Goal: Task Accomplishment & Management: Use online tool/utility

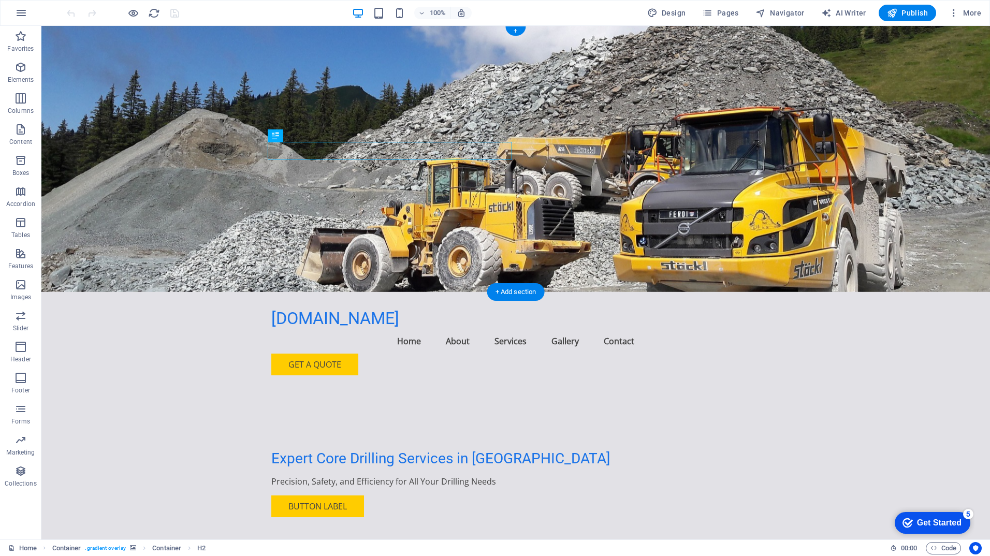
click at [729, 209] on figure at bounding box center [515, 159] width 949 height 266
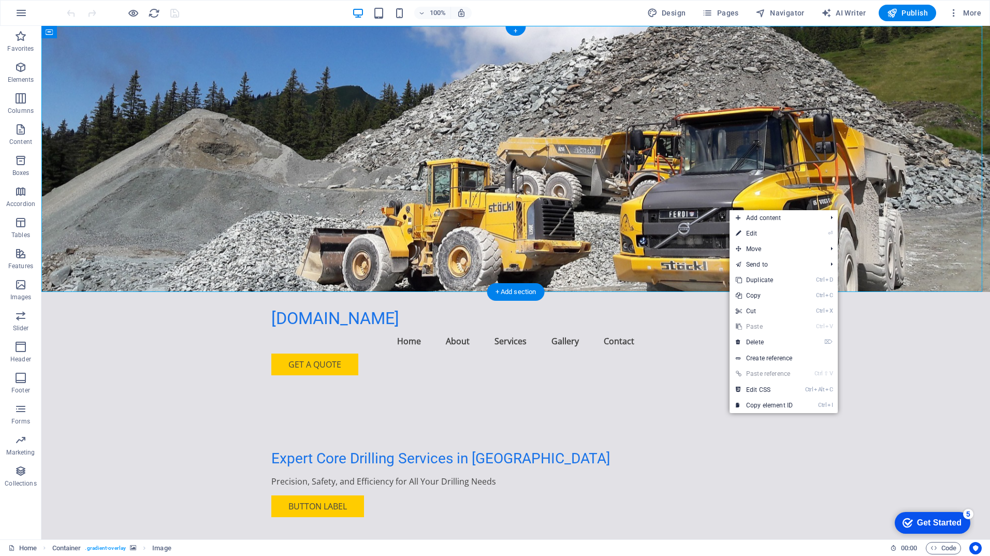
click at [740, 184] on figure at bounding box center [515, 159] width 949 height 266
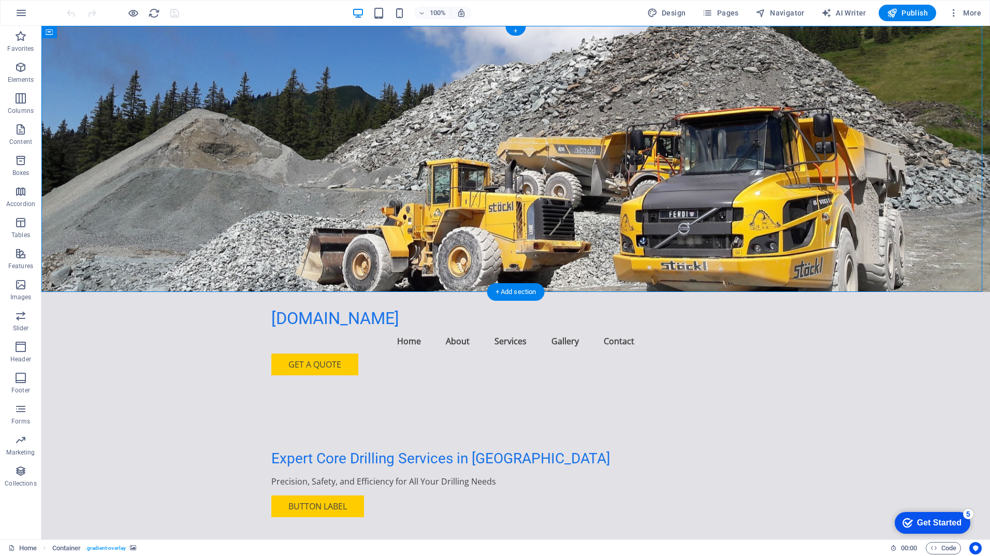
click at [757, 171] on figure at bounding box center [515, 159] width 949 height 266
select select "header"
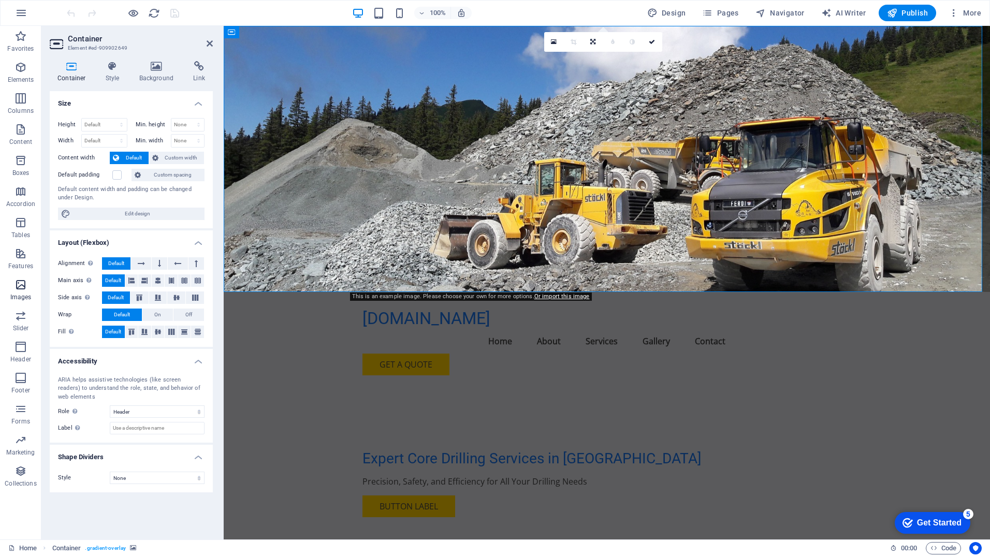
click at [24, 287] on icon "button" at bounding box center [20, 285] width 12 height 12
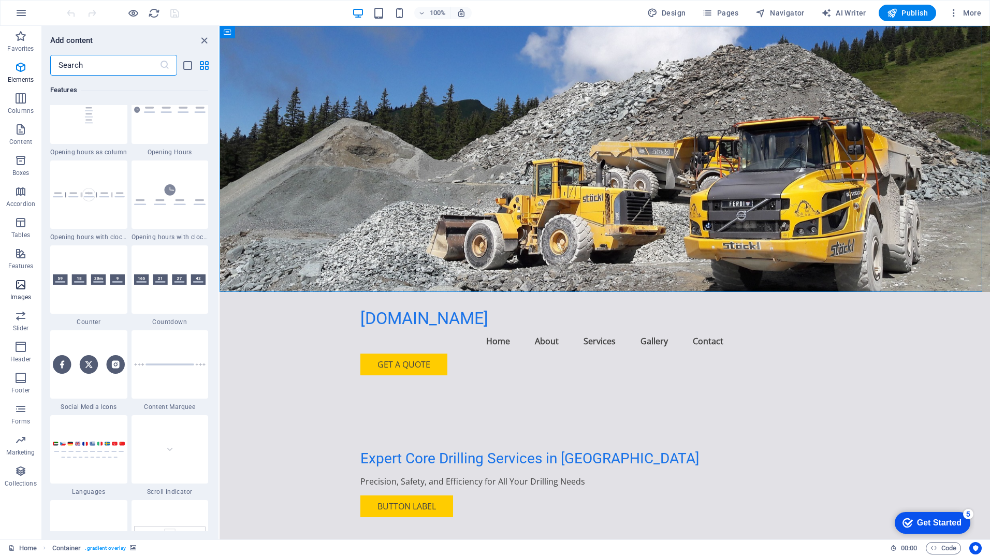
scroll to position [5250, 0]
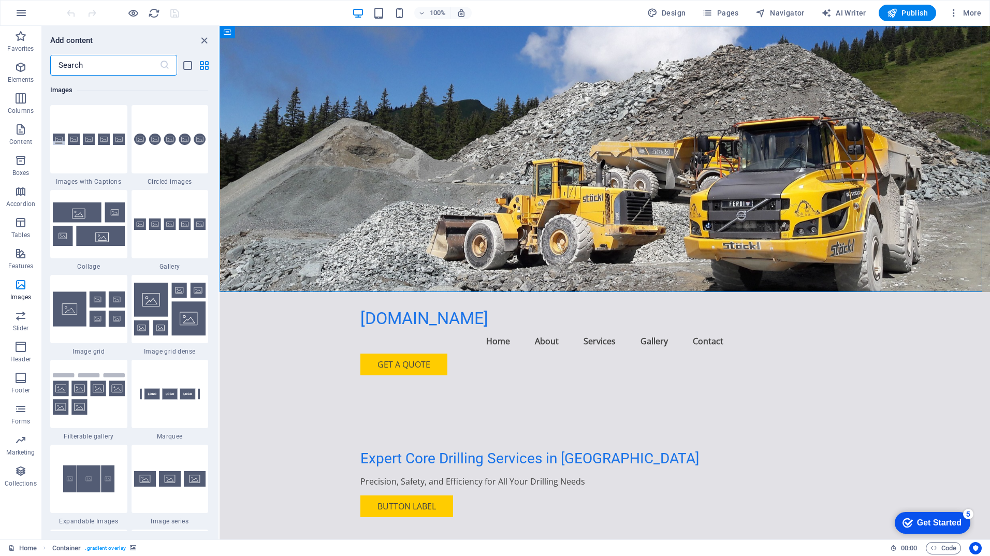
click at [115, 67] on input "text" at bounding box center [104, 65] width 109 height 21
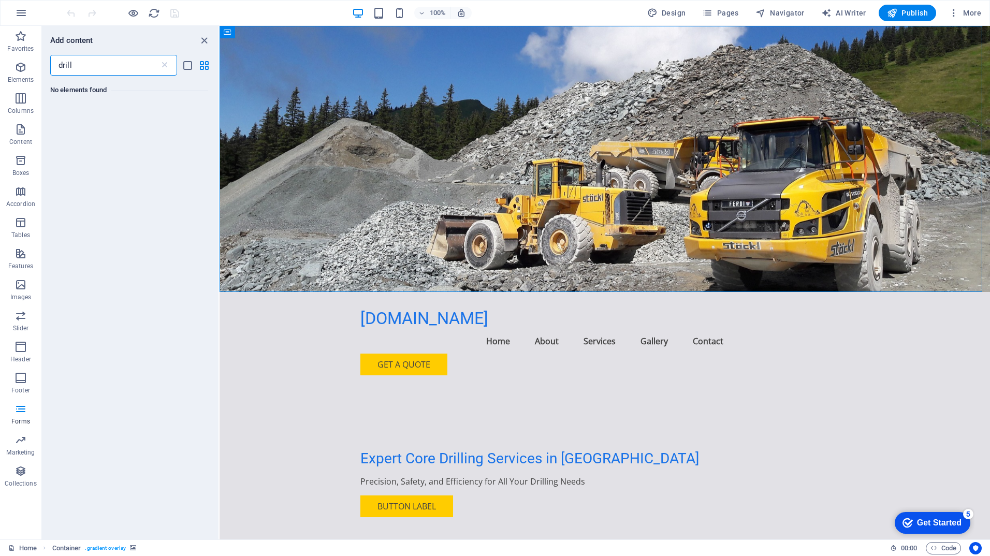
scroll to position [0, 0]
type input "drilling"
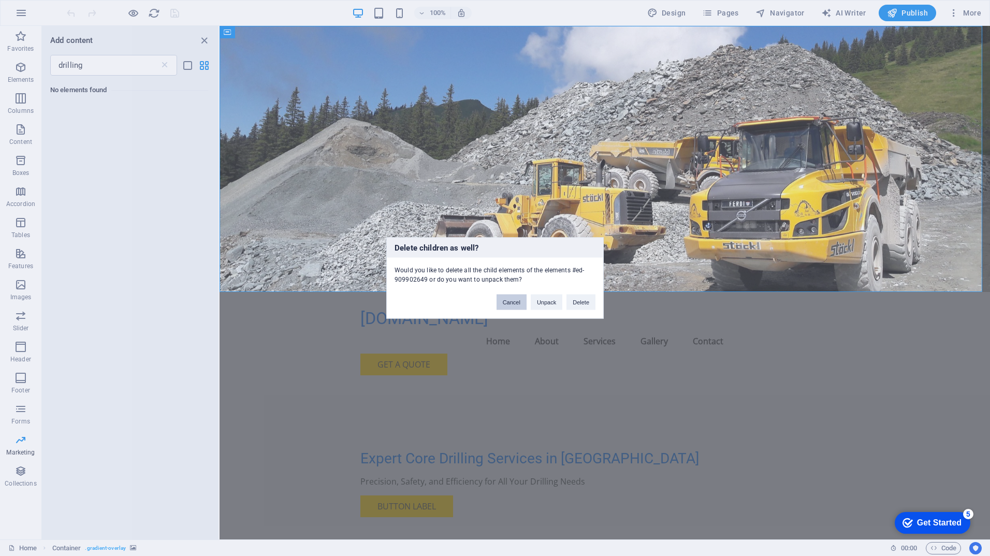
click at [508, 298] on button "Cancel" at bounding box center [512, 303] width 30 height 16
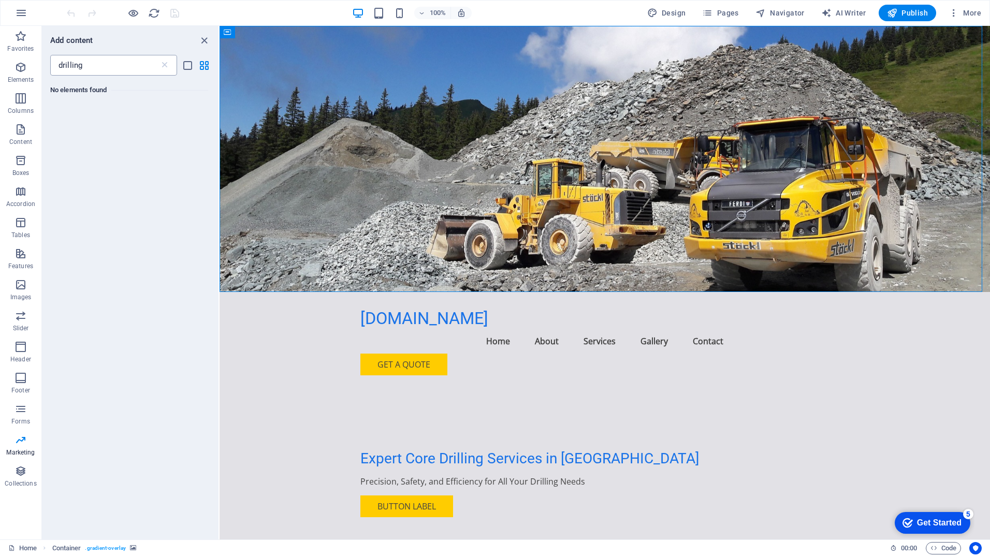
click at [102, 60] on input "drilling" at bounding box center [104, 65] width 109 height 21
drag, startPoint x: 100, startPoint y: 65, endPoint x: 40, endPoint y: 53, distance: 61.8
click at [40, 53] on div "Favorites Elements Columns Content Boxes Accordion Tables Features Images Slide…" at bounding box center [110, 283] width 220 height 514
type input "c"
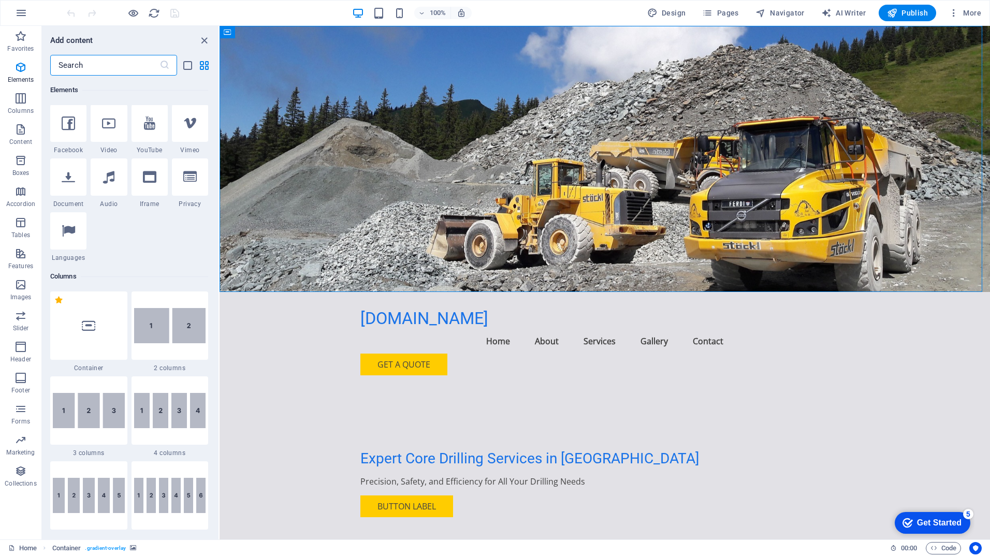
scroll to position [311, 0]
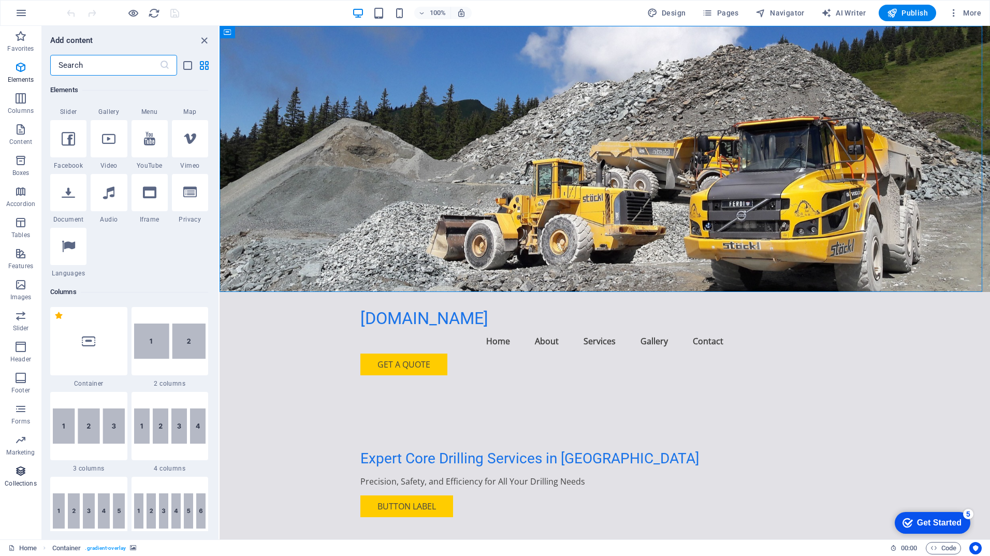
click at [20, 472] on icon "button" at bounding box center [20, 471] width 12 height 12
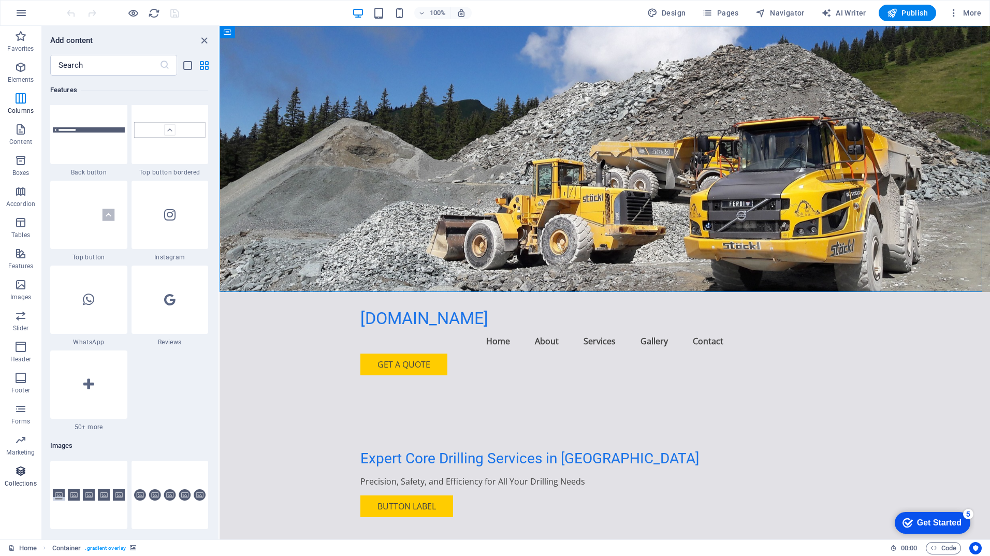
scroll to position [9479, 0]
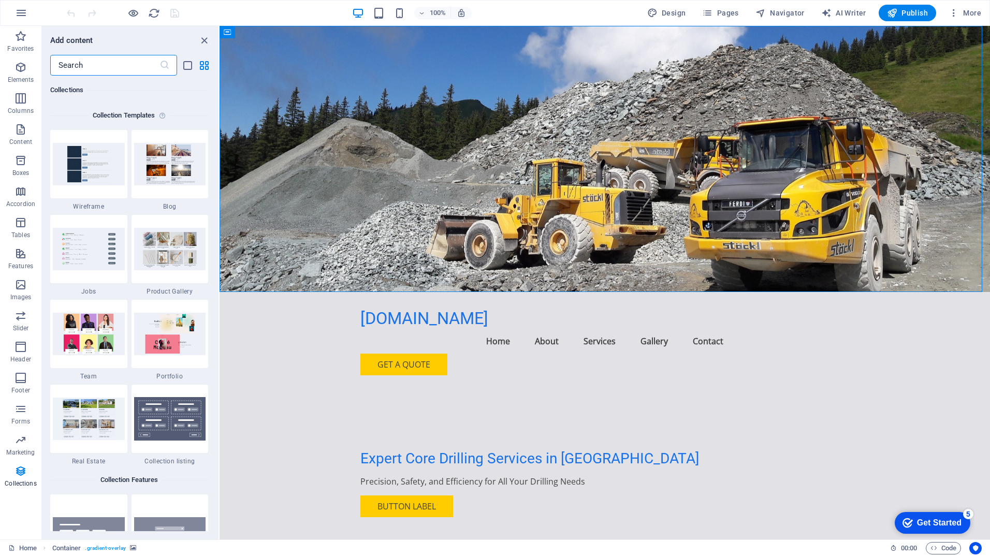
click at [120, 63] on input "text" at bounding box center [104, 65] width 109 height 21
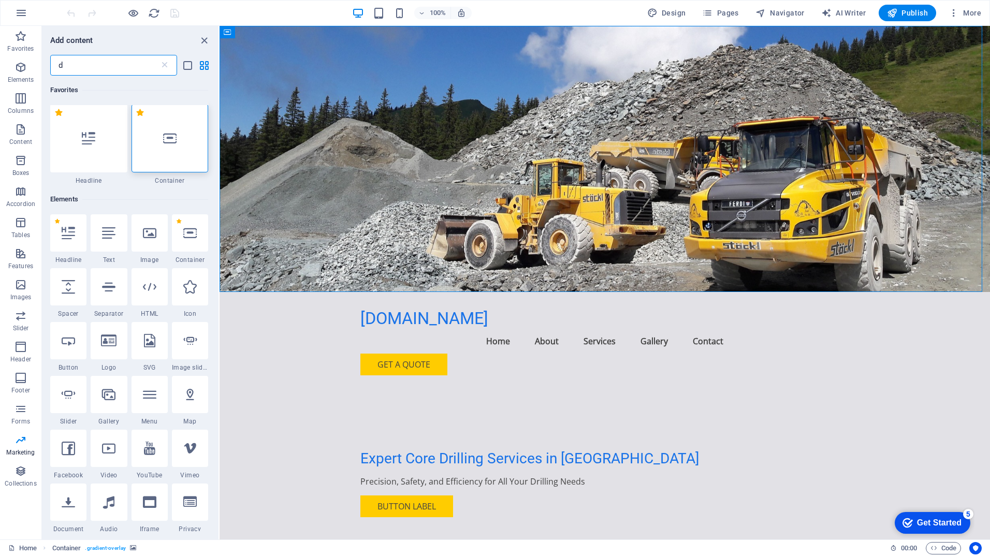
scroll to position [0, 0]
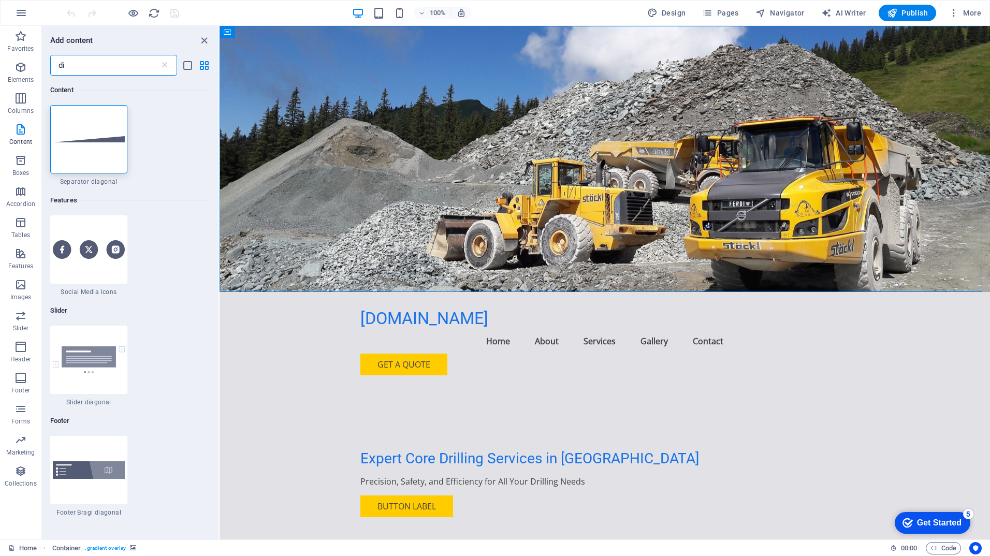
type input "d"
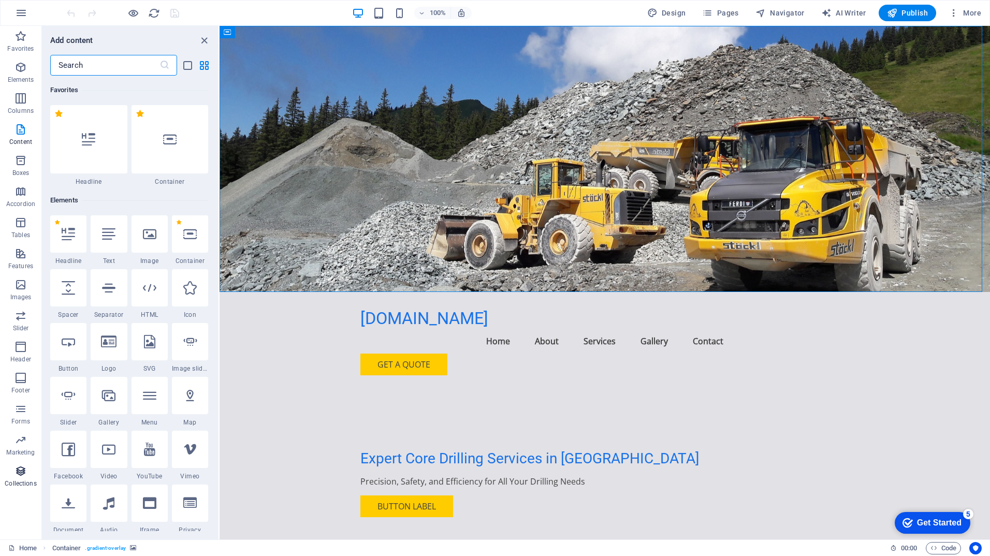
click at [26, 474] on icon "button" at bounding box center [20, 471] width 12 height 12
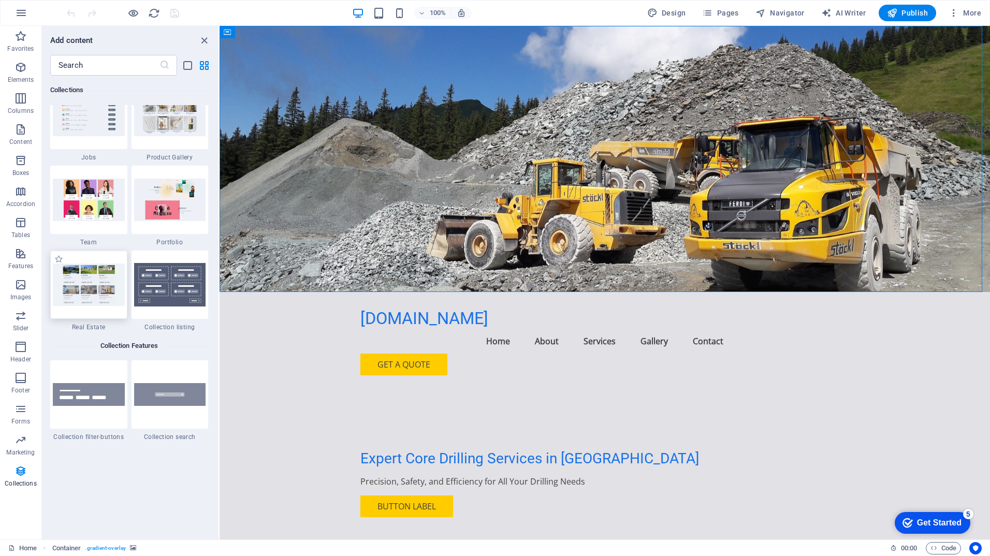
scroll to position [9634, 0]
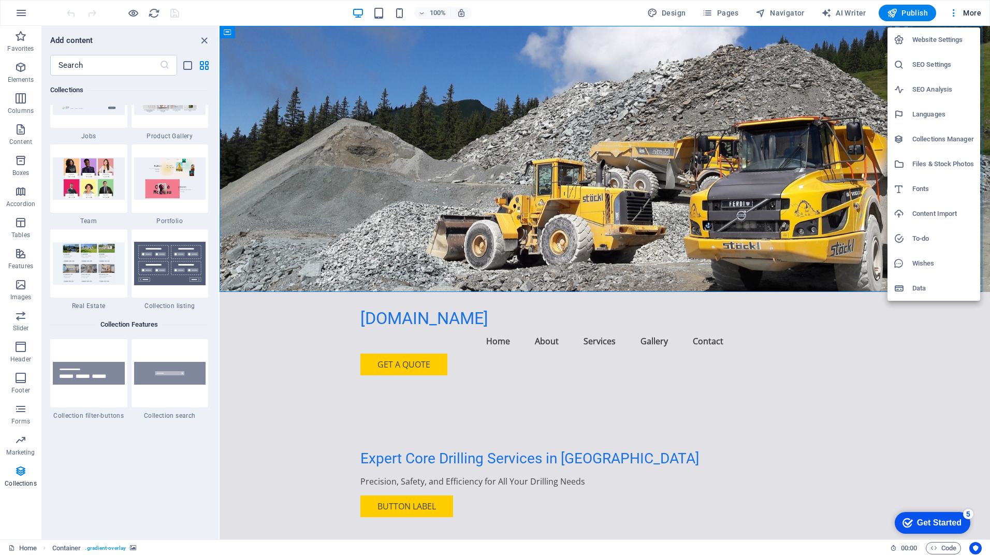
click at [936, 165] on h6 "Files & Stock Photos" at bounding box center [943, 164] width 62 height 12
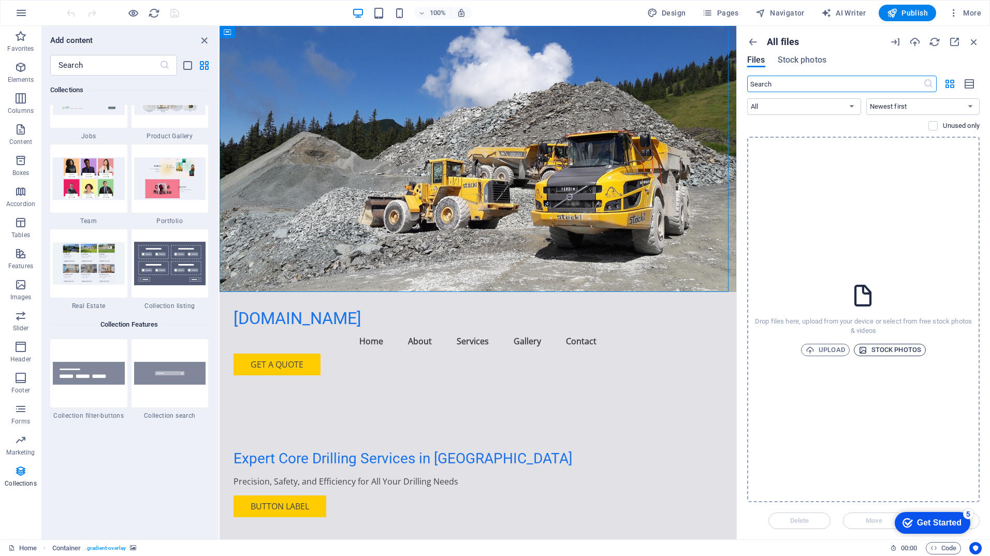
click at [874, 351] on span "Stock photos" at bounding box center [889, 350] width 63 height 12
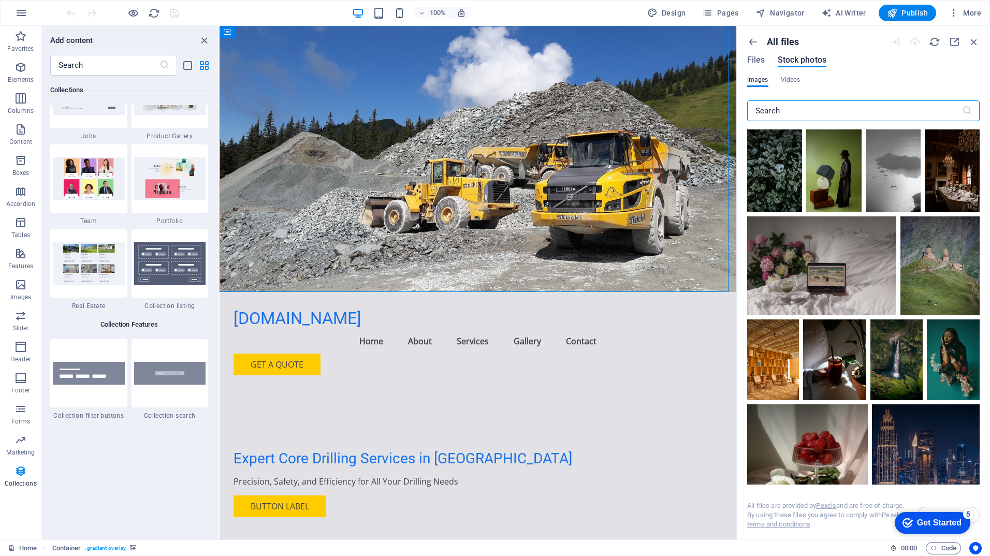
click at [798, 107] on input "text" at bounding box center [854, 110] width 215 height 21
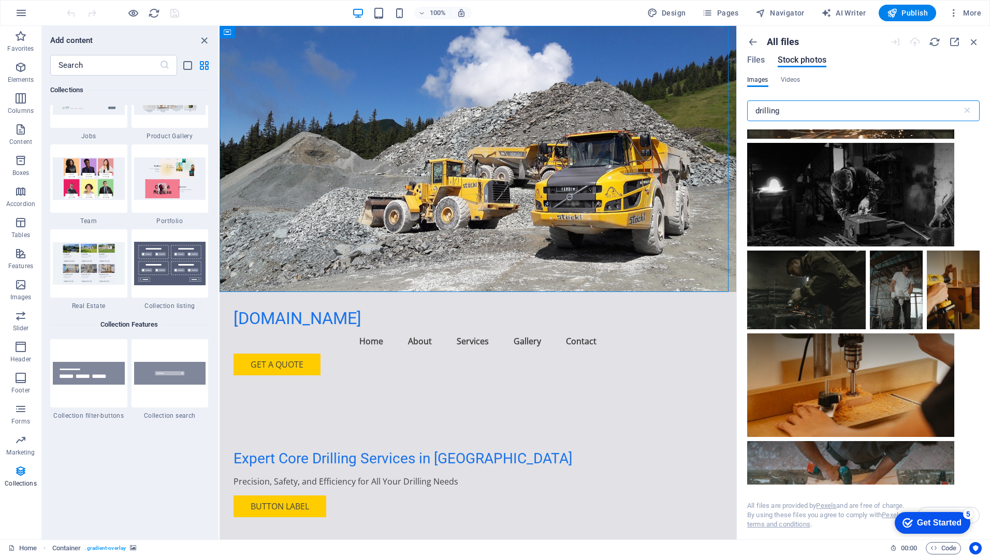
scroll to position [4039, 0]
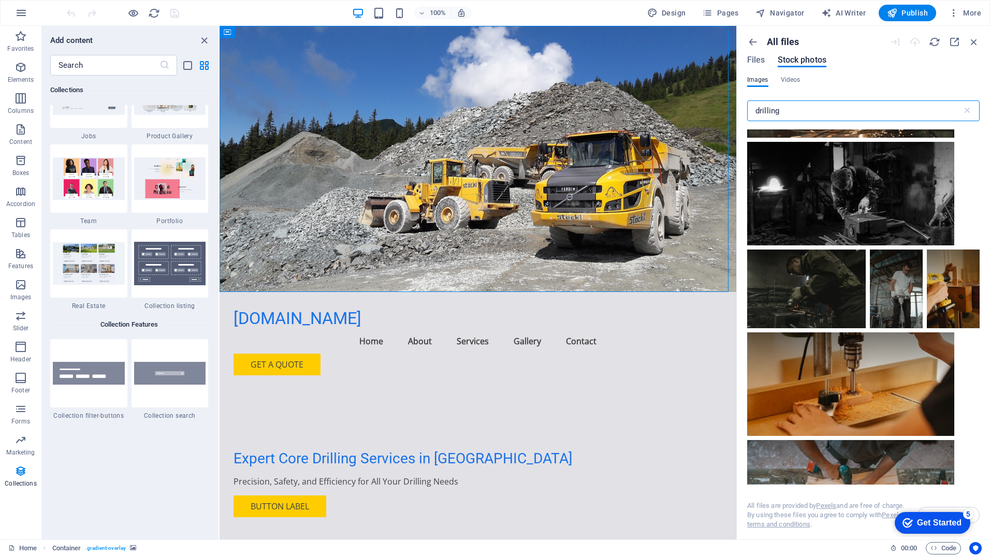
click at [756, 107] on input "drilling" at bounding box center [854, 110] width 215 height 21
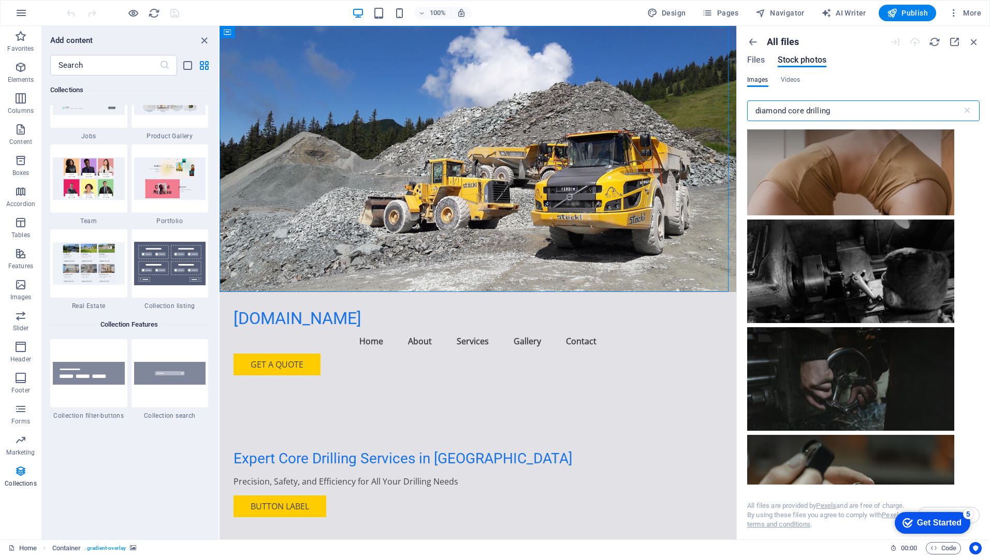
scroll to position [9527, 0]
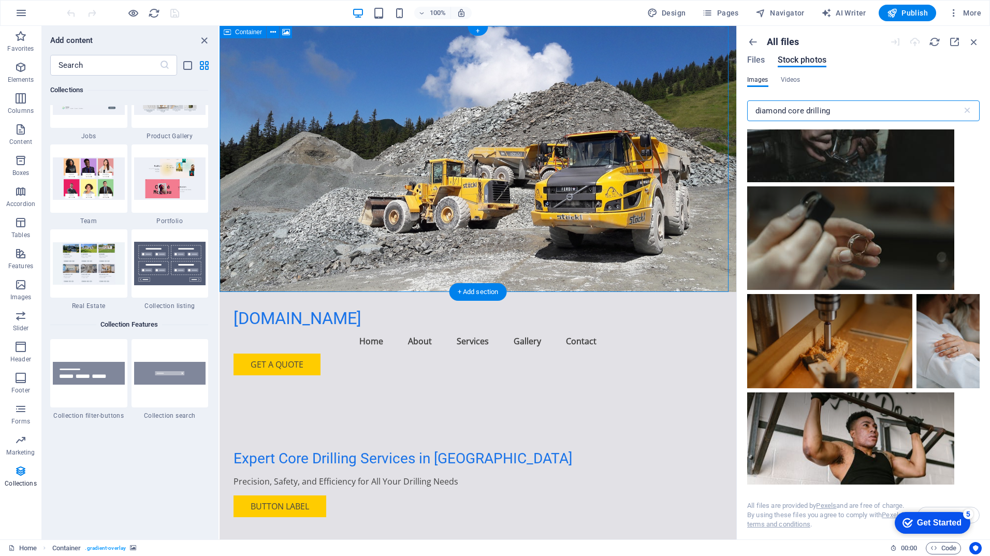
drag, startPoint x: 1008, startPoint y: 133, endPoint x: 965, endPoint y: 136, distance: 42.5
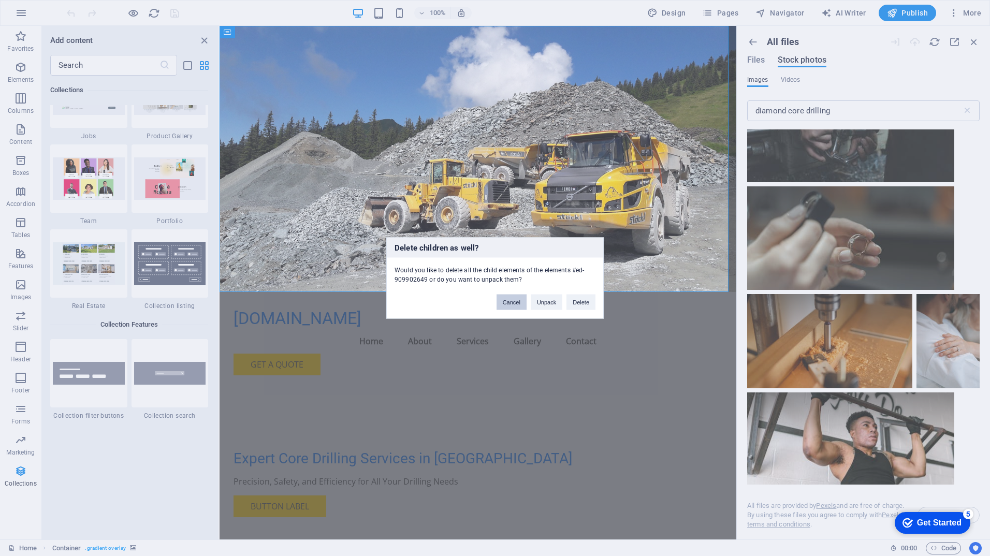
drag, startPoint x: 512, startPoint y: 301, endPoint x: 292, endPoint y: 275, distance: 221.1
click at [512, 301] on button "Cancel" at bounding box center [512, 303] width 30 height 16
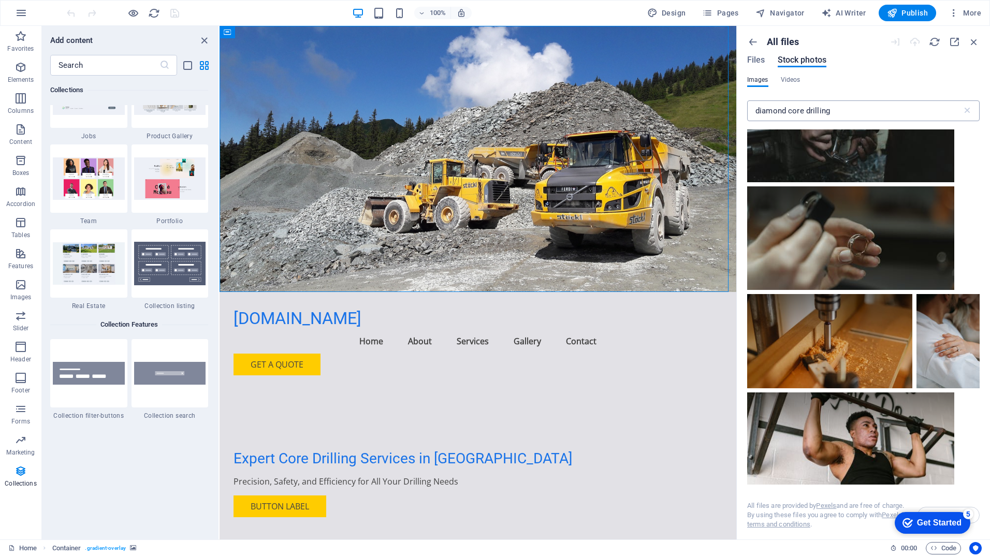
click at [791, 111] on input "diamond core drilling" at bounding box center [854, 110] width 215 height 21
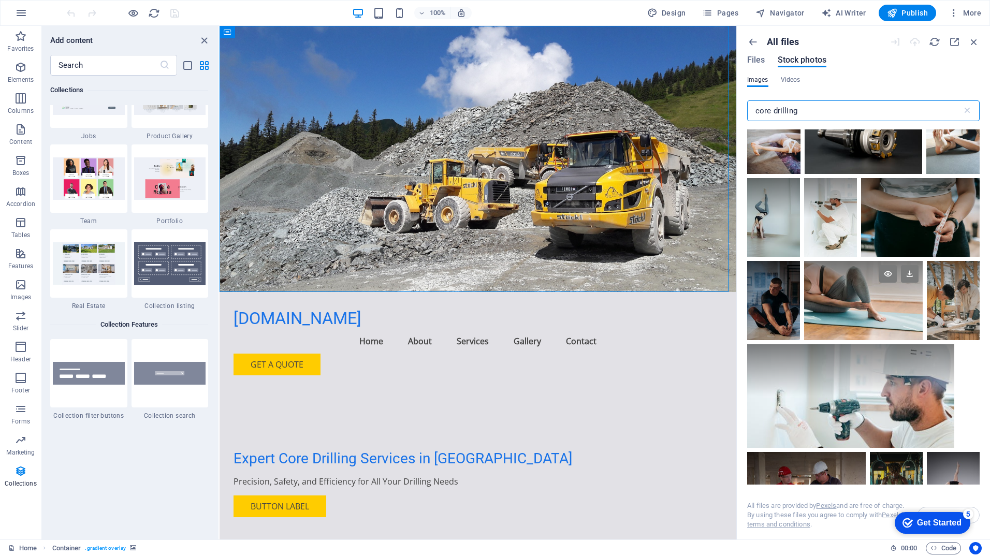
scroll to position [2123, 0]
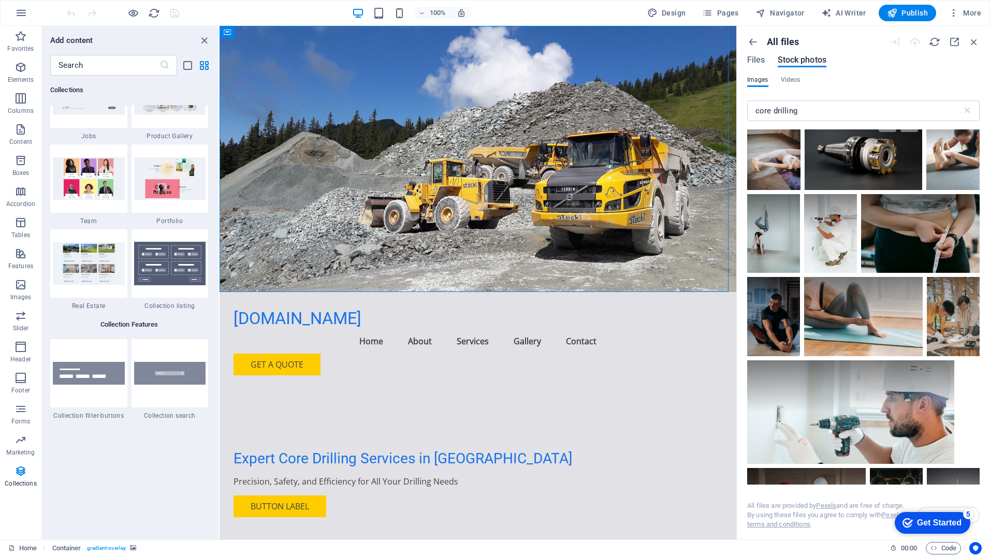
click at [848, 150] on div at bounding box center [864, 130] width 118 height 40
click at [881, 132] on icon at bounding box center [888, 123] width 18 height 18
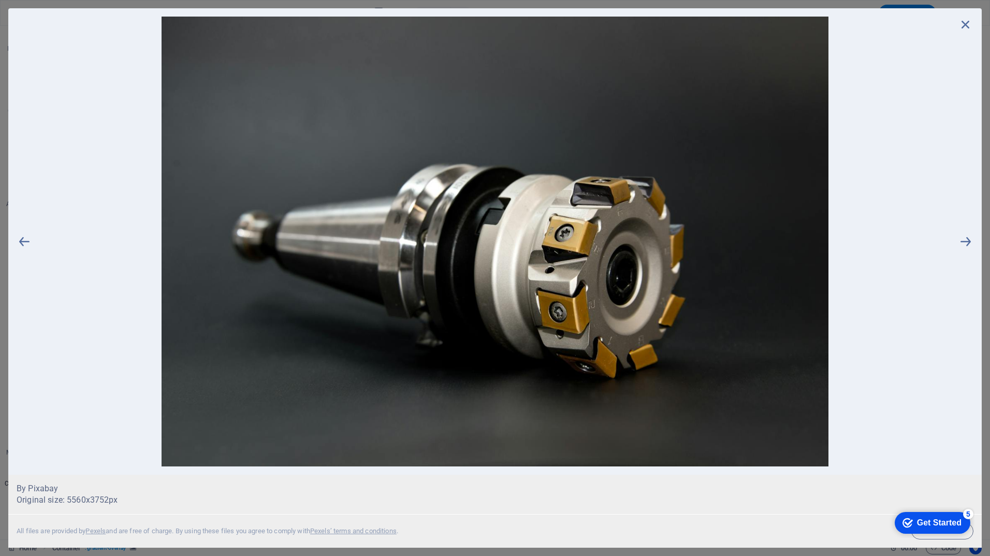
click at [919, 522] on div "Get Started" at bounding box center [939, 522] width 45 height 9
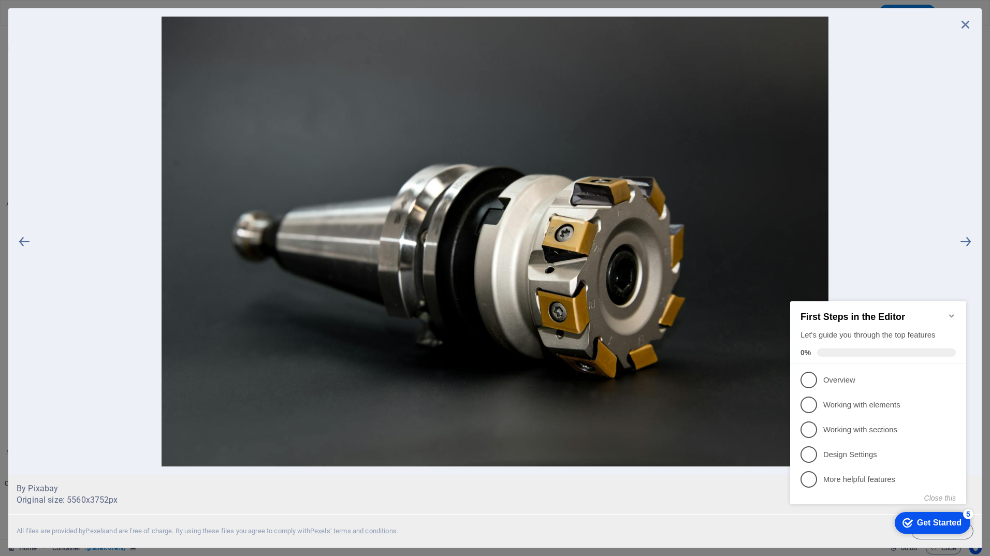
click at [919, 520] on div "Get Started" at bounding box center [939, 522] width 45 height 9
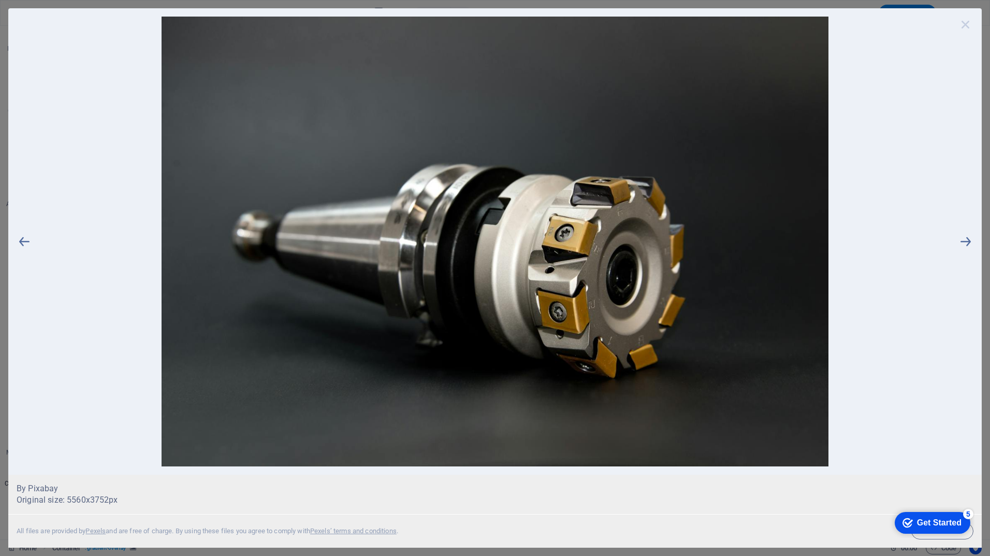
click at [966, 23] on icon at bounding box center [966, 25] width 16 height 16
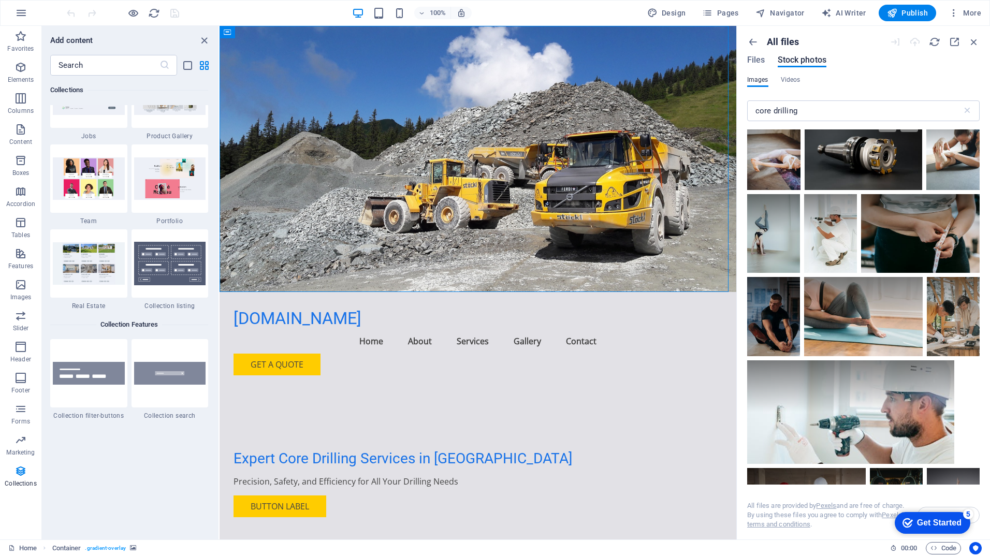
drag, startPoint x: 855, startPoint y: 286, endPoint x: 853, endPoint y: 263, distance: 22.9
click at [853, 150] on div at bounding box center [864, 130] width 118 height 40
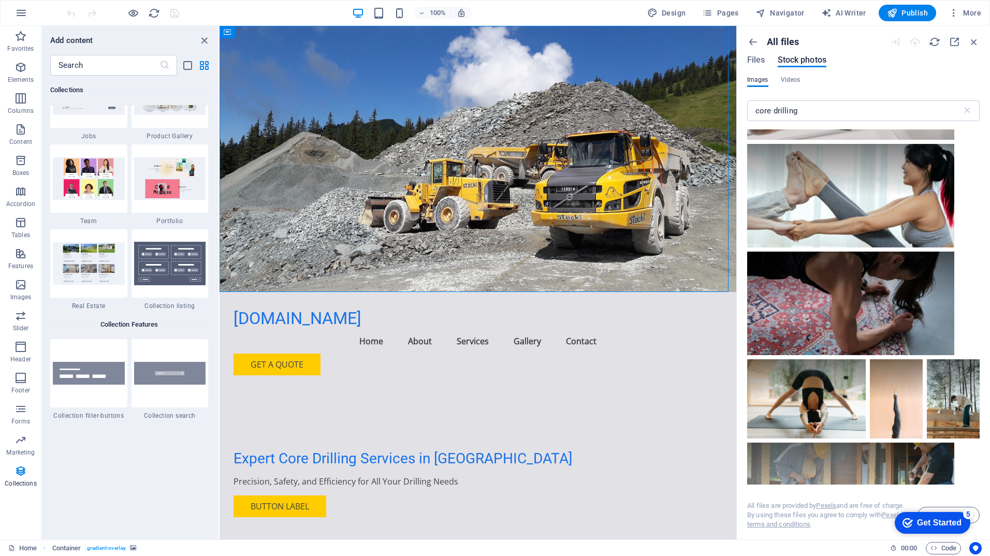
scroll to position [4194, 0]
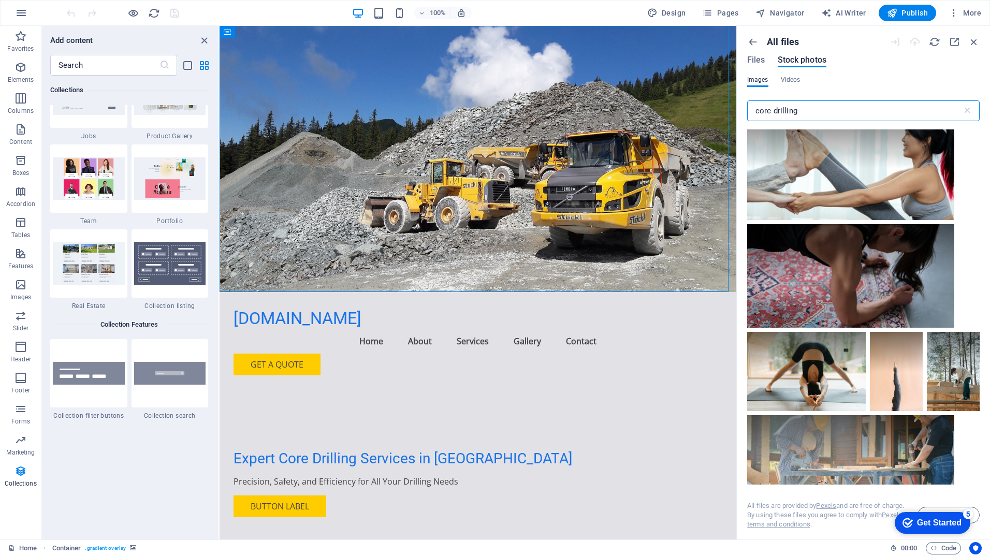
drag, startPoint x: 816, startPoint y: 116, endPoint x: 749, endPoint y: 110, distance: 66.5
click at [749, 110] on input "core drilling" at bounding box center [854, 110] width 215 height 21
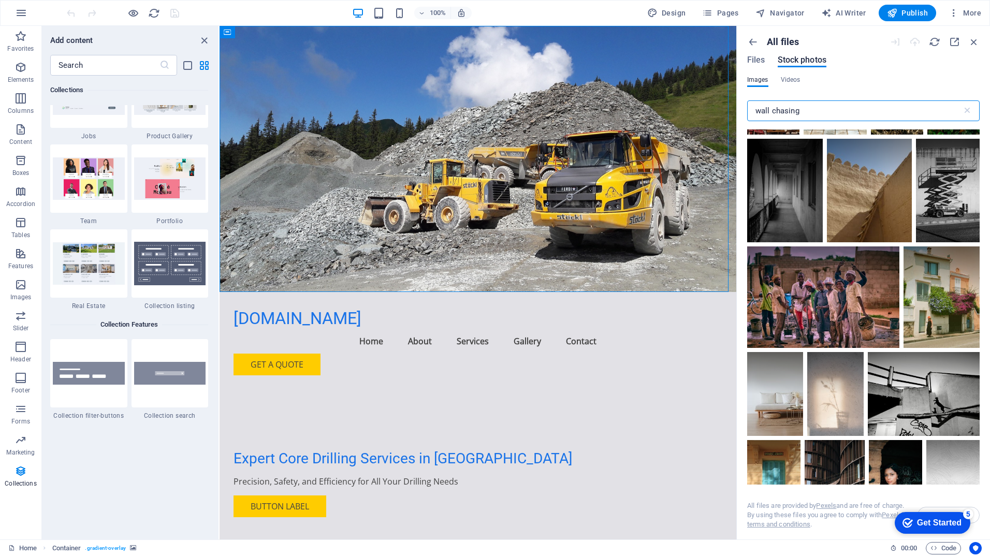
scroll to position [5074, 0]
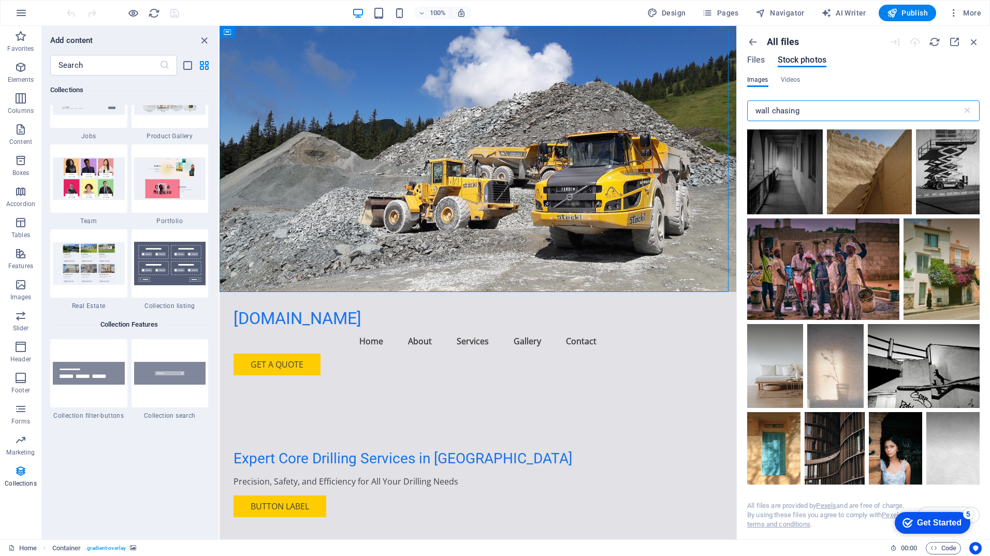
click at [802, 106] on input "wall chasing" at bounding box center [854, 110] width 215 height 21
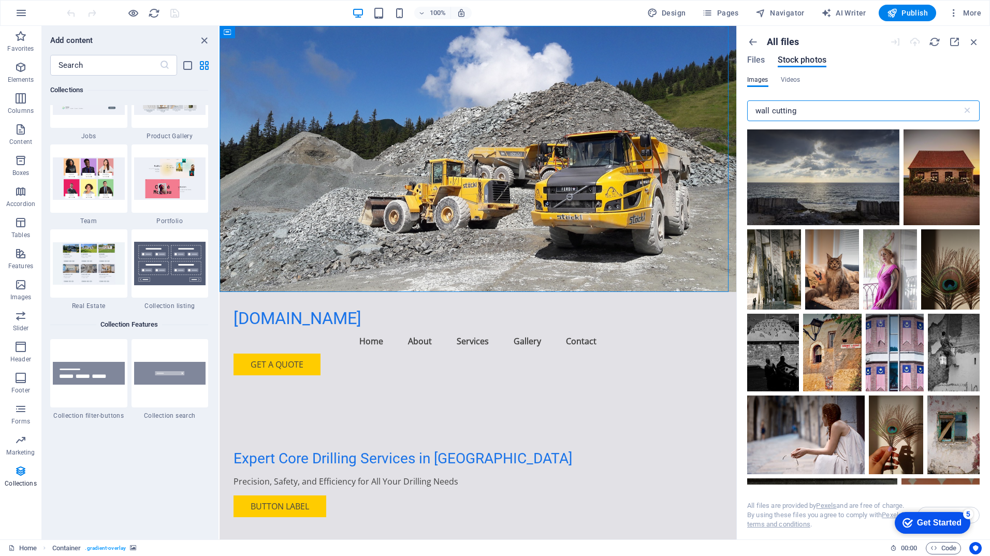
scroll to position [10925, 0]
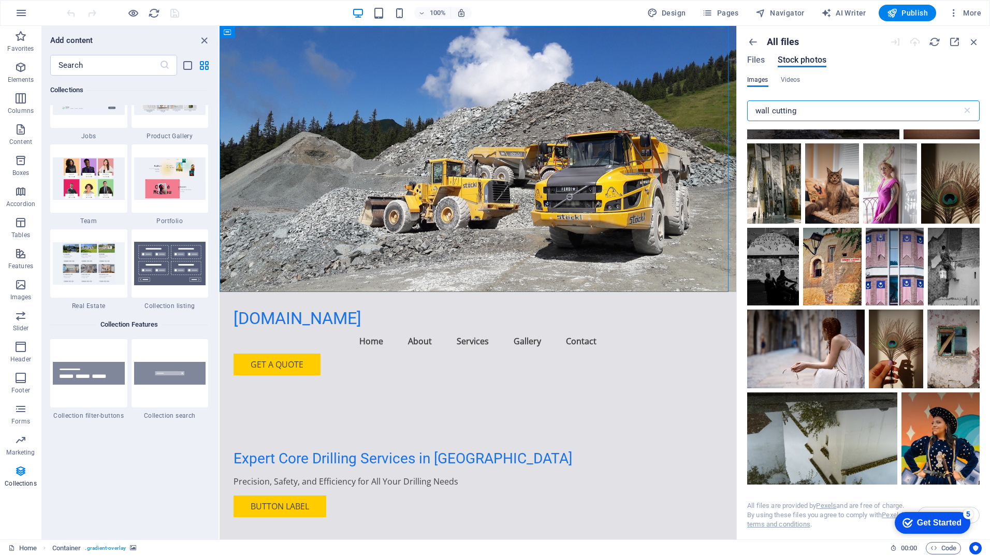
type input "wall cutting"
drag, startPoint x: 986, startPoint y: 325, endPoint x: 986, endPoint y: 313, distance: 11.9
click at [986, 313] on div "All files Files Stock photos Images Videos wall cutting ​ Exceeded number of re…" at bounding box center [863, 283] width 253 height 514
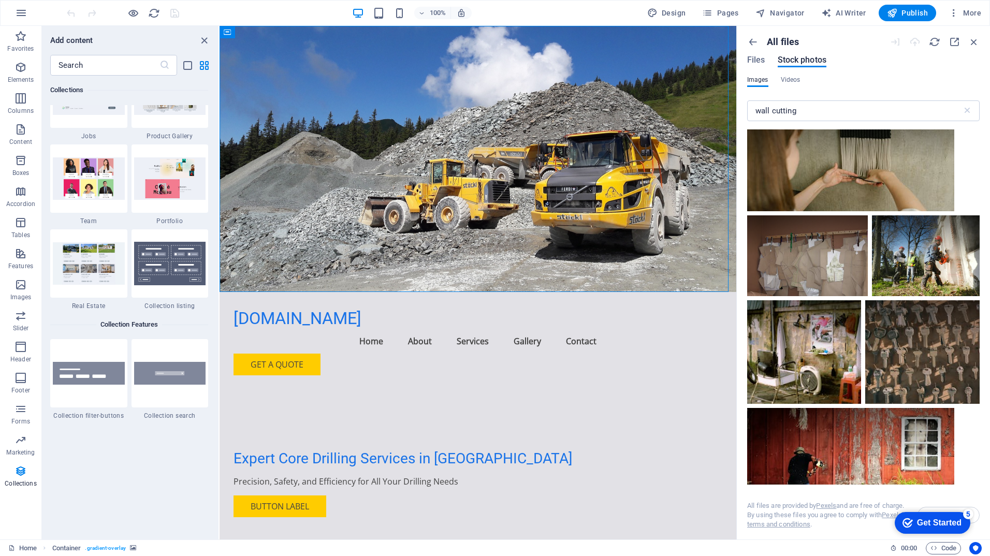
scroll to position [207, 0]
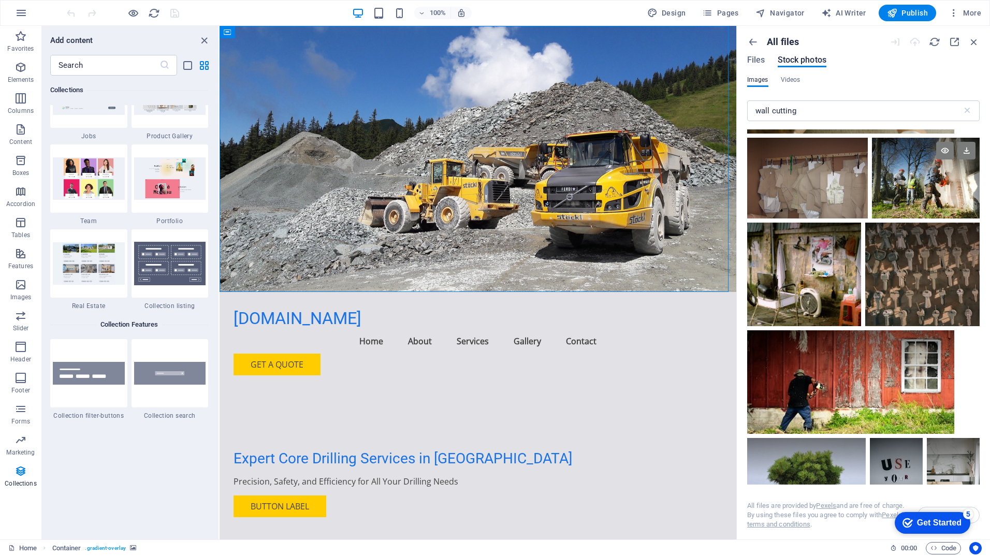
click at [946, 166] on div at bounding box center [926, 158] width 108 height 40
click at [752, 41] on icon "button" at bounding box center [752, 41] width 11 height 11
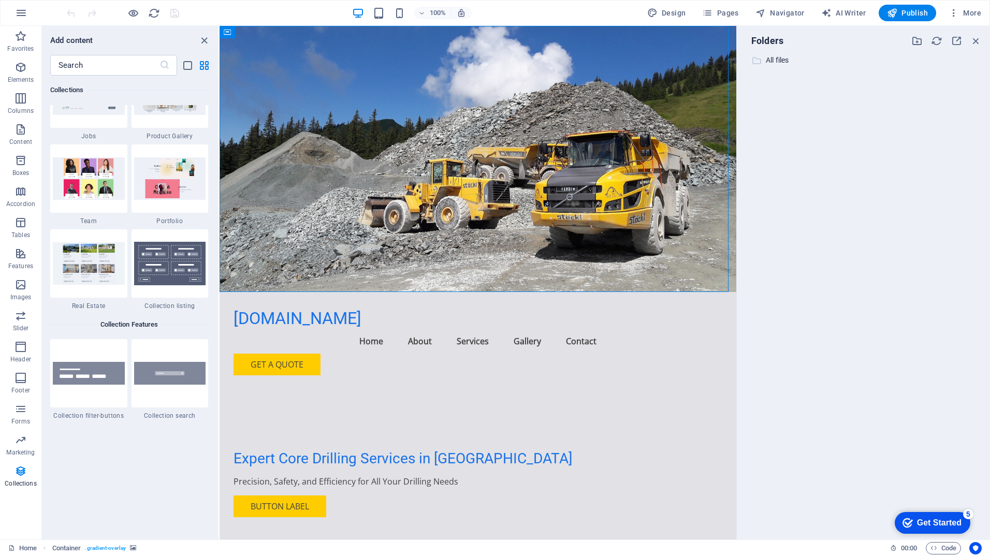
click at [768, 60] on p "All files" at bounding box center [864, 60] width 197 height 12
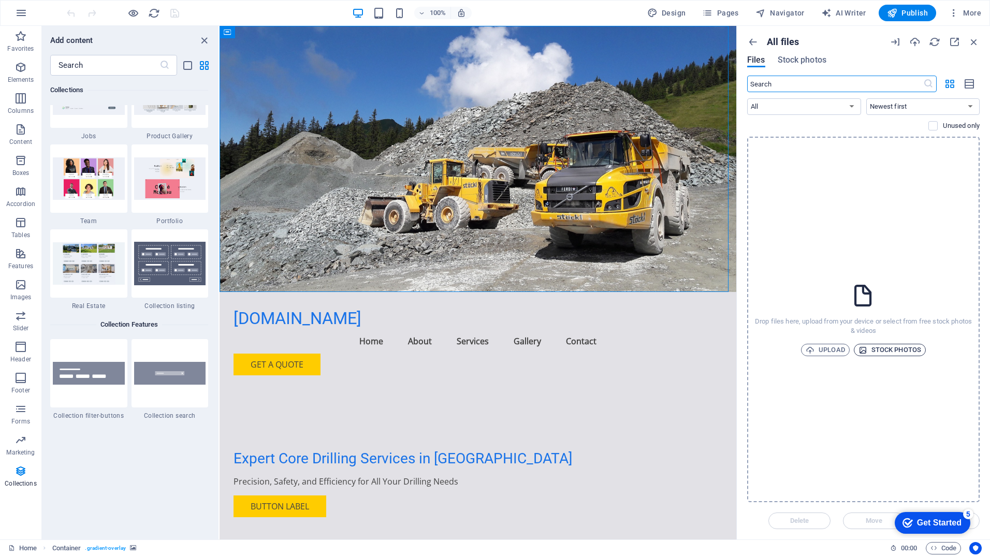
click at [897, 346] on span "Stock photos" at bounding box center [889, 350] width 63 height 12
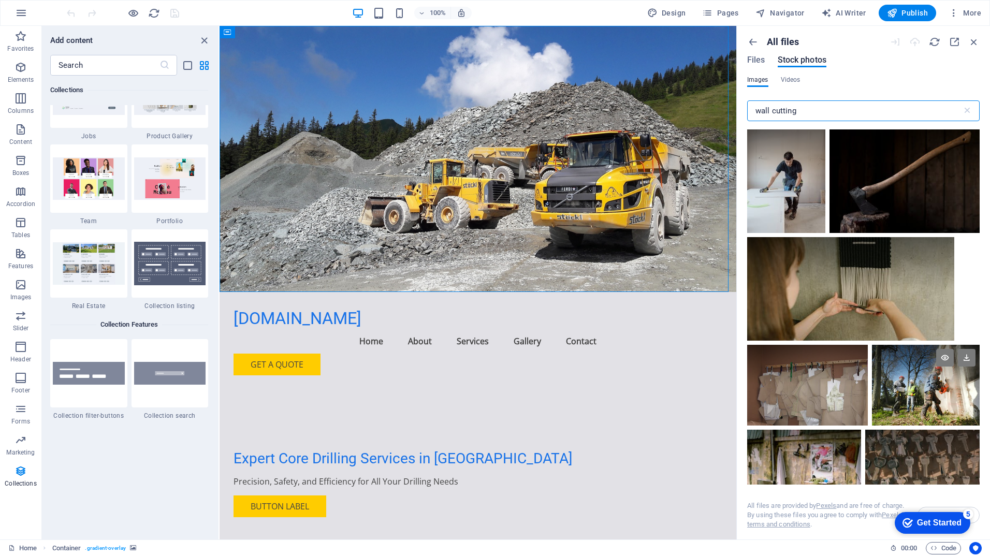
click at [925, 402] on div at bounding box center [926, 385] width 108 height 81
click at [925, 402] on div at bounding box center [926, 405] width 108 height 40
click at [925, 402] on div at bounding box center [926, 385] width 108 height 81
click at [968, 361] on icon at bounding box center [967, 358] width 18 height 18
click at [753, 45] on icon "button" at bounding box center [752, 41] width 11 height 11
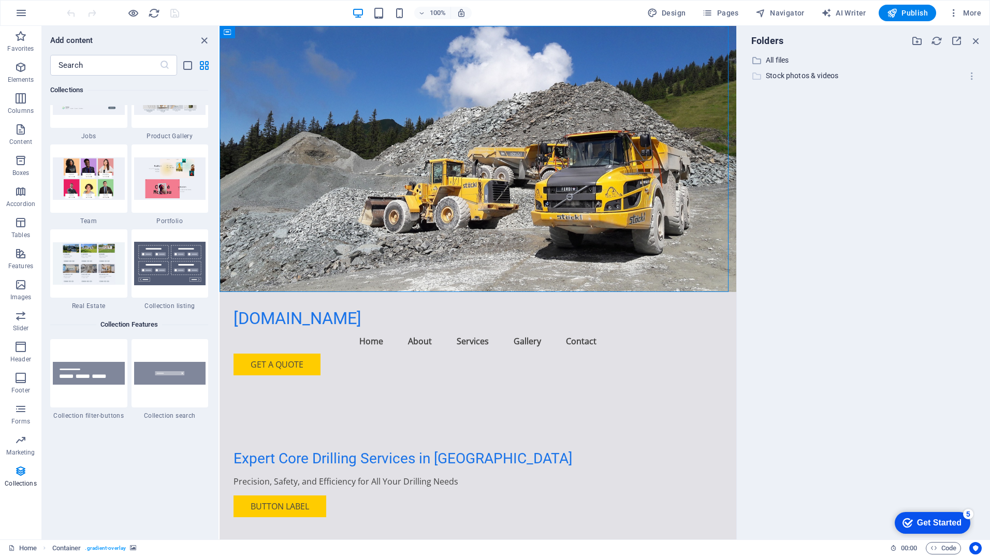
click at [762, 75] on div "​ Stock photos & videos Stock photos & videos" at bounding box center [853, 75] width 217 height 13
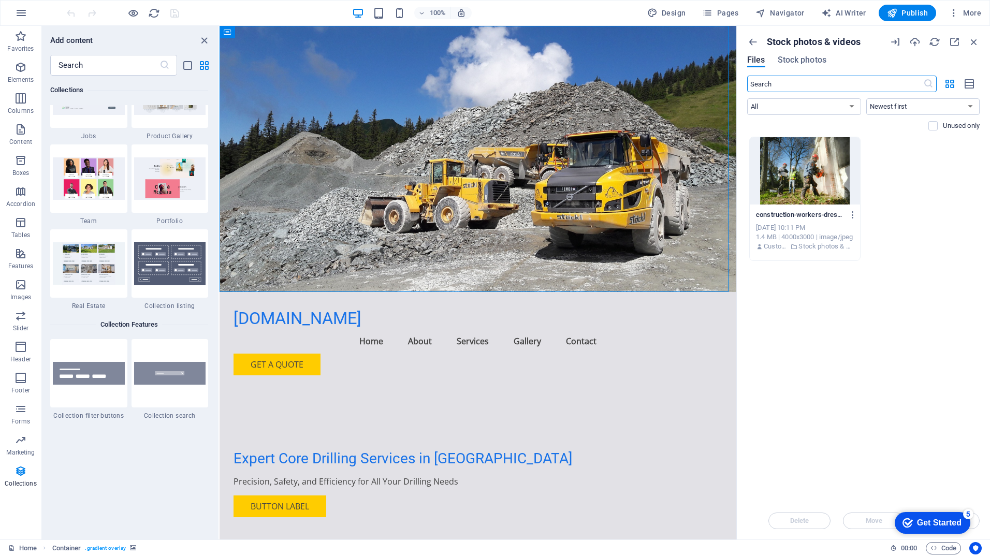
click at [783, 151] on div at bounding box center [805, 170] width 110 height 67
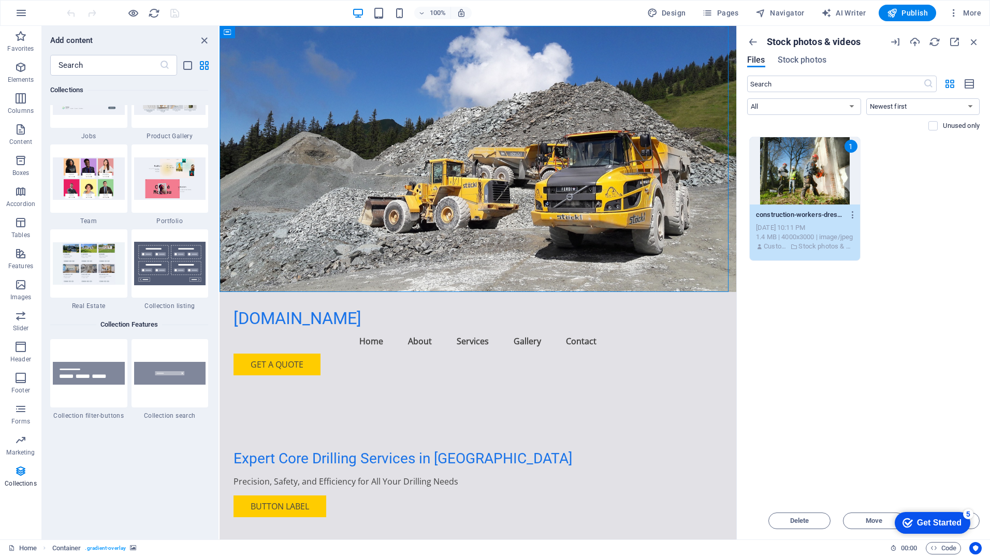
click at [917, 521] on div "Get Started" at bounding box center [939, 522] width 45 height 9
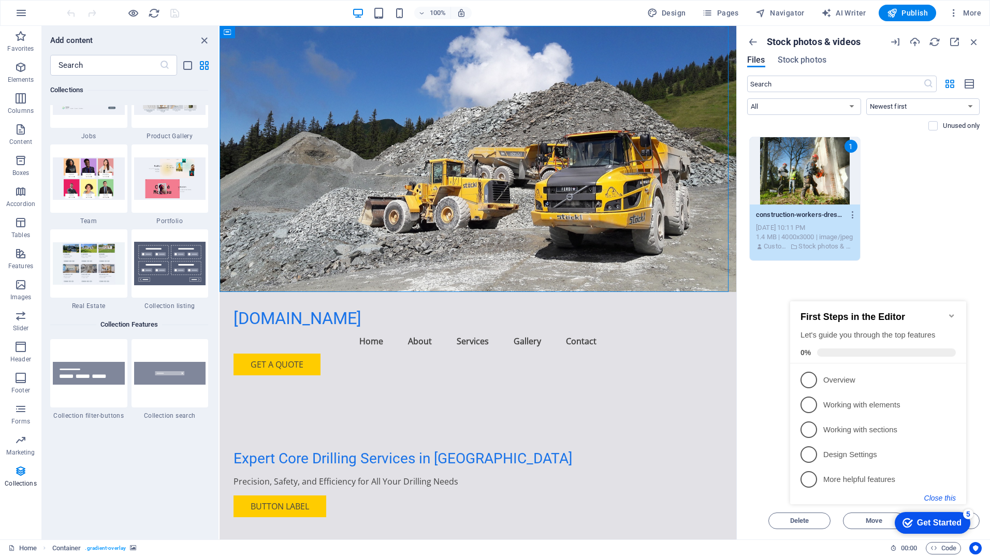
click at [945, 497] on button "Close this" at bounding box center [940, 498] width 32 height 8
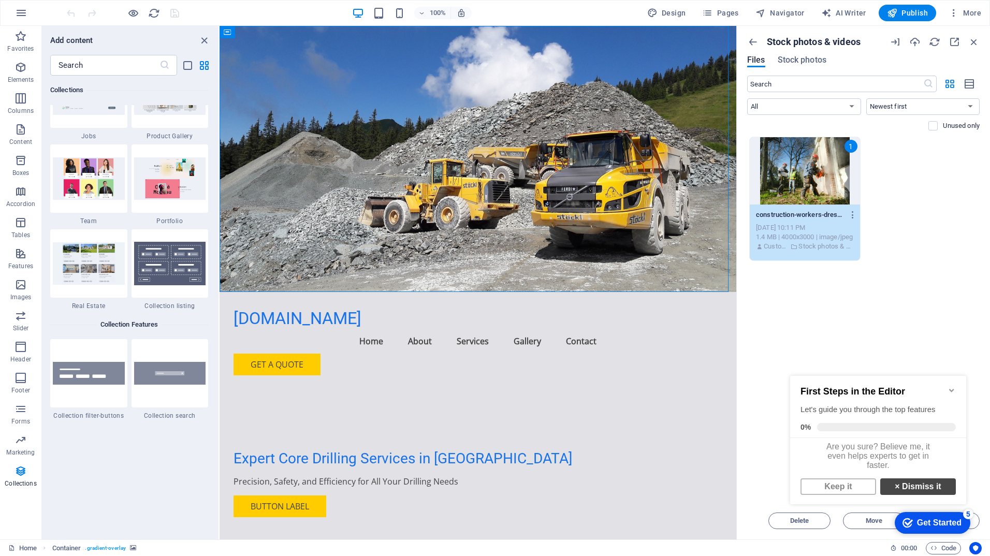
click at [896, 495] on link "× Dismiss it" at bounding box center [918, 486] width 76 height 17
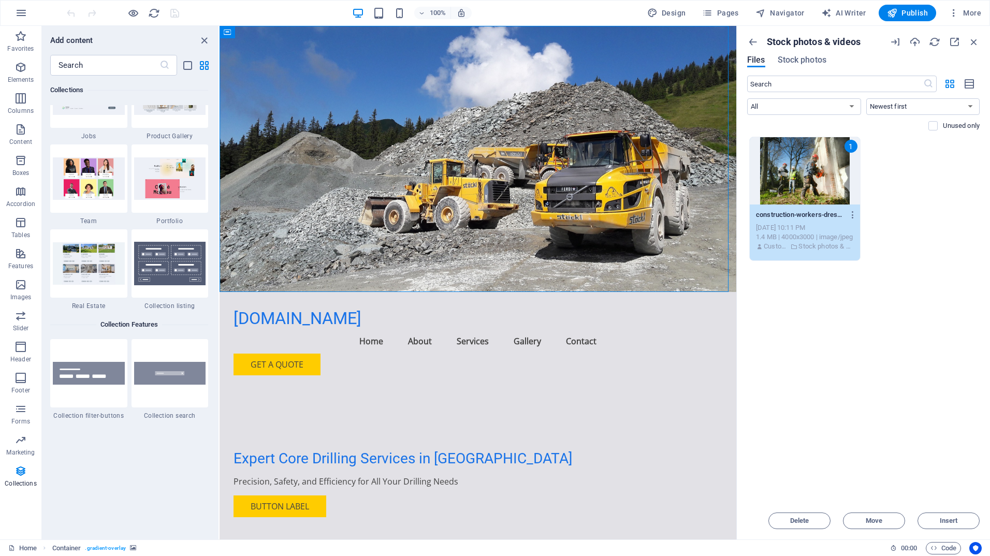
click at [957, 531] on div "Stock photos & videos Files Stock photos ​ All Images Documents Audio Video Vec…" at bounding box center [863, 283] width 253 height 514
click at [957, 520] on span "Insert" at bounding box center [949, 521] width 18 height 6
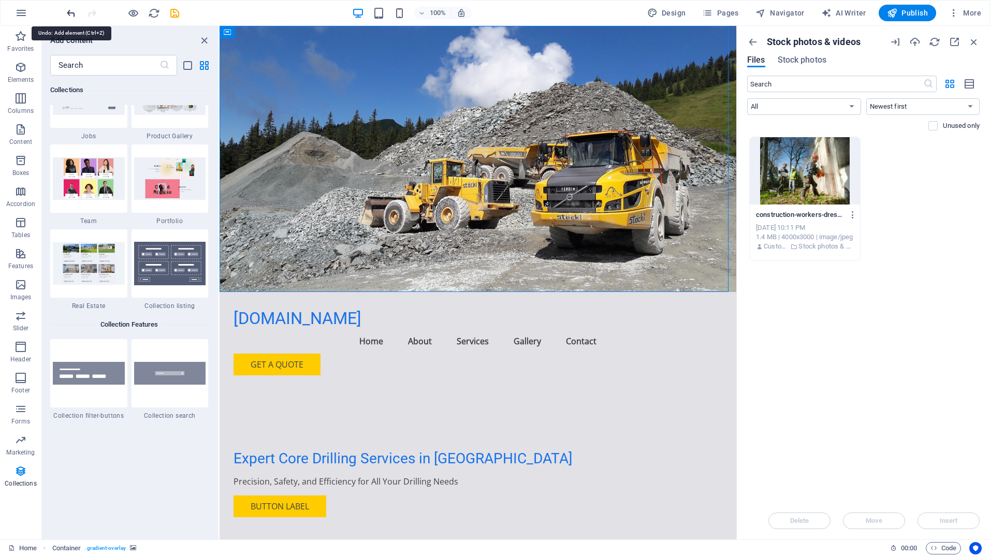
click at [613, 192] on figure at bounding box center [478, 159] width 517 height 266
click at [611, 187] on figure at bounding box center [478, 159] width 517 height 266
click at [597, 164] on figure at bounding box center [478, 159] width 517 height 266
click at [595, 185] on figure at bounding box center [478, 159] width 517 height 266
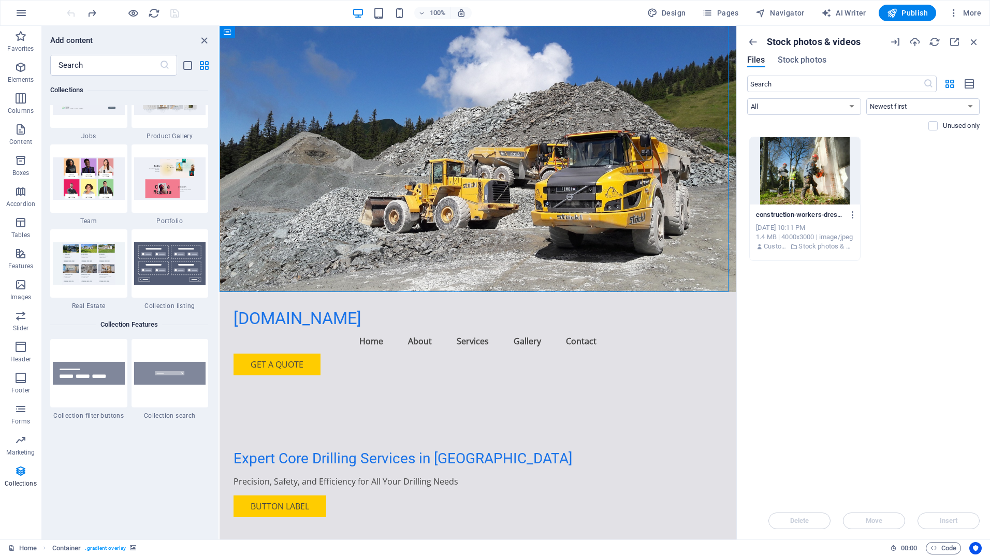
click at [799, 165] on div at bounding box center [805, 170] width 110 height 67
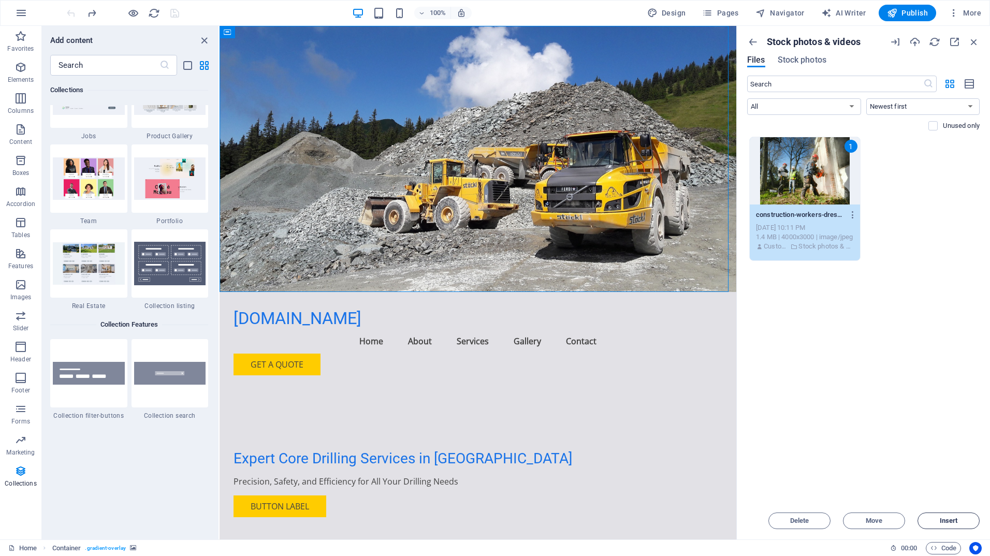
click at [929, 516] on button "Insert" at bounding box center [949, 521] width 62 height 17
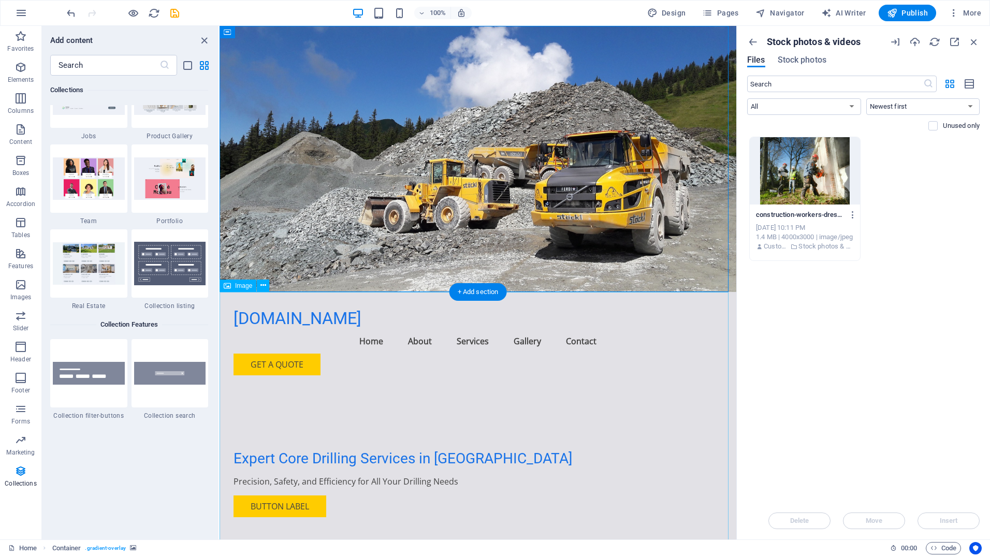
click at [240, 288] on span "Image" at bounding box center [243, 286] width 17 height 6
click at [637, 216] on figure at bounding box center [478, 159] width 517 height 266
click at [626, 172] on figure at bounding box center [478, 159] width 517 height 266
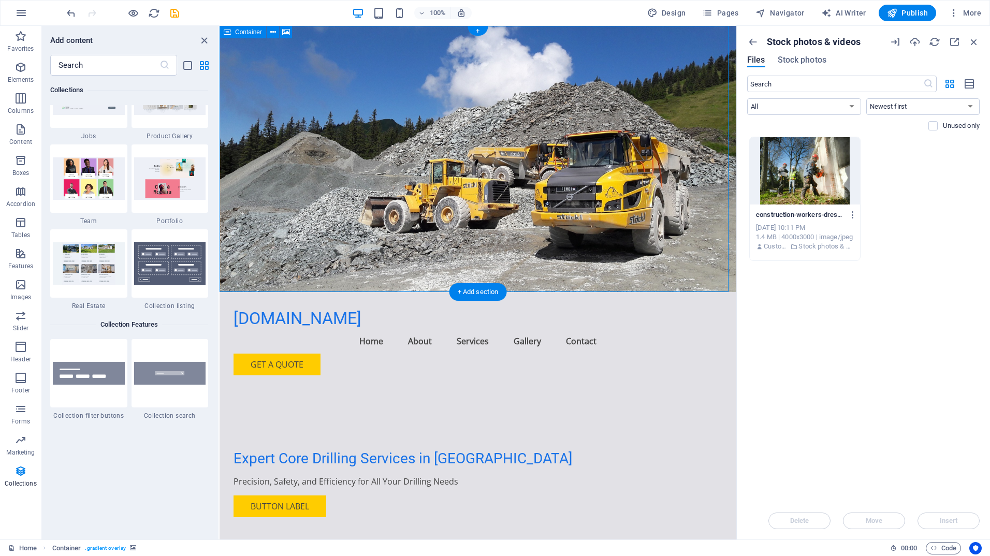
click at [626, 172] on figure at bounding box center [478, 159] width 517 height 266
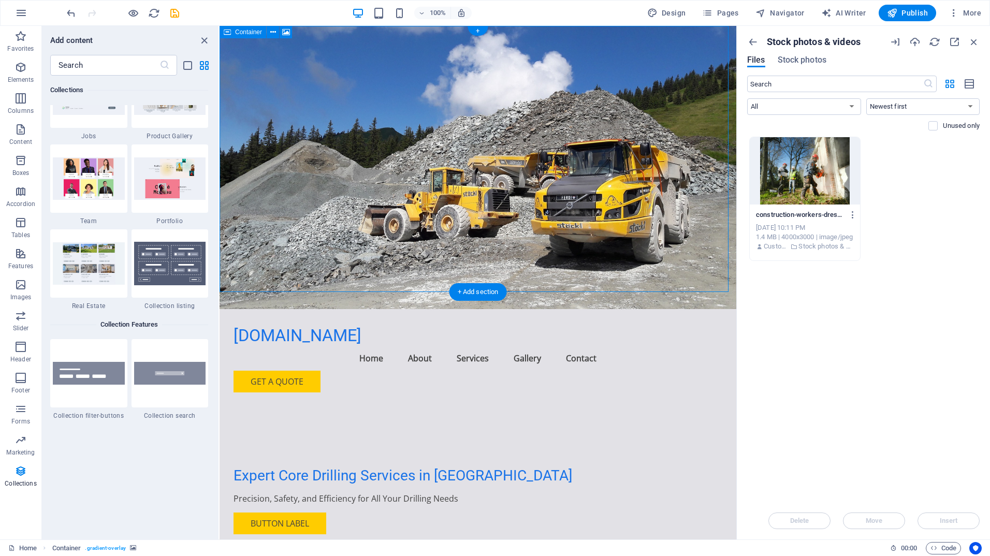
select select "header"
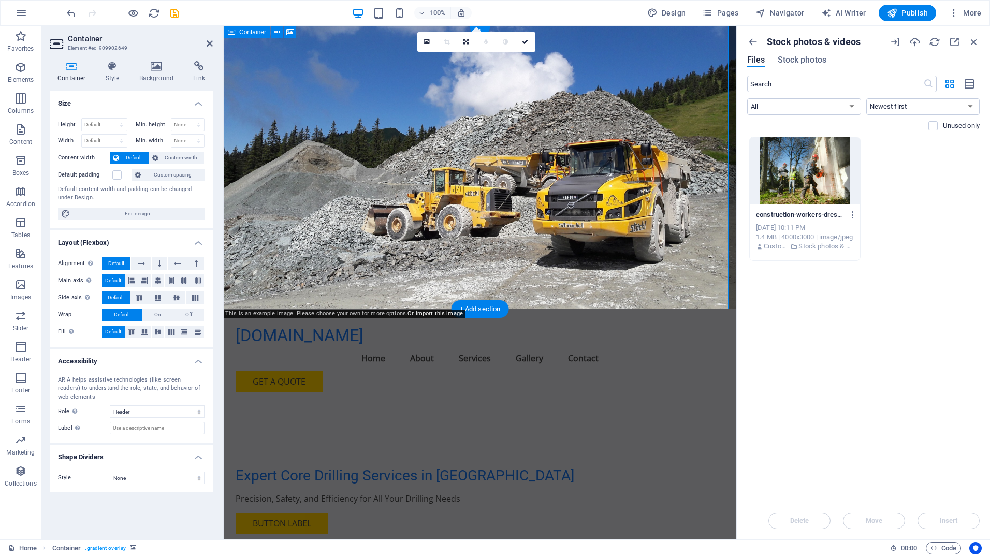
click at [626, 172] on figure at bounding box center [480, 167] width 513 height 283
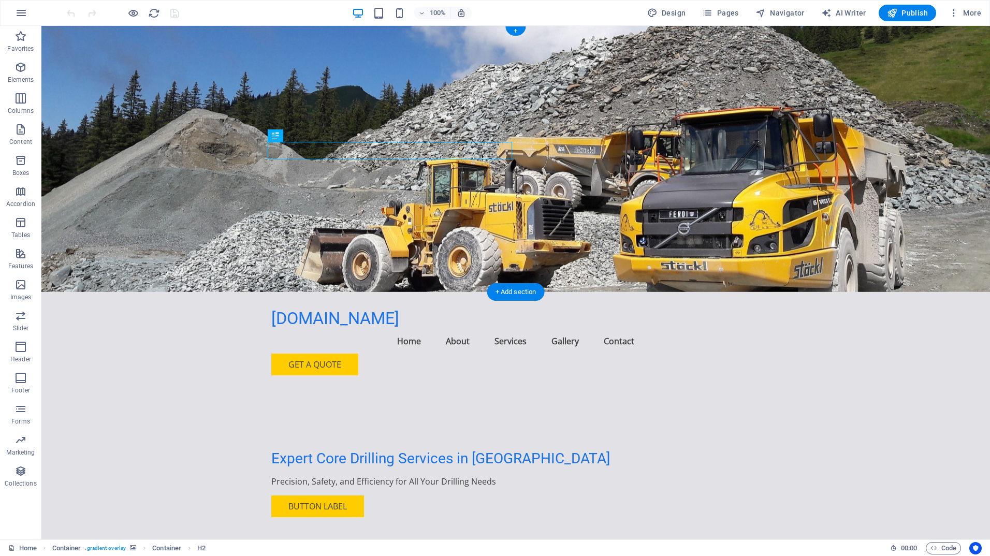
click at [705, 186] on figure at bounding box center [515, 159] width 949 height 266
click at [0, 0] on div "+" at bounding box center [0, 0] width 0 height 0
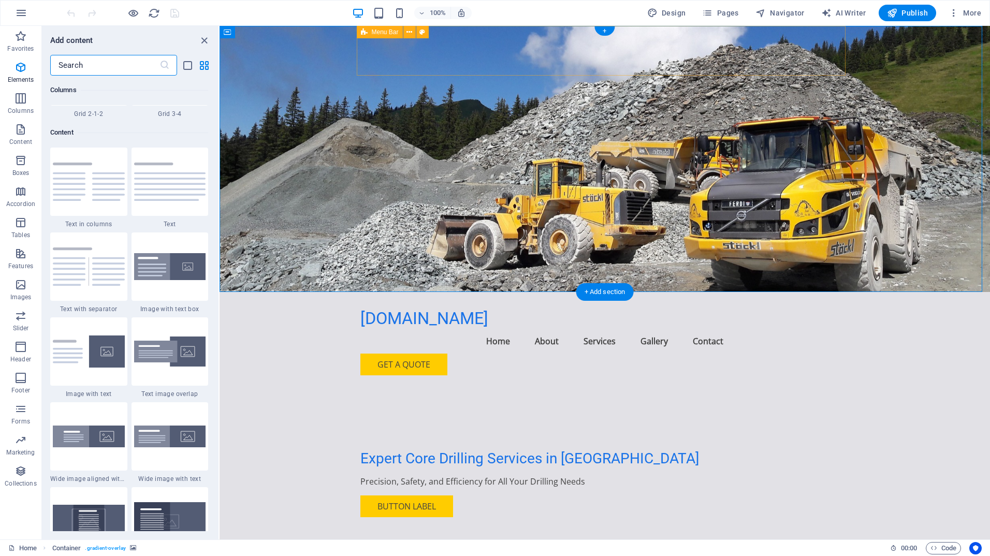
scroll to position [1812, 0]
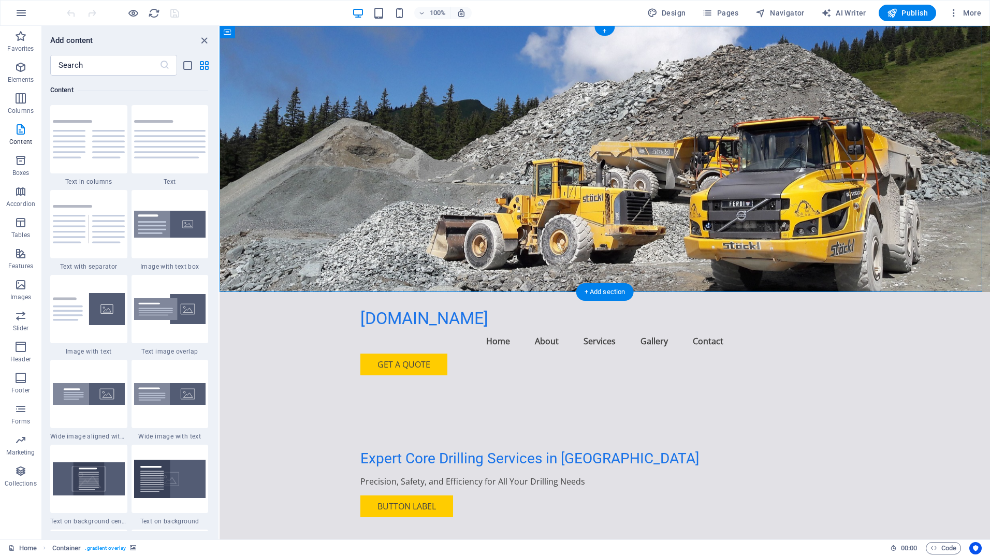
click at [790, 126] on figure at bounding box center [605, 159] width 770 height 266
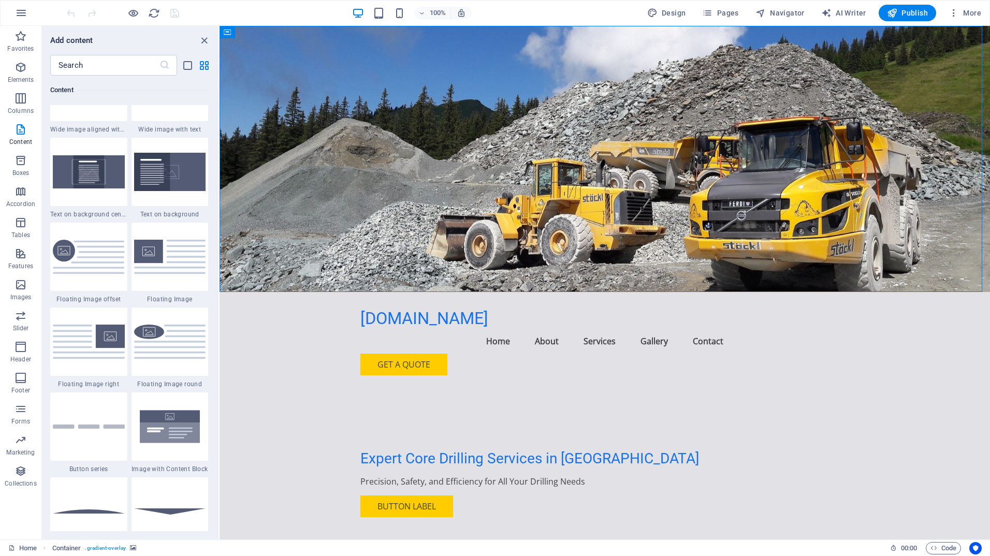
scroll to position [2122, 0]
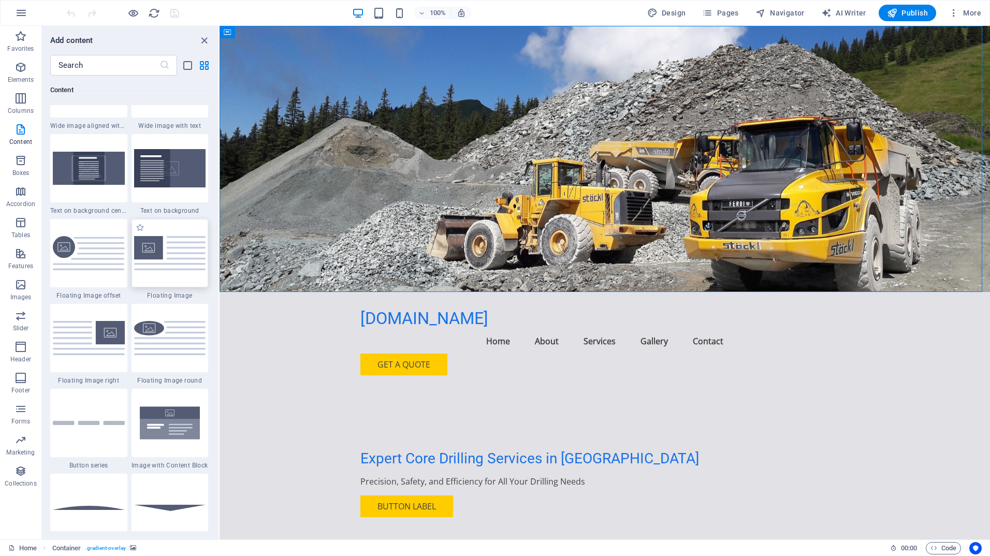
click at [167, 254] on img at bounding box center [170, 253] width 72 height 34
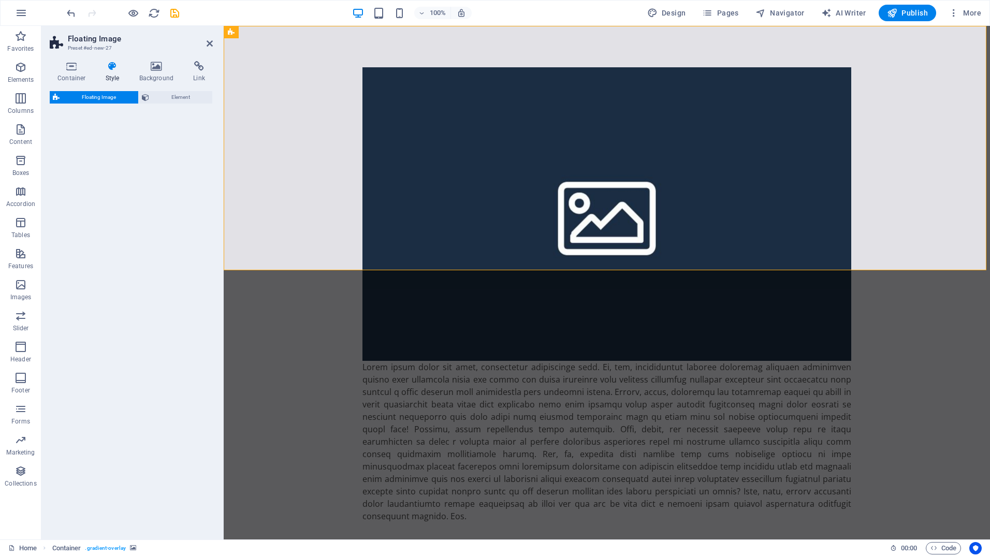
select select "%"
select select "rem"
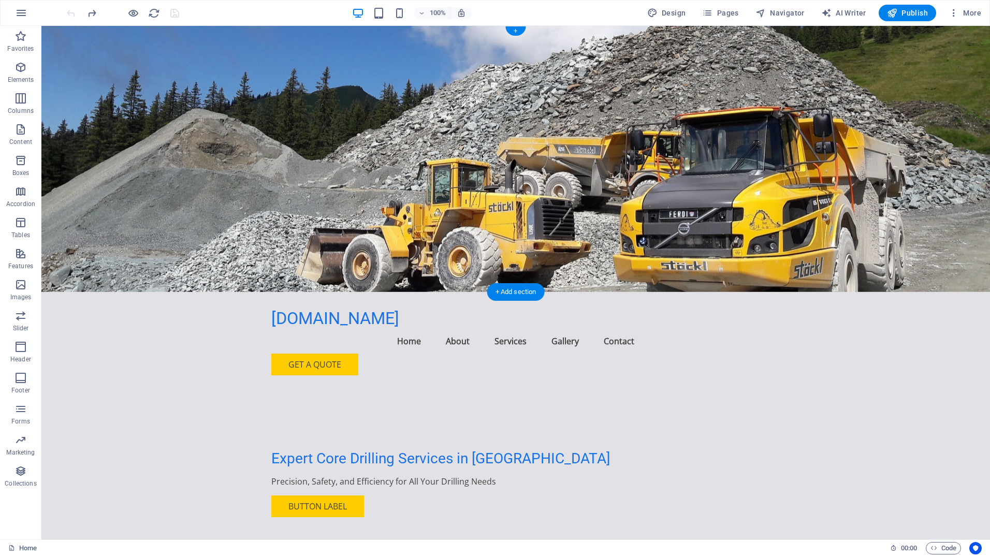
click at [771, 220] on figure at bounding box center [515, 159] width 949 height 266
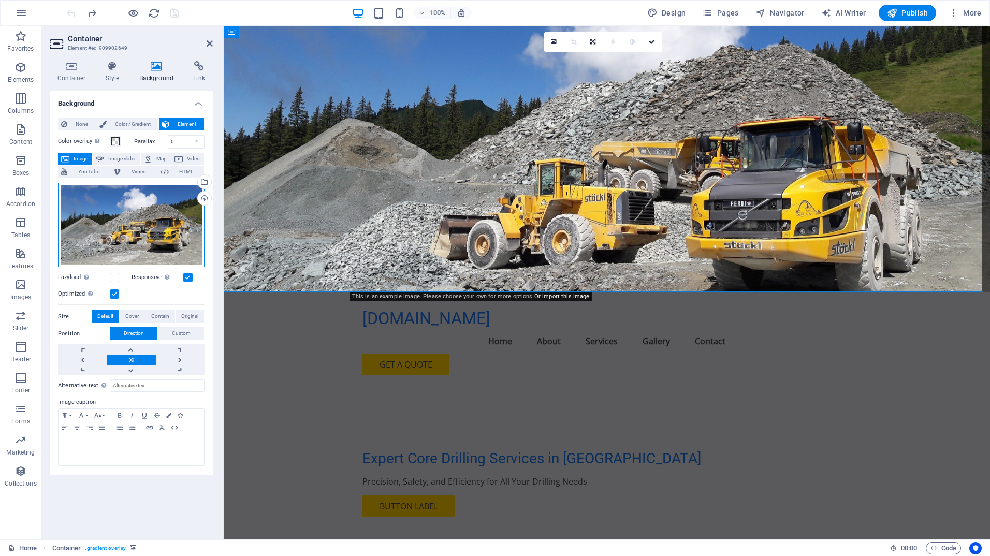
click at [118, 218] on div "Drag files here, click to choose files or select files from Files or our free s…" at bounding box center [131, 225] width 147 height 85
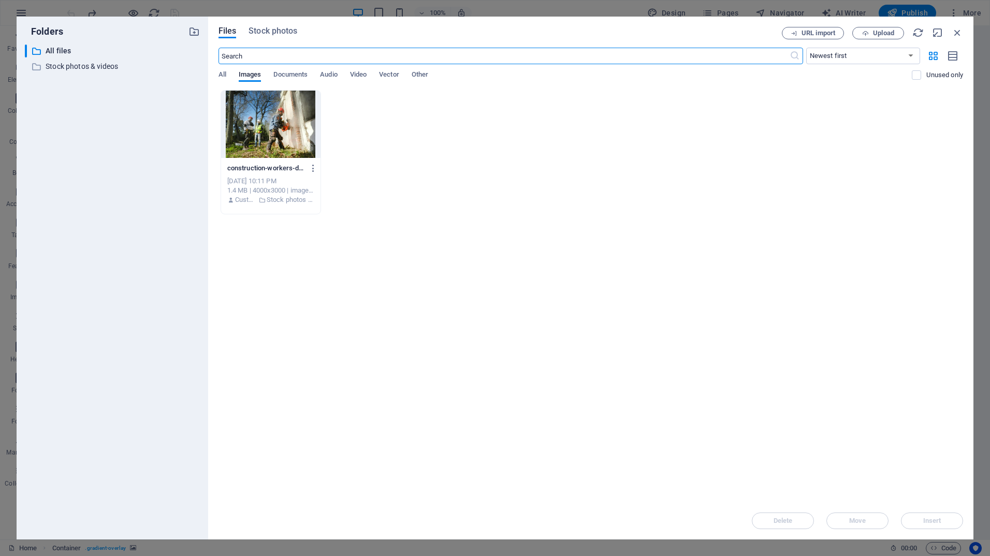
click at [261, 126] on div at bounding box center [270, 124] width 99 height 67
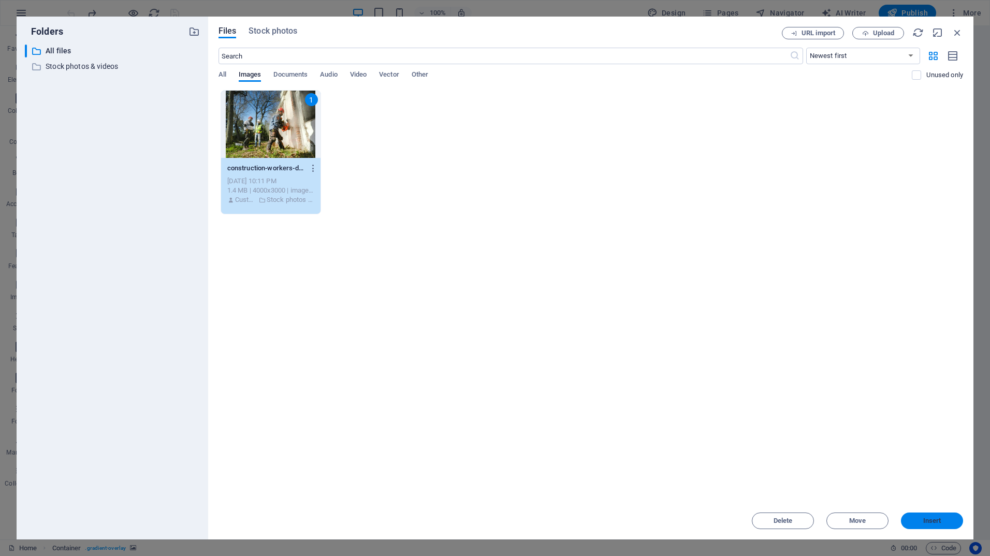
click at [945, 513] on button "Insert" at bounding box center [932, 521] width 62 height 17
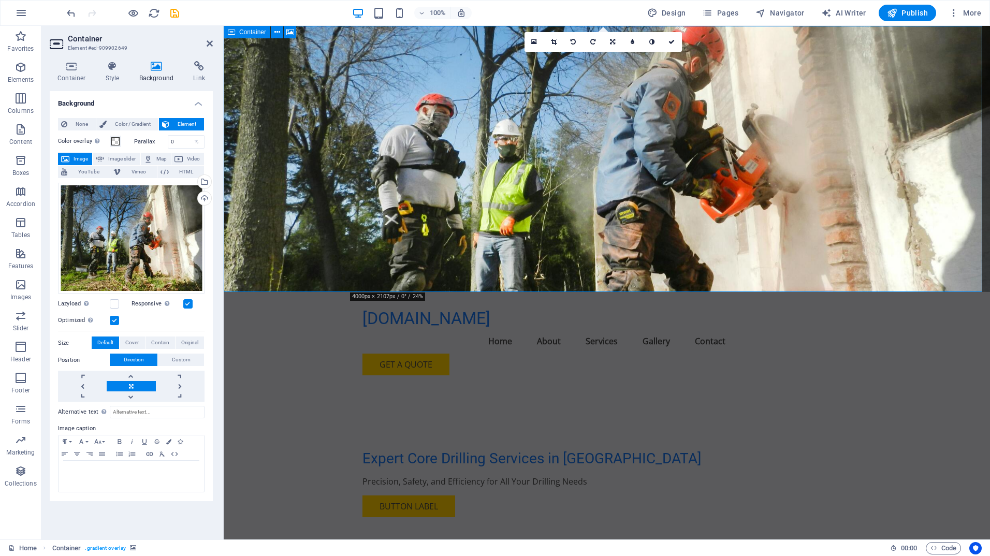
click at [209, 45] on icon at bounding box center [210, 43] width 6 height 8
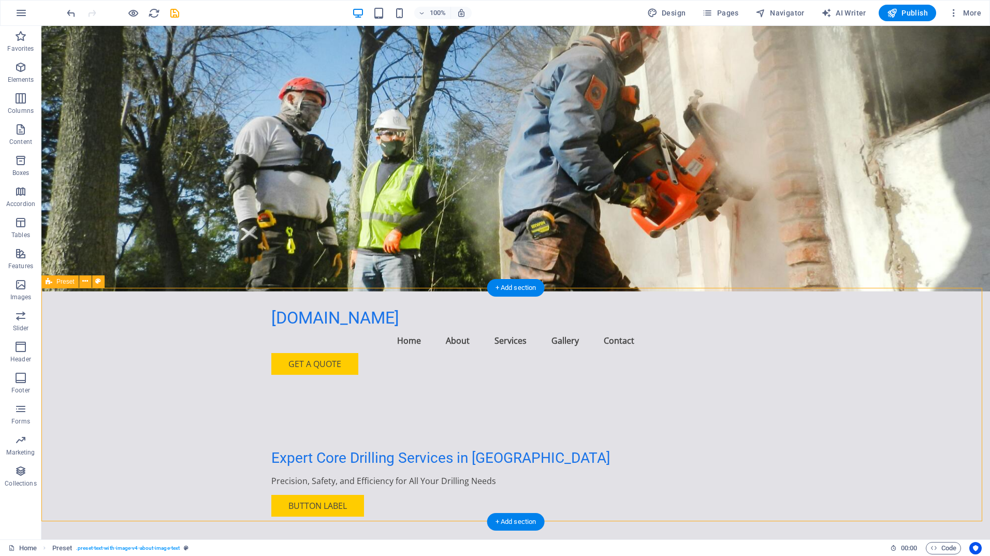
scroll to position [0, 0]
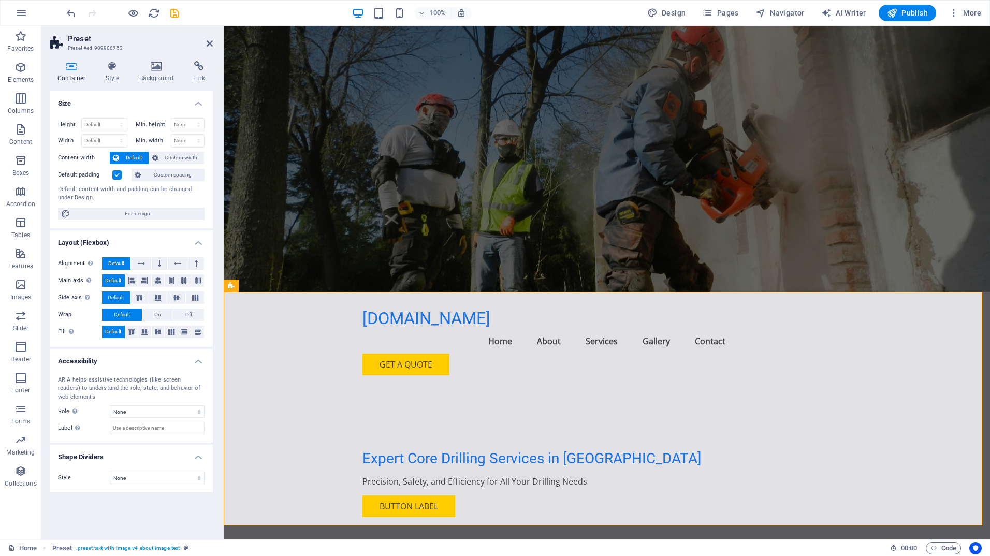
click at [429, 326] on button at bounding box center [425, 327] width 12 height 12
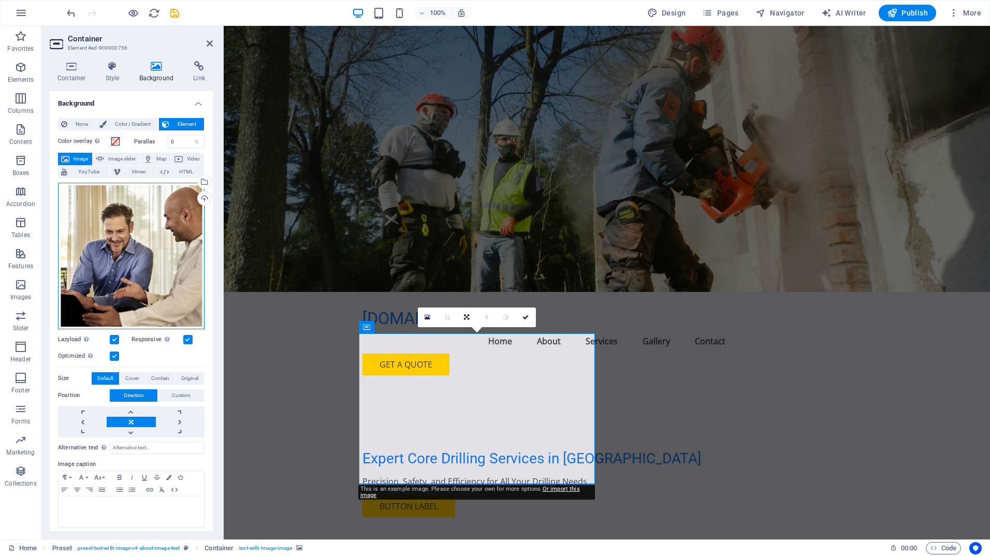
click at [124, 225] on div "Drag files here, click to choose files or select files from Files or our free s…" at bounding box center [131, 256] width 147 height 147
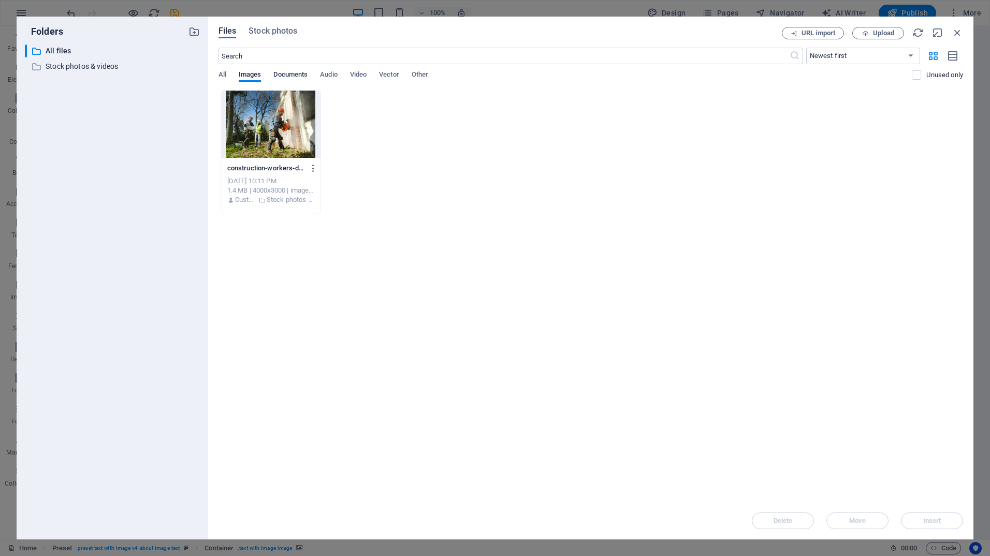
click at [292, 76] on span "Documents" at bounding box center [290, 75] width 34 height 14
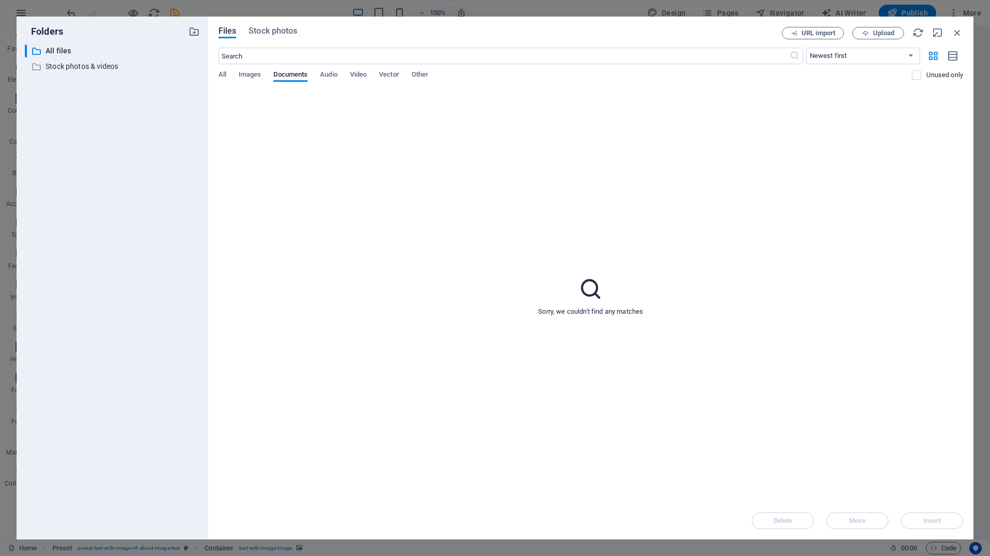
click at [866, 26] on div "Files Stock photos URL import Upload ​ Newest first Oldest first Name (A-Z) Nam…" at bounding box center [590, 278] width 765 height 523
click at [866, 36] on icon "button" at bounding box center [865, 33] width 7 height 7
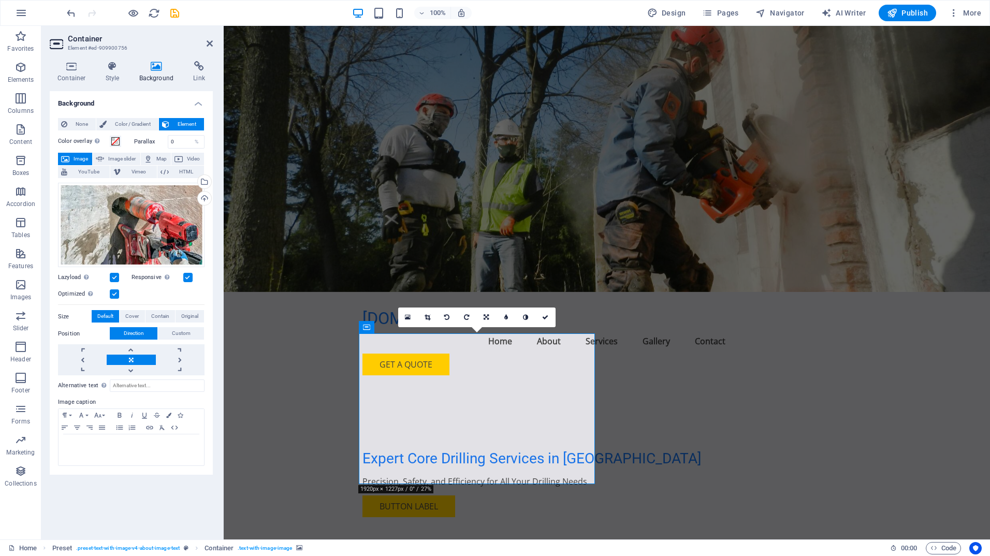
drag, startPoint x: 482, startPoint y: 421, endPoint x: 446, endPoint y: 417, distance: 35.9
click at [128, 315] on span "Cover" at bounding box center [131, 316] width 13 height 12
click at [105, 313] on span "Default" at bounding box center [105, 316] width 16 height 12
click at [183, 359] on link at bounding box center [180, 360] width 49 height 10
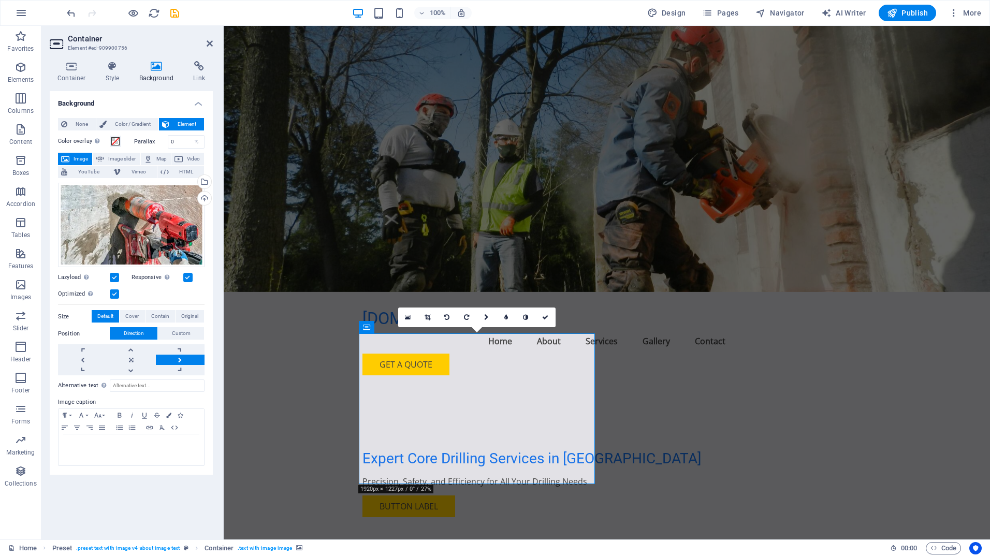
click at [183, 359] on link at bounding box center [180, 360] width 49 height 10
click at [133, 368] on link at bounding box center [131, 370] width 49 height 10
click at [181, 357] on link at bounding box center [180, 360] width 49 height 10
click at [130, 371] on link at bounding box center [131, 370] width 49 height 10
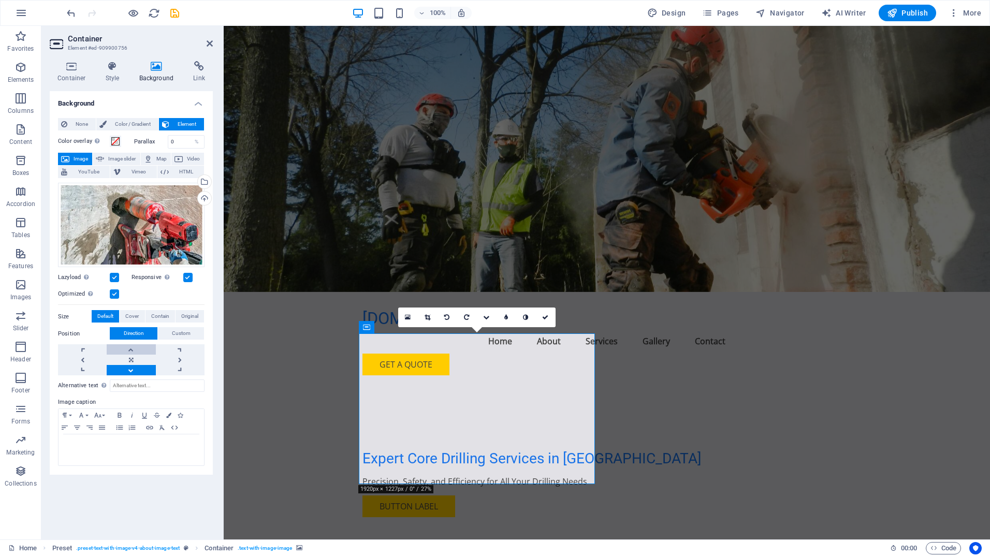
click at [130, 345] on link at bounding box center [131, 349] width 49 height 10
click at [178, 359] on link at bounding box center [180, 360] width 49 height 10
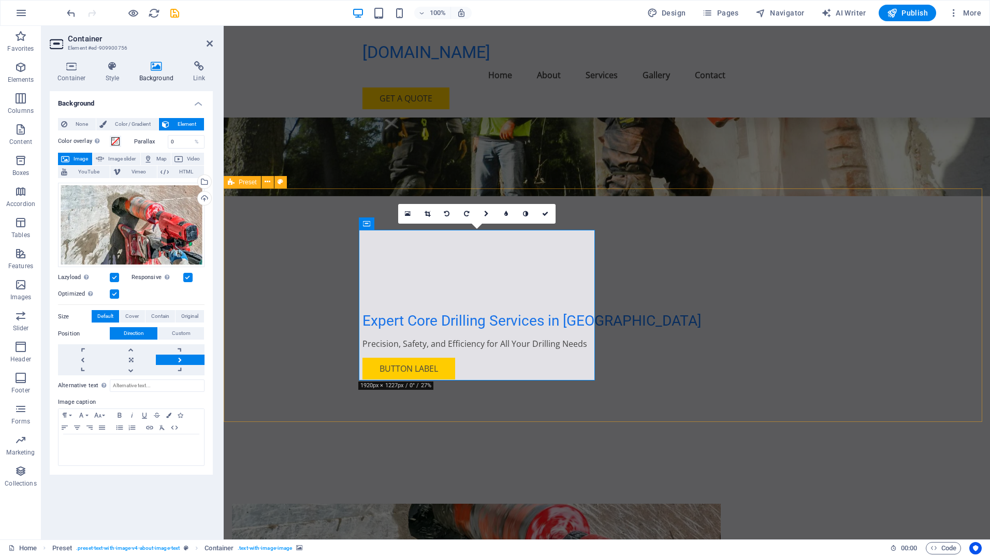
scroll to position [104, 0]
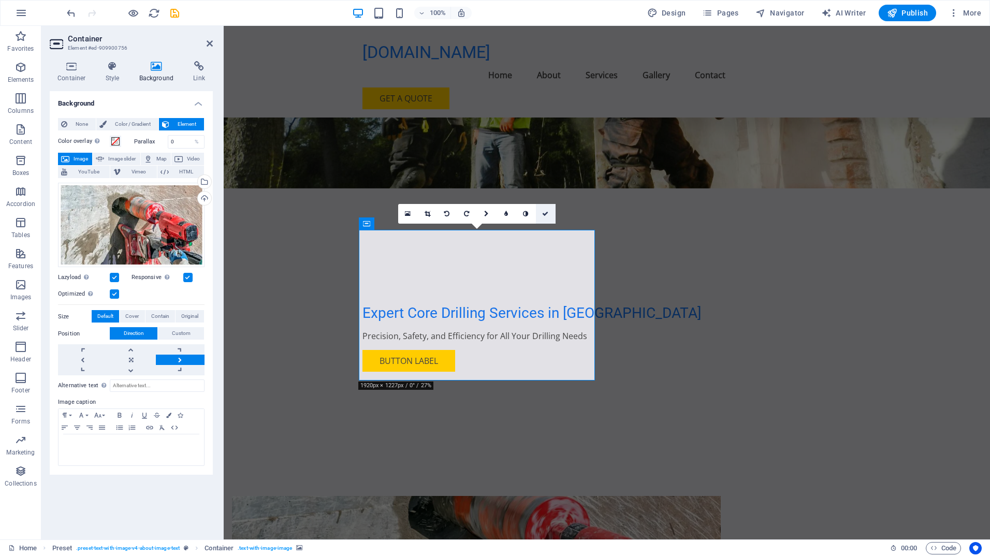
click at [543, 219] on link at bounding box center [546, 214] width 20 height 20
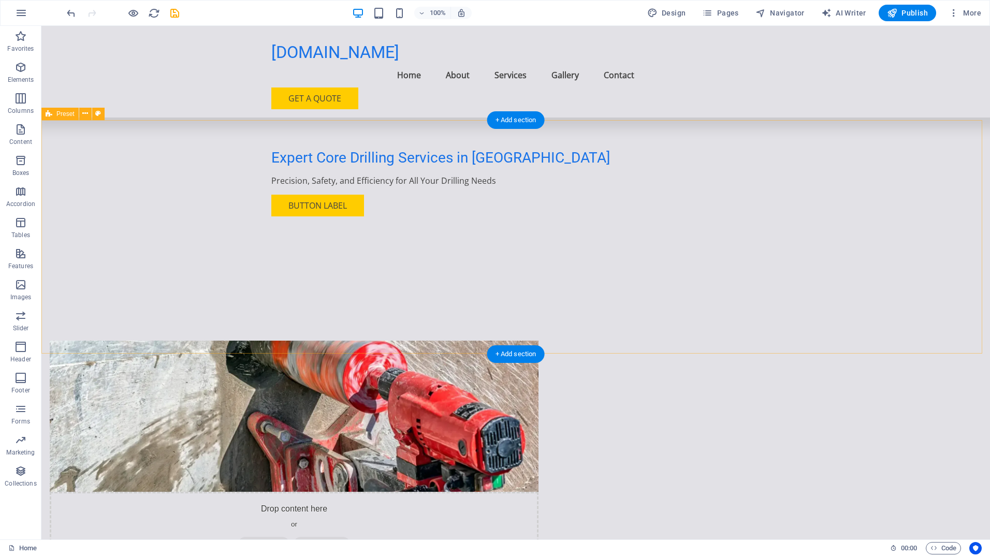
scroll to position [0, 0]
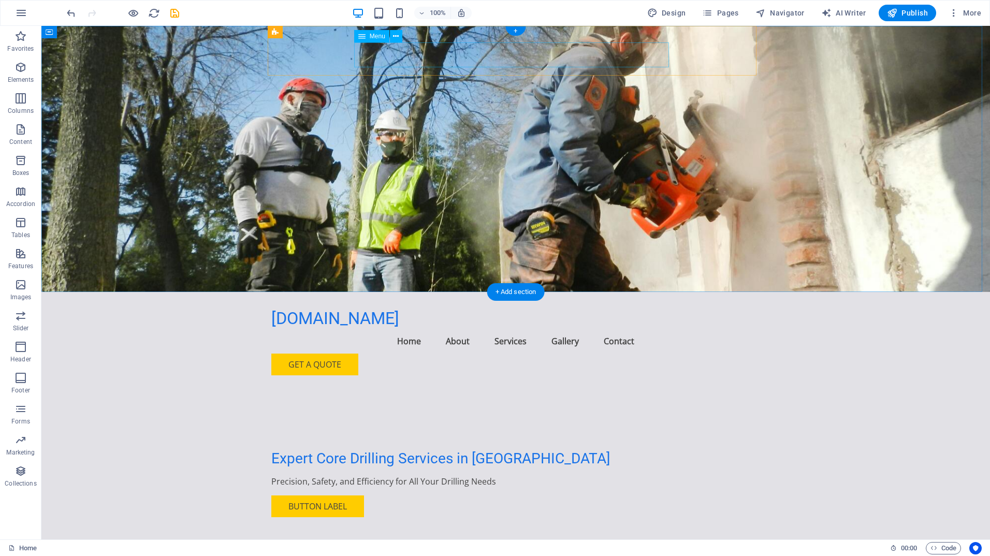
click at [511, 329] on nav "Home About Services Gallery Contact" at bounding box center [515, 341] width 489 height 25
click at [327, 450] on div "Expert Core Drilling Services in Ireland" at bounding box center [515, 459] width 489 height 18
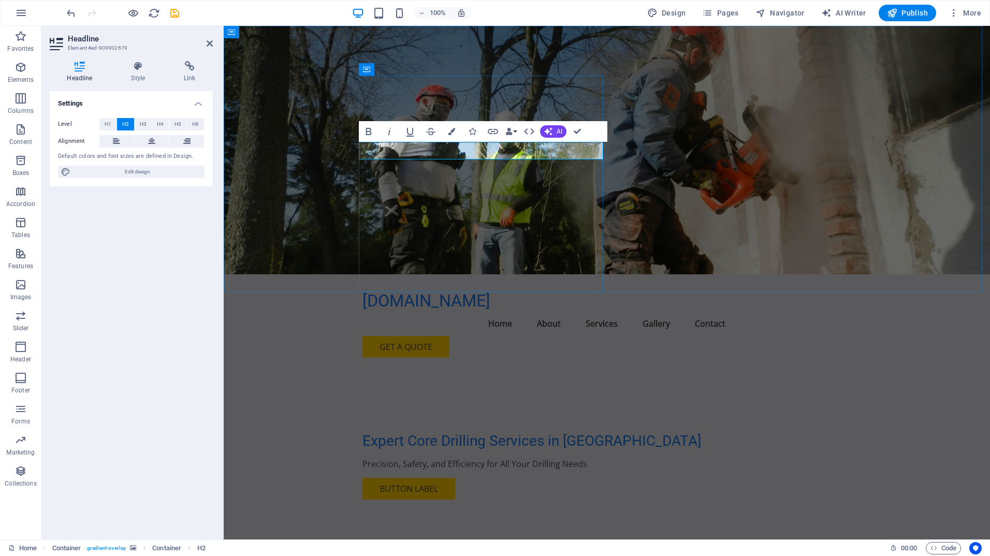
click at [402, 432] on h2 "Expert Core Drilling Services in Ireland" at bounding box center [606, 441] width 489 height 18
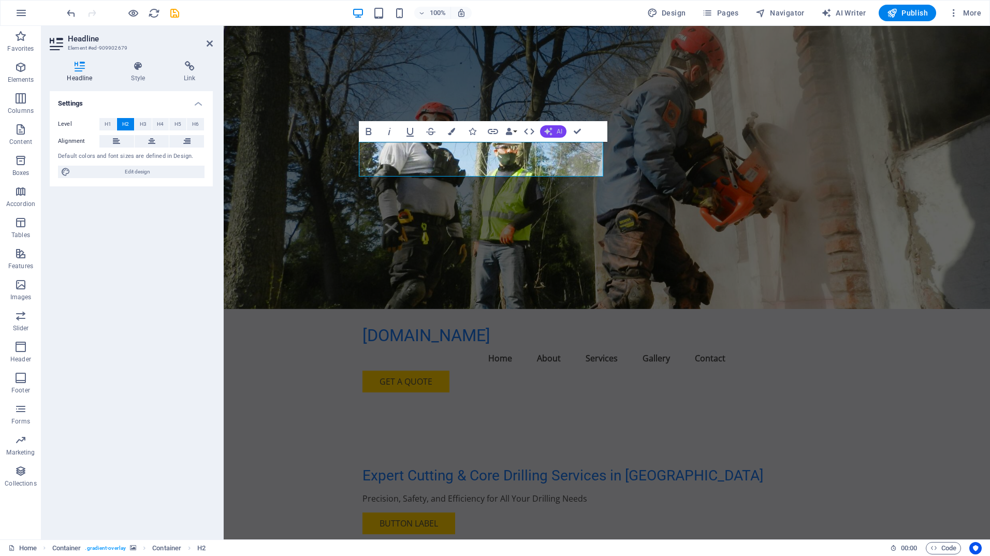
click at [557, 131] on span "AI" at bounding box center [560, 131] width 6 height 6
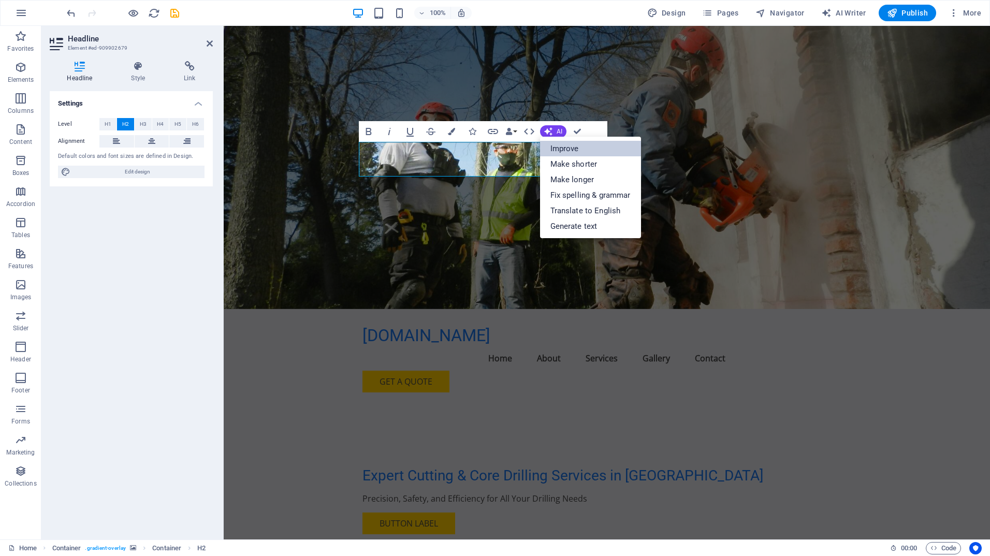
click at [557, 151] on link "Improve" at bounding box center [590, 149] width 101 height 16
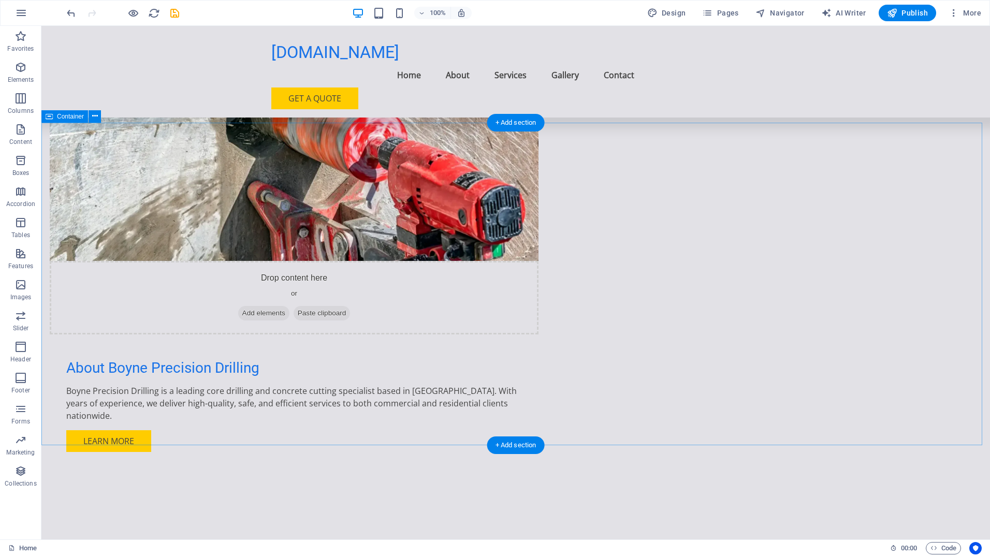
scroll to position [518, 0]
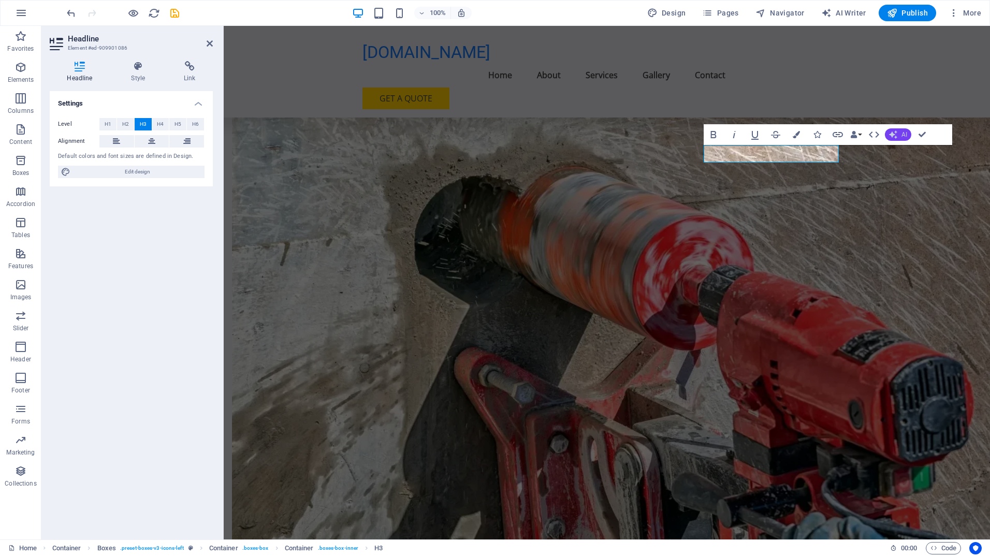
click at [897, 133] on icon "button" at bounding box center [893, 134] width 8 height 8
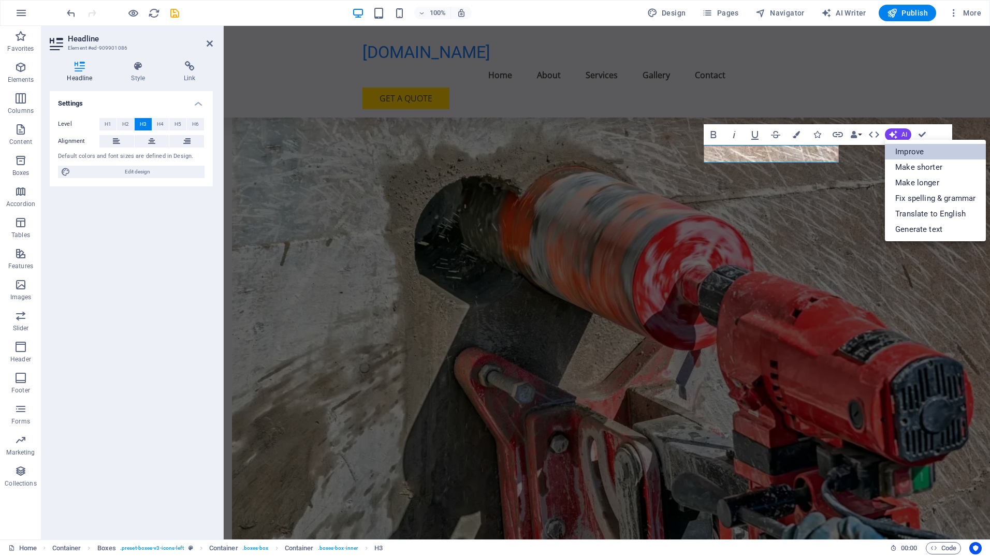
click at [905, 154] on link "Improve" at bounding box center [935, 152] width 101 height 16
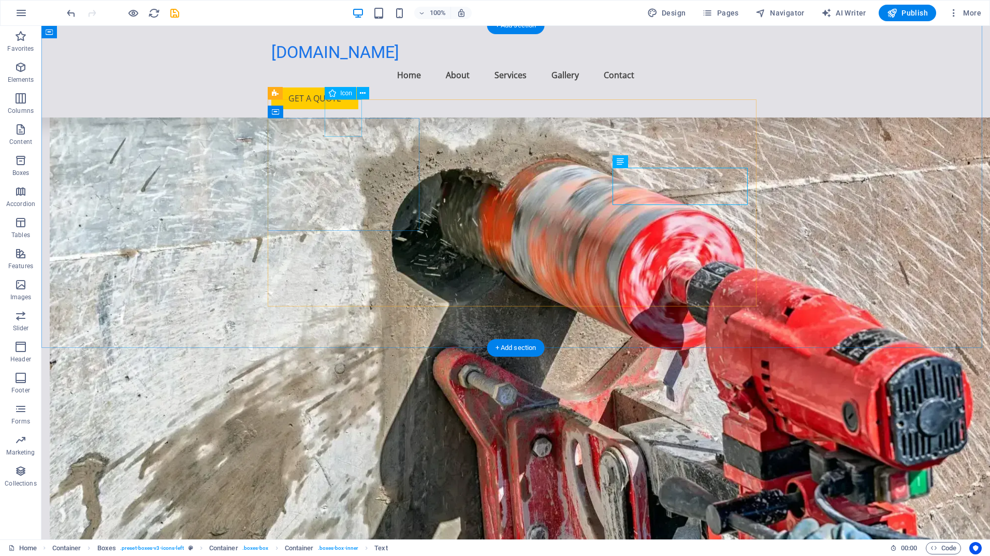
select select "xMidYMid"
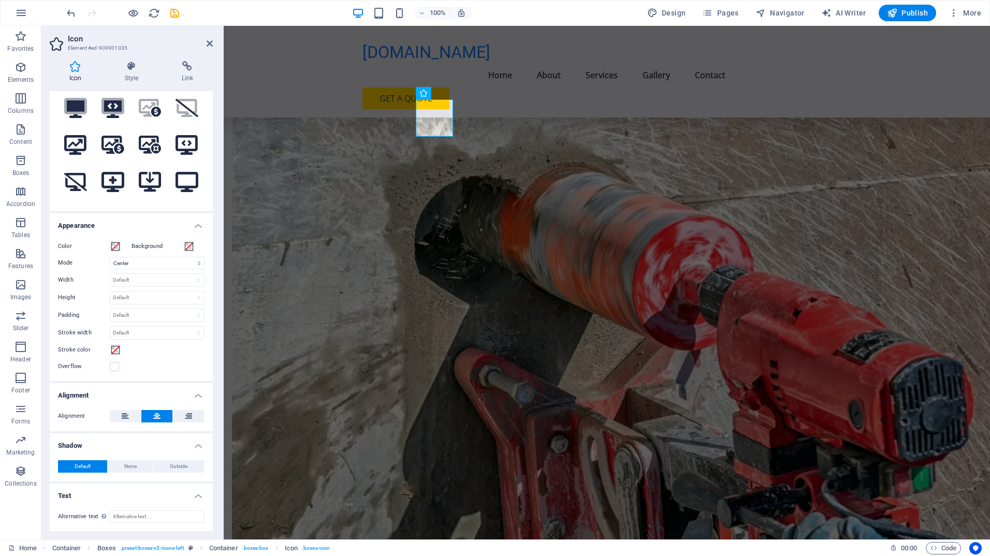
scroll to position [0, 0]
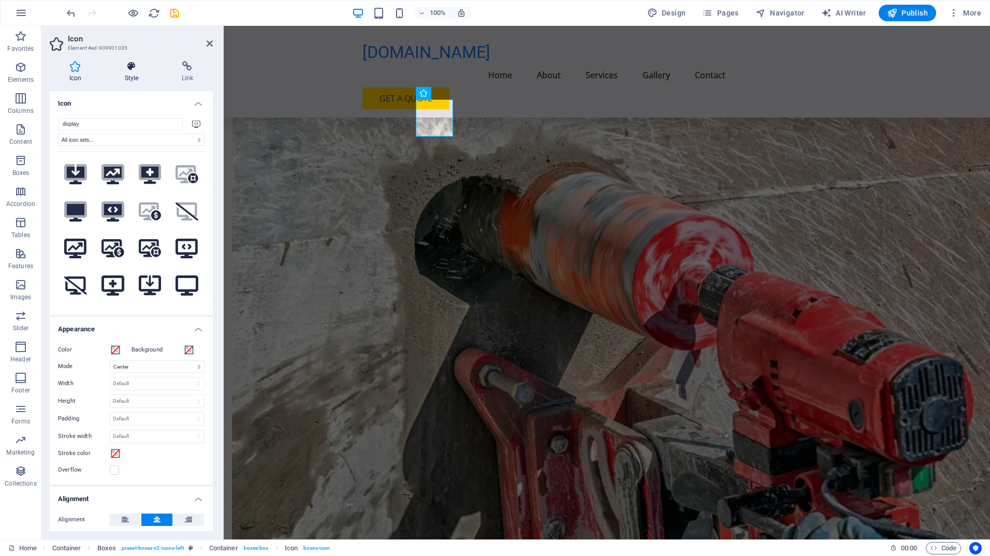
click at [133, 67] on icon at bounding box center [131, 66] width 53 height 10
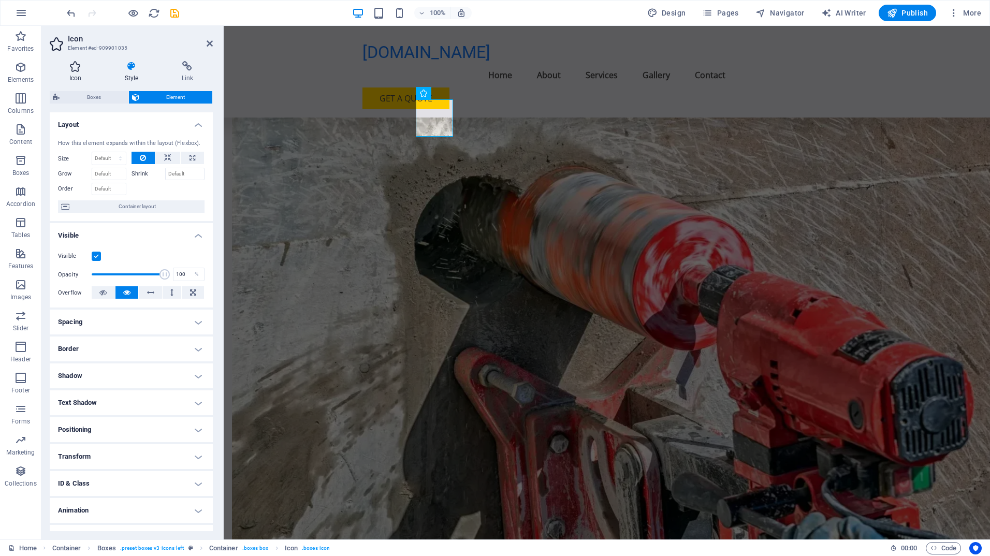
click at [79, 61] on icon at bounding box center [75, 66] width 51 height 10
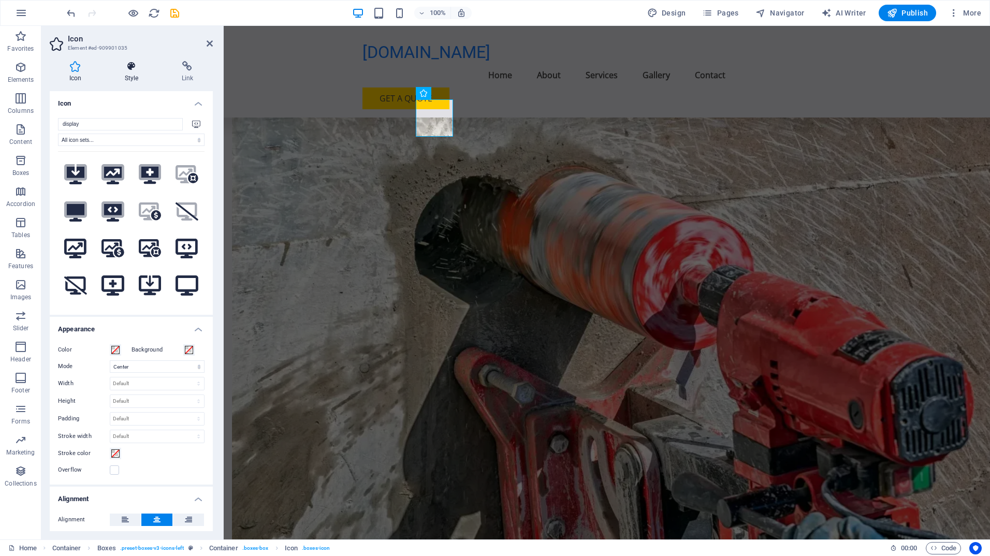
click at [130, 67] on icon at bounding box center [131, 66] width 53 height 10
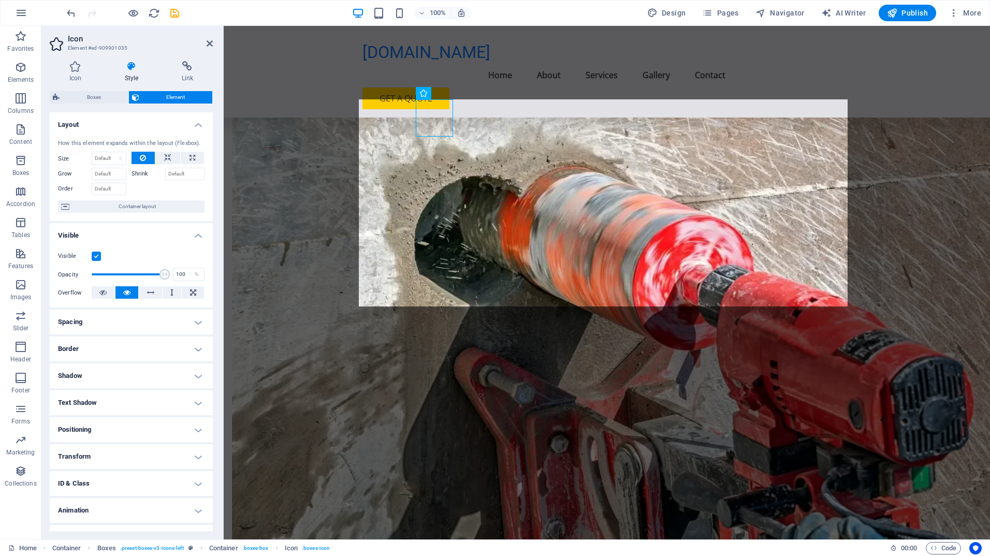
click at [88, 96] on span "Boxes" at bounding box center [94, 97] width 63 height 12
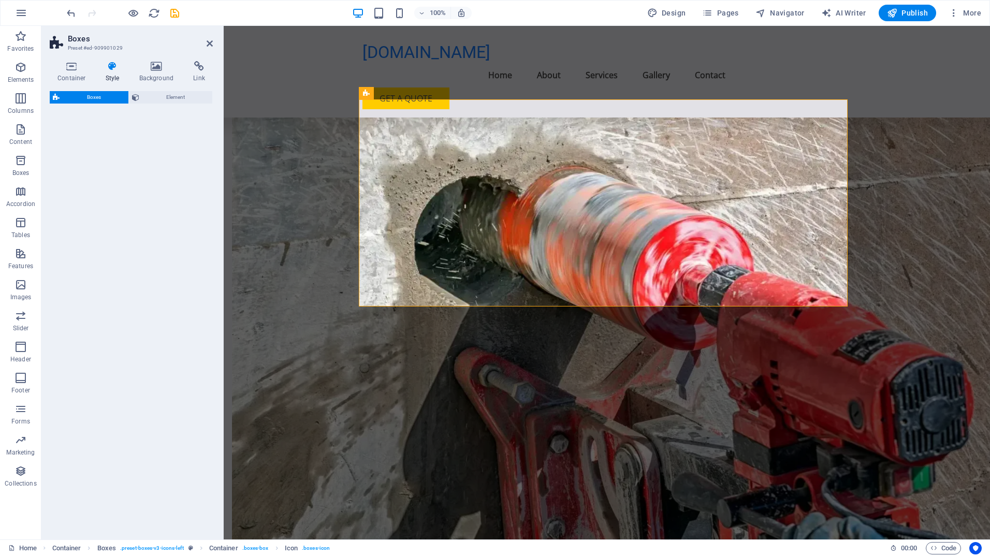
select select "rem"
select select "preset-boxes-v3-icons-left"
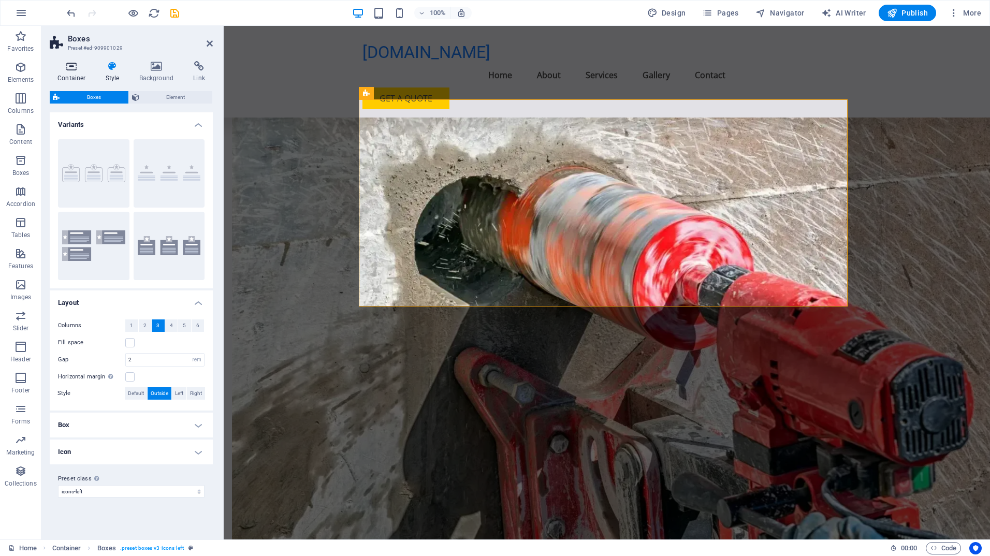
click at [73, 65] on icon at bounding box center [72, 66] width 44 height 10
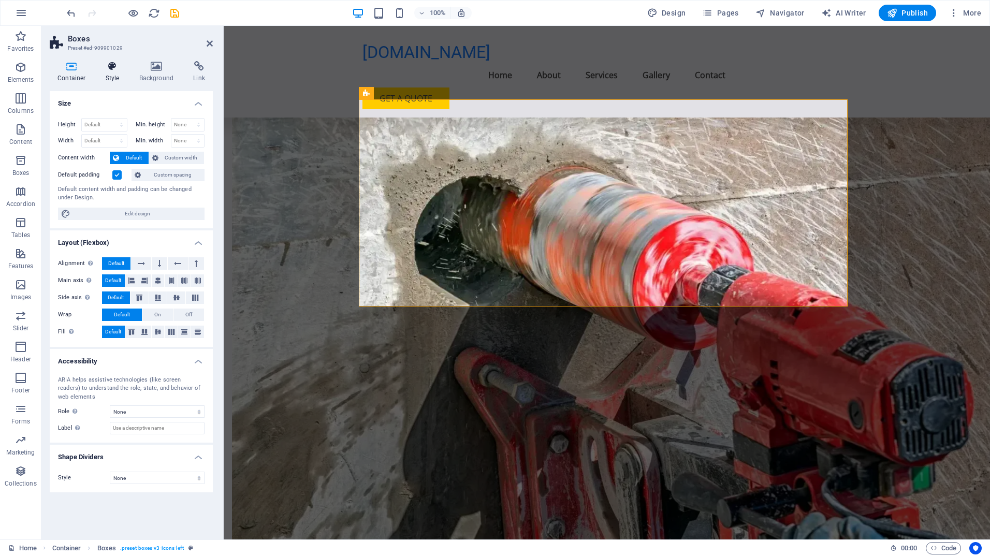
click at [123, 64] on icon at bounding box center [113, 66] width 30 height 10
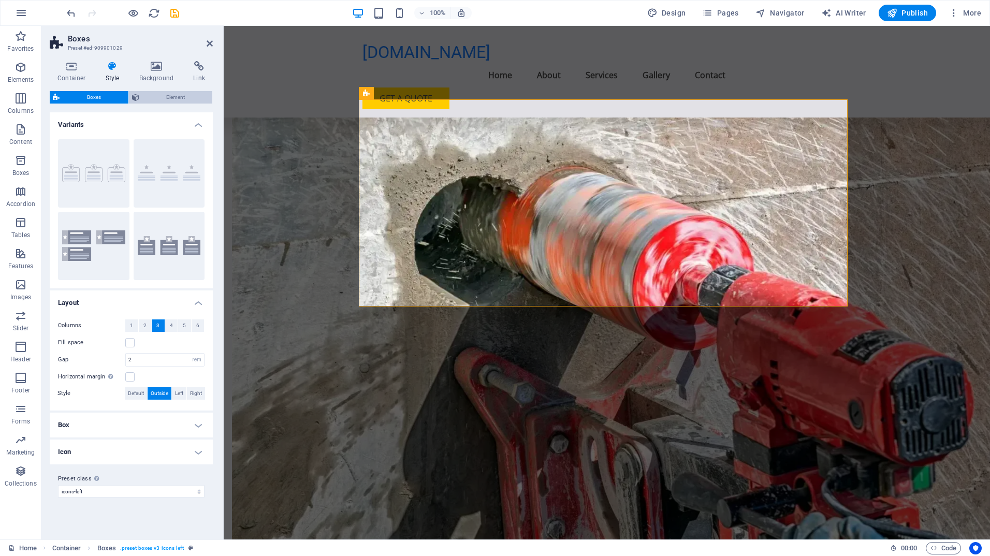
click at [154, 96] on span "Element" at bounding box center [175, 97] width 67 height 12
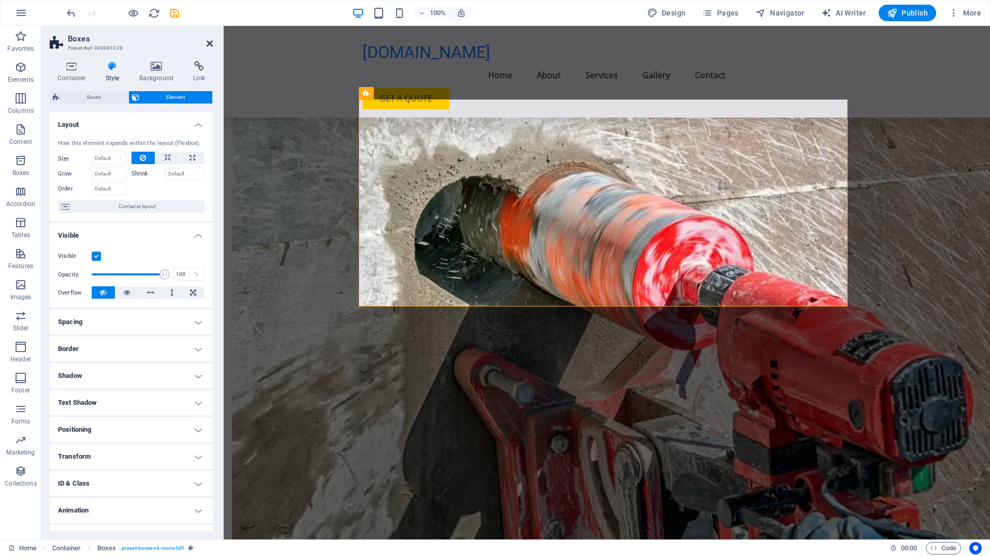
click at [210, 43] on icon at bounding box center [210, 43] width 6 height 8
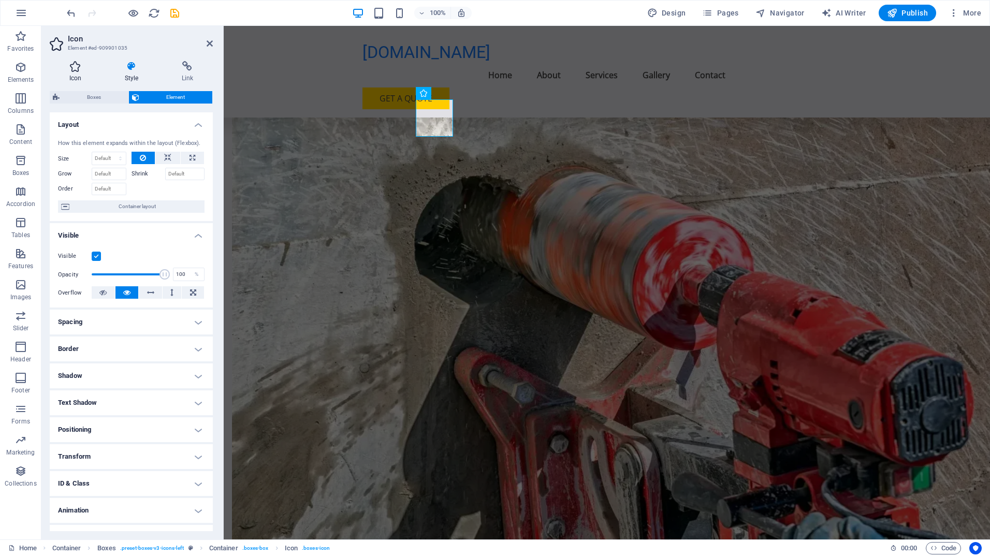
click at [76, 63] on icon at bounding box center [75, 66] width 51 height 10
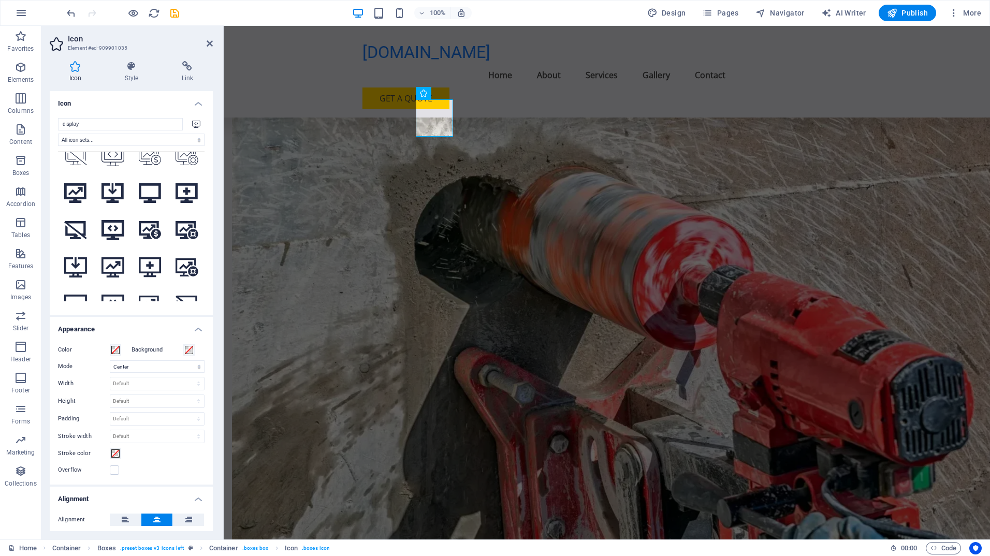
scroll to position [296, 0]
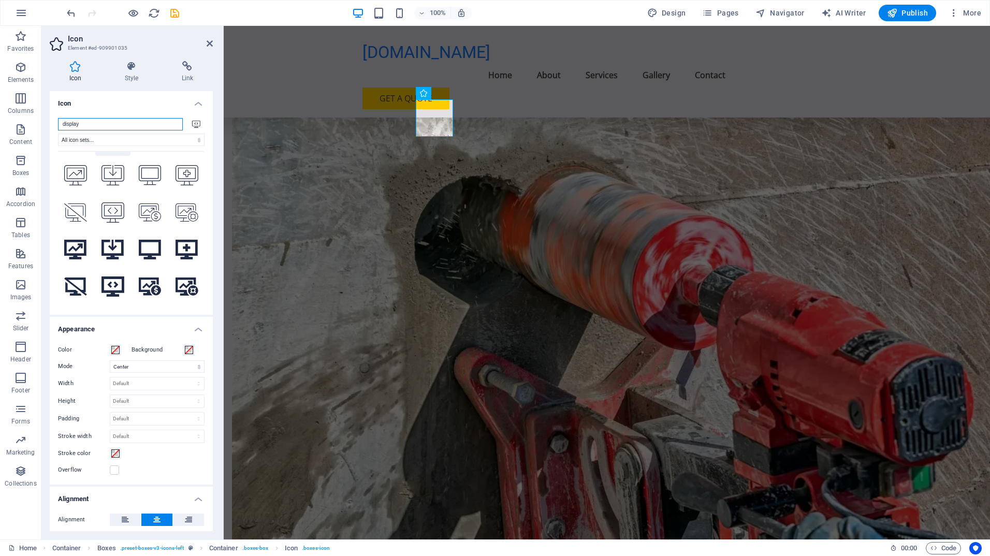
click at [150, 120] on input "display" at bounding box center [120, 124] width 125 height 12
click at [148, 135] on select "All icon sets... IcoFont Ionicons FontAwesome Brands FontAwesome Duotone FontAw…" at bounding box center [131, 140] width 147 height 12
select select "font-awesome-regular"
click at [58, 134] on select "All icon sets... IcoFont Ionicons FontAwesome Brands FontAwesome Duotone FontAw…" at bounding box center [131, 140] width 147 height 12
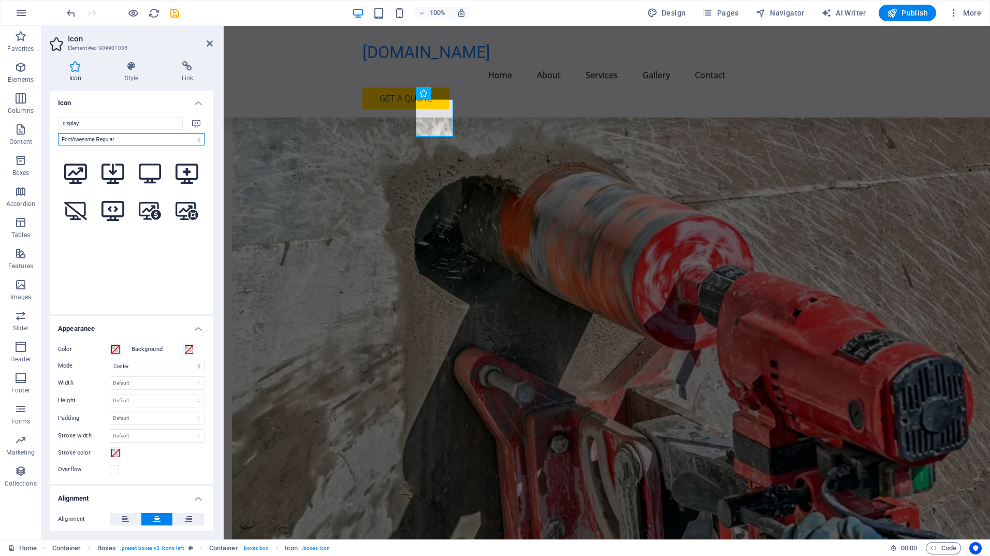
scroll to position [0, 0]
click at [134, 140] on select "All icon sets... IcoFont Ionicons FontAwesome Brands FontAwesome Duotone FontAw…" at bounding box center [131, 140] width 147 height 12
select select
click at [58, 134] on select "All icon sets... IcoFont Ionicons FontAwesome Brands FontAwesome Duotone FontAw…" at bounding box center [131, 140] width 147 height 12
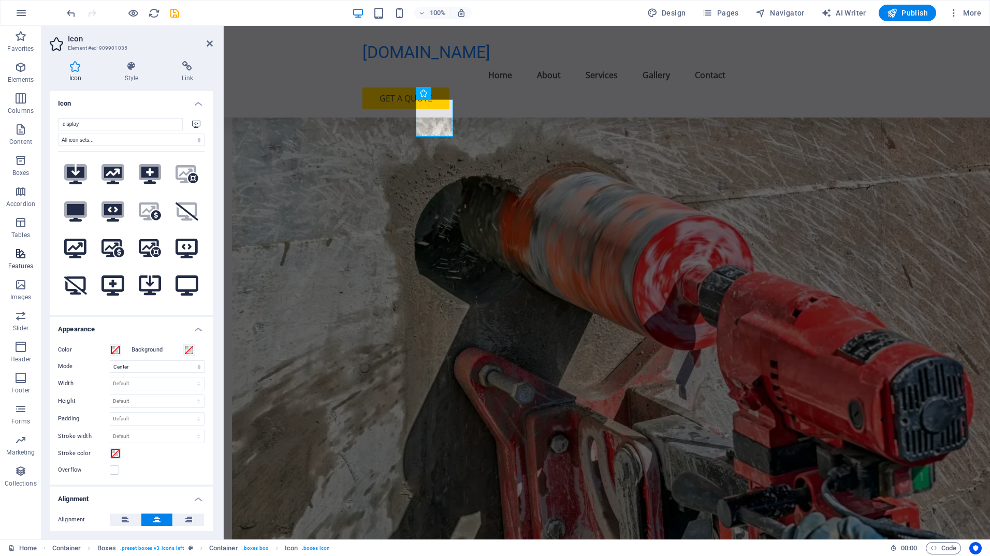
click at [20, 253] on icon "button" at bounding box center [20, 254] width 12 height 12
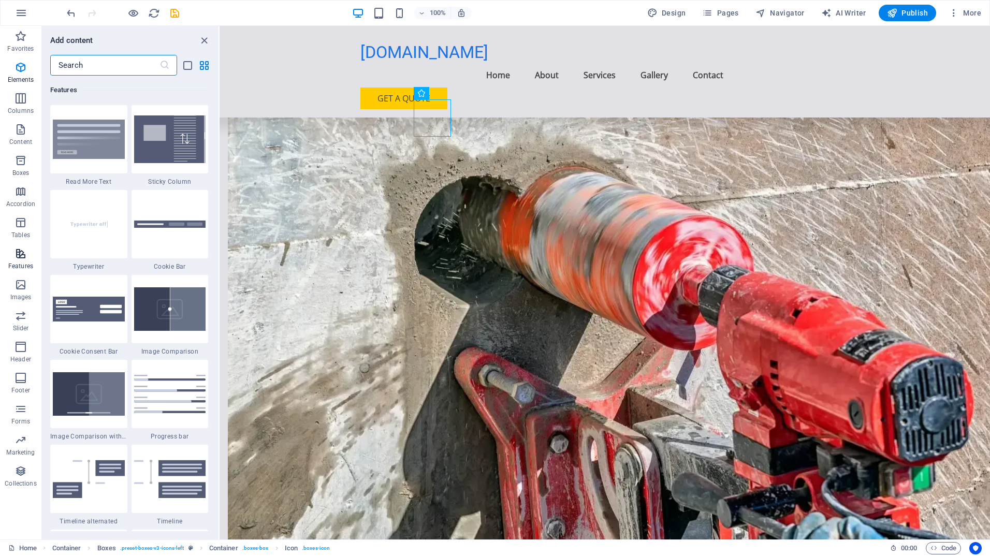
scroll to position [4036, 0]
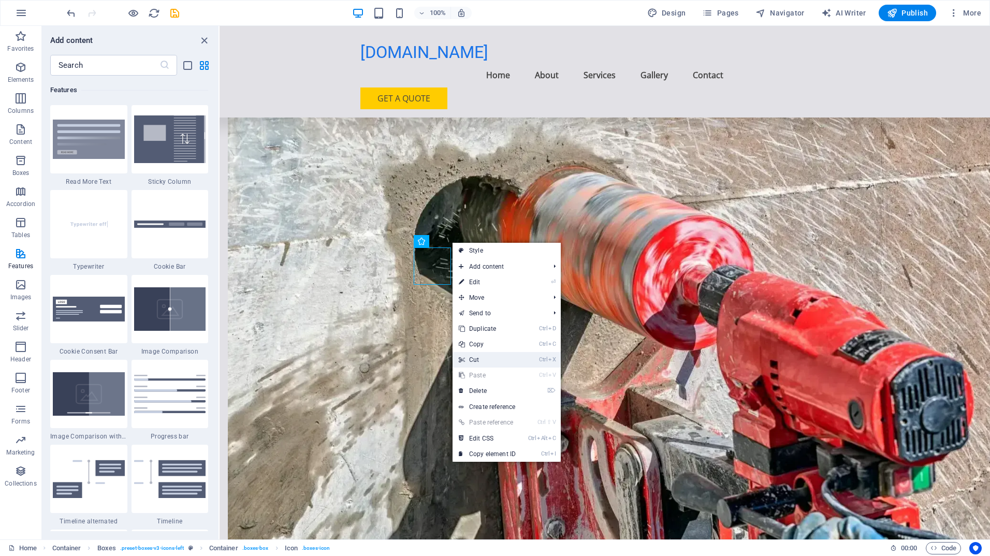
click at [489, 355] on link "Ctrl X Cut" at bounding box center [487, 360] width 69 height 16
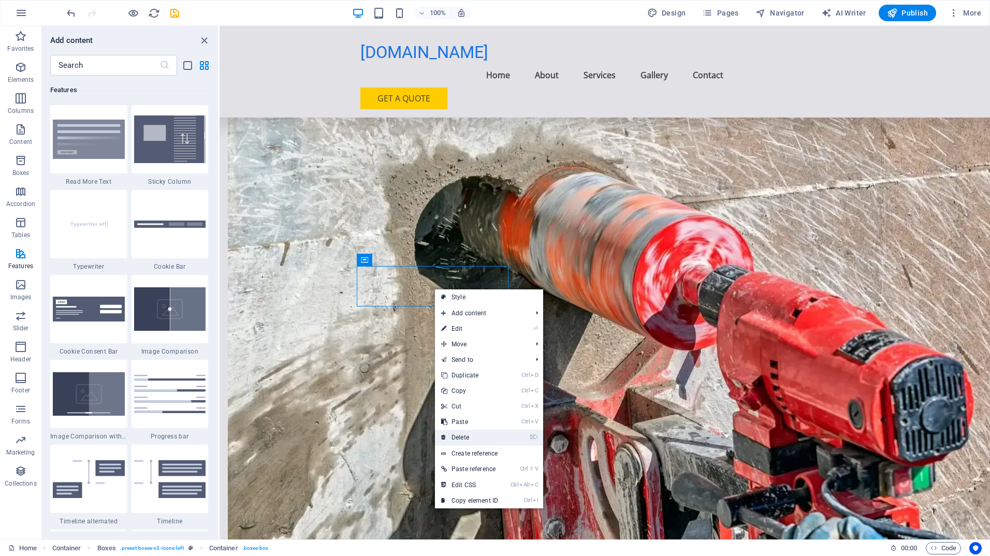
click at [469, 438] on link "⌦ Delete" at bounding box center [469, 438] width 69 height 16
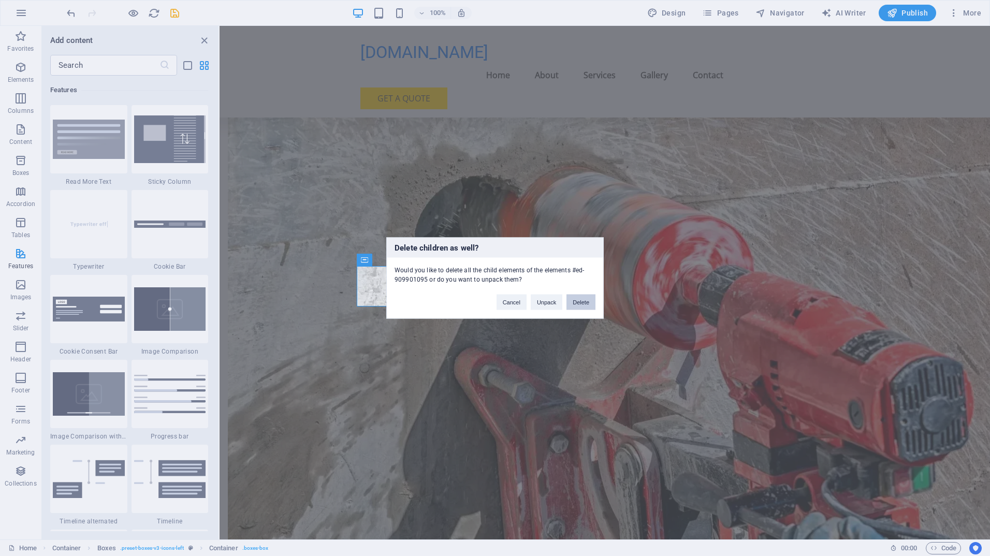
click at [578, 304] on button "Delete" at bounding box center [580, 303] width 29 height 16
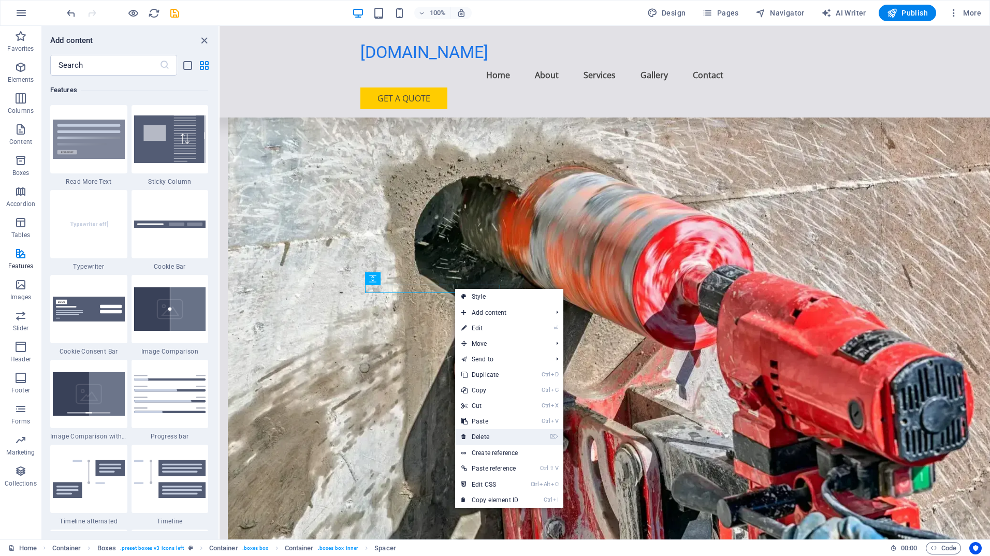
click at [486, 437] on link "⌦ Delete" at bounding box center [489, 437] width 69 height 16
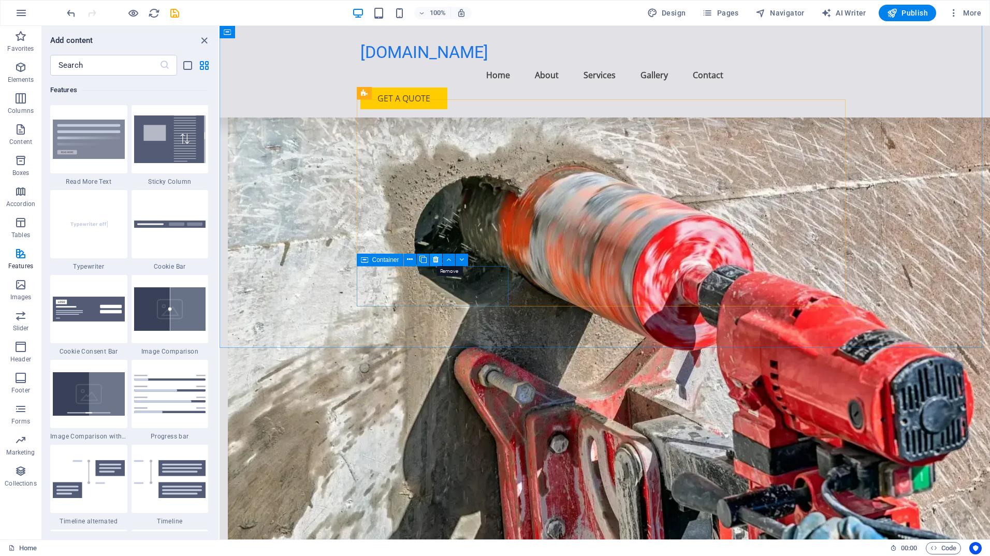
click at [435, 262] on icon at bounding box center [436, 259] width 6 height 11
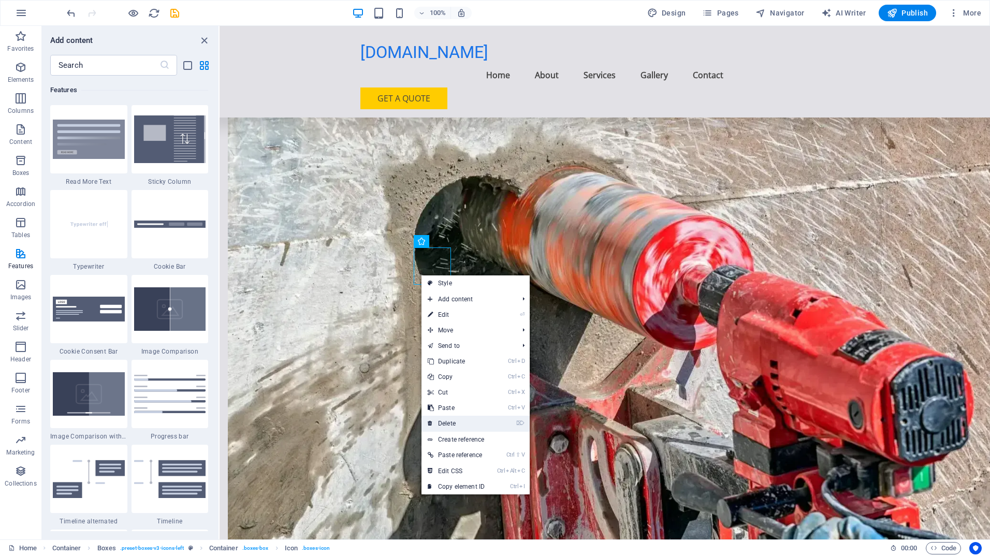
click at [451, 421] on link "⌦ Delete" at bounding box center [455, 424] width 69 height 16
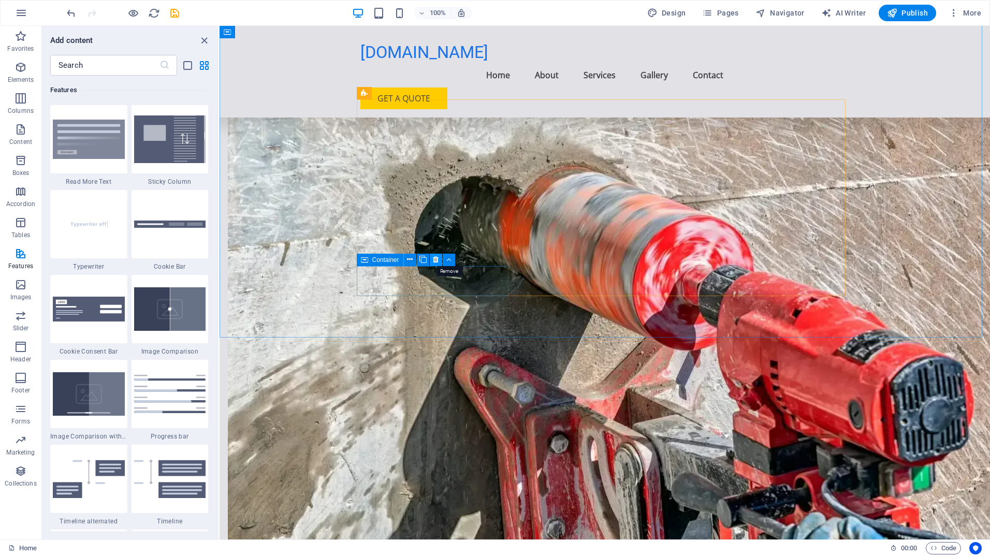
click at [438, 258] on icon at bounding box center [436, 259] width 6 height 11
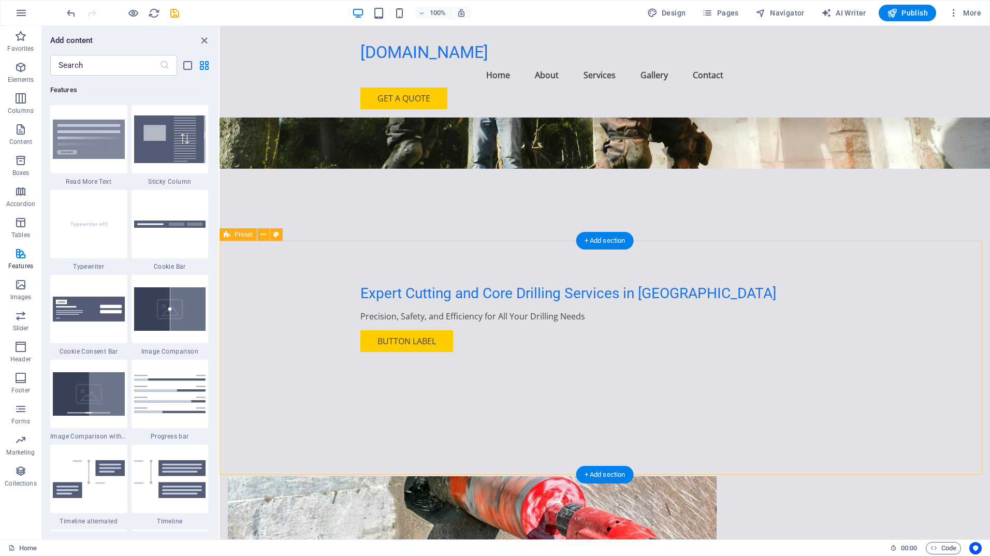
scroll to position [155, 0]
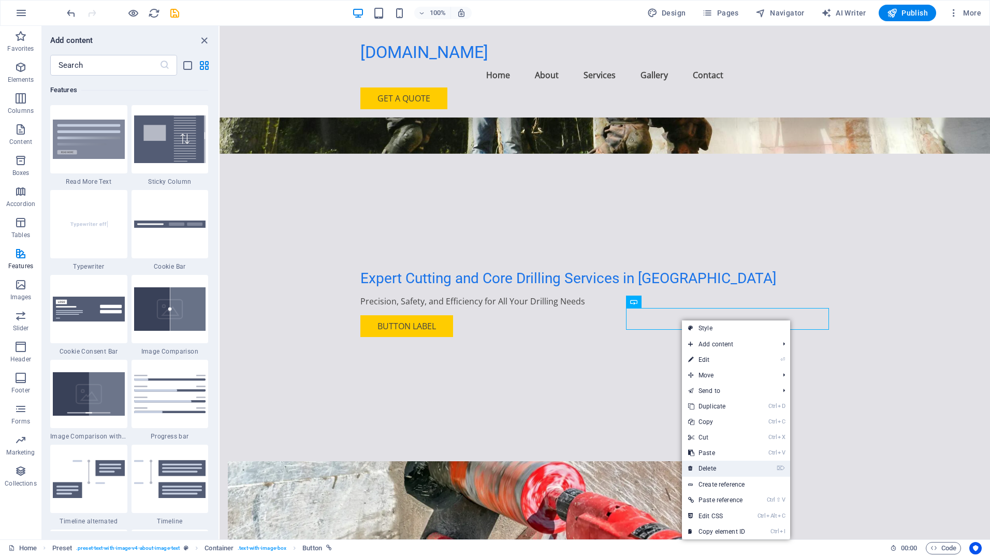
click at [710, 468] on link "⌦ Delete" at bounding box center [716, 469] width 69 height 16
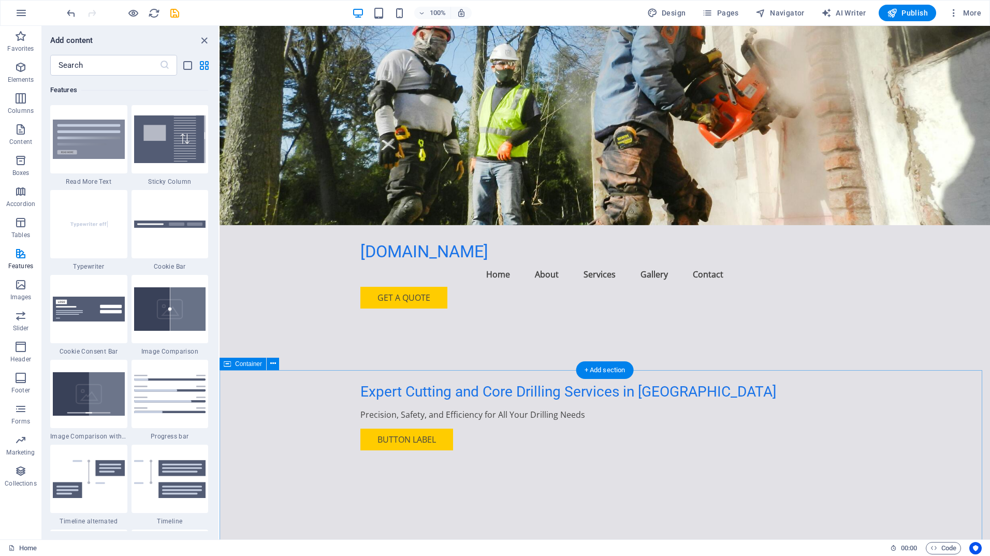
scroll to position [0, 0]
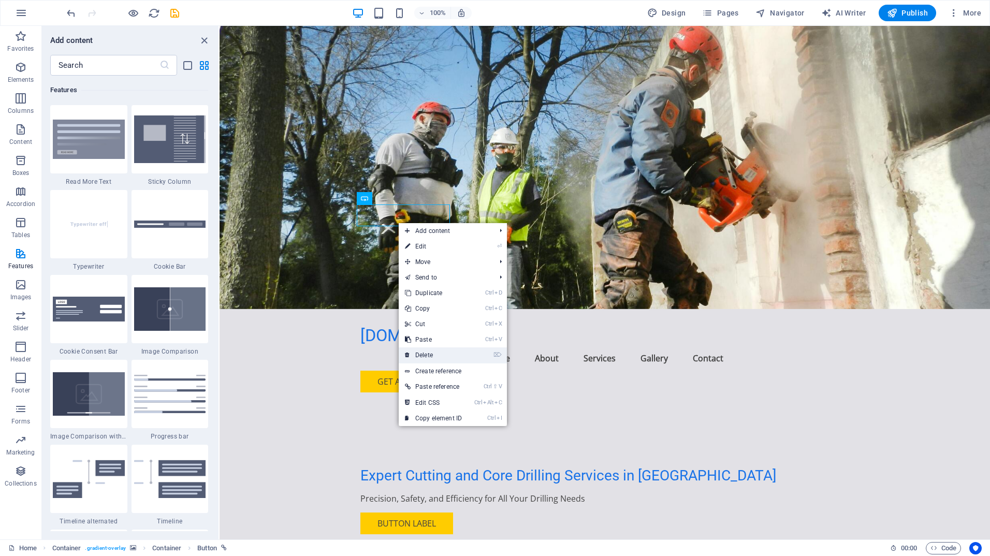
click at [432, 355] on link "⌦ Delete" at bounding box center [433, 355] width 69 height 16
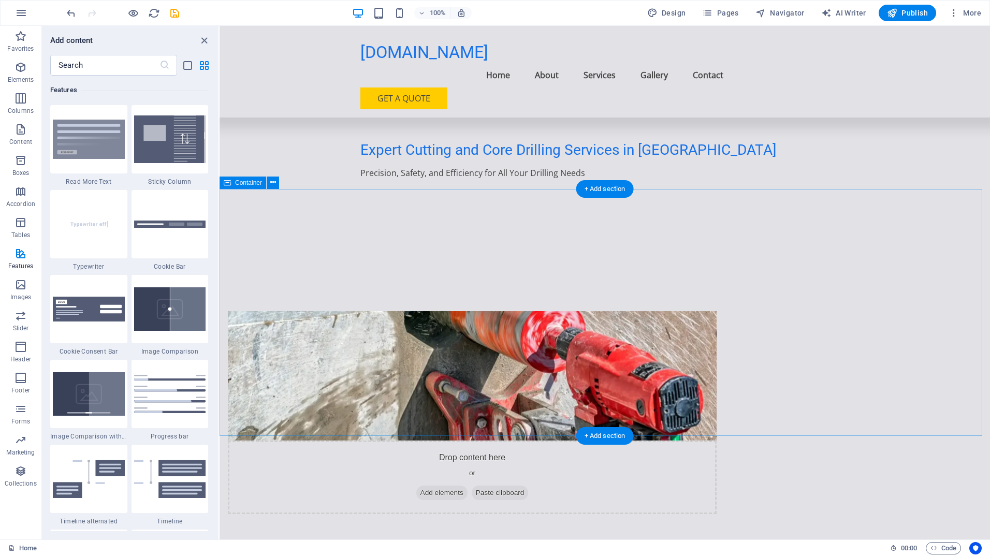
scroll to position [311, 0]
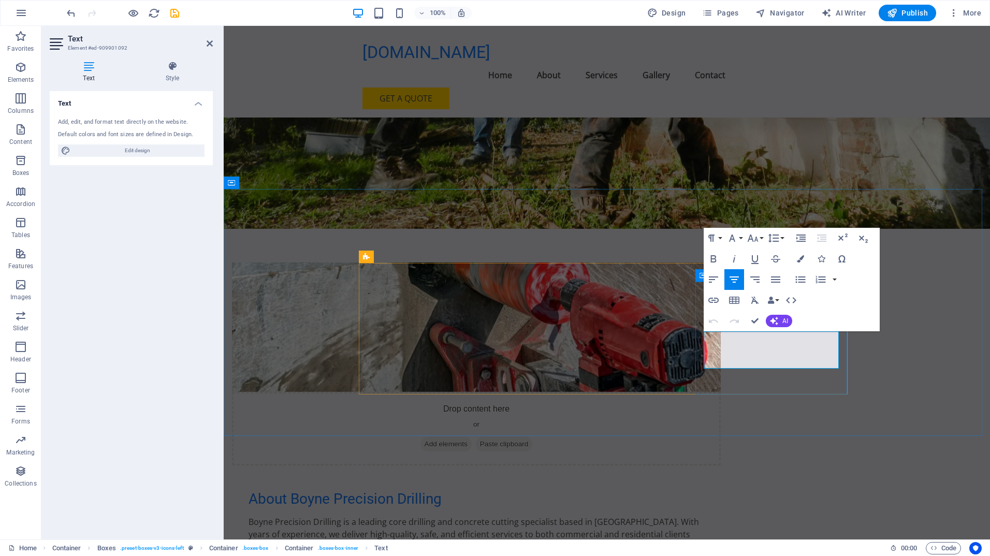
drag, startPoint x: 787, startPoint y: 359, endPoint x: 702, endPoint y: 343, distance: 86.5
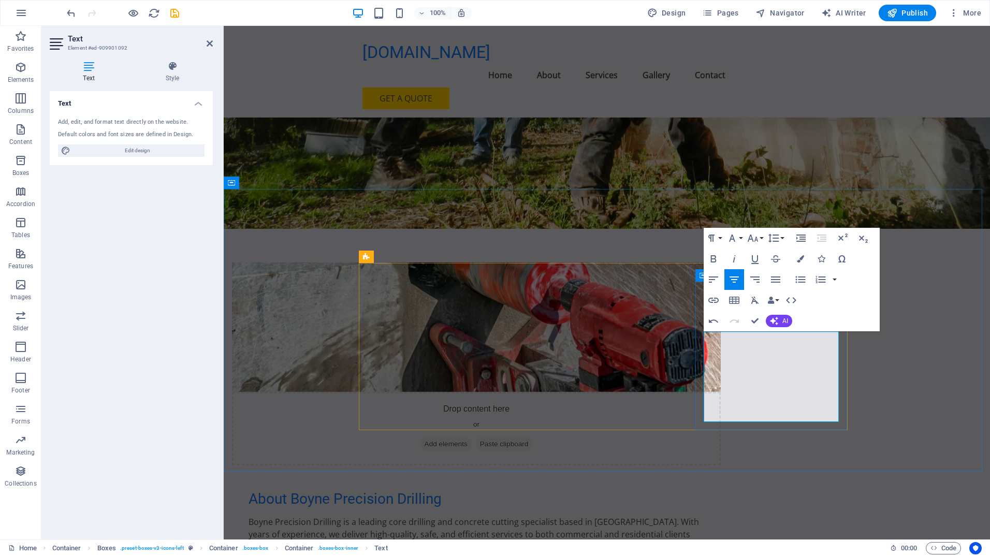
drag, startPoint x: 787, startPoint y: 377, endPoint x: 820, endPoint y: 352, distance: 42.1
click at [776, 322] on icon "button" at bounding box center [774, 321] width 8 height 8
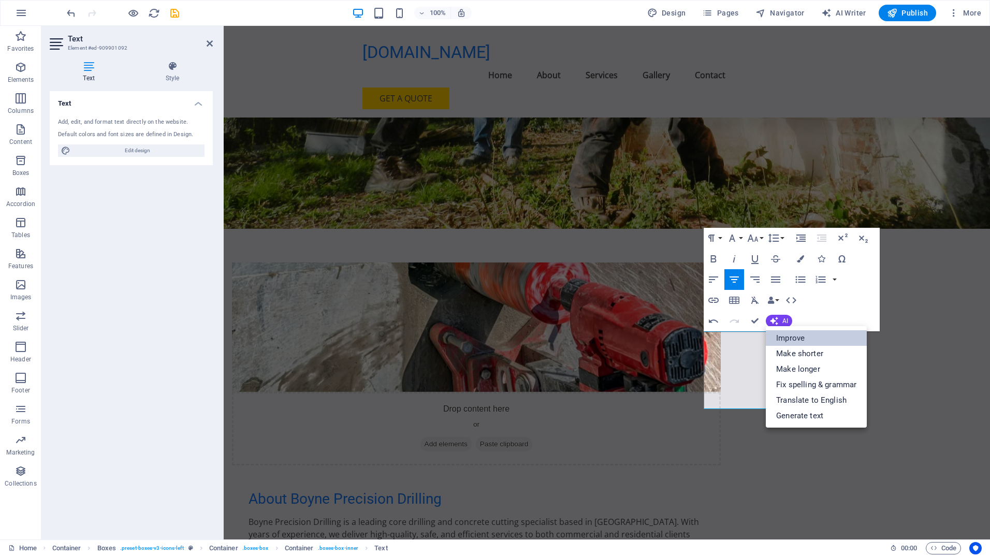
click at [787, 333] on link "Improve" at bounding box center [816, 338] width 101 height 16
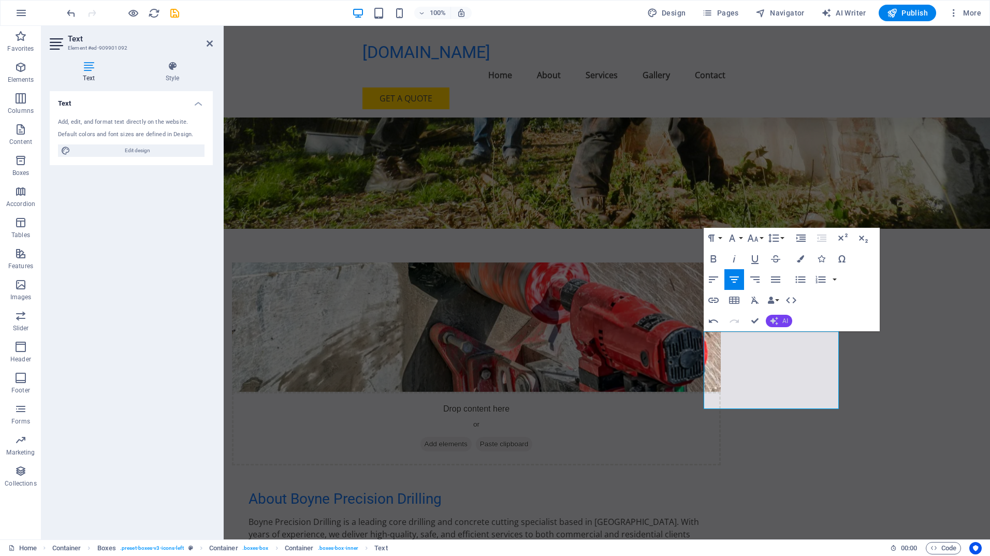
click at [777, 316] on icon "button" at bounding box center [773, 320] width 9 height 9
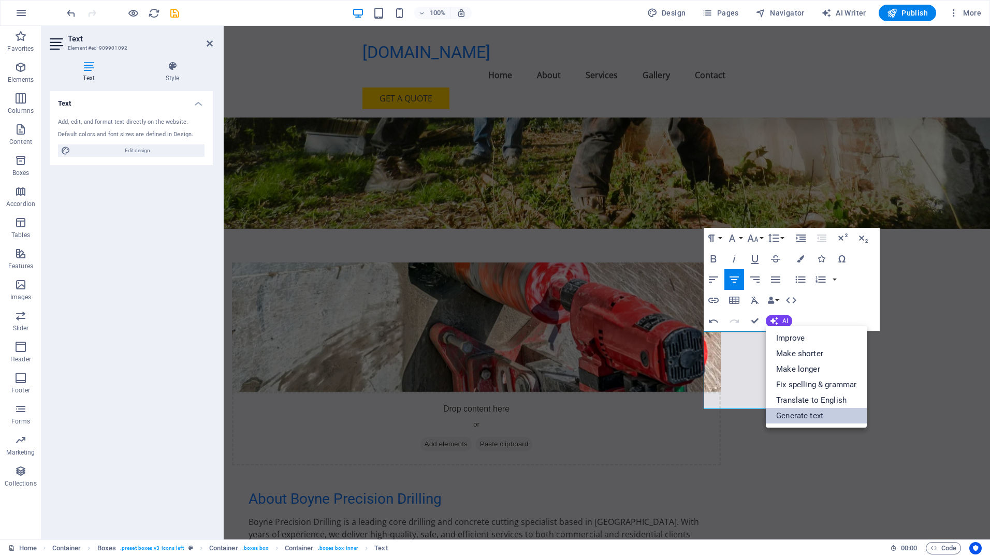
click at [798, 416] on link "Generate text" at bounding box center [816, 416] width 101 height 16
select select "English"
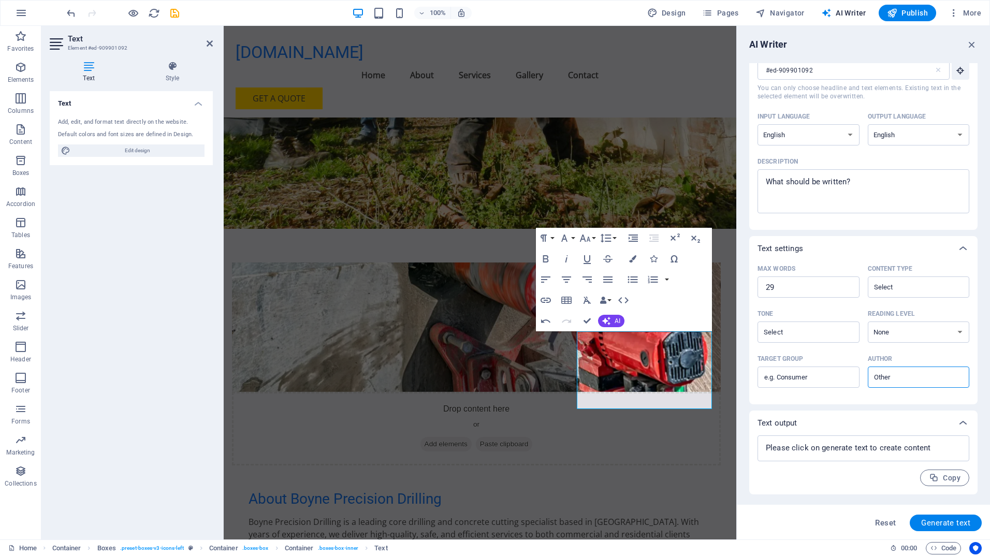
scroll to position [0, 0]
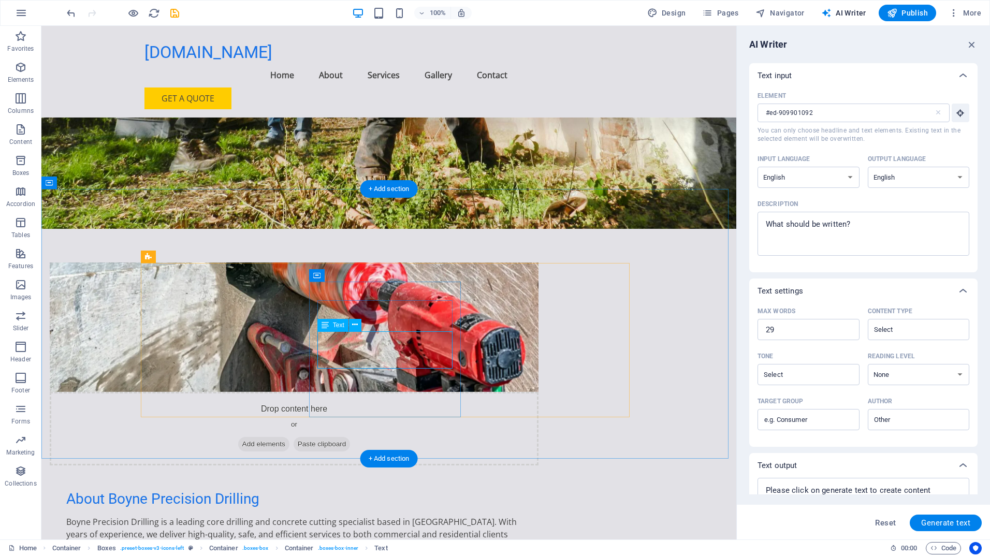
click at [334, 327] on span "Text" at bounding box center [338, 325] width 11 height 6
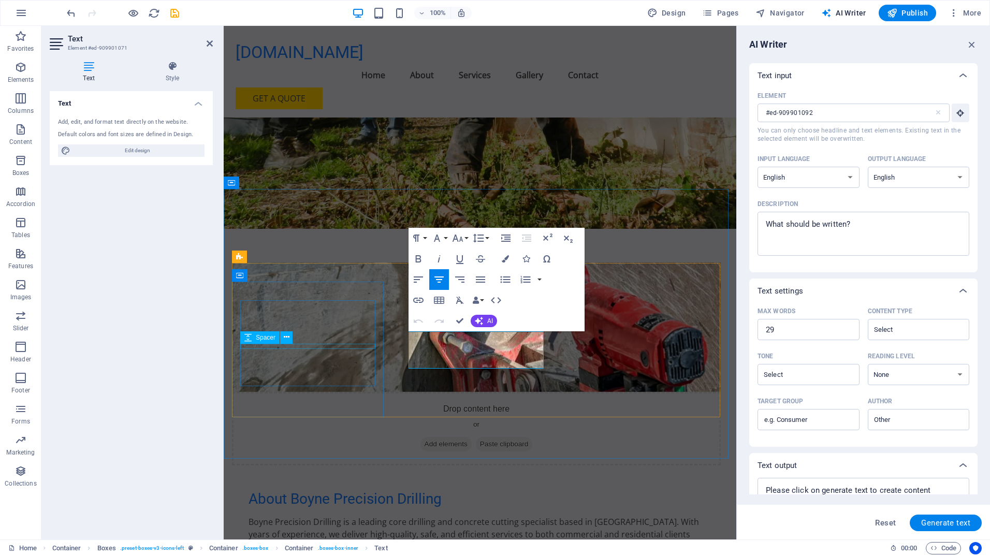
type input "#ed-909901071"
drag, startPoint x: 970, startPoint y: 43, endPoint x: 744, endPoint y: 20, distance: 227.4
click at [970, 43] on icon "button" at bounding box center [971, 44] width 11 height 11
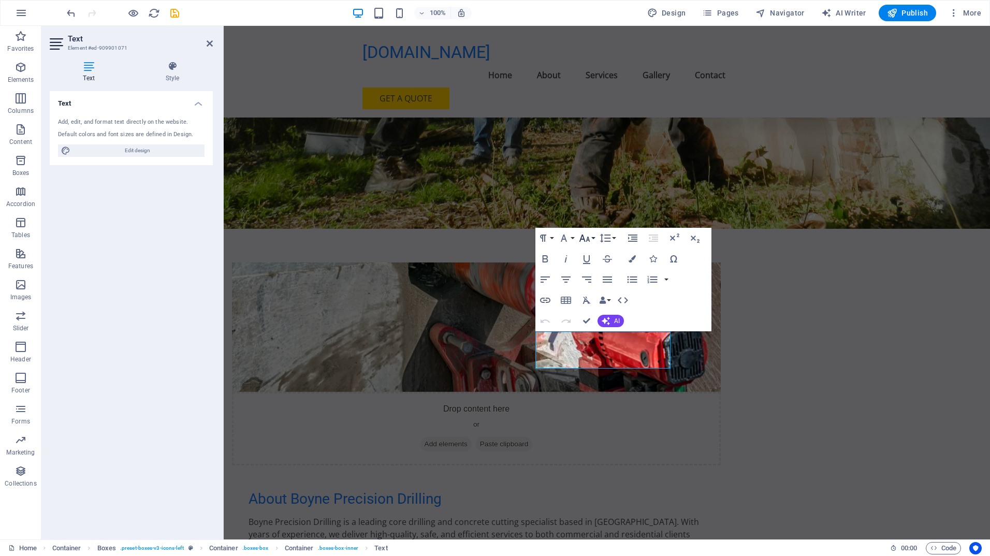
click at [593, 240] on button "Font Size" at bounding box center [587, 238] width 20 height 21
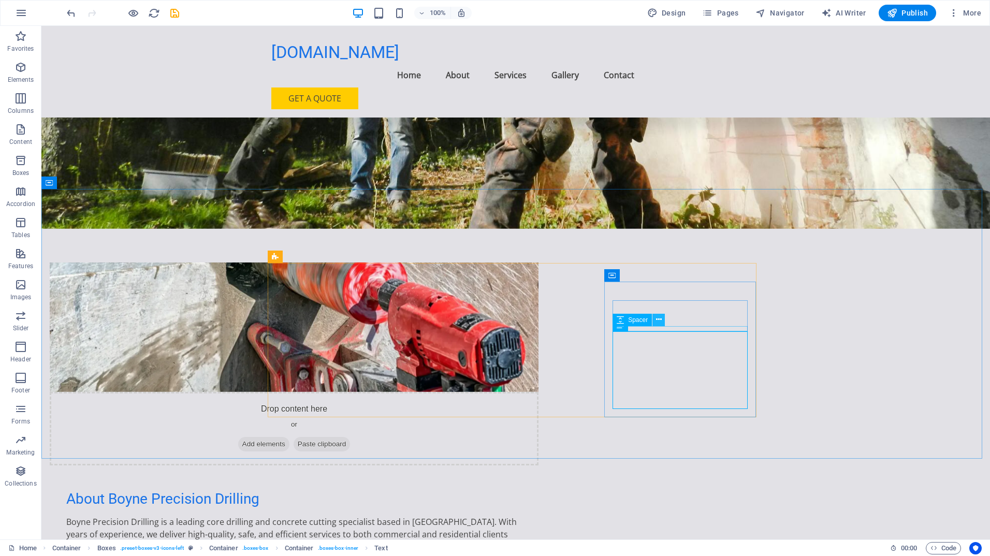
click at [658, 319] on icon at bounding box center [659, 319] width 6 height 11
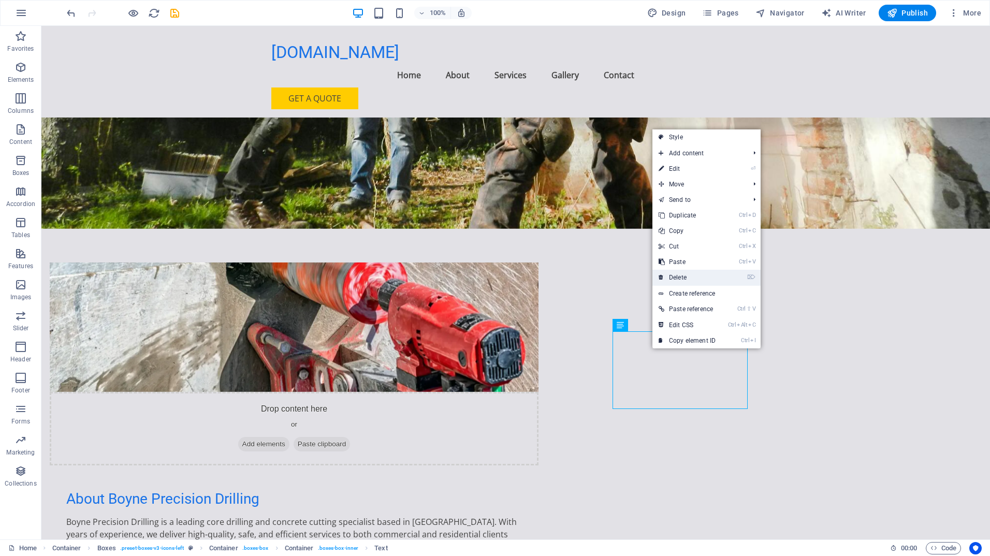
click at [681, 275] on link "⌦ Delete" at bounding box center [686, 278] width 69 height 16
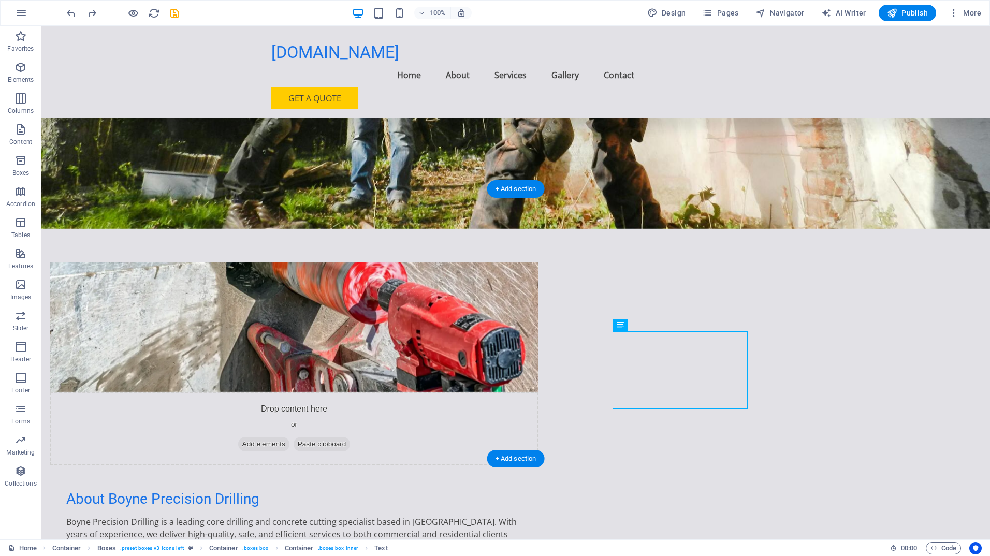
drag, startPoint x: 633, startPoint y: 403, endPoint x: 730, endPoint y: 379, distance: 99.5
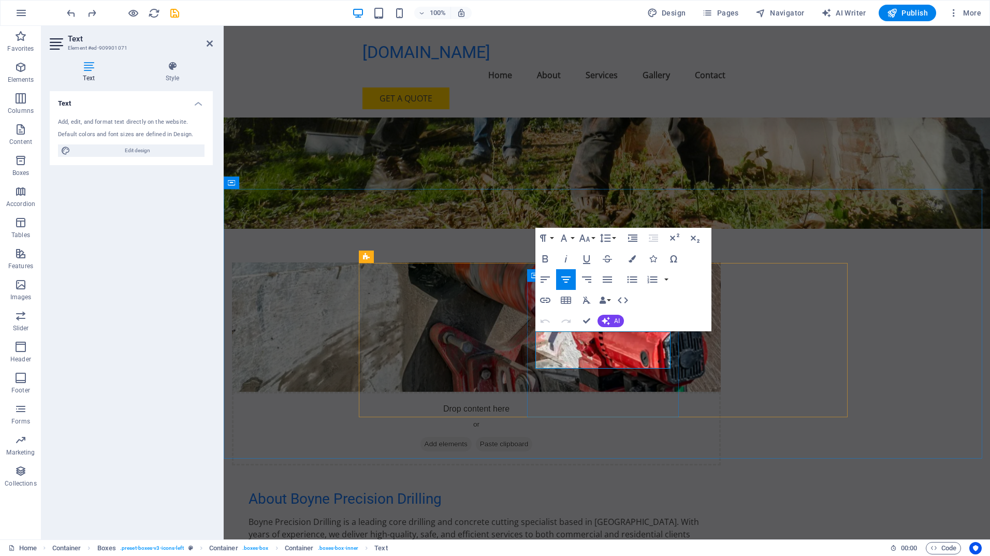
drag, startPoint x: 544, startPoint y: 341, endPoint x: 662, endPoint y: 363, distance: 120.2
copy p "Advanced cutting services for walls, floors, and slabs, ensuring clean and accu…"
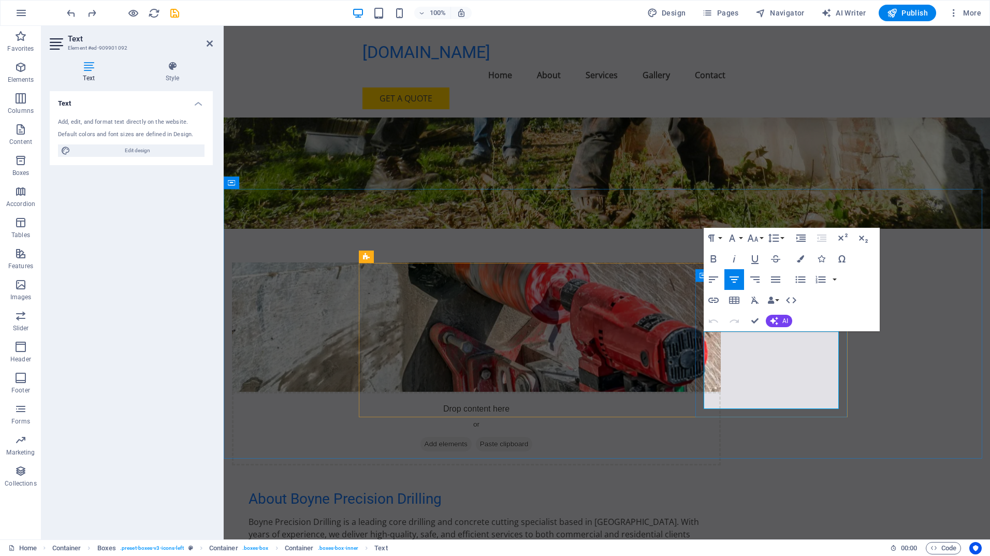
drag, startPoint x: 704, startPoint y: 345, endPoint x: 814, endPoint y: 401, distance: 123.9
drag, startPoint x: 825, startPoint y: 360, endPoint x: 714, endPoint y: 342, distance: 113.3
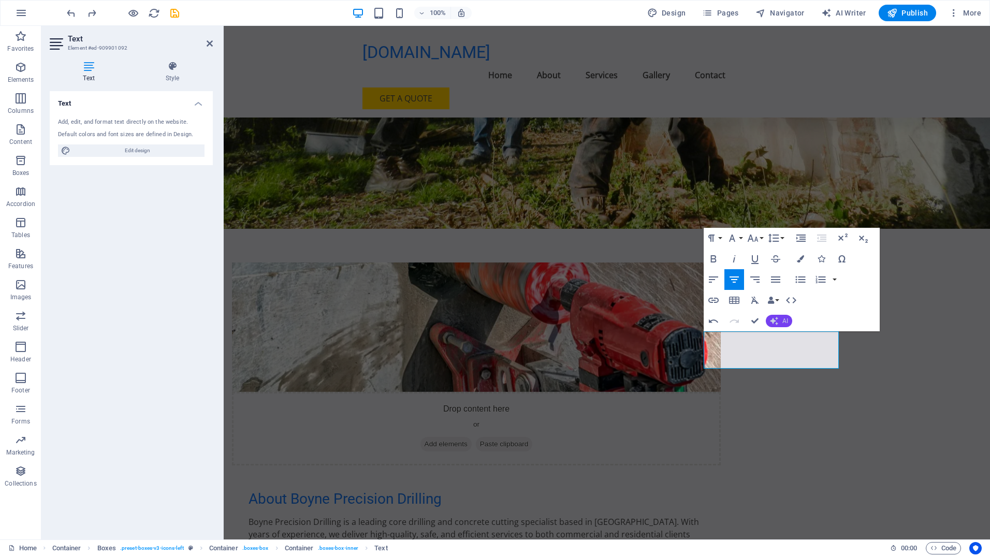
click at [784, 323] on span "AI" at bounding box center [785, 321] width 6 height 6
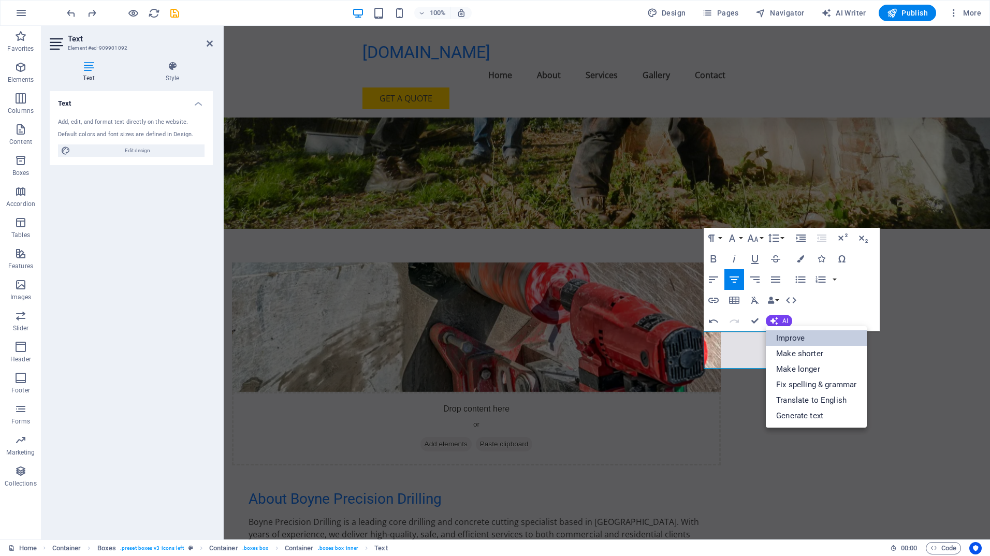
click at [795, 338] on link "Improve" at bounding box center [816, 338] width 101 height 16
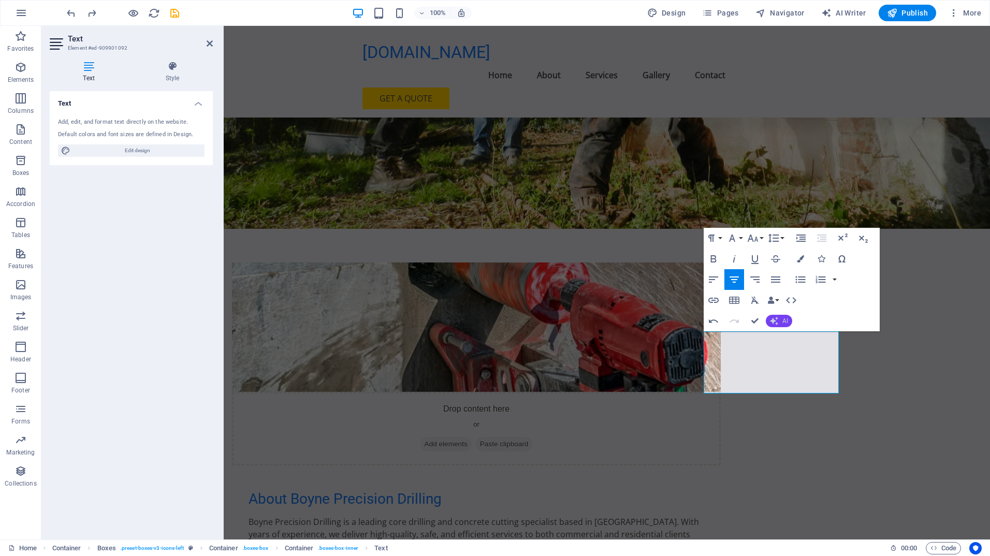
click at [781, 317] on button "AI" at bounding box center [779, 321] width 26 height 12
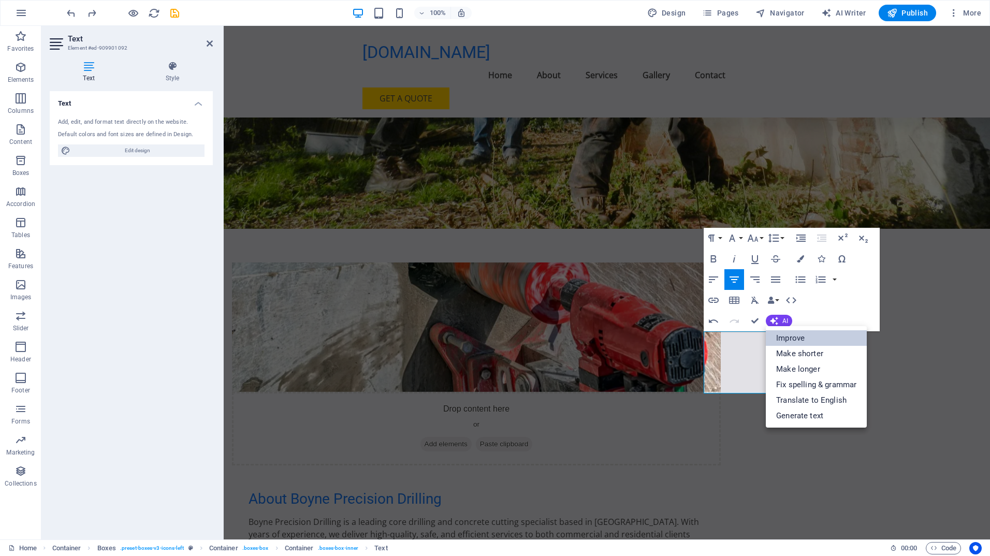
click at [781, 332] on link "Improve" at bounding box center [816, 338] width 101 height 16
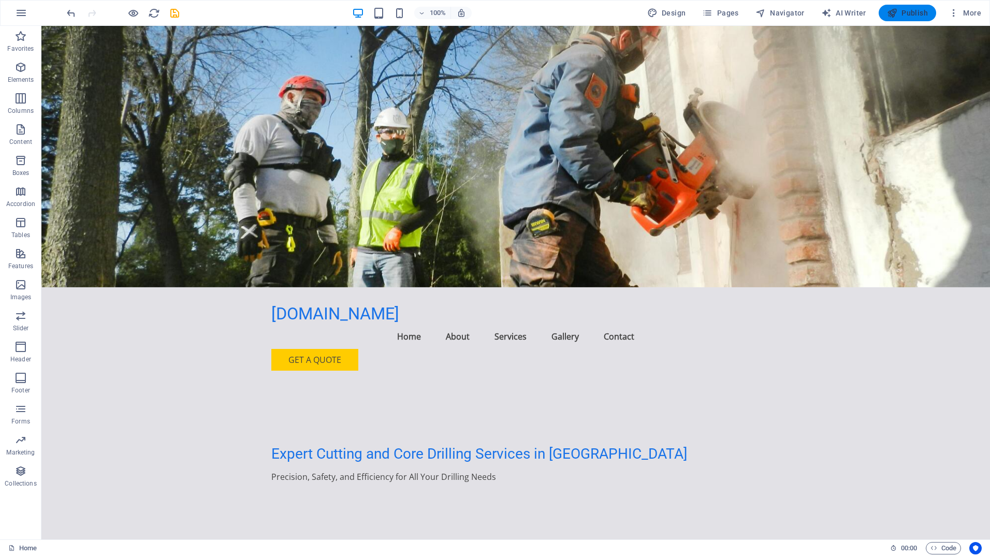
click at [907, 6] on button "Publish" at bounding box center [907, 13] width 57 height 17
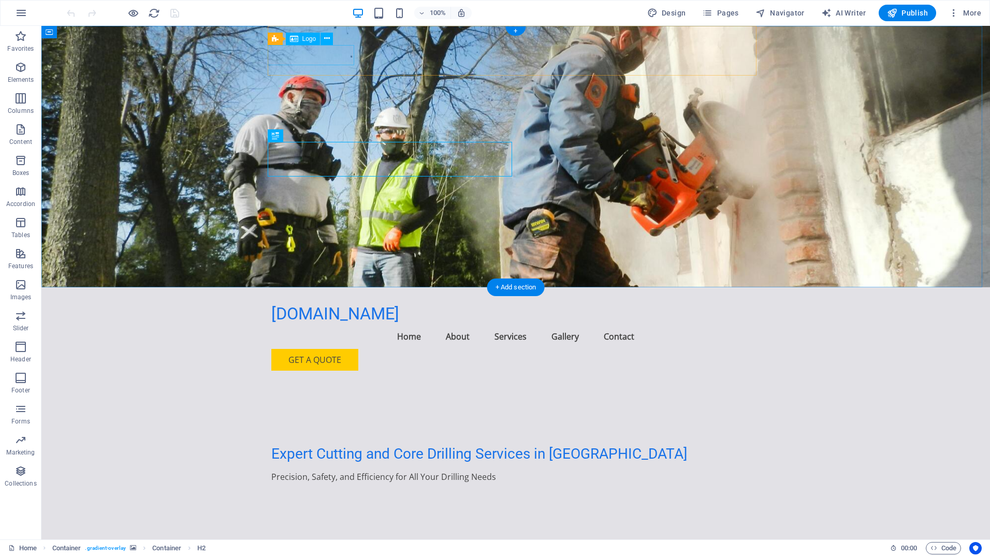
click at [294, 304] on div "[DOMAIN_NAME]" at bounding box center [515, 314] width 489 height 20
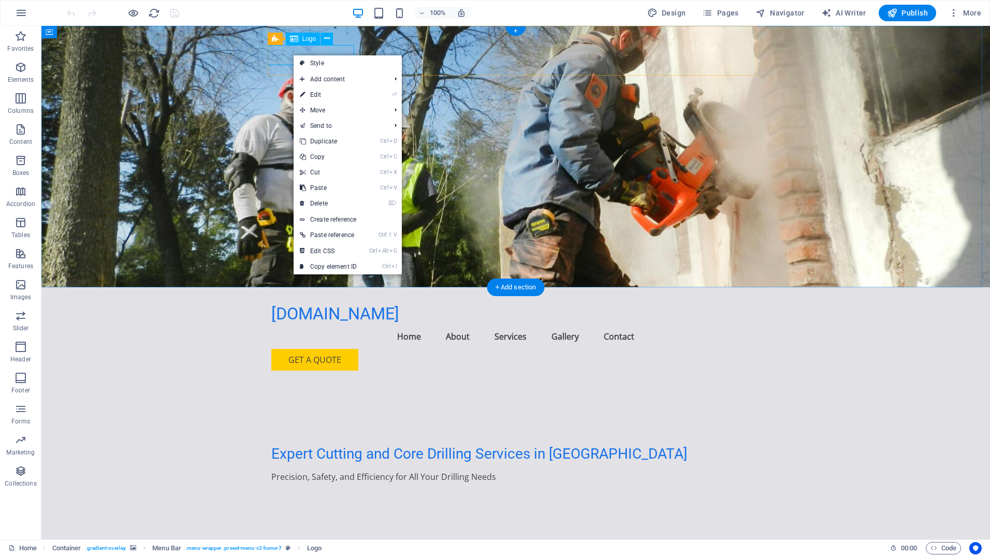
click at [282, 304] on div "[DOMAIN_NAME]" at bounding box center [515, 314] width 489 height 20
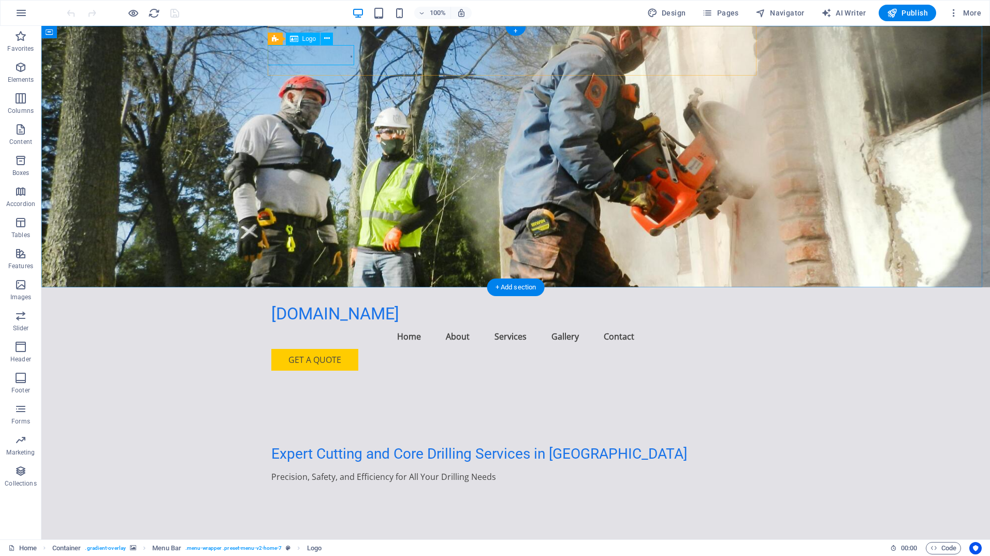
click at [282, 304] on div "[DOMAIN_NAME]" at bounding box center [515, 314] width 489 height 20
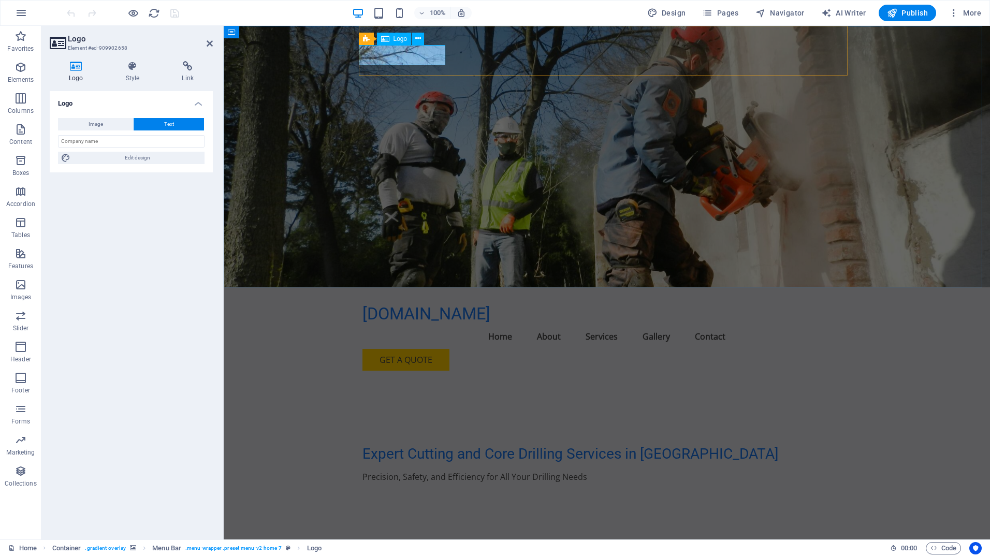
click at [116, 124] on button "Image" at bounding box center [95, 124] width 75 height 12
select select "DISABLED_OPTION_VALUE"
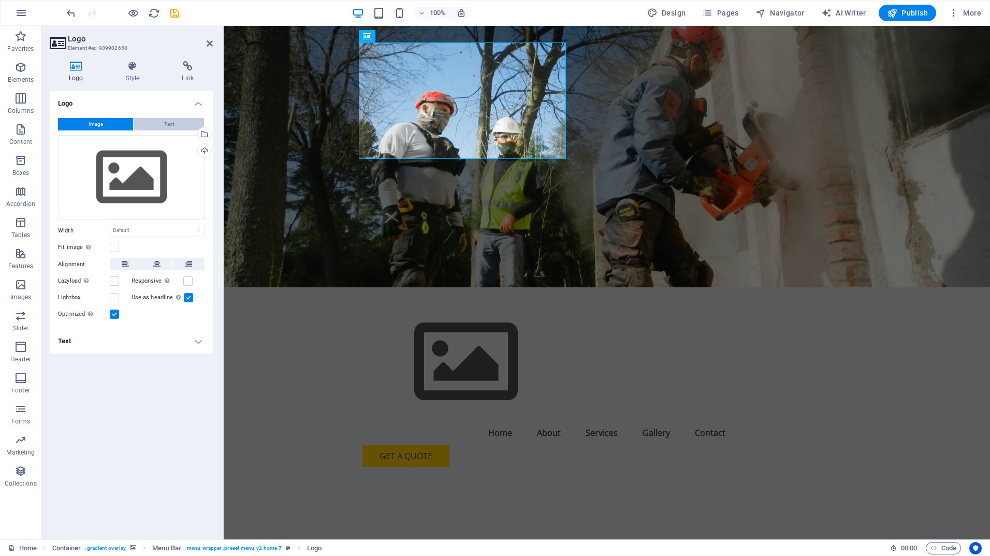
click at [172, 123] on span "Text" at bounding box center [169, 124] width 10 height 12
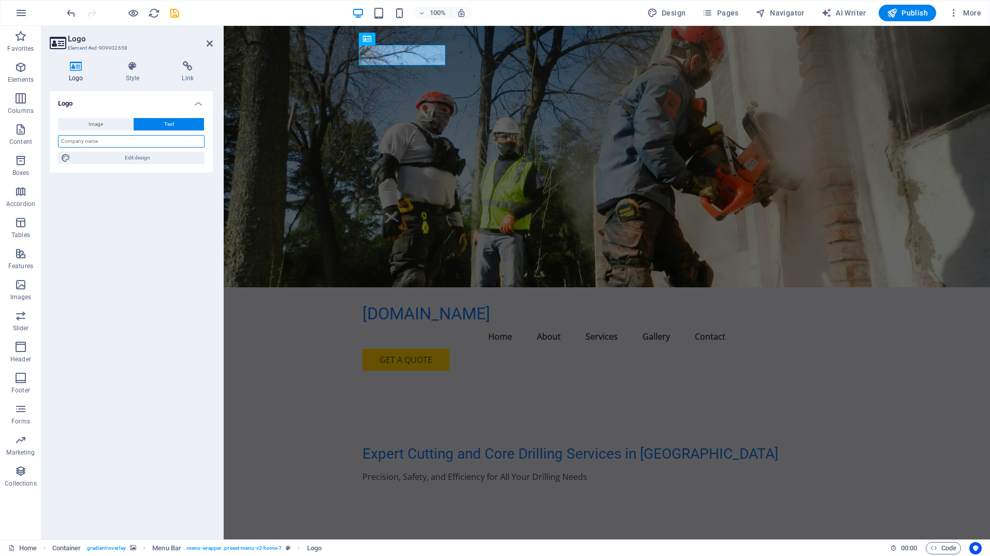
click at [155, 143] on input "text" at bounding box center [131, 141] width 147 height 12
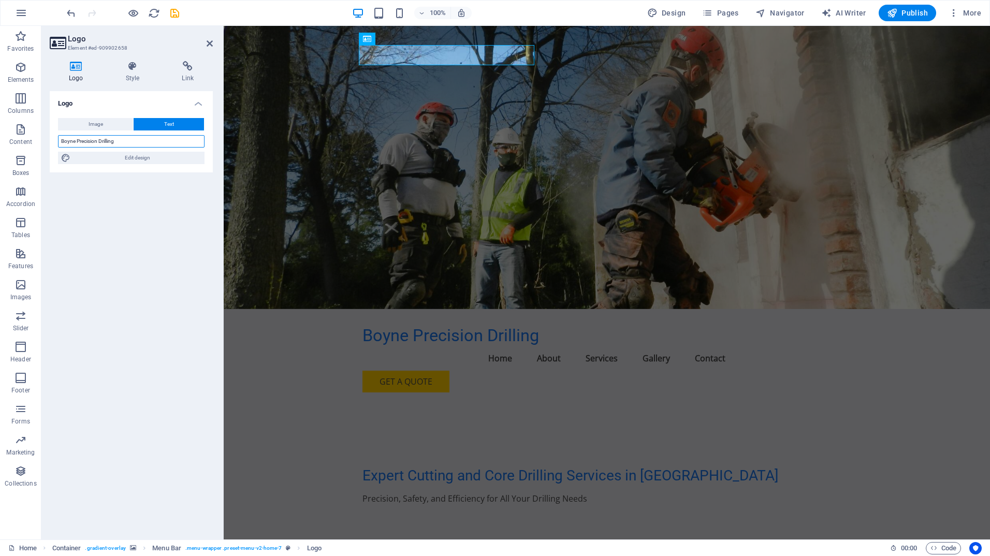
type input "Boyne Precision Drilling"
click at [145, 200] on div "Logo Image Text Drag files here, click to choose files or select files from Fil…" at bounding box center [131, 311] width 163 height 440
click at [323, 165] on figure at bounding box center [607, 167] width 766 height 283
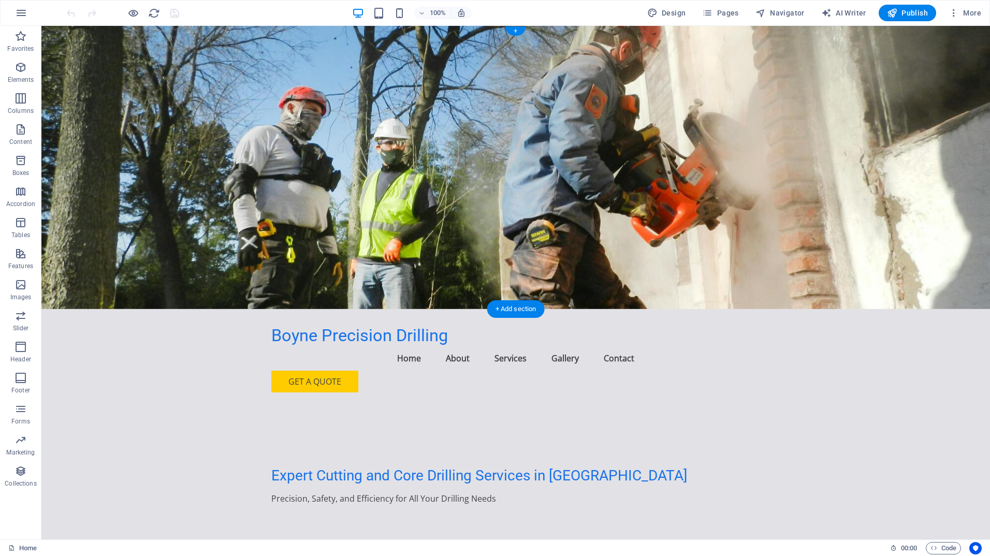
click at [133, 141] on figure at bounding box center [515, 167] width 949 height 283
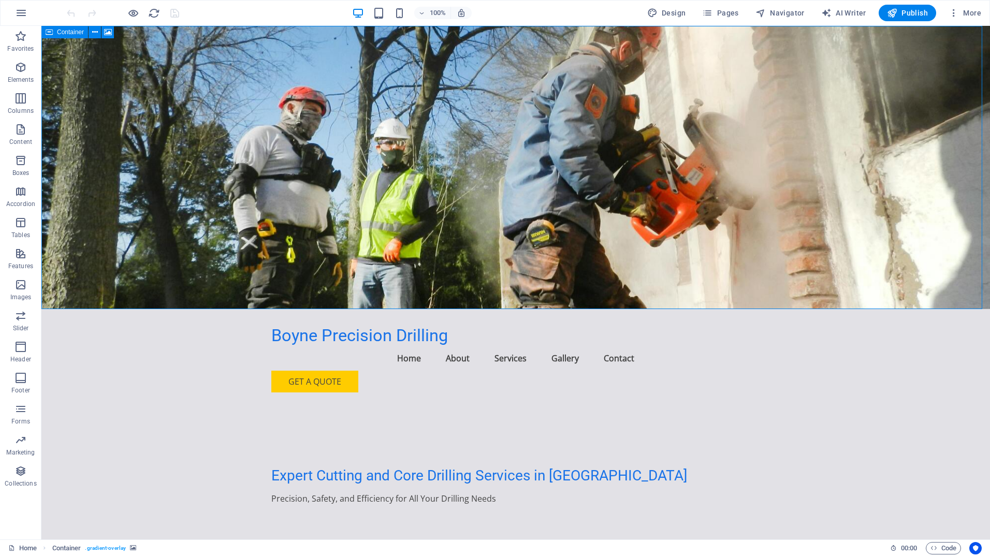
click at [0, 0] on span "Container" at bounding box center [0, 0] width 0 height 0
click at [92, 90] on figure at bounding box center [515, 167] width 949 height 283
drag, startPoint x: 515, startPoint y: 31, endPoint x: 296, endPoint y: 5, distance: 220.5
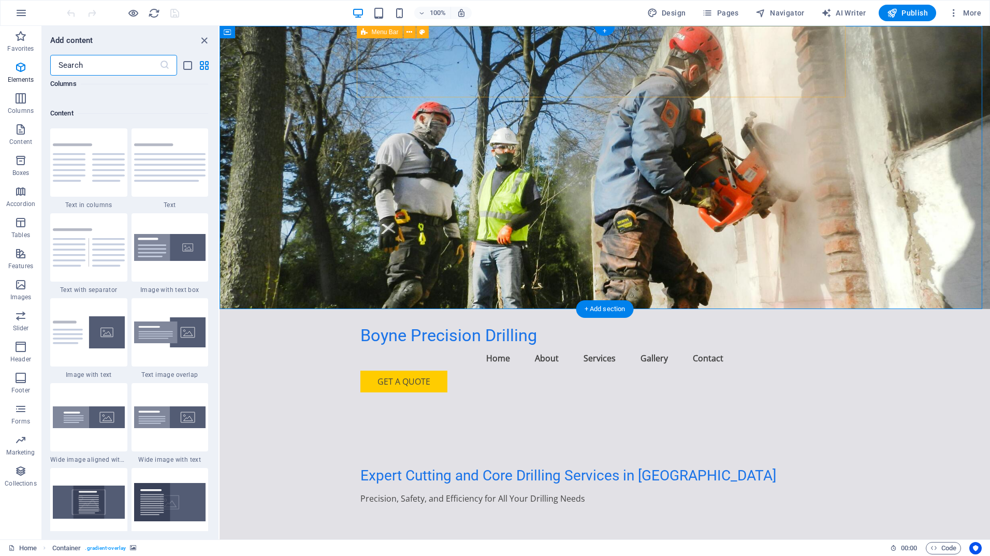
scroll to position [1812, 0]
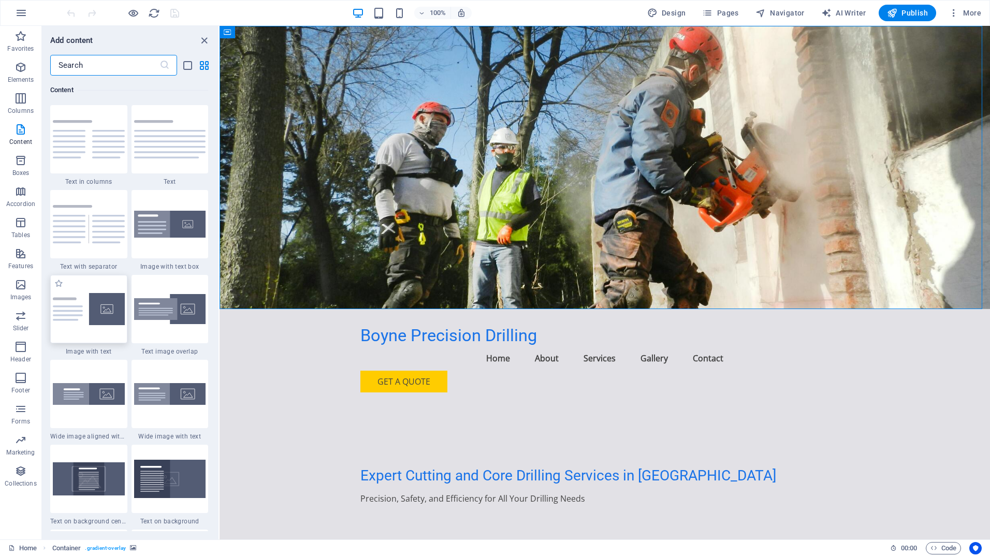
click at [105, 315] on img at bounding box center [89, 309] width 72 height 32
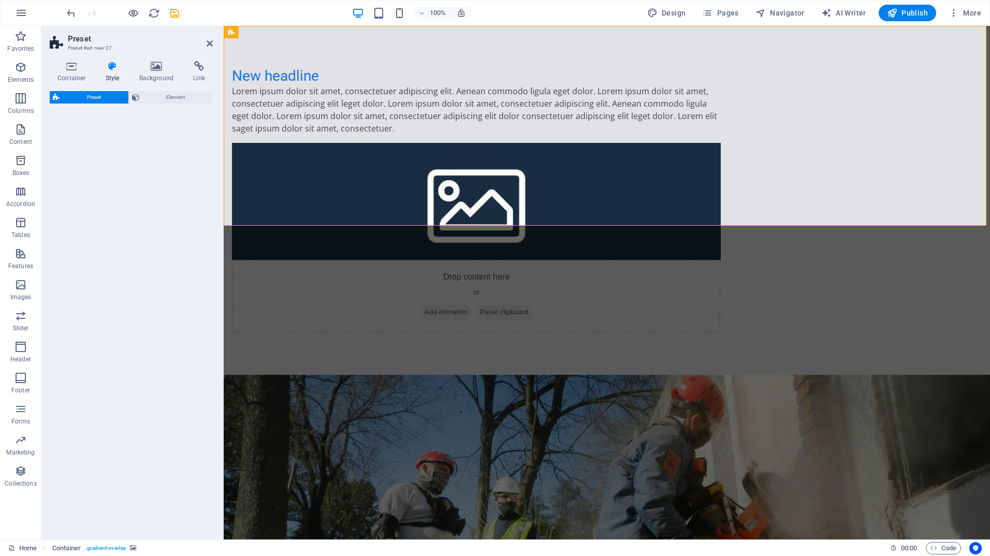
select select "rem"
select select "px"
select select "preset-text-with-image-v4-default"
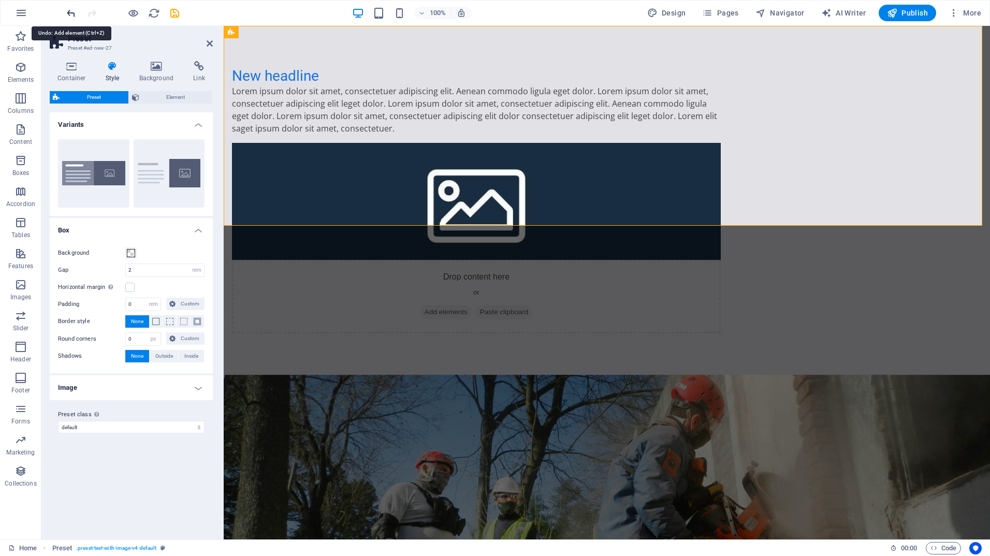
click at [66, 7] on icon "undo" at bounding box center [71, 13] width 12 height 12
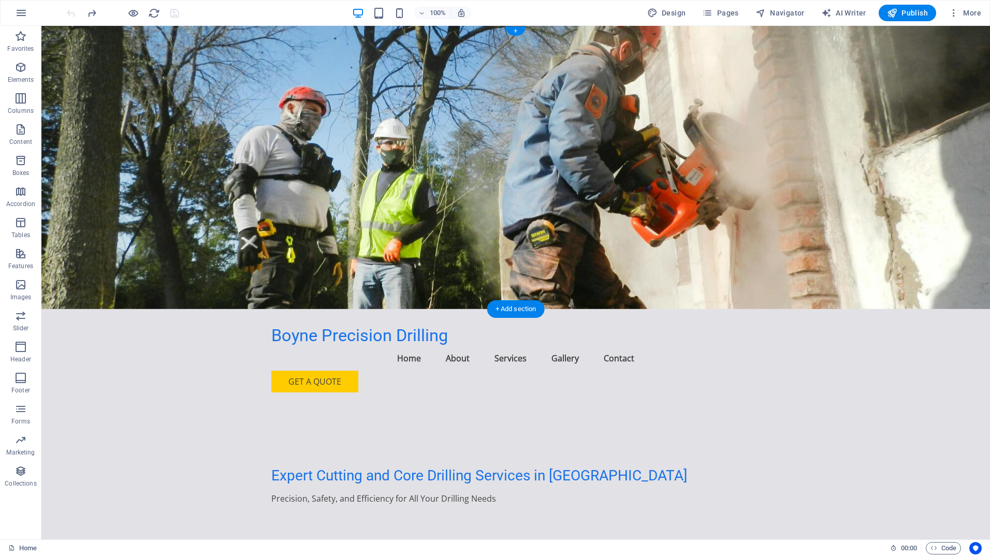
click at [212, 154] on figure at bounding box center [515, 167] width 949 height 283
click at [515, 28] on div "+" at bounding box center [515, 30] width 20 height 9
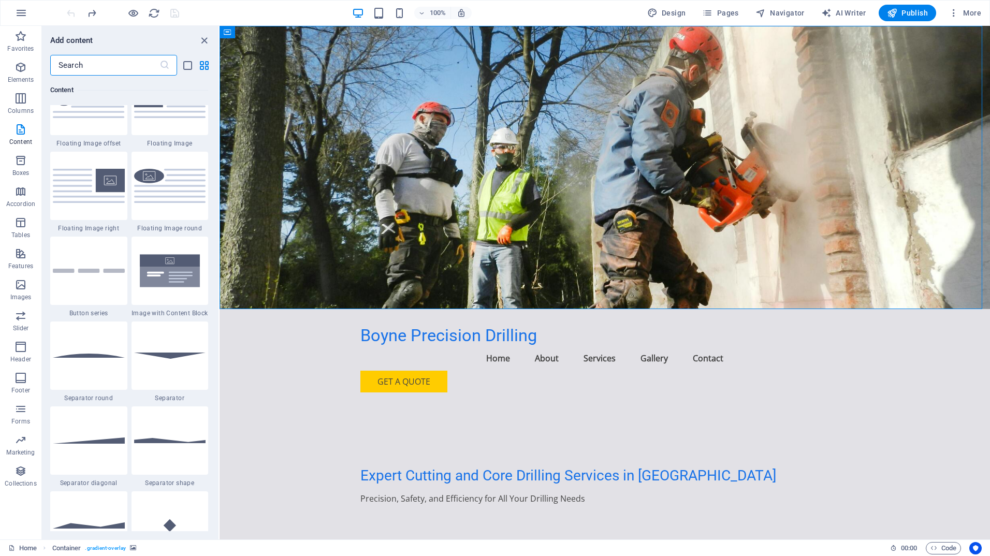
scroll to position [2278, 0]
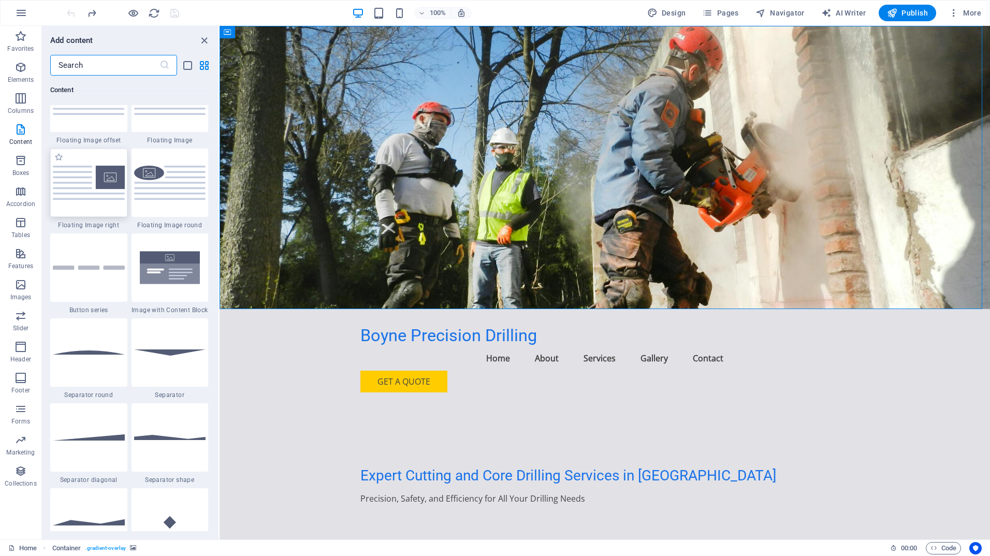
click at [88, 191] on img at bounding box center [89, 183] width 72 height 34
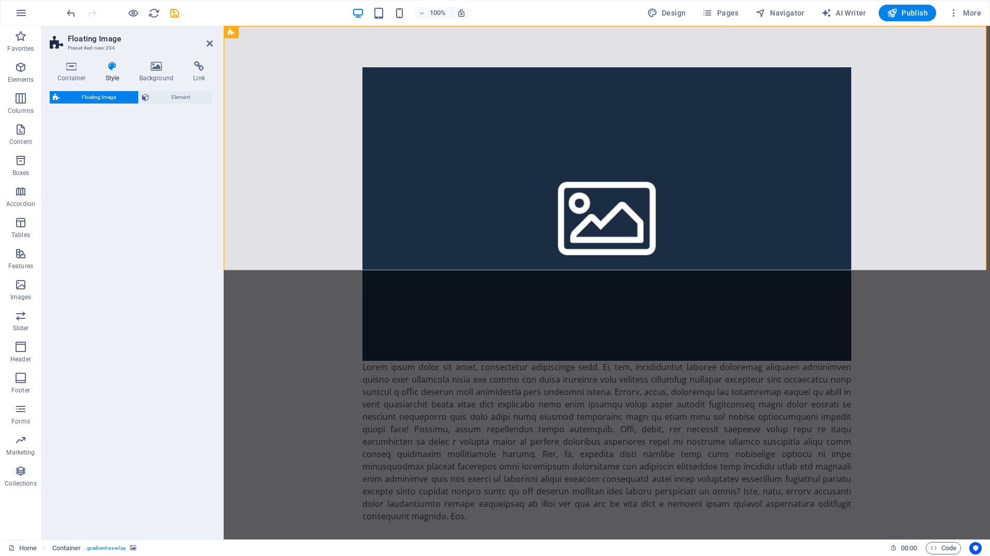
select select "%"
select select "rem"
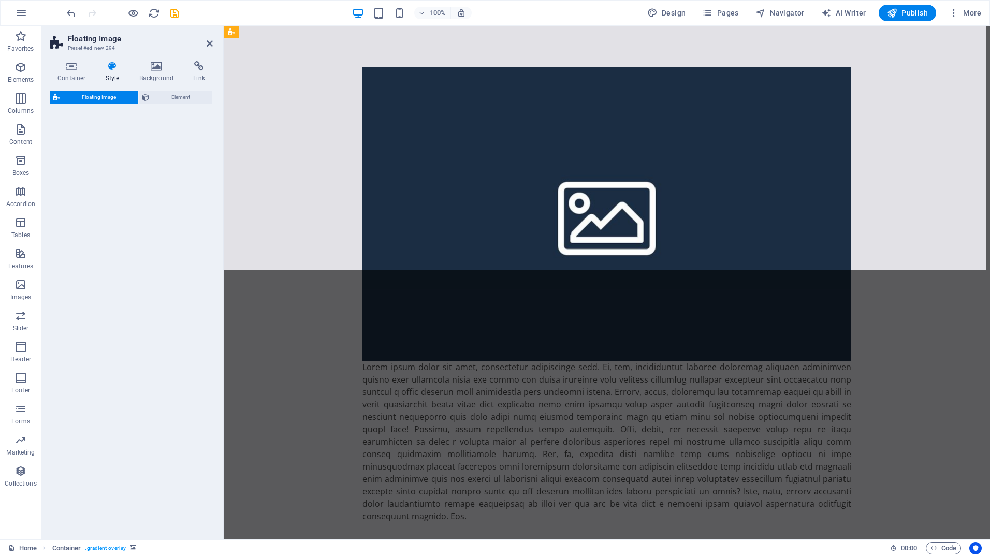
select select "preset-float-container-v3-default-right"
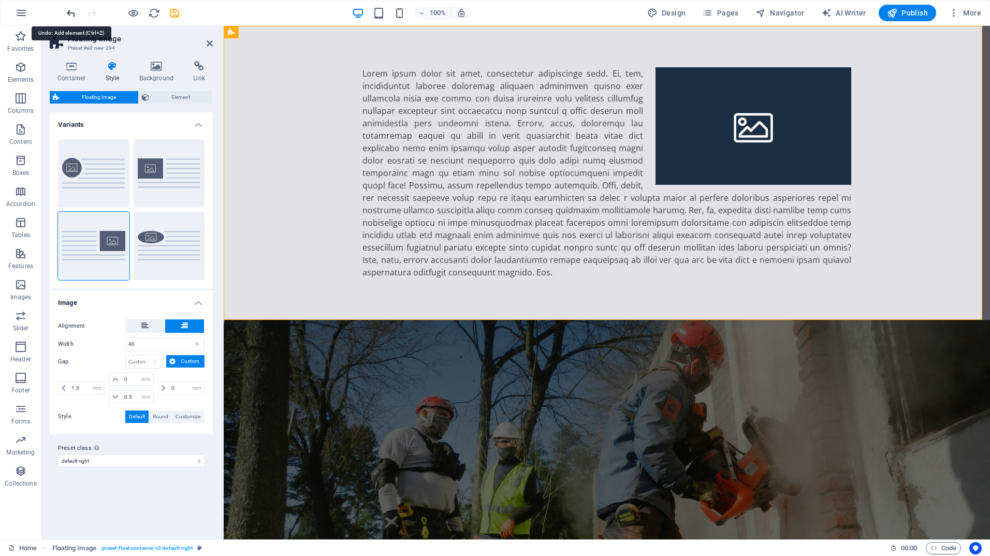
click at [76, 16] on icon "undo" at bounding box center [71, 13] width 12 height 12
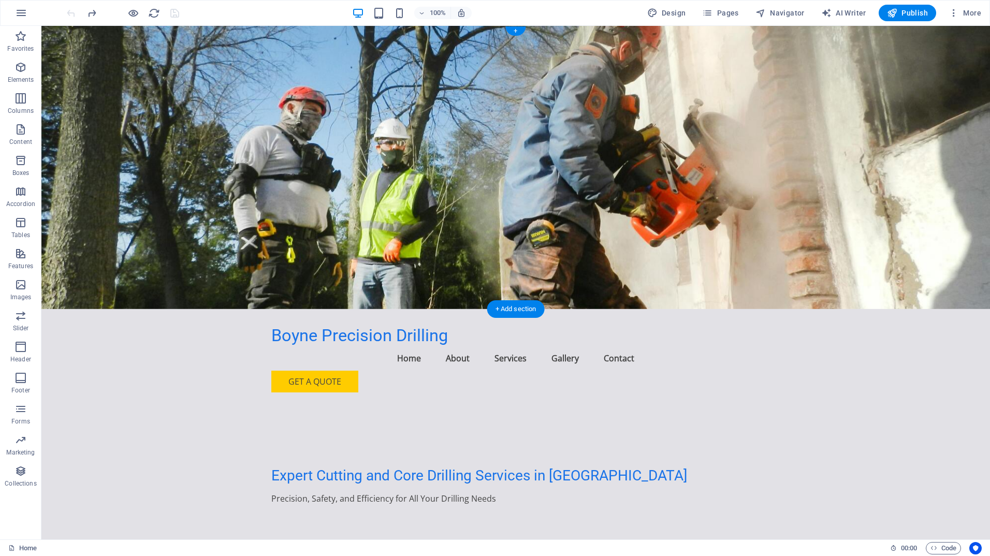
click at [673, 223] on figure at bounding box center [515, 167] width 949 height 283
select select "header"
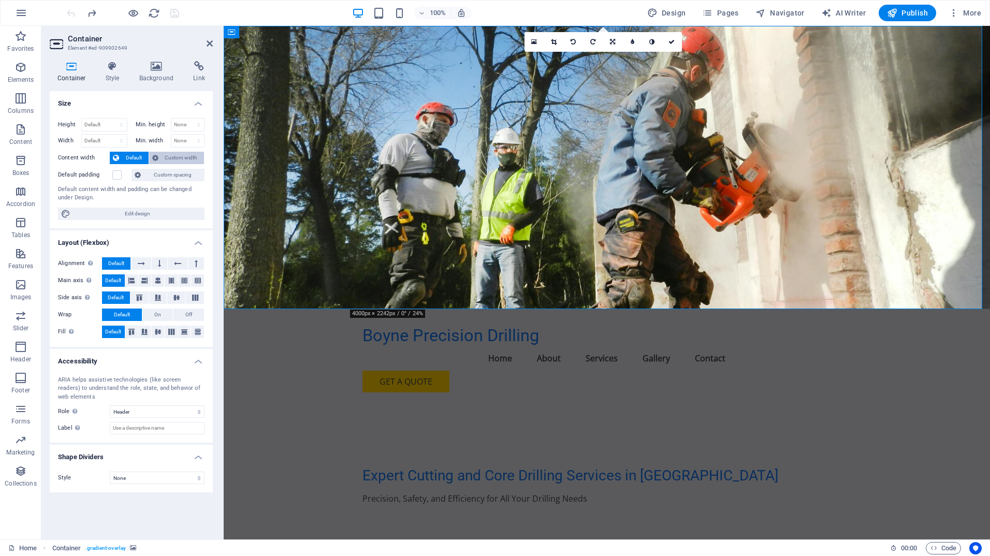
click at [175, 161] on span "Custom width" at bounding box center [182, 158] width 40 height 12
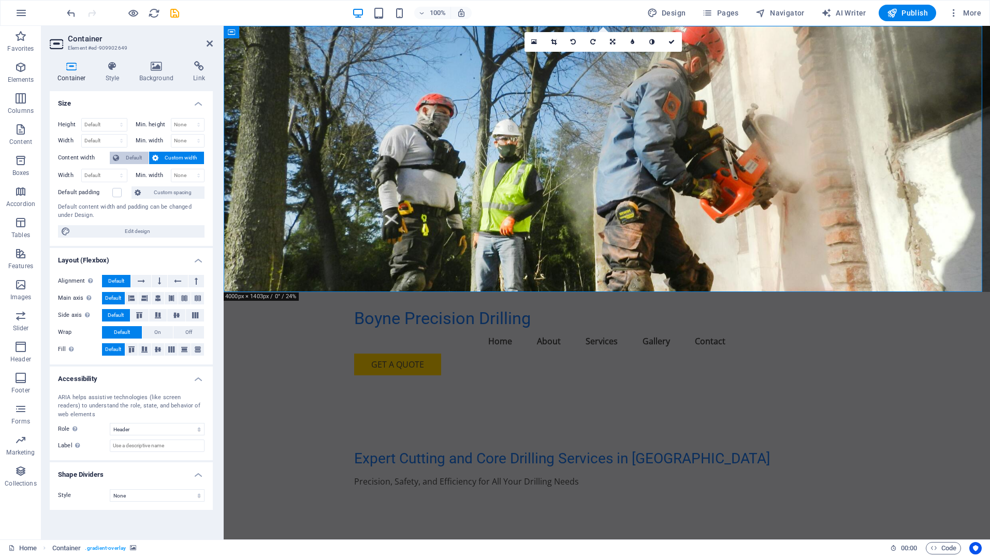
click at [134, 159] on span "Default" at bounding box center [133, 158] width 23 height 12
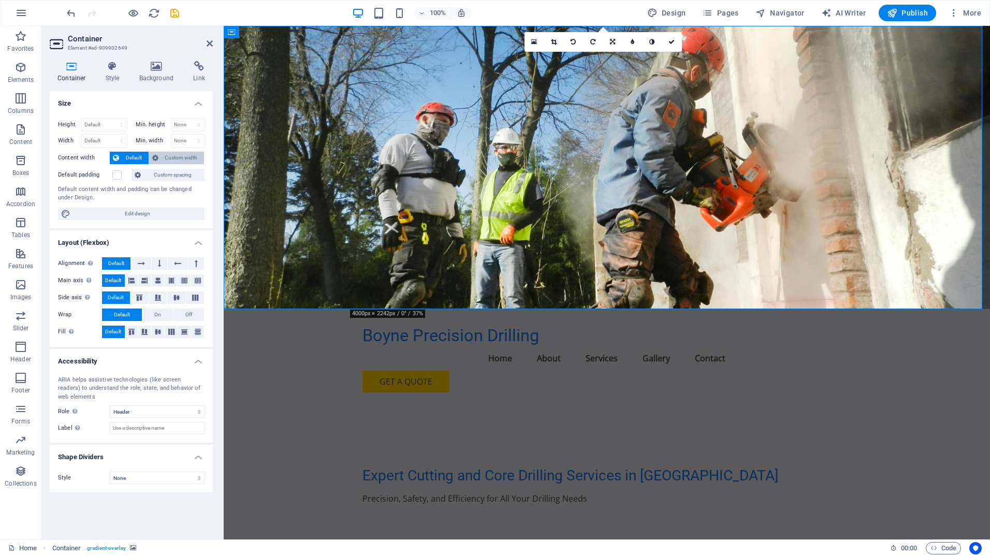
click at [175, 156] on span "Custom width" at bounding box center [182, 158] width 40 height 12
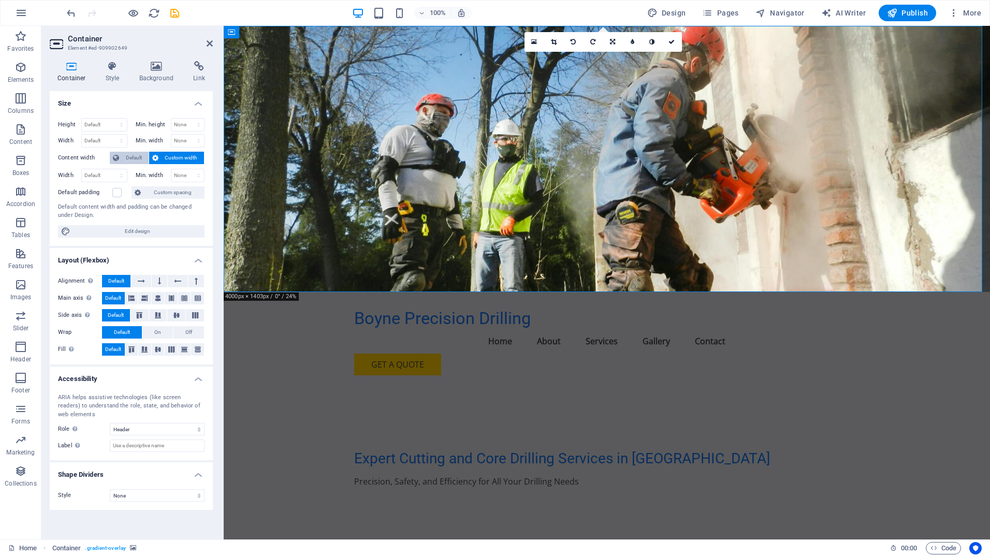
click at [135, 156] on span "Default" at bounding box center [133, 158] width 23 height 12
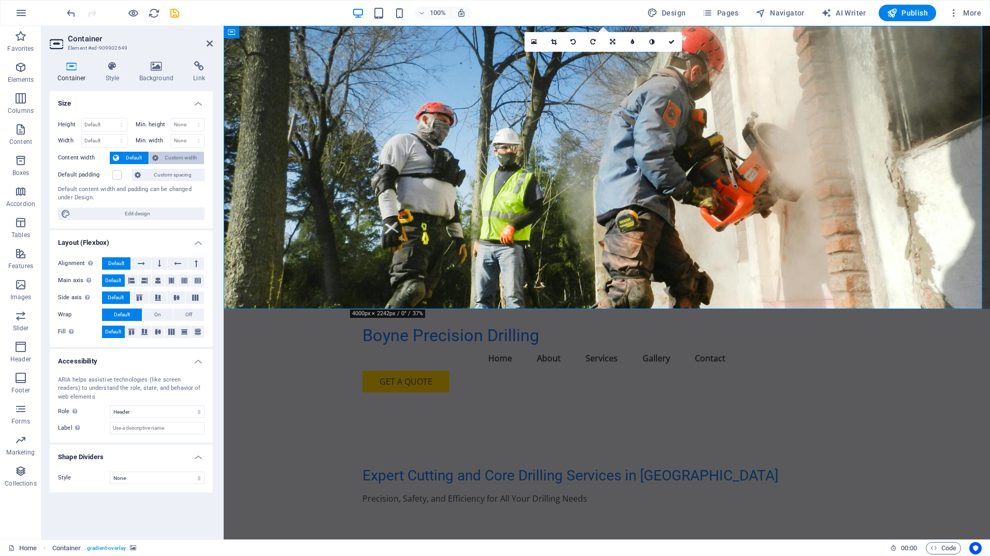
click at [167, 156] on span "Custom width" at bounding box center [182, 158] width 40 height 12
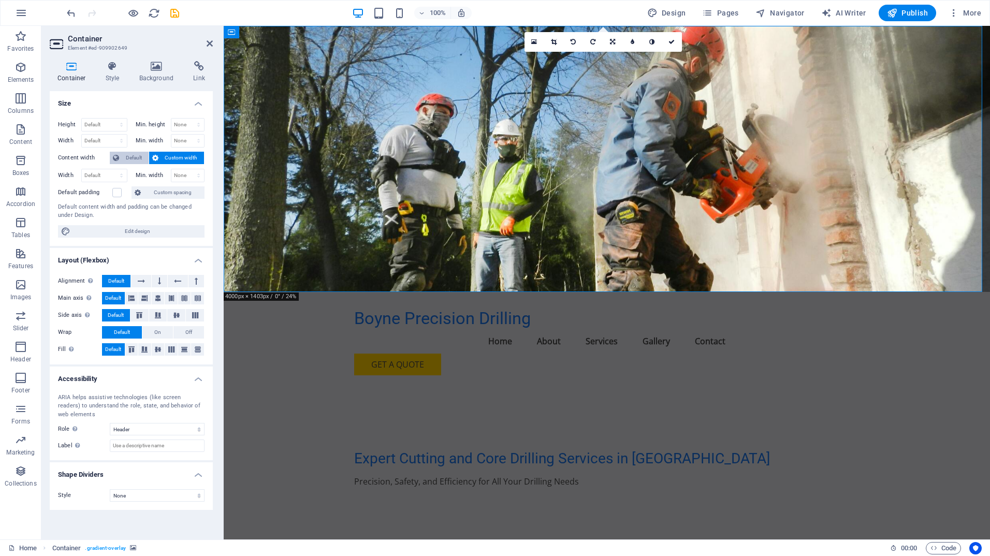
click at [134, 158] on span "Default" at bounding box center [133, 158] width 23 height 12
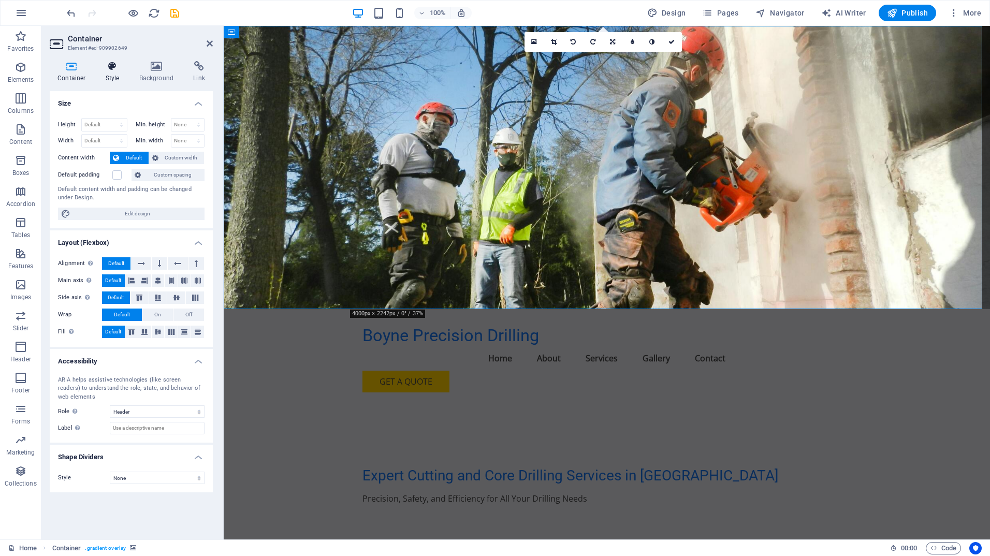
click at [117, 69] on icon at bounding box center [113, 66] width 30 height 10
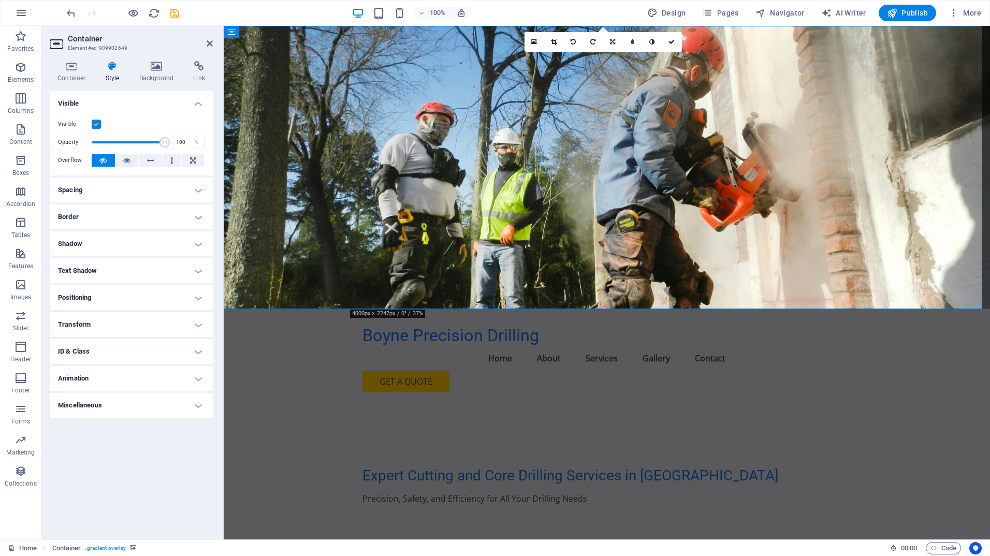
click at [205, 222] on h4 "Border" at bounding box center [131, 217] width 163 height 25
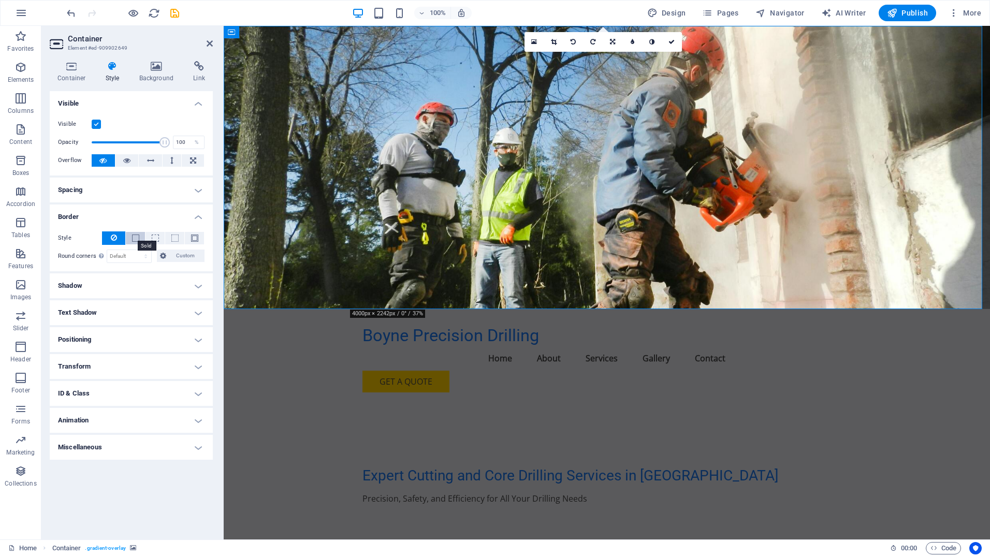
click at [135, 236] on span at bounding box center [135, 238] width 7 height 7
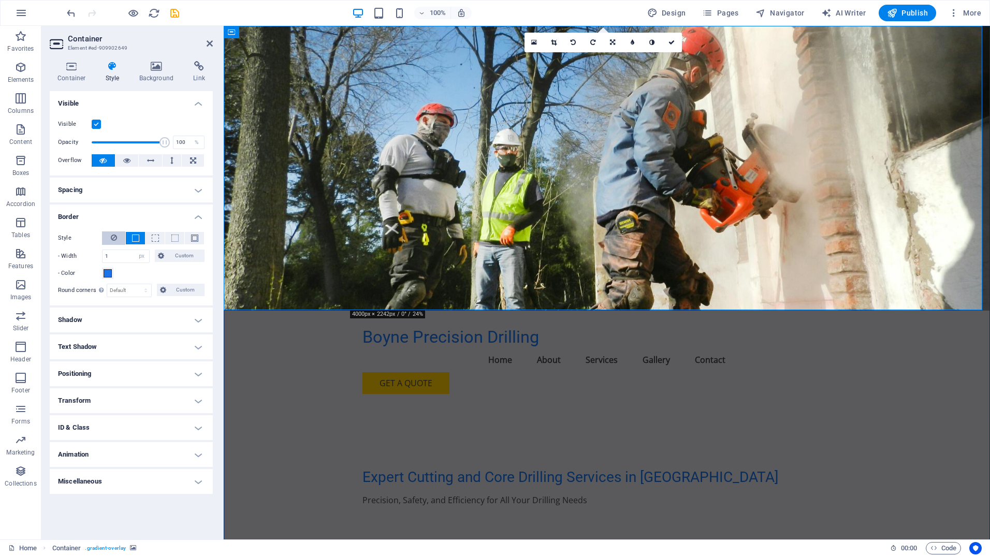
click at [119, 238] on button at bounding box center [113, 237] width 23 height 13
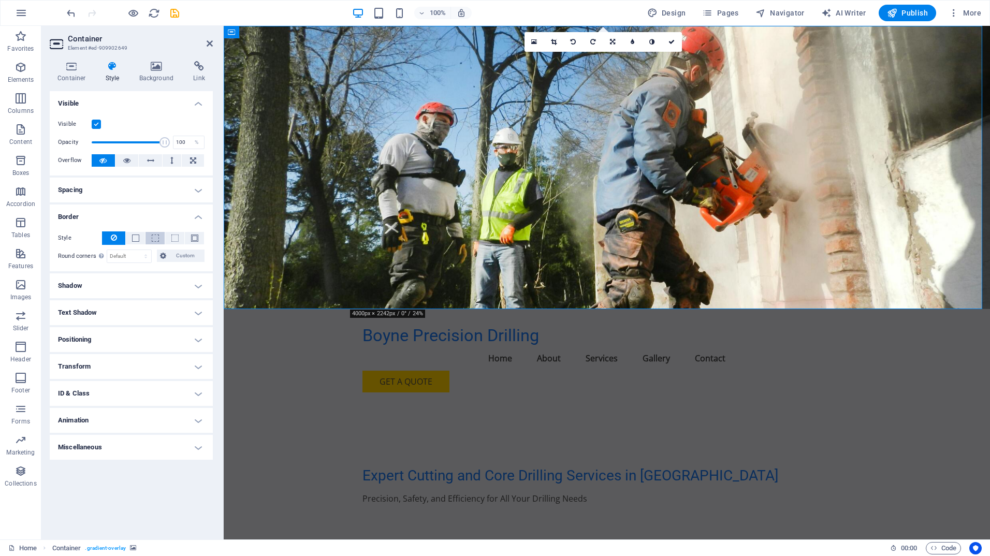
click at [155, 236] on span at bounding box center [155, 238] width 7 height 7
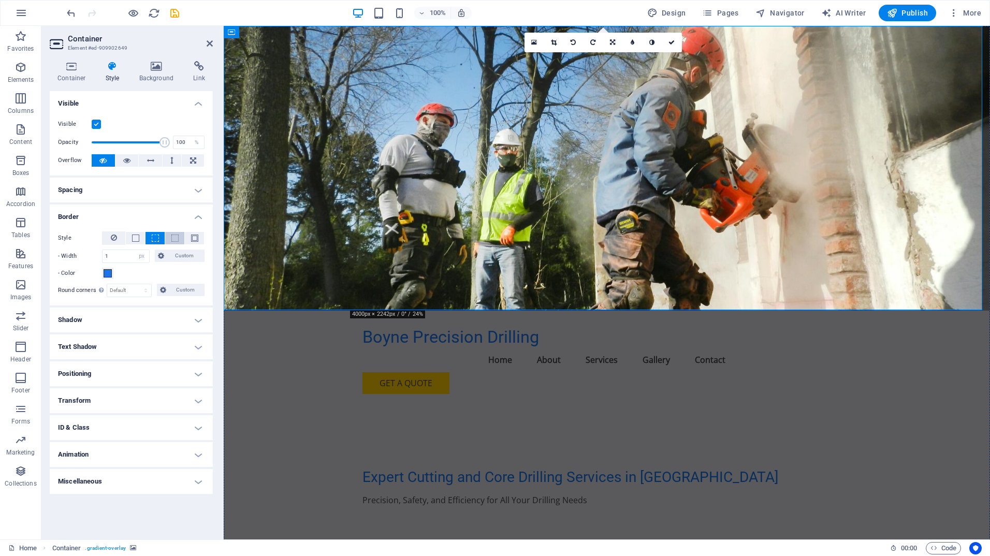
click at [176, 237] on span at bounding box center [174, 238] width 7 height 7
click at [194, 236] on span at bounding box center [194, 238] width 7 height 7
click at [107, 235] on button at bounding box center [113, 237] width 23 height 13
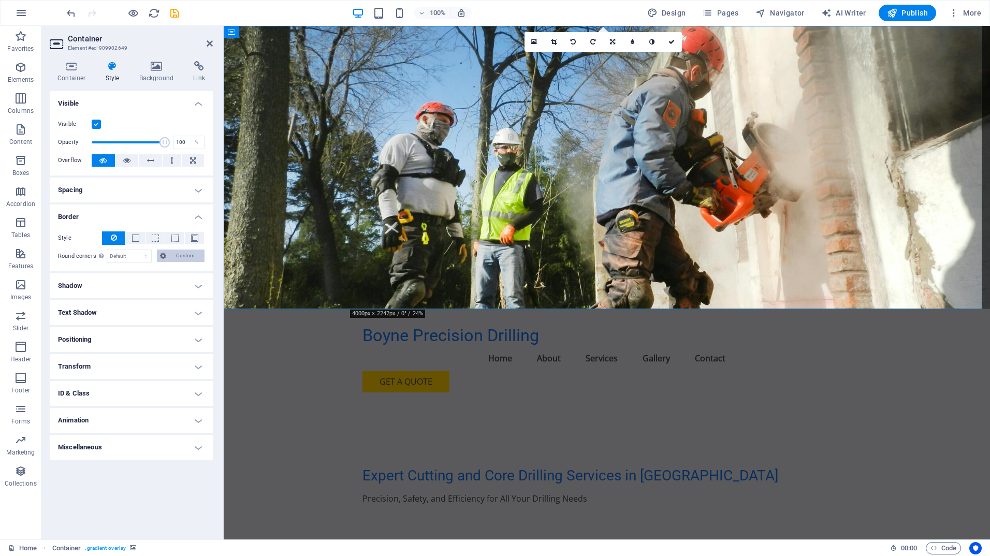
click at [167, 252] on button "Custom" at bounding box center [181, 256] width 48 height 12
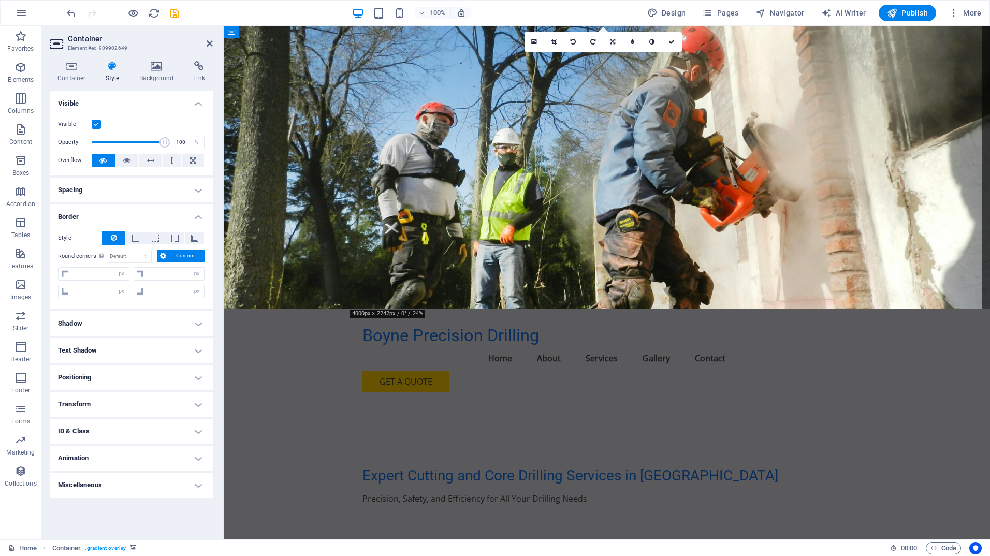
click at [167, 252] on button "Custom" at bounding box center [181, 256] width 48 height 12
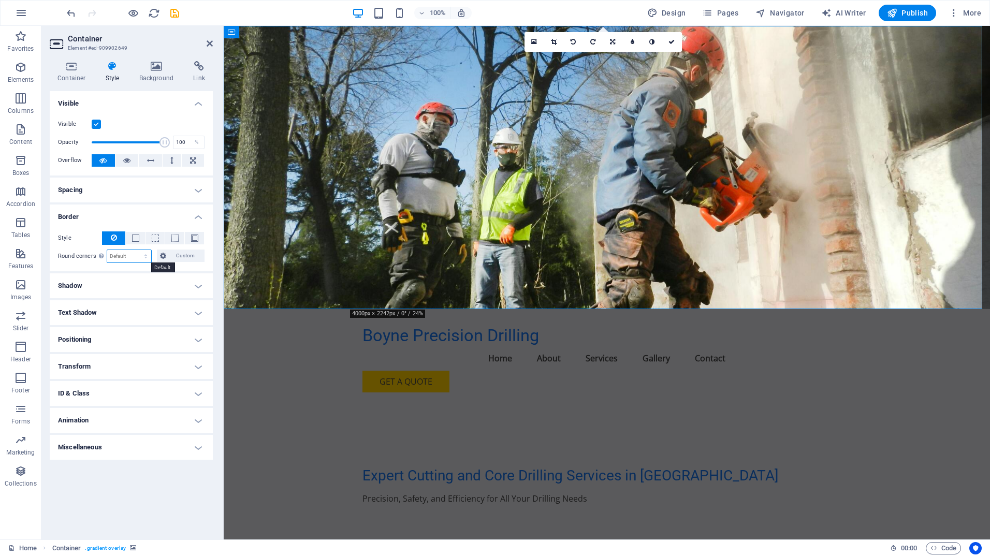
click at [143, 252] on select "Default px rem % vh vw Custom" at bounding box center [129, 256] width 44 height 12
select select "px"
click at [137, 250] on select "Default px rem % vh vw Custom" at bounding box center [129, 256] width 44 height 12
type input "0"
click at [145, 255] on select "Default px rem % vh vw Custom" at bounding box center [144, 256] width 14 height 12
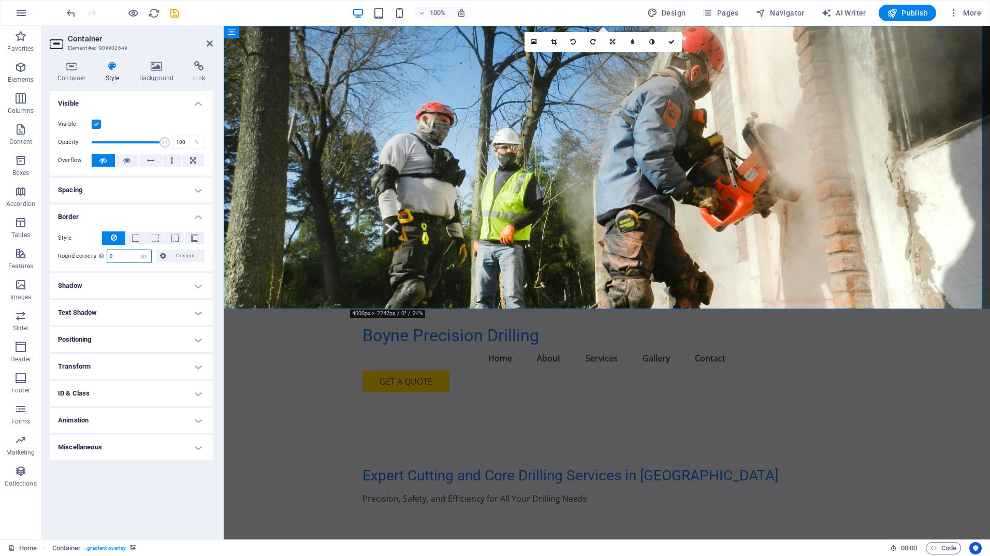
select select "default"
click at [137, 250] on select "Default px rem % vh vw Custom" at bounding box center [144, 256] width 14 height 12
select select "DISABLED_OPTION_VALUE"
click at [123, 160] on icon at bounding box center [126, 160] width 7 height 12
click at [99, 167] on div "Overflow" at bounding box center [131, 160] width 147 height 13
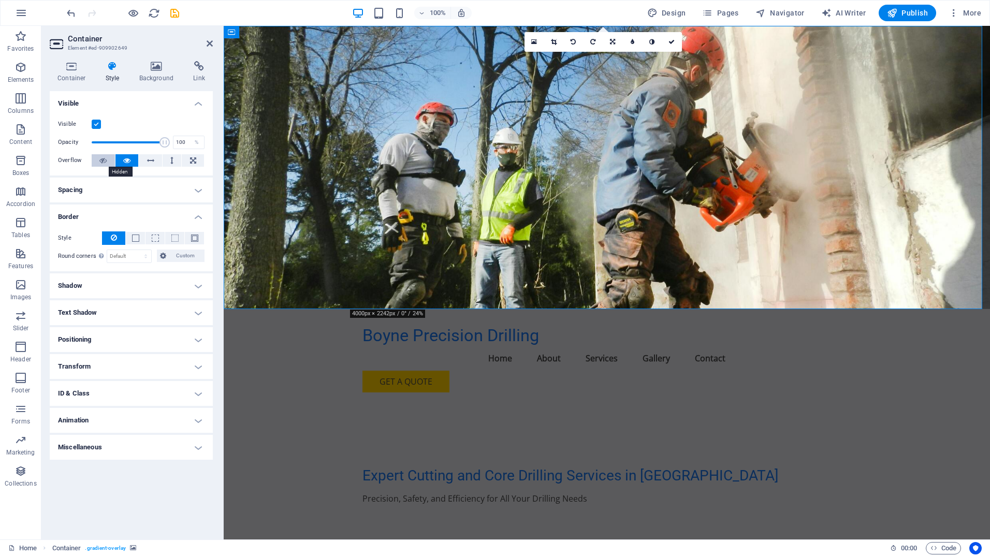
click at [101, 159] on icon at bounding box center [102, 160] width 7 height 12
click at [153, 158] on icon at bounding box center [150, 160] width 7 height 12
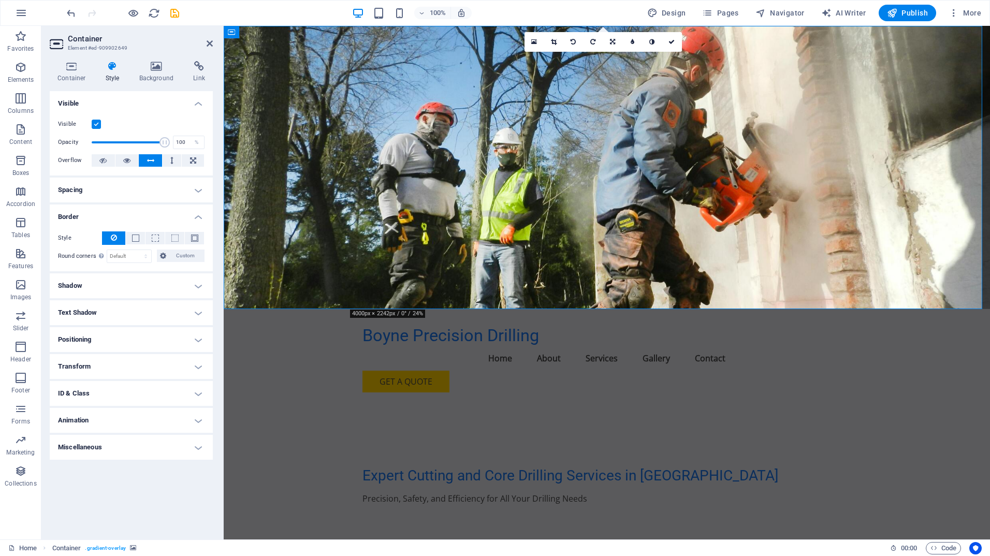
click at [153, 158] on icon at bounding box center [150, 160] width 7 height 12
click at [101, 161] on icon at bounding box center [102, 160] width 7 height 12
click at [198, 302] on h4 "Text Shadow" at bounding box center [131, 312] width 163 height 25
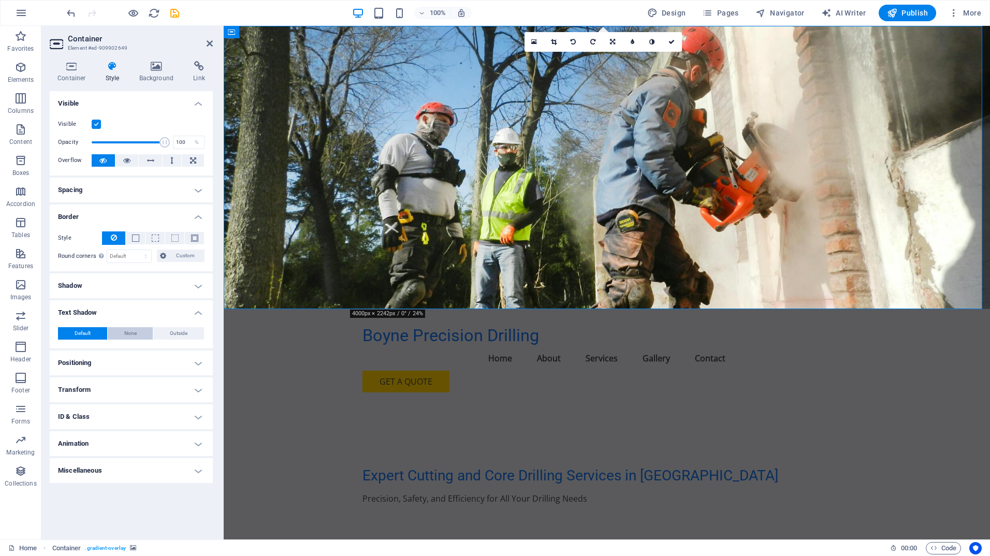
click at [134, 333] on span "None" at bounding box center [130, 333] width 12 height 12
click at [132, 329] on span "None" at bounding box center [130, 333] width 12 height 12
click at [89, 332] on span "Default" at bounding box center [83, 333] width 16 height 12
click at [155, 65] on icon at bounding box center [157, 66] width 50 height 10
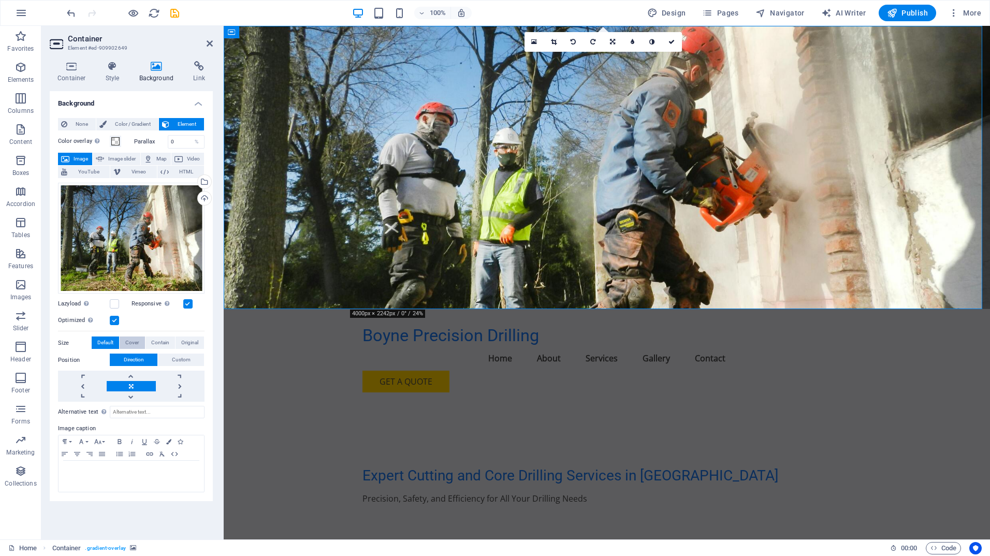
click at [132, 342] on span "Cover" at bounding box center [131, 343] width 13 height 12
click at [110, 342] on span "Default" at bounding box center [105, 343] width 16 height 12
click at [114, 300] on label at bounding box center [114, 303] width 9 height 9
click at [0, 0] on input "Lazyload Loading images after the page loads improves page speed." at bounding box center [0, 0] width 0 height 0
click at [114, 300] on label at bounding box center [114, 303] width 9 height 9
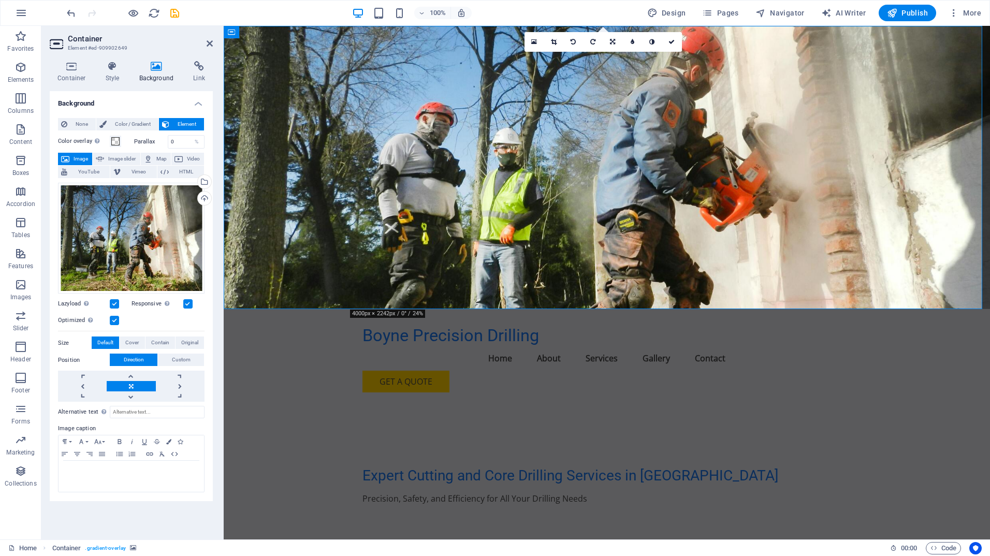
click at [0, 0] on input "Lazyload Loading images after the page loads improves page speed." at bounding box center [0, 0] width 0 height 0
click at [121, 156] on span "Image slider" at bounding box center [122, 159] width 30 height 12
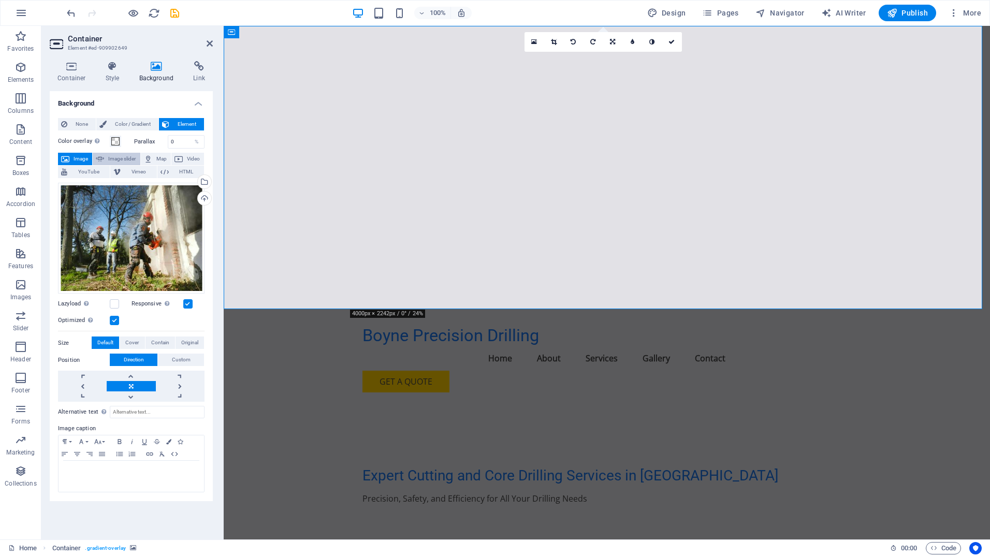
select select "ms"
select select "s"
select select "progressive"
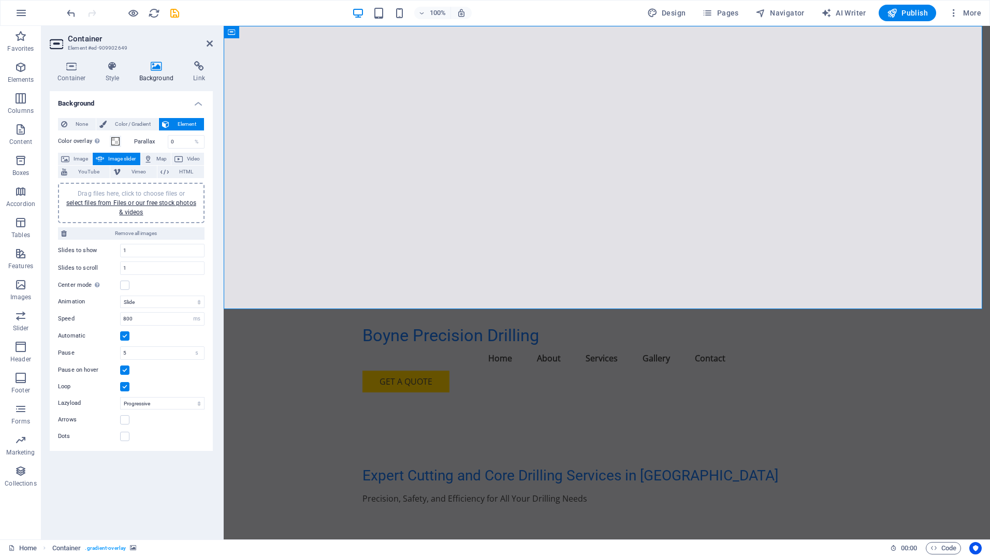
click at [121, 156] on span "Image slider" at bounding box center [122, 159] width 30 height 12
click at [74, 158] on span "Image" at bounding box center [80, 159] width 17 height 12
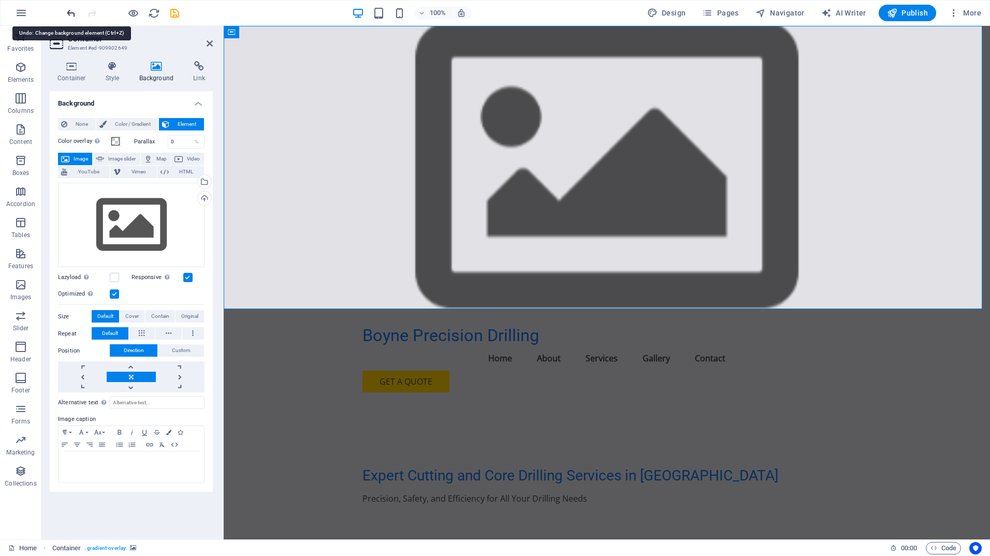
click at [70, 15] on icon "undo" at bounding box center [71, 13] width 12 height 12
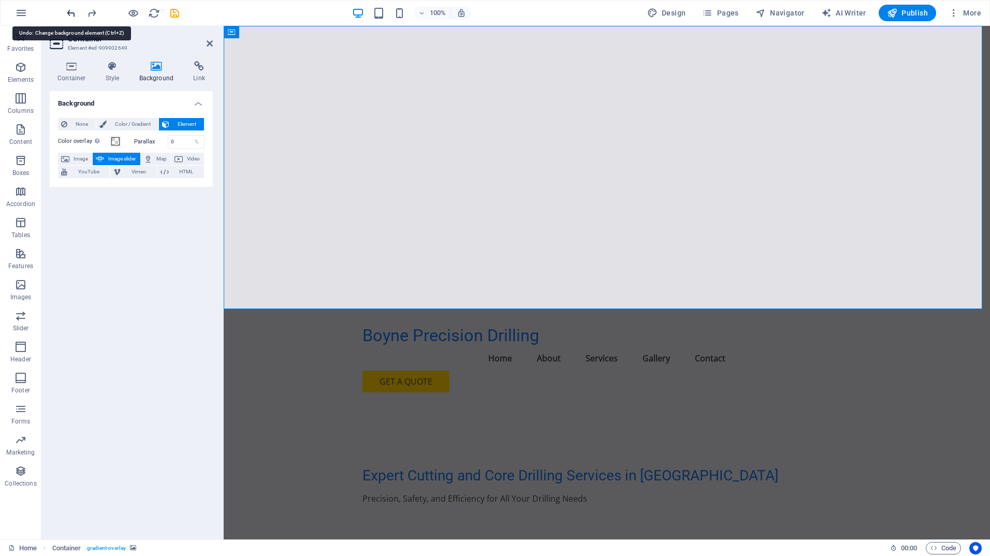
click at [70, 15] on icon "undo" at bounding box center [71, 13] width 12 height 12
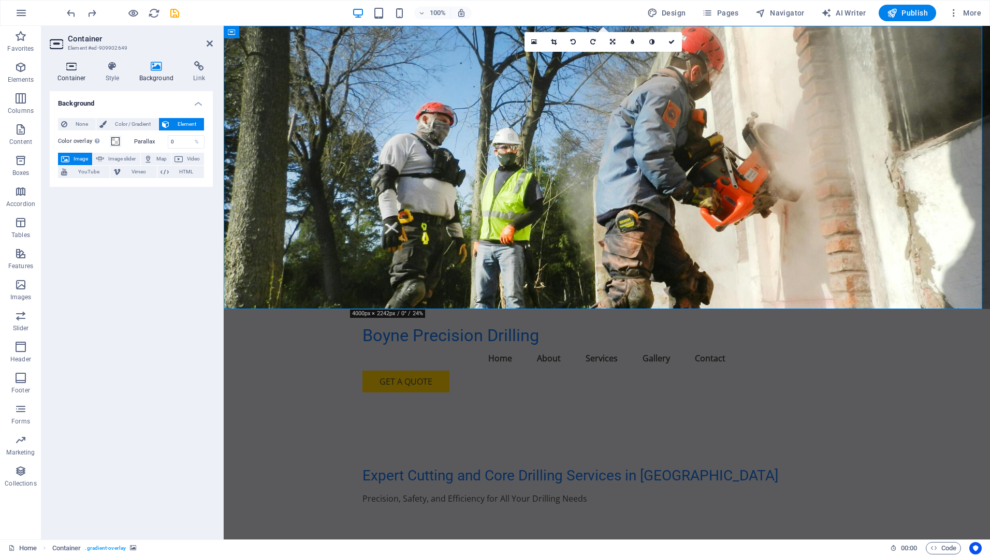
click at [67, 70] on icon at bounding box center [72, 66] width 44 height 10
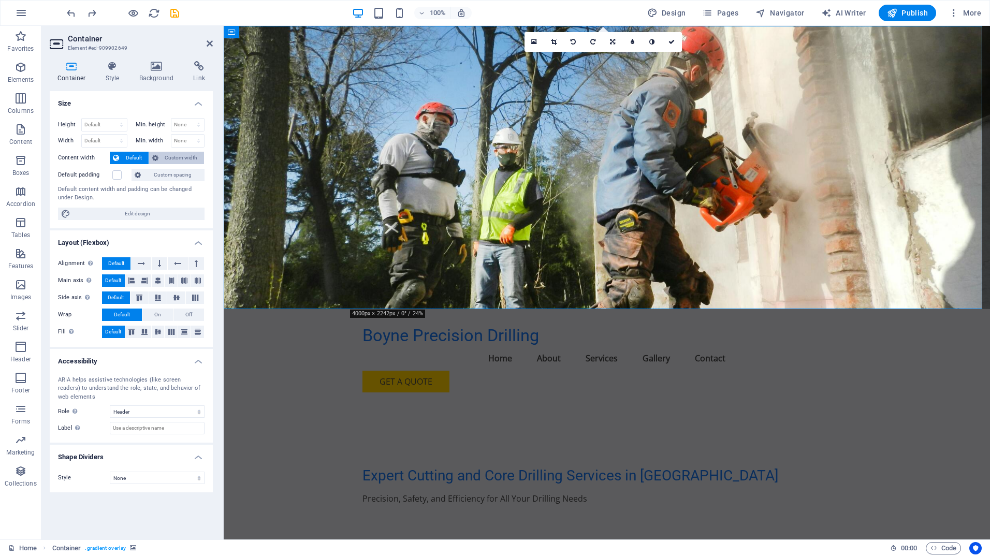
click at [165, 154] on span "Custom width" at bounding box center [182, 158] width 40 height 12
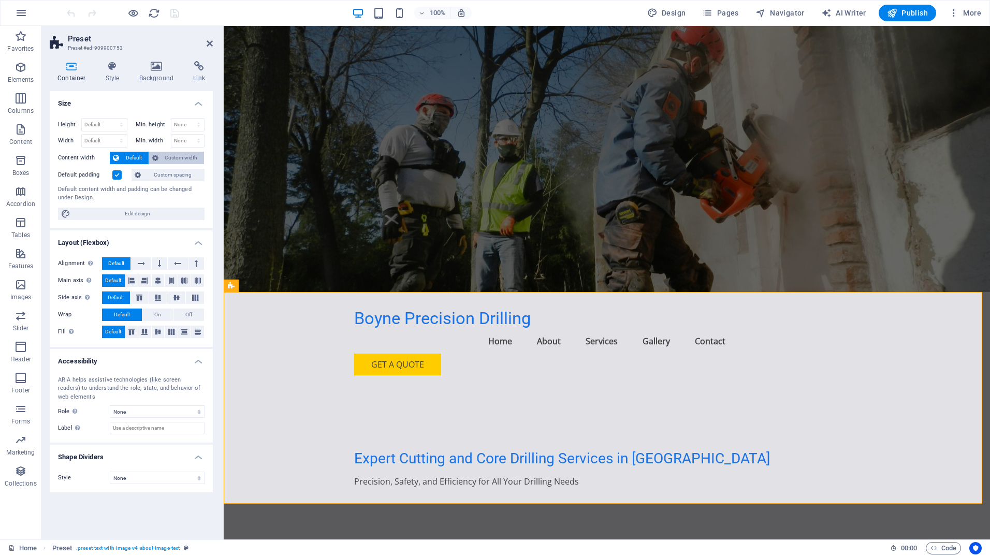
click at [172, 154] on span "Custom width" at bounding box center [182, 158] width 40 height 12
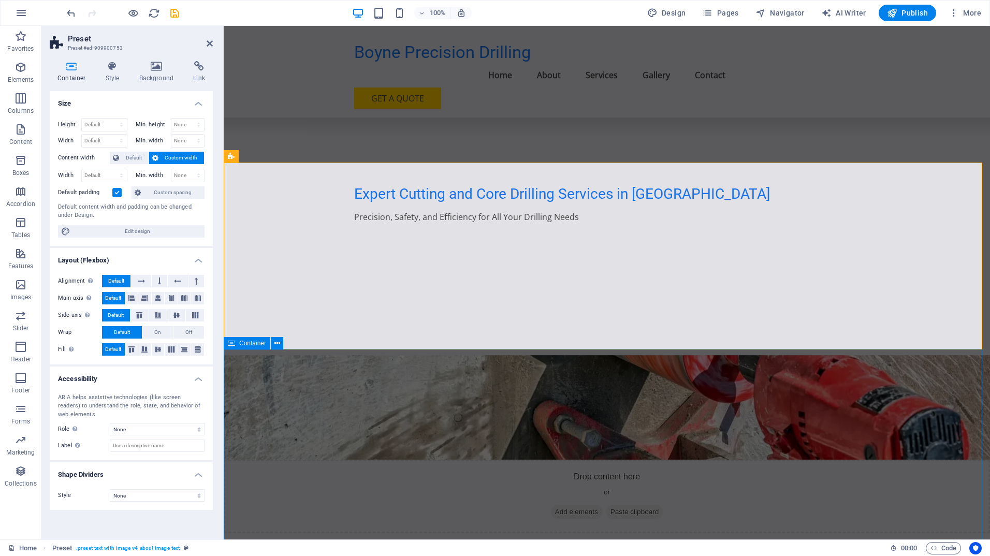
scroll to position [259, 0]
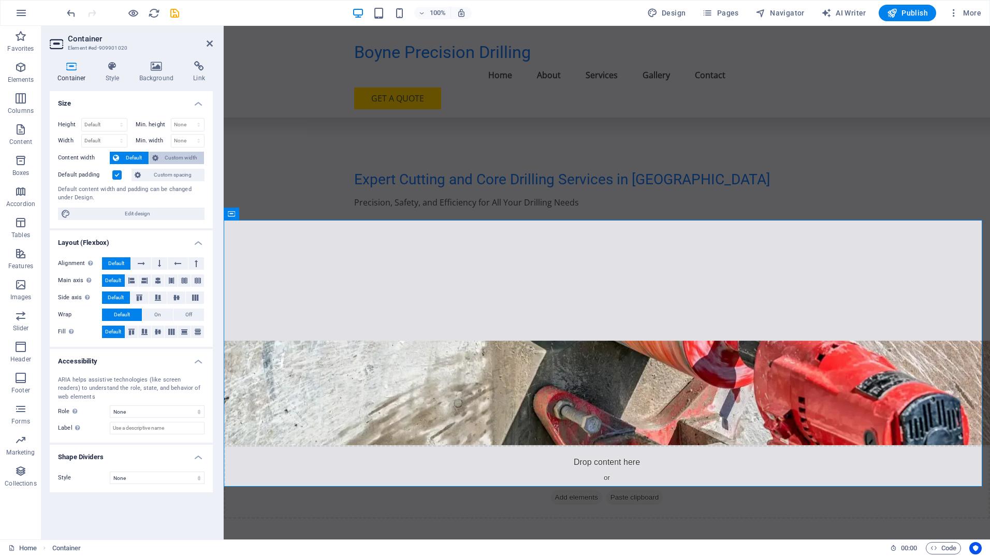
click at [176, 156] on span "Custom width" at bounding box center [182, 158] width 40 height 12
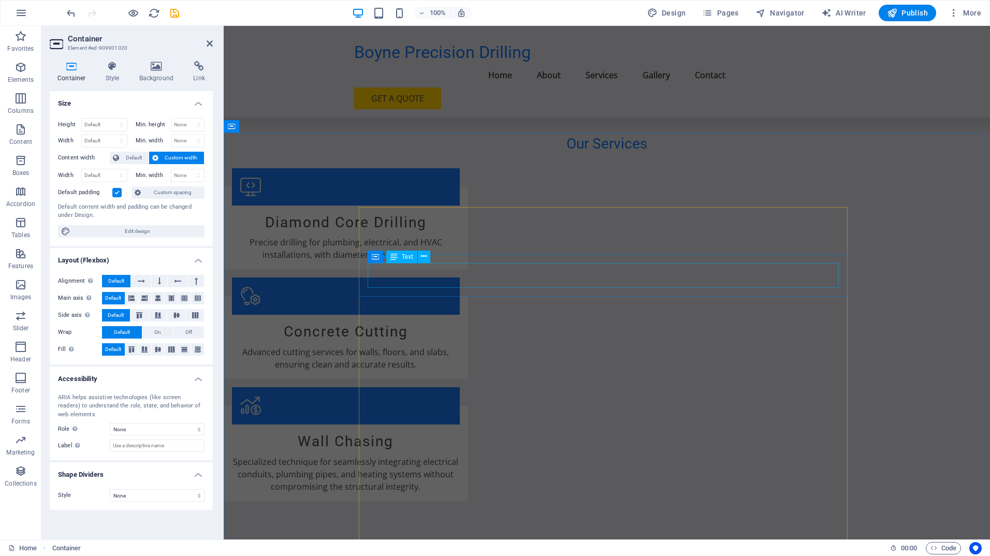
scroll to position [828, 0]
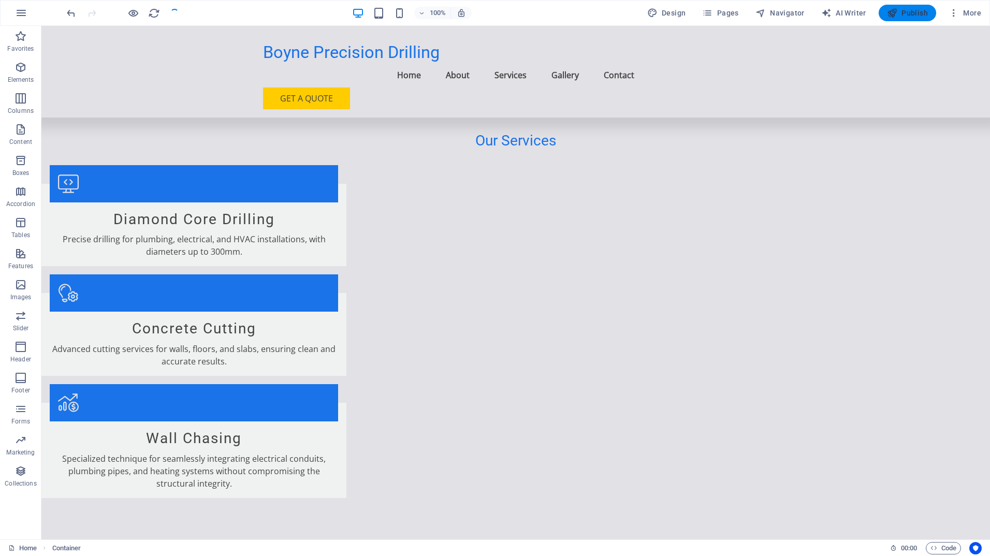
scroll to position [311, 0]
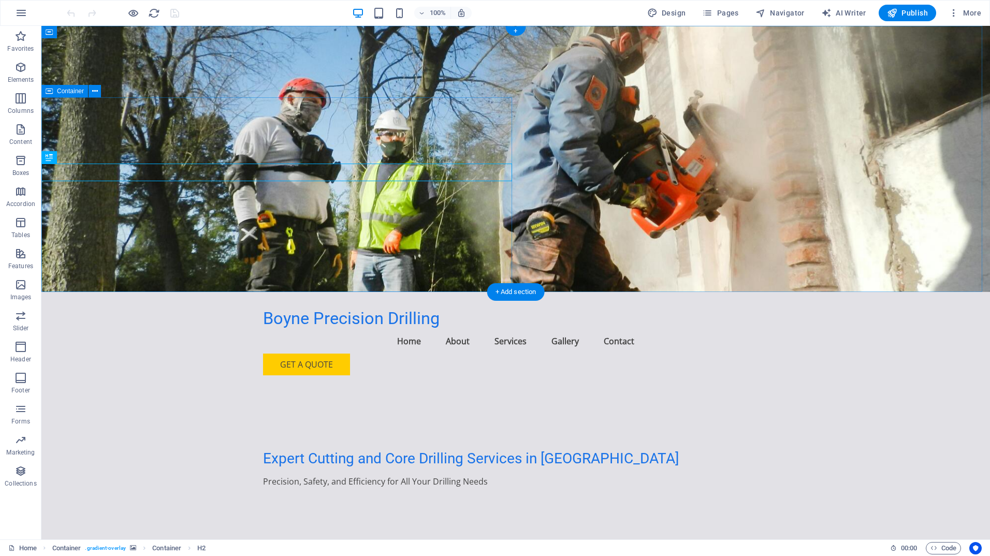
click at [130, 384] on div "Expert Cutting and Core Drilling Services in [GEOGRAPHIC_DATA] Precision, Safet…" at bounding box center [515, 481] width 949 height 195
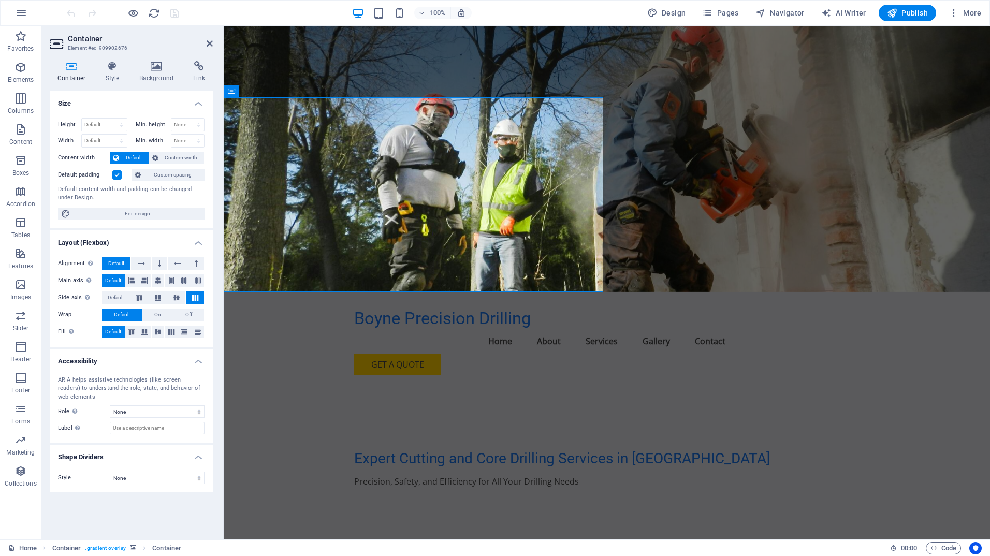
click at [119, 157] on button "Default" at bounding box center [129, 158] width 39 height 12
click at [165, 159] on span "Custom width" at bounding box center [182, 158] width 40 height 12
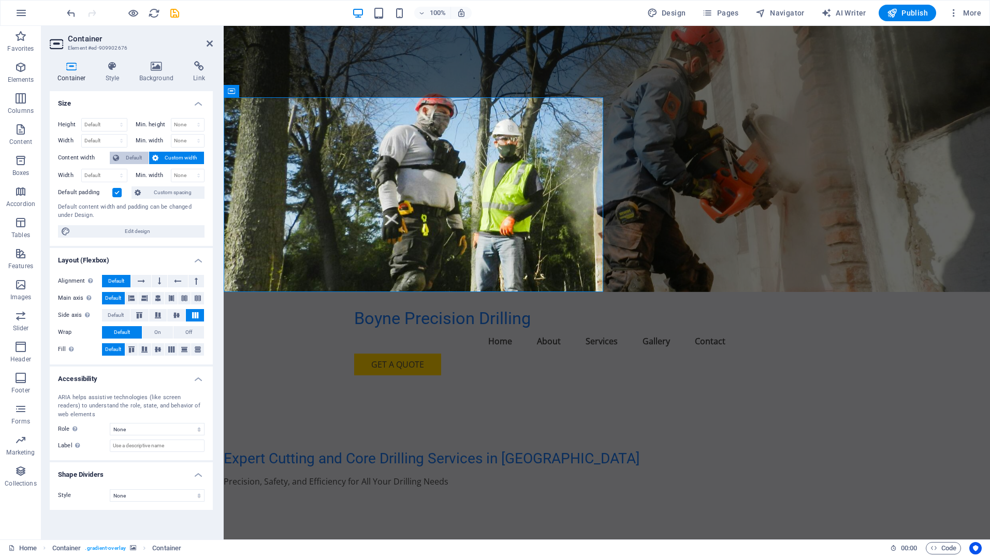
click at [132, 158] on span "Default" at bounding box center [133, 158] width 23 height 12
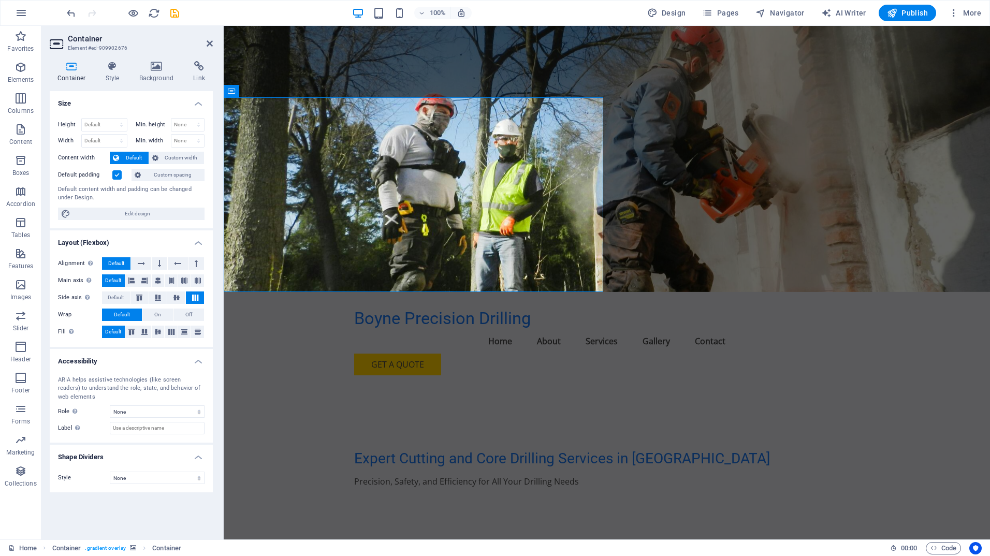
click at [732, 159] on figure at bounding box center [607, 159] width 766 height 266
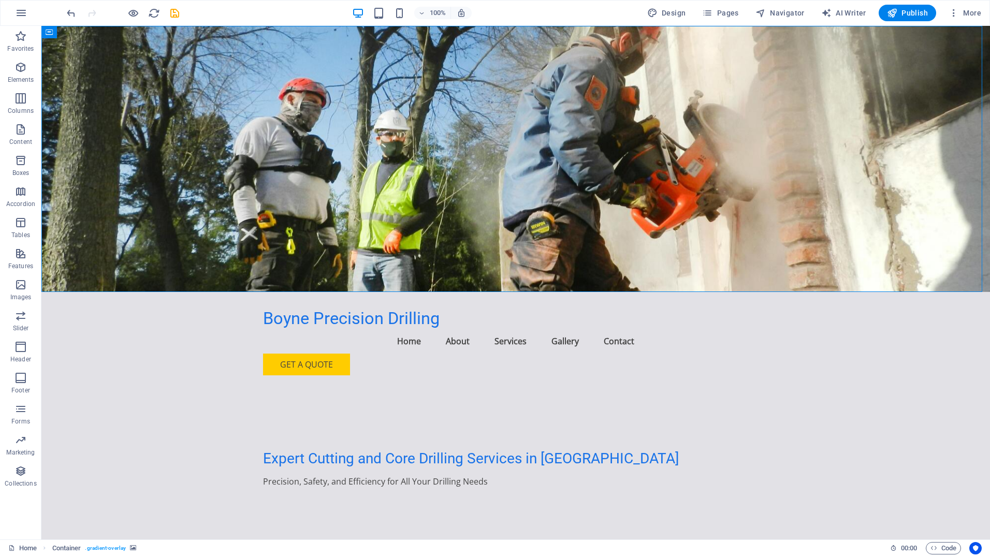
click at [732, 159] on figure at bounding box center [515, 159] width 949 height 266
click at [580, 159] on figure at bounding box center [515, 159] width 949 height 266
select select "header"
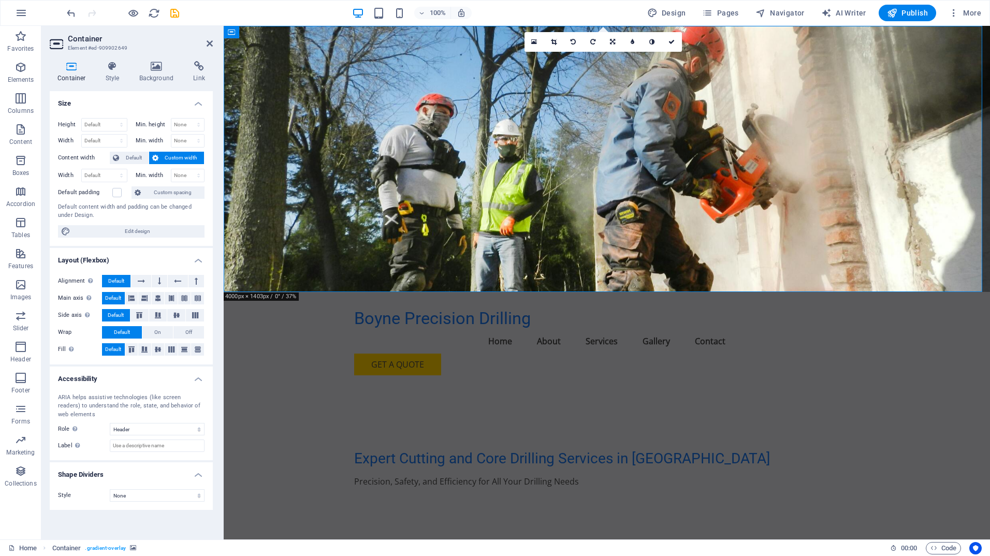
click at [186, 161] on span "Custom width" at bounding box center [182, 158] width 40 height 12
click at [140, 157] on span "Default" at bounding box center [133, 158] width 23 height 12
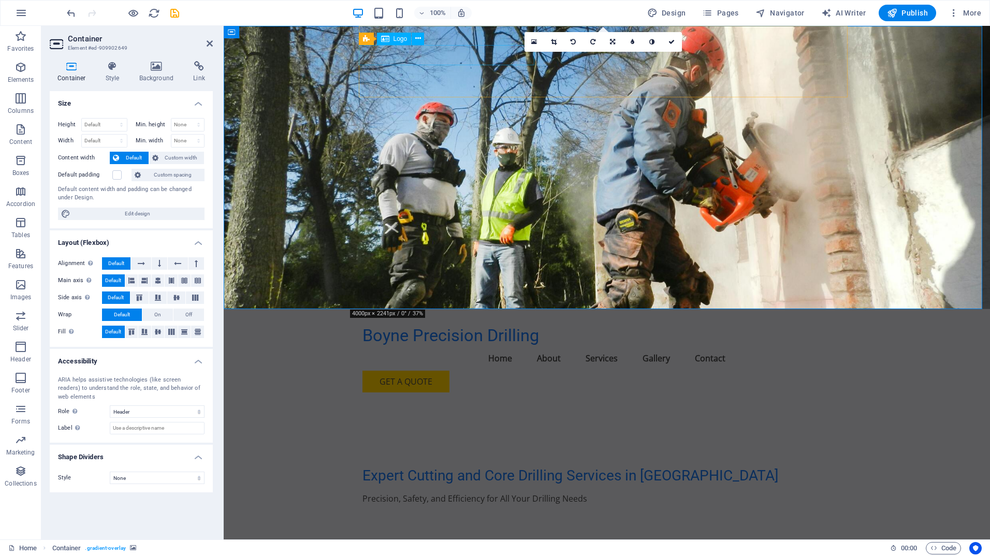
click at [447, 326] on div "Boyne Precision Drilling" at bounding box center [606, 336] width 489 height 20
click at [192, 158] on span "Custom width" at bounding box center [182, 158] width 40 height 12
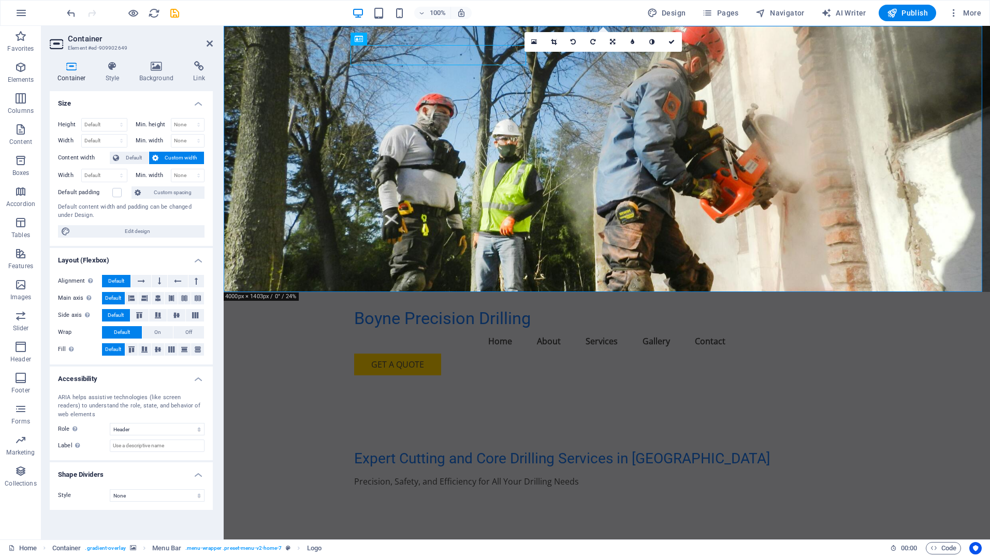
click at [192, 158] on span "Custom width" at bounding box center [182, 158] width 40 height 12
click at [133, 155] on span "Default" at bounding box center [133, 158] width 23 height 12
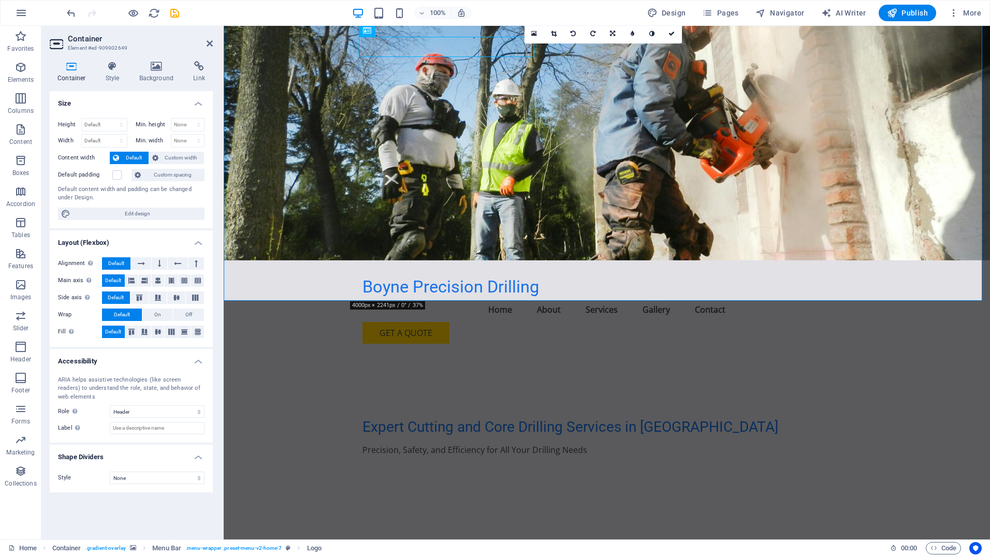
scroll to position [104, 0]
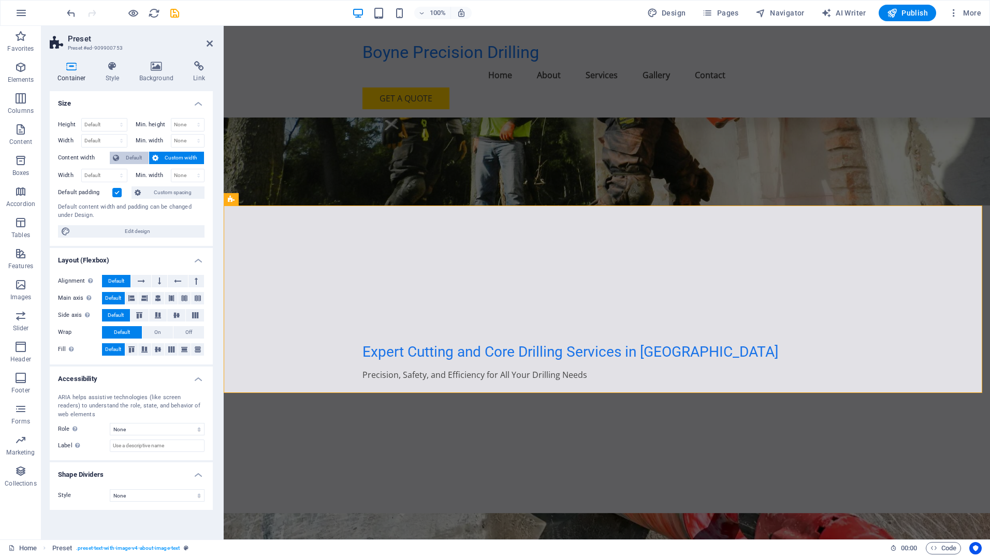
click at [130, 156] on span "Default" at bounding box center [133, 158] width 23 height 12
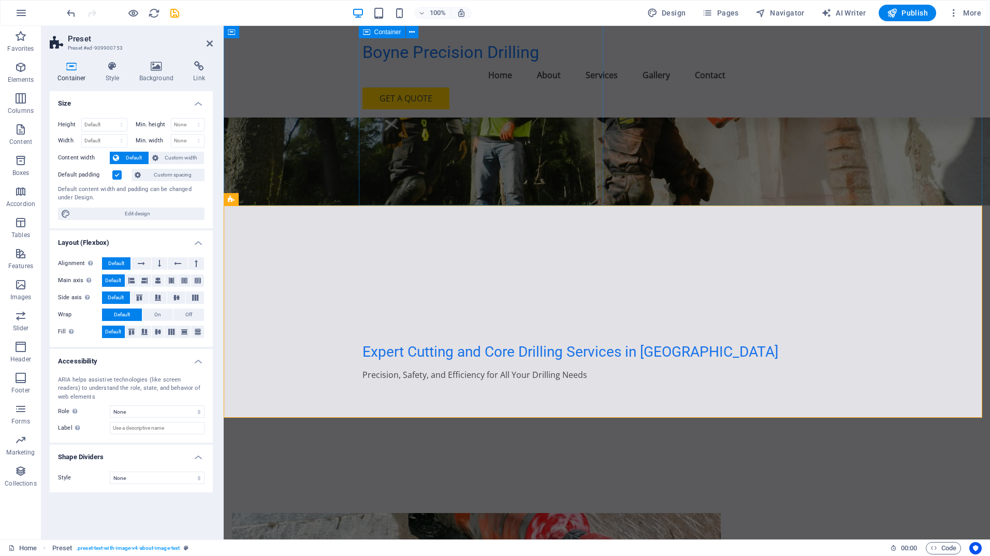
click at [362, 206] on div "Expert Cutting and Core Drilling Services in Ireland Precision, Safety, and Eff…" at bounding box center [606, 339] width 489 height 266
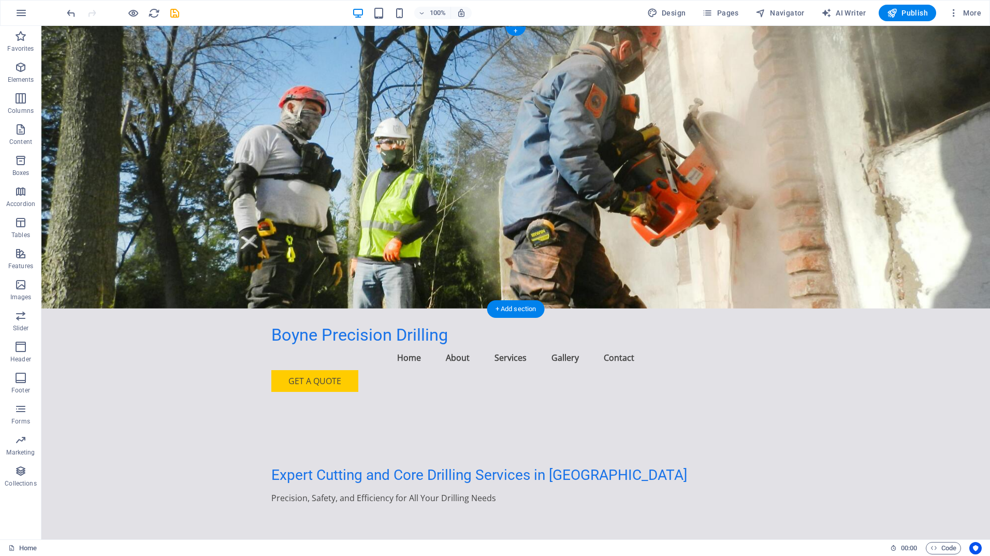
scroll to position [0, 0]
click at [98, 127] on figure at bounding box center [515, 167] width 949 height 283
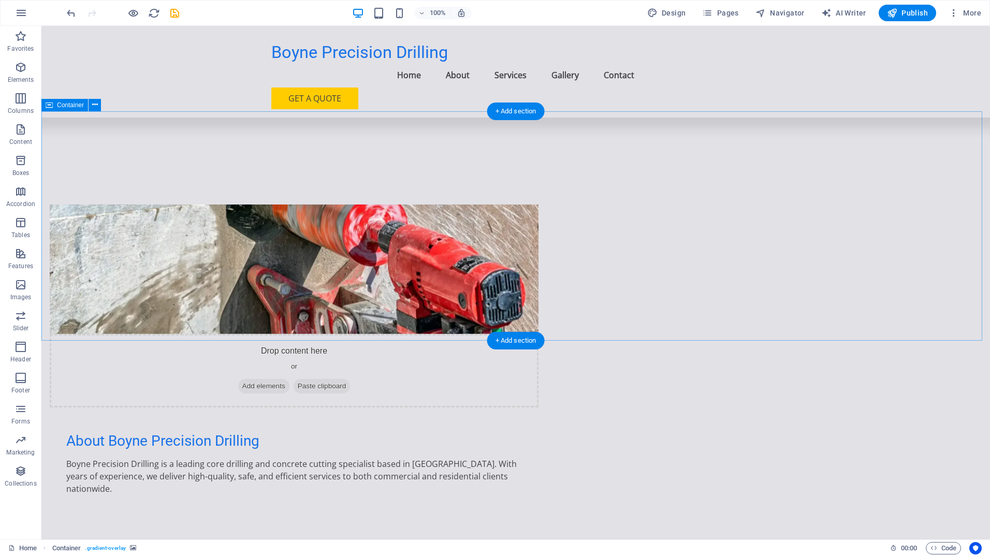
scroll to position [414, 0]
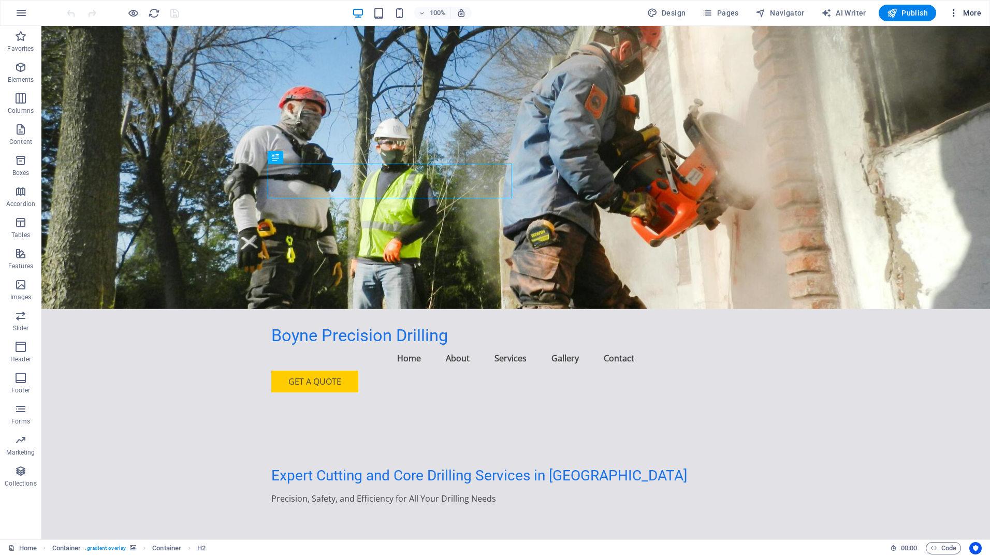
click at [956, 13] on icon "button" at bounding box center [954, 13] width 10 height 10
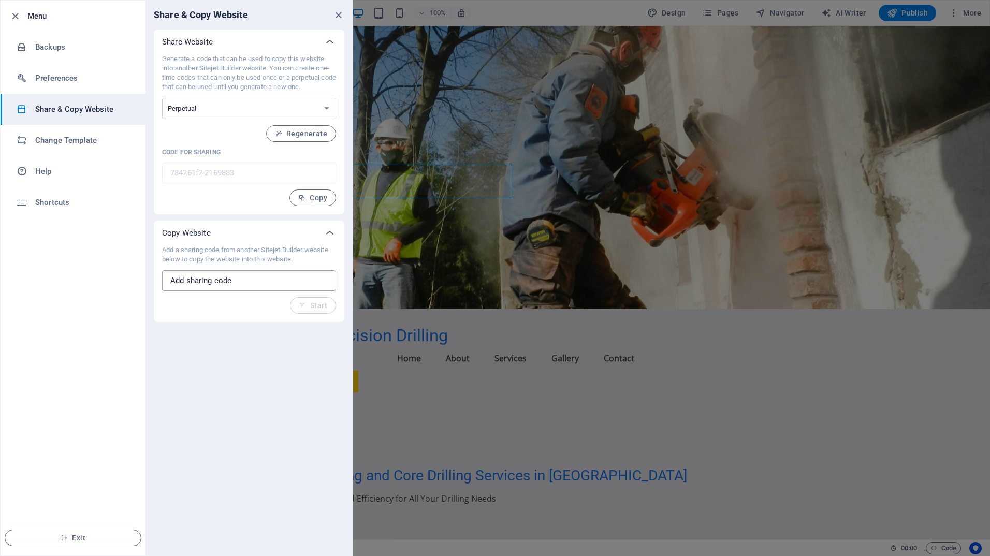
select select "onetime"
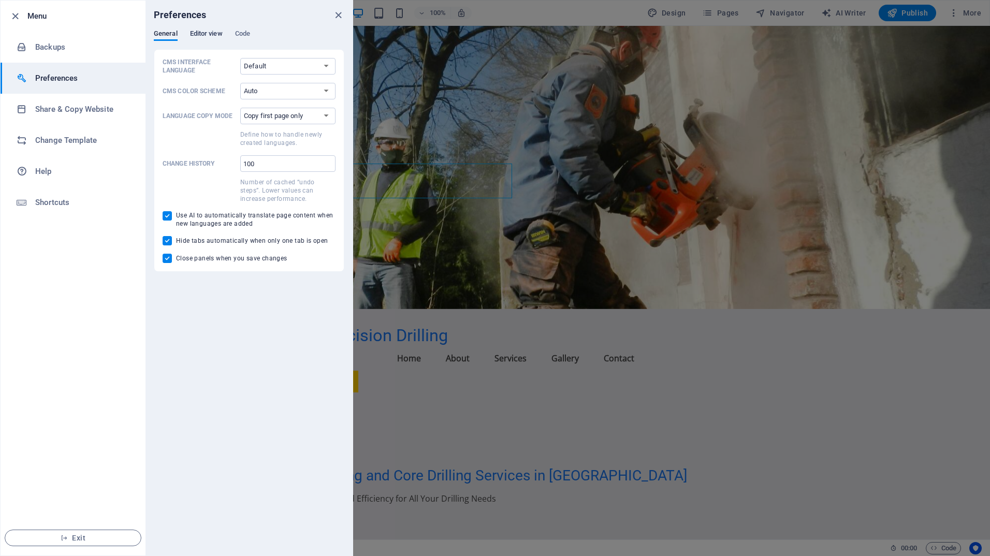
click at [206, 32] on span "Editor view" at bounding box center [206, 34] width 33 height 14
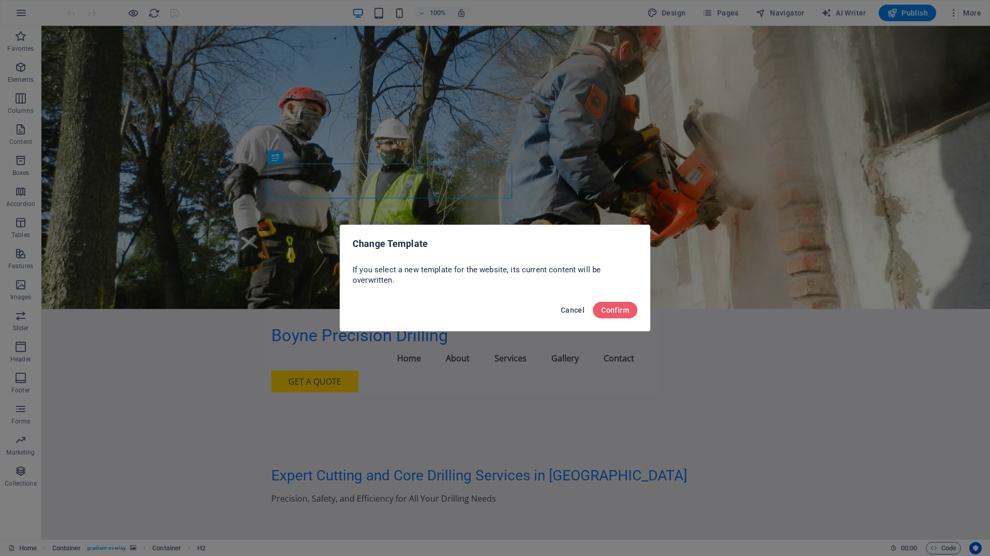
click at [576, 312] on span "Cancel" at bounding box center [573, 310] width 24 height 8
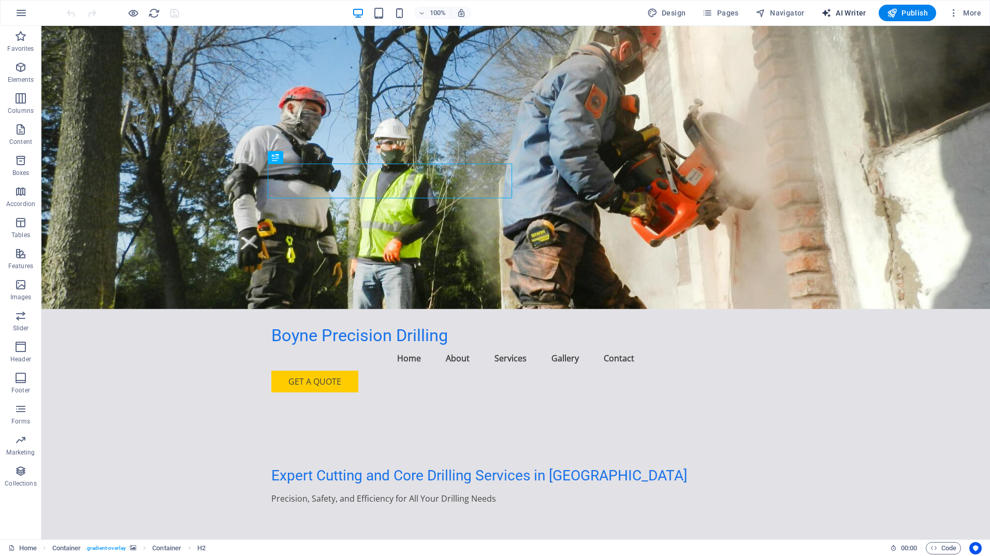
select select "English"
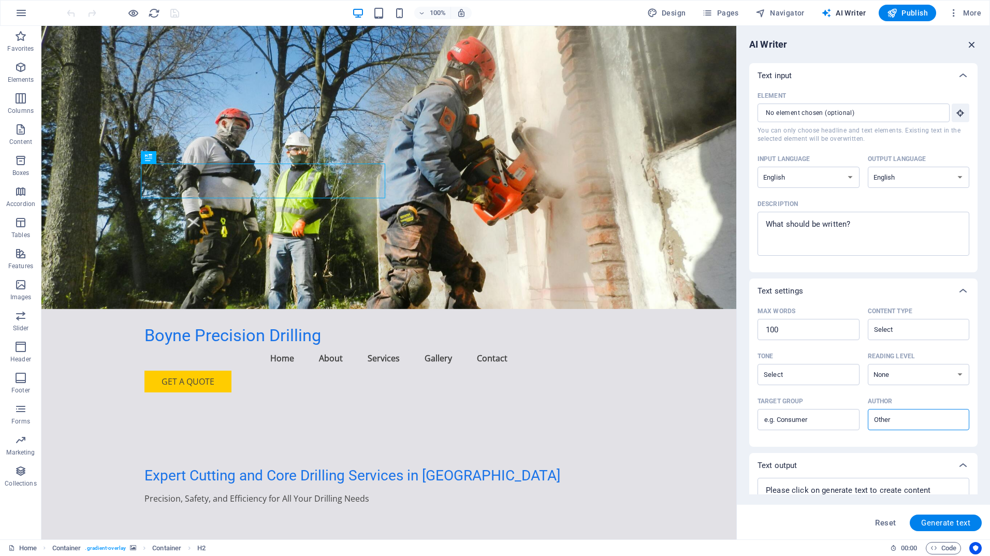
click at [973, 40] on icon "button" at bounding box center [971, 44] width 11 height 11
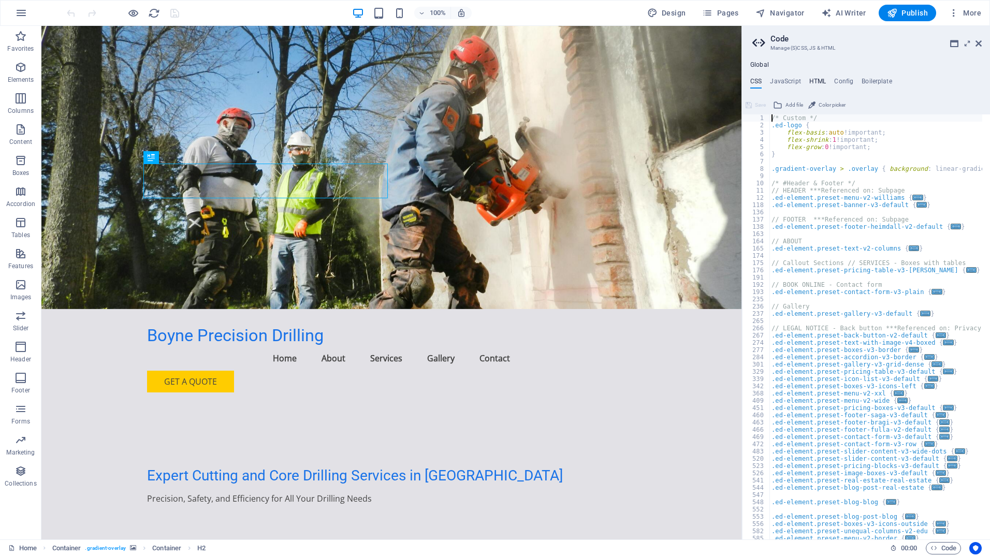
click at [822, 79] on h4 "HTML" at bounding box center [817, 83] width 17 height 11
type textarea "<a href="#main-content" class="wv-link-content button">Skip to main content</a>"
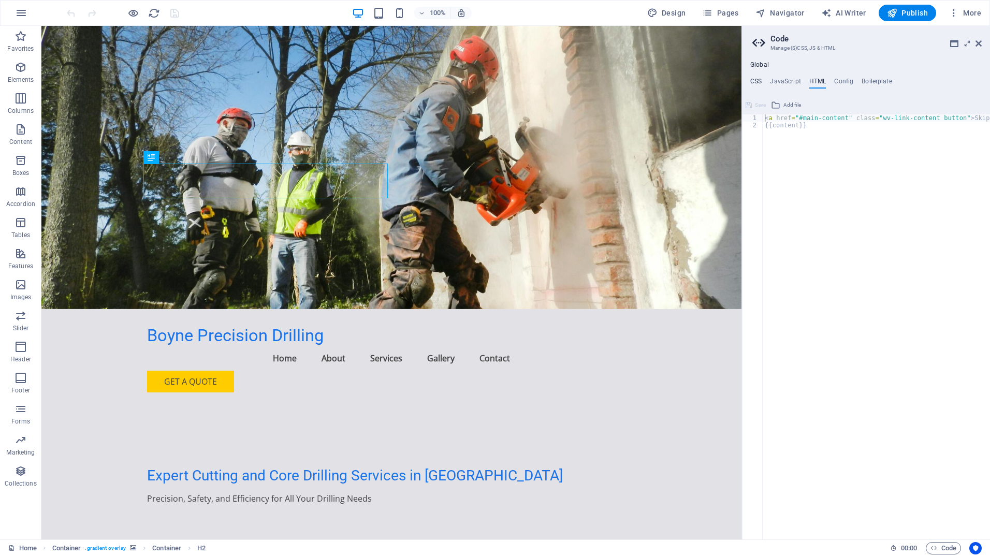
click at [759, 80] on h4 "CSS" at bounding box center [755, 83] width 11 height 11
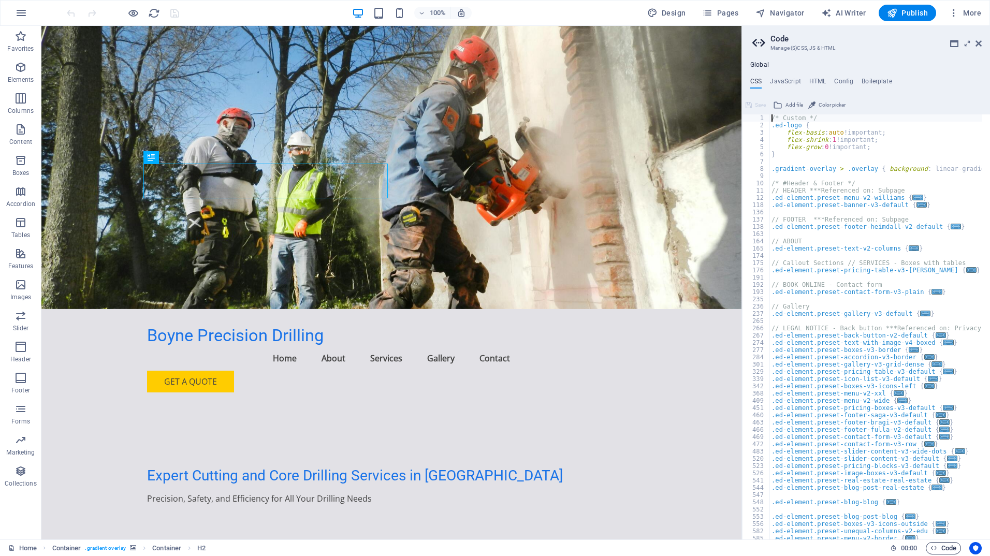
click at [976, 44] on icon at bounding box center [979, 43] width 6 height 8
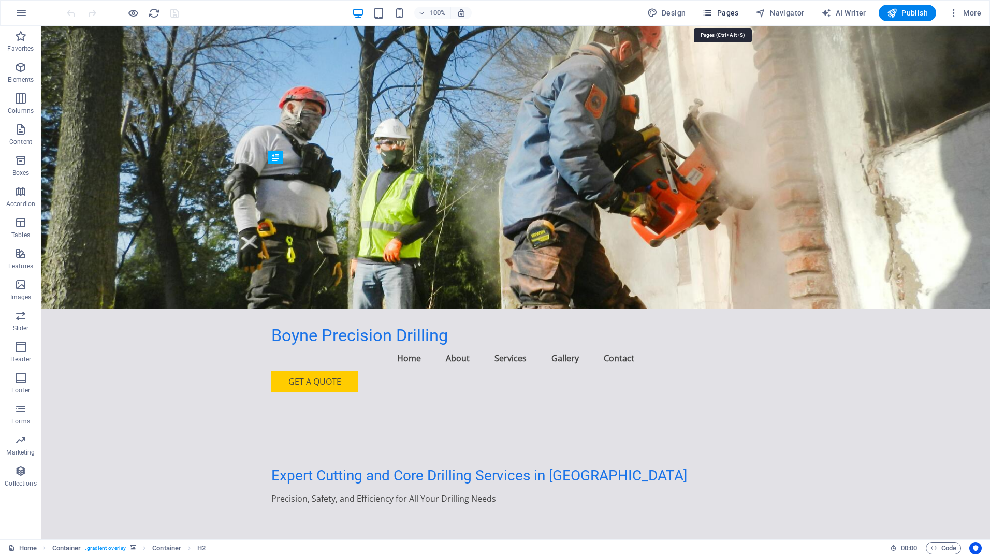
click at [0, 0] on span "Pages" at bounding box center [0, 0] width 0 height 0
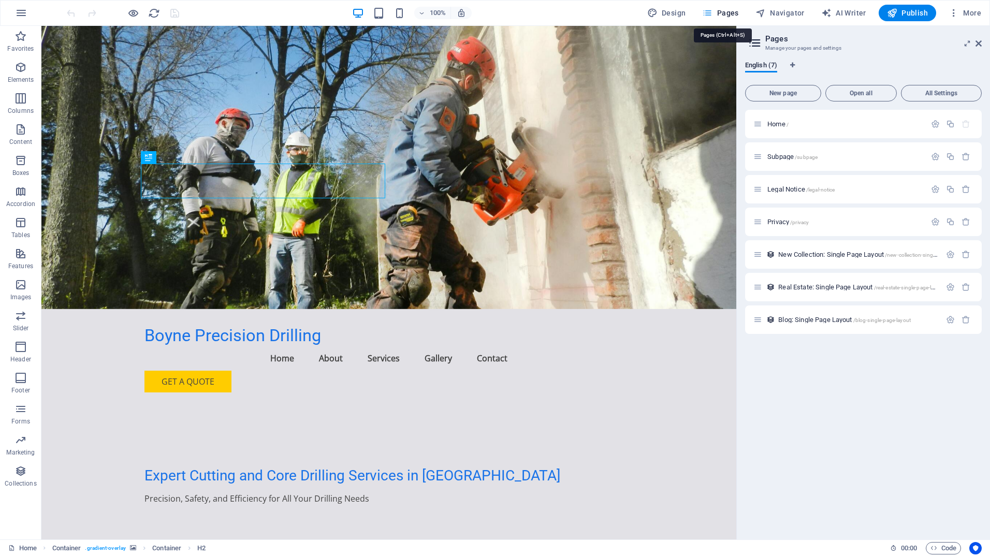
click at [0, 0] on span "Pages" at bounding box center [0, 0] width 0 height 0
click at [977, 45] on icon at bounding box center [979, 43] width 6 height 8
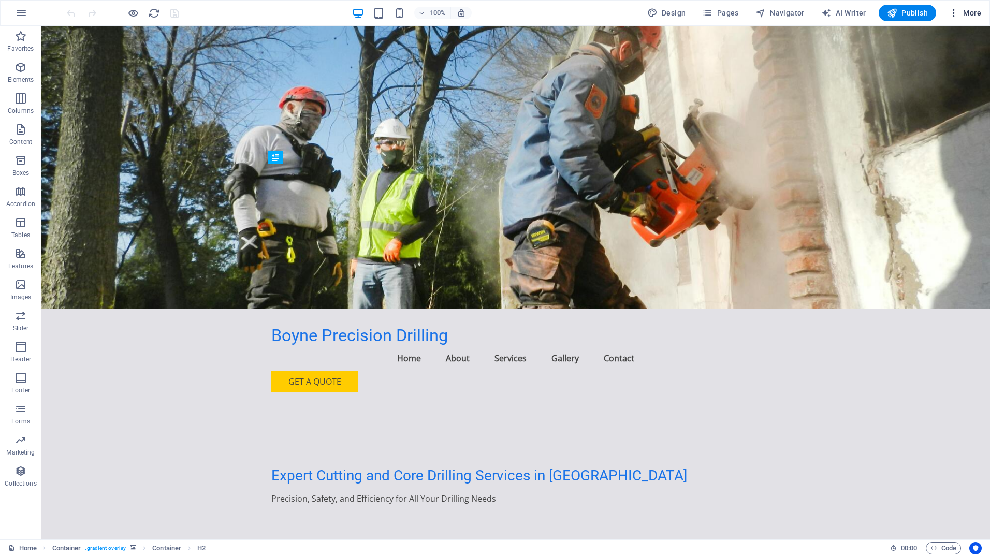
click at [973, 12] on span "More" at bounding box center [965, 13] width 33 height 10
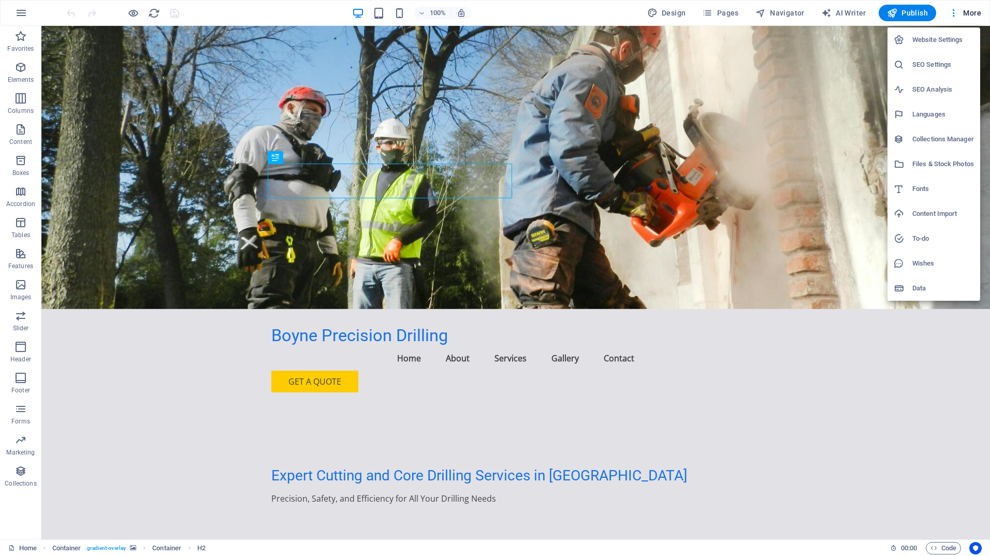
click at [942, 162] on h6 "Files & Stock Photos" at bounding box center [943, 164] width 62 height 12
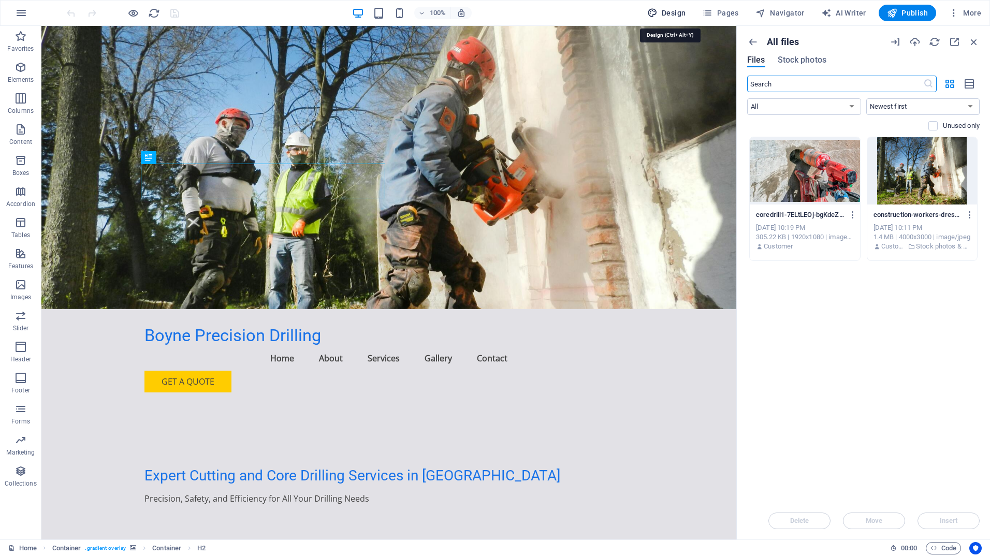
select select "px"
select select "200"
select select "px"
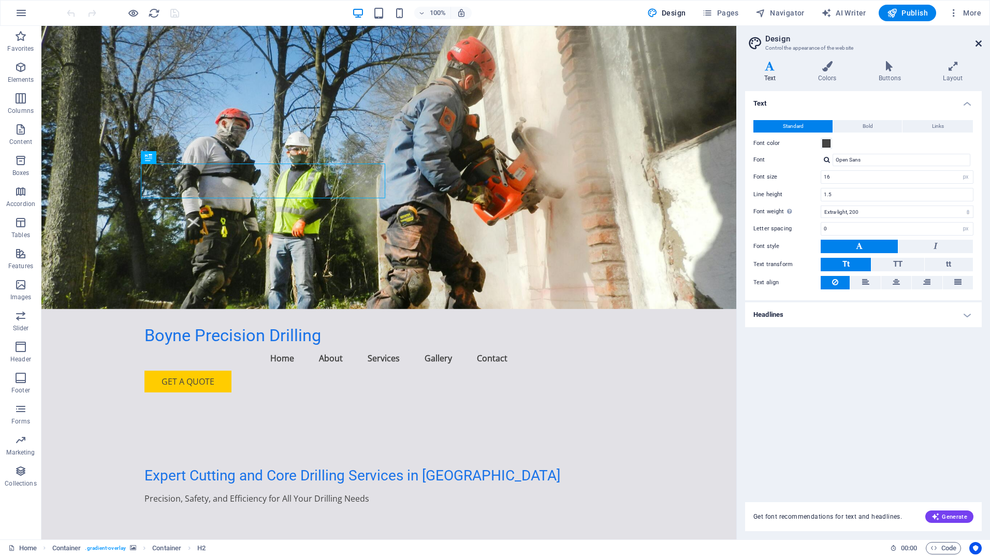
click at [981, 39] on icon at bounding box center [979, 43] width 6 height 8
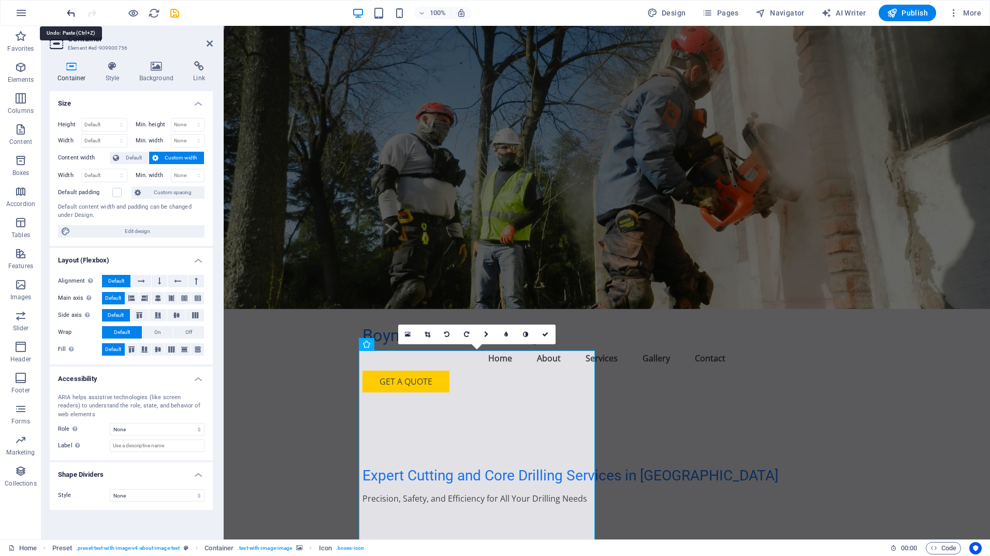
click at [70, 10] on icon "undo" at bounding box center [71, 13] width 12 height 12
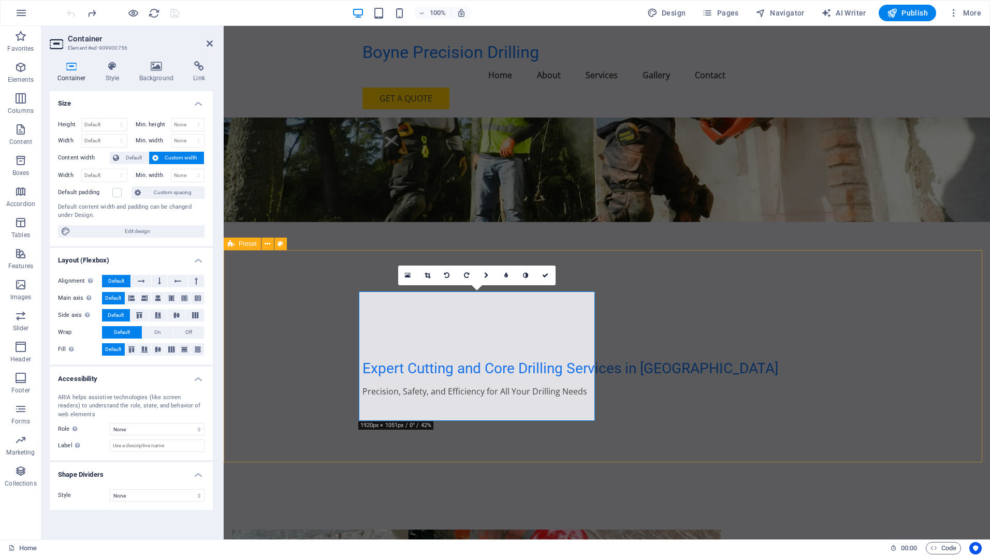
scroll to position [104, 0]
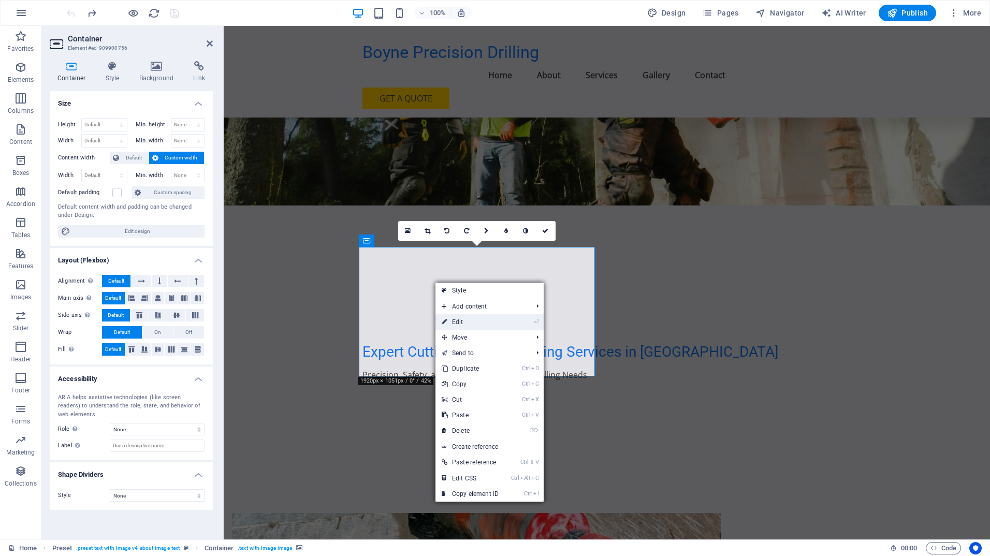
click at [464, 322] on link "⏎ Edit" at bounding box center [469, 322] width 69 height 16
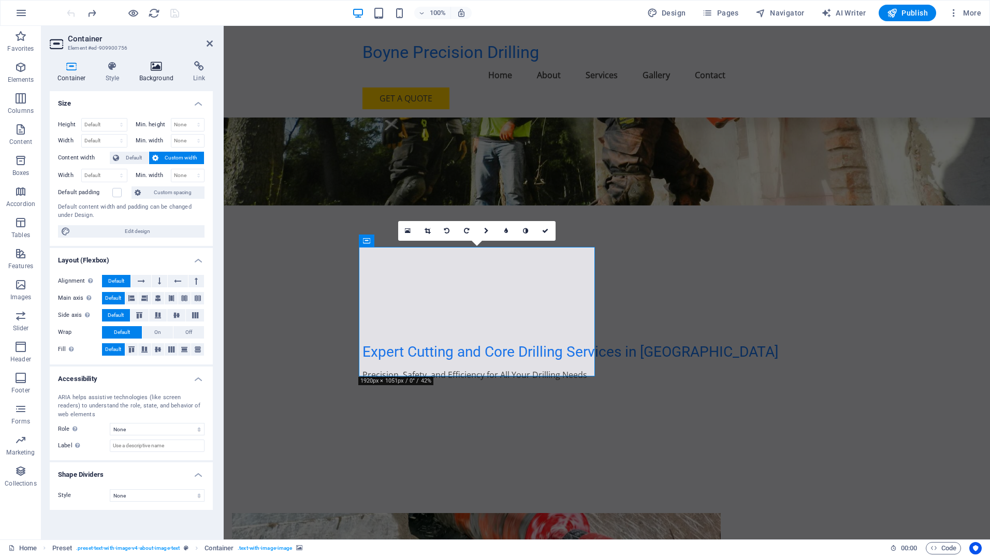
click at [150, 69] on icon at bounding box center [157, 66] width 50 height 10
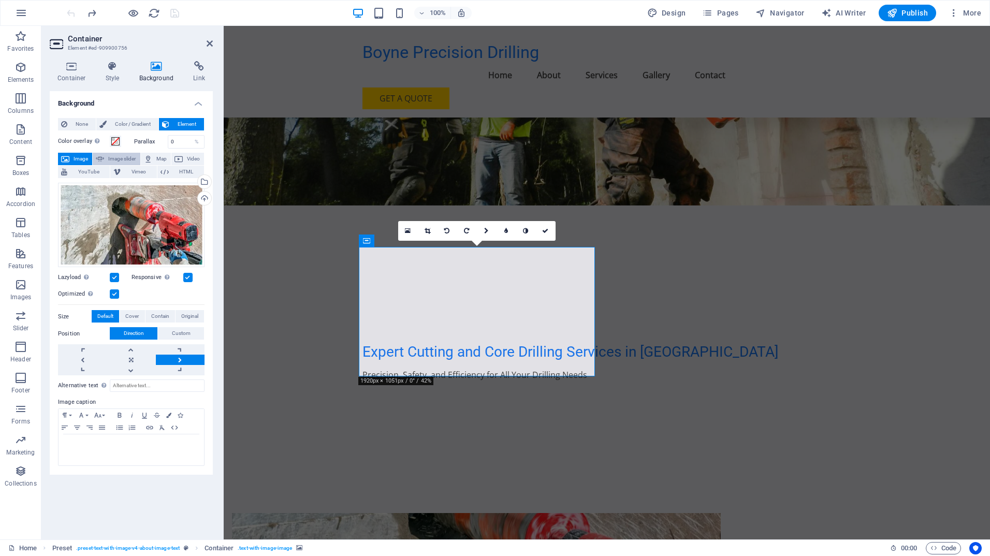
click at [123, 162] on span "Image slider" at bounding box center [122, 159] width 30 height 12
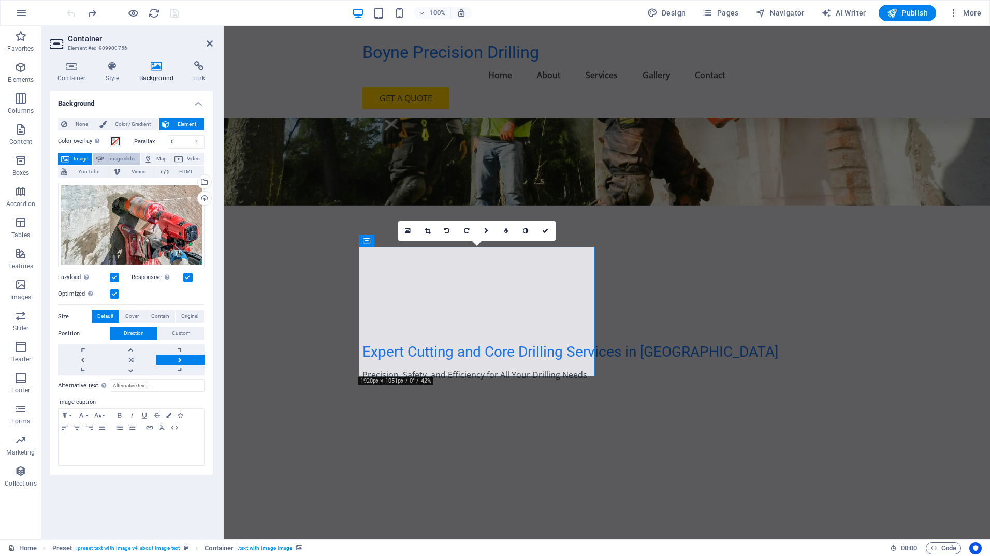
select select "ms"
select select "s"
select select "progressive"
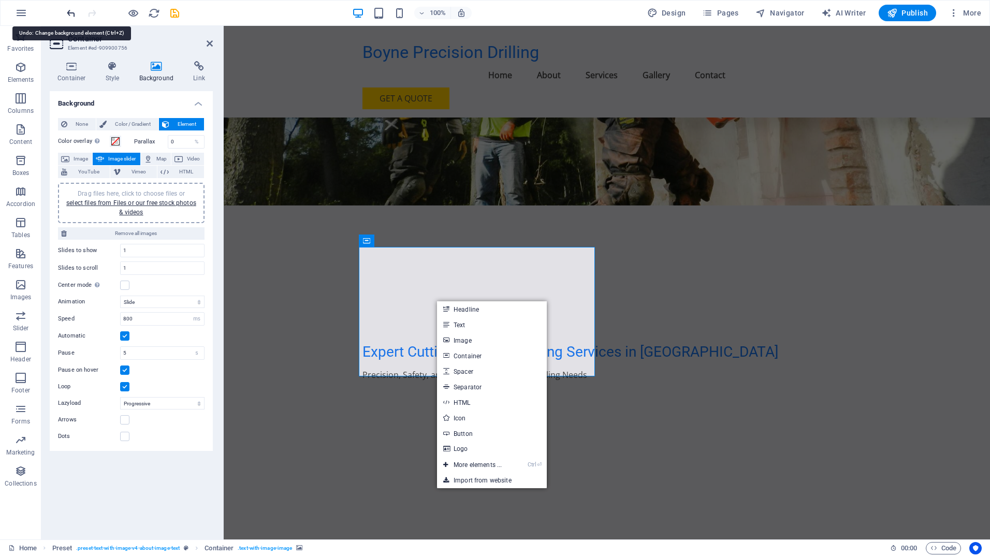
click at [68, 9] on icon "undo" at bounding box center [71, 13] width 12 height 12
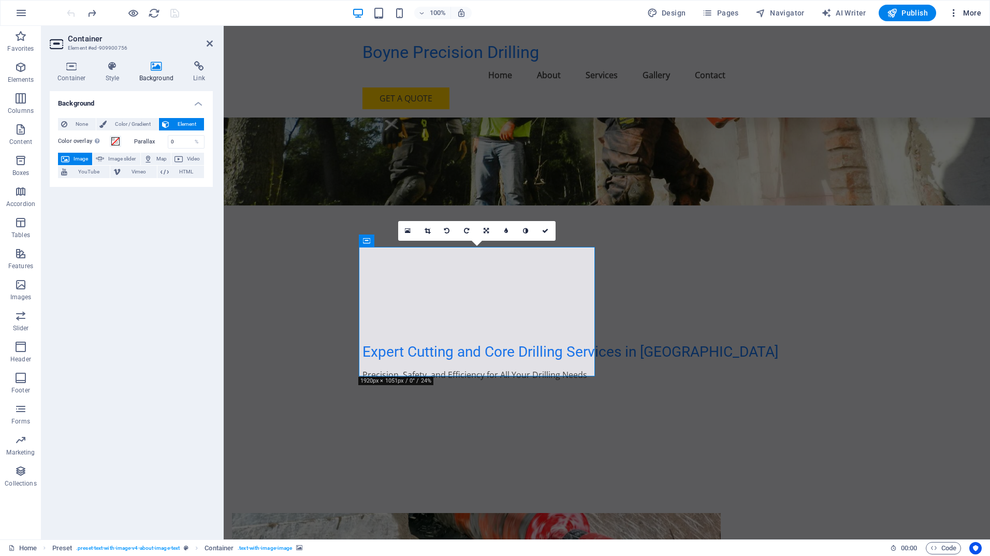
click at [966, 14] on span "More" at bounding box center [965, 13] width 33 height 10
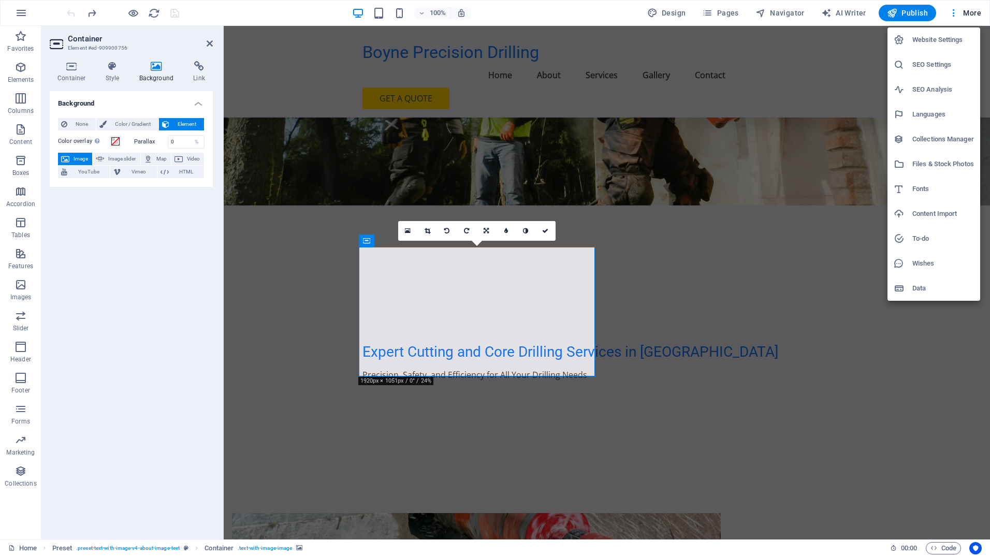
click at [928, 162] on h6 "Files & Stock Photos" at bounding box center [943, 164] width 62 height 12
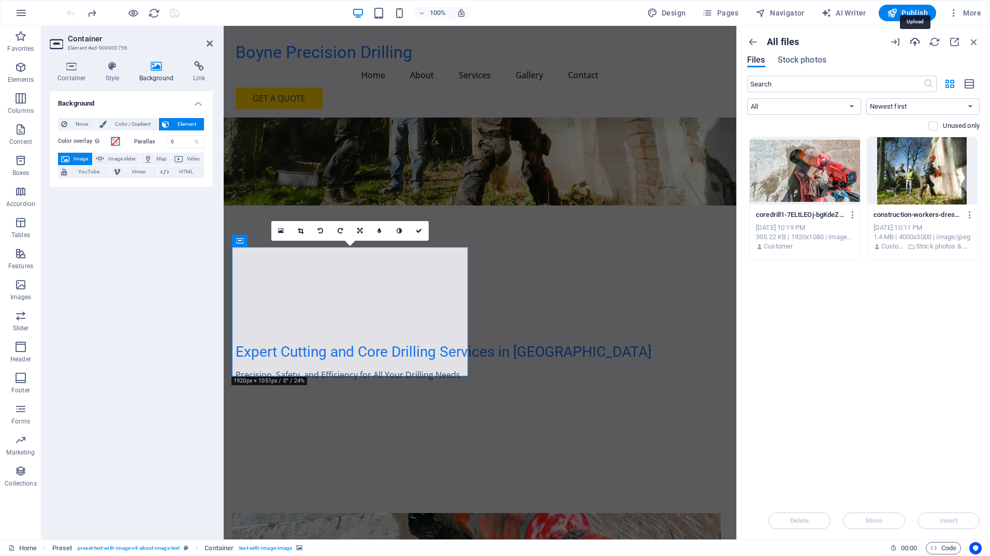
click at [911, 41] on icon "button" at bounding box center [914, 41] width 11 height 11
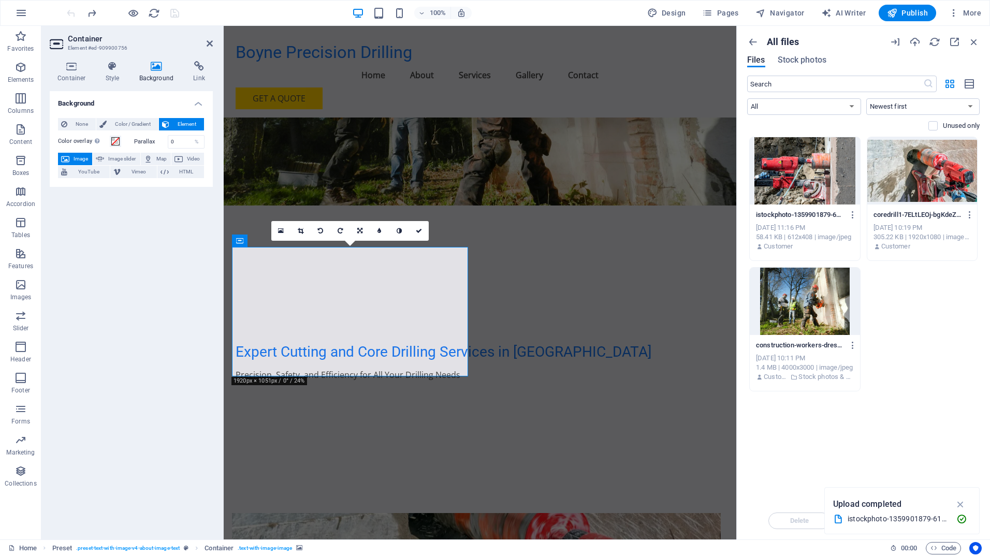
click at [792, 177] on div at bounding box center [805, 170] width 110 height 67
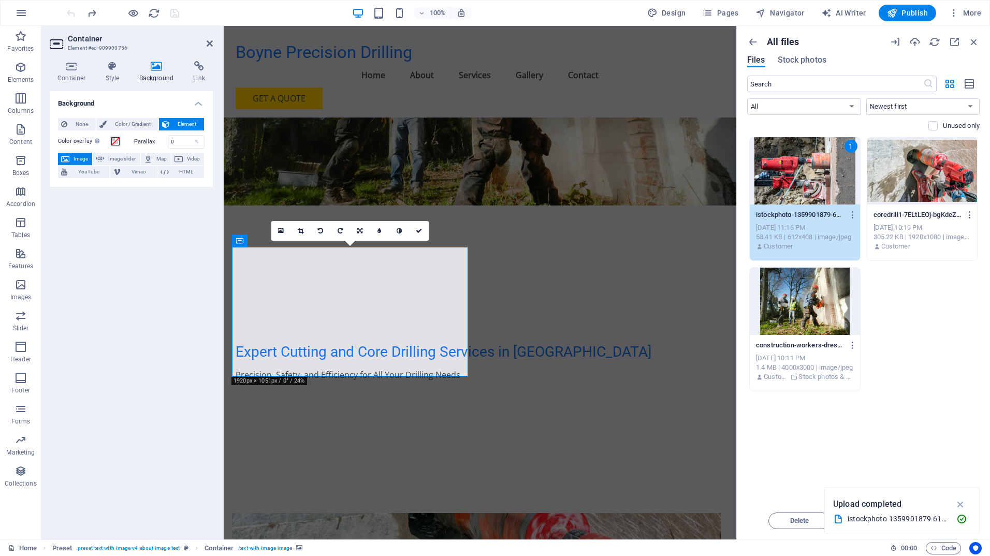
click at [960, 501] on icon "button" at bounding box center [961, 504] width 12 height 11
click at [957, 522] on span "Insert" at bounding box center [949, 521] width 18 height 6
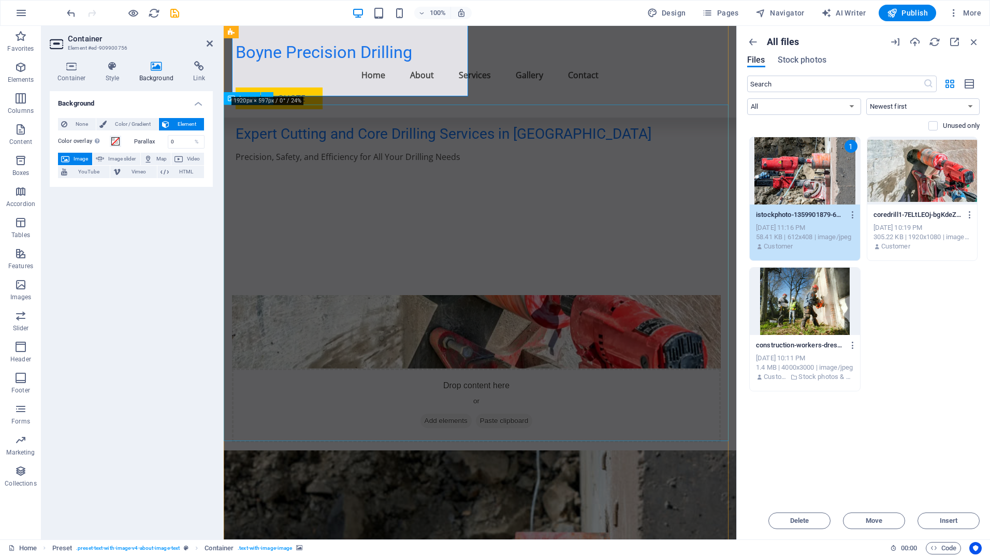
scroll to position [311, 0]
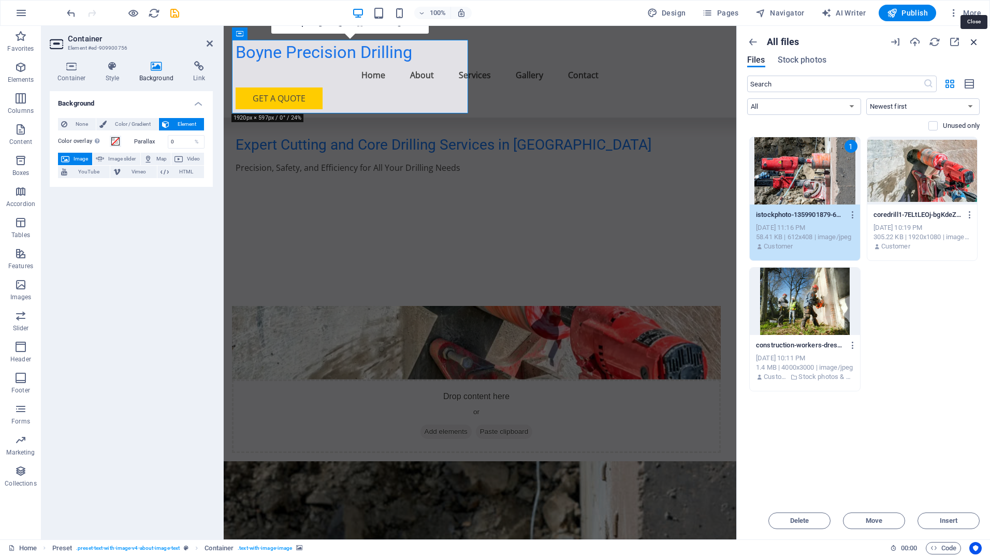
click at [978, 43] on icon "button" at bounding box center [973, 41] width 11 height 11
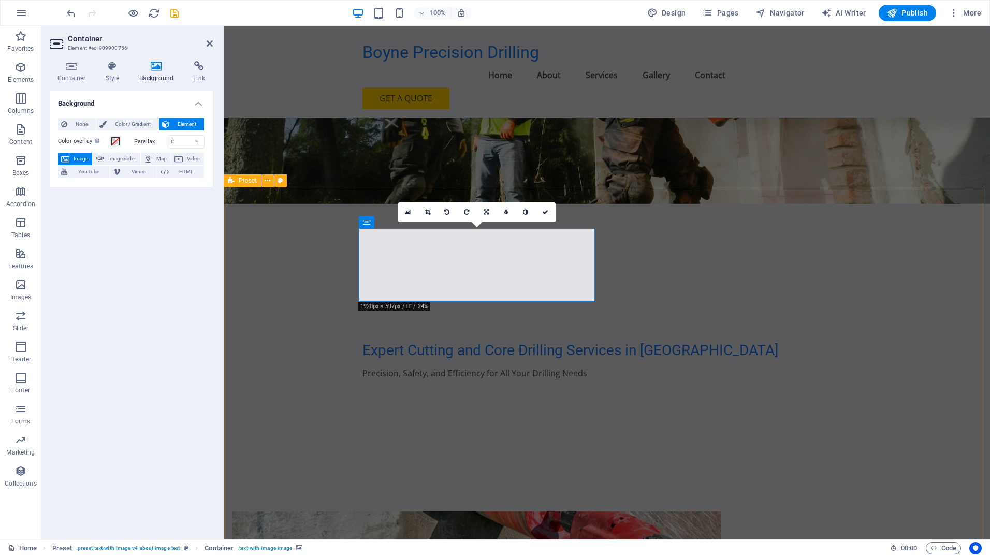
scroll to position [104, 0]
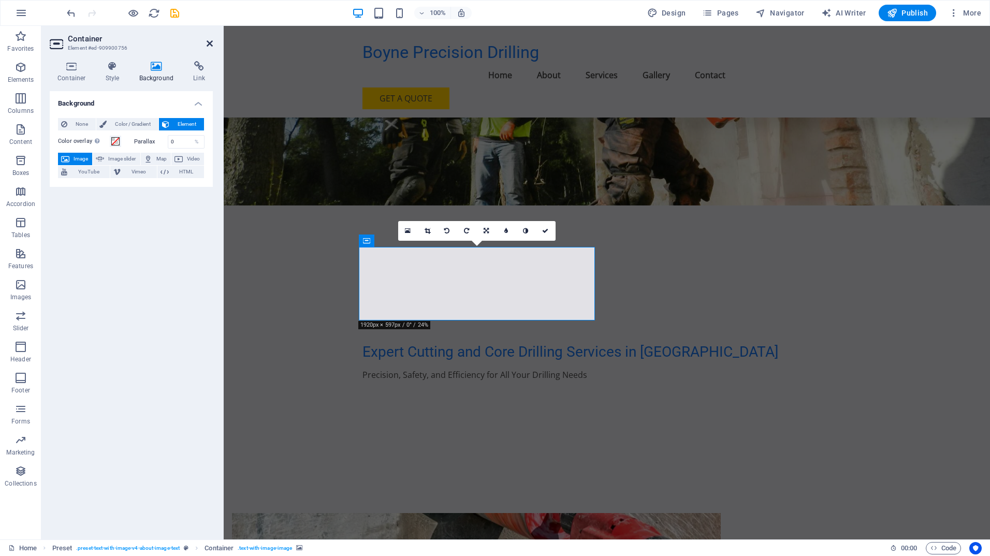
click at [211, 42] on icon at bounding box center [210, 43] width 6 height 8
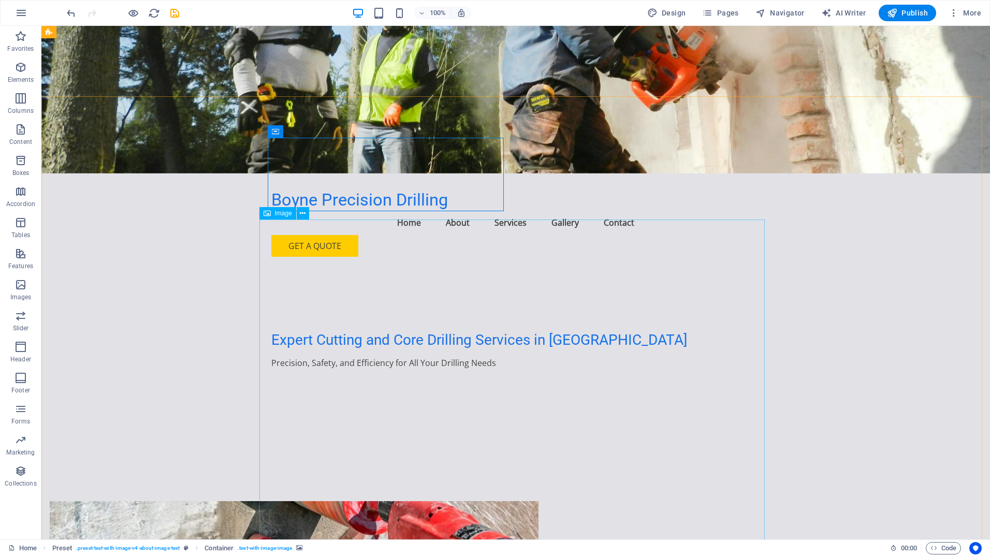
scroll to position [0, 0]
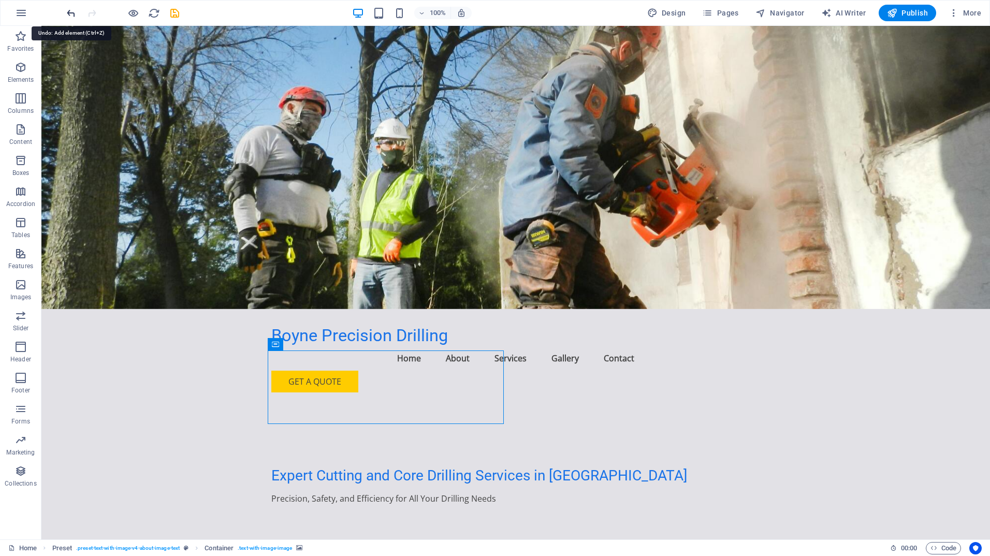
click at [72, 18] on icon "undo" at bounding box center [71, 13] width 12 height 12
click at [336, 346] on icon at bounding box center [334, 344] width 8 height 11
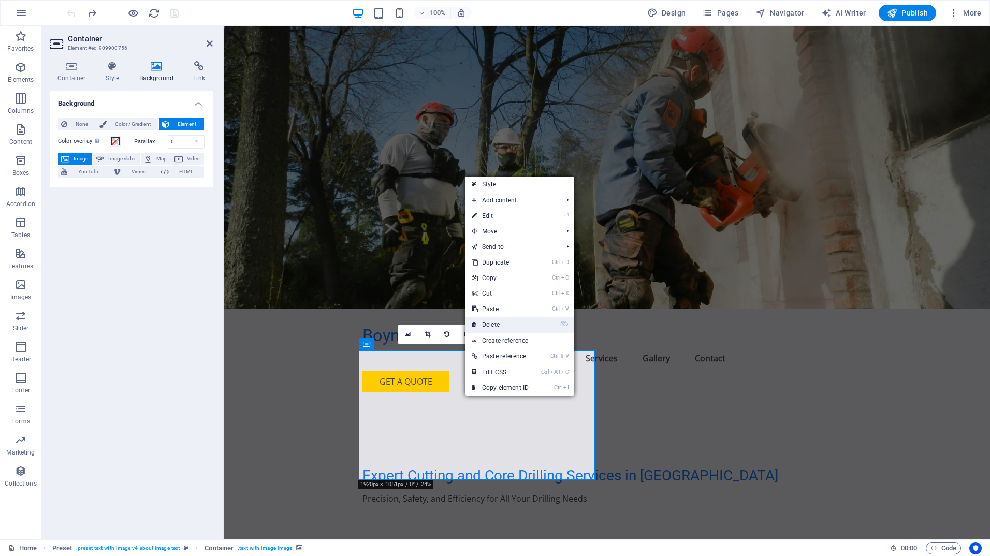
click at [497, 323] on link "⌦ Delete" at bounding box center [499, 325] width 69 height 16
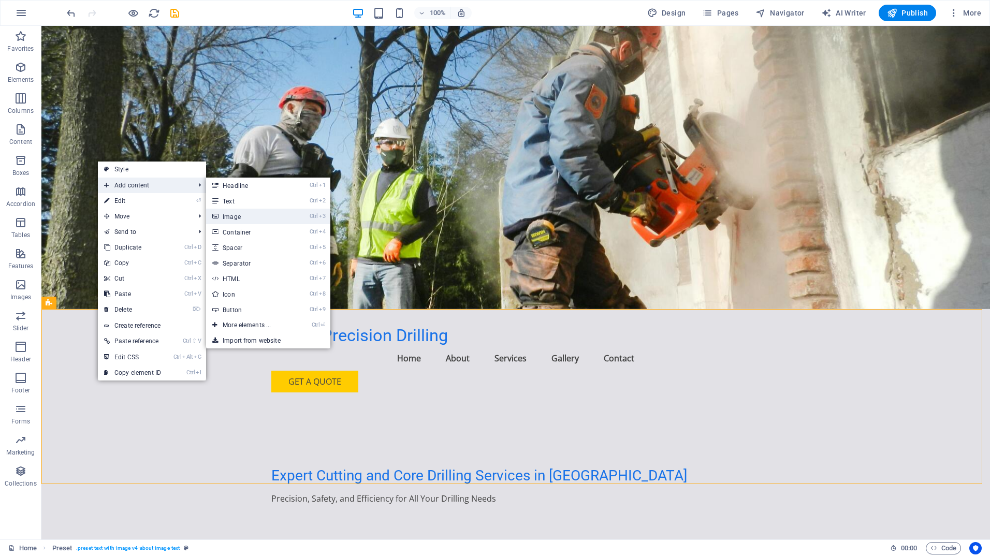
click at [232, 220] on link "Ctrl 3 Image" at bounding box center [248, 217] width 85 height 16
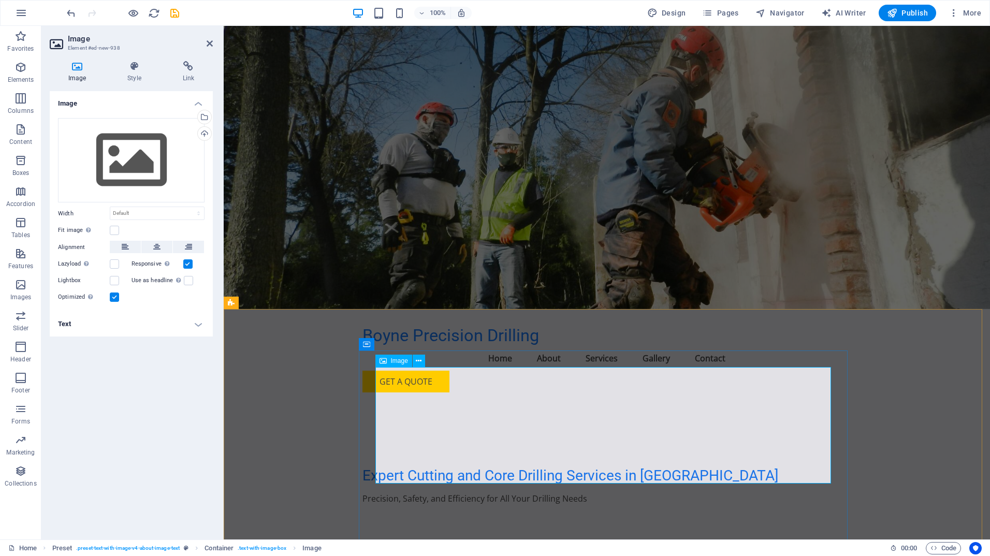
click at [119, 152] on div "Drag files here, click to choose files or select files from Files or our free s…" at bounding box center [131, 160] width 147 height 85
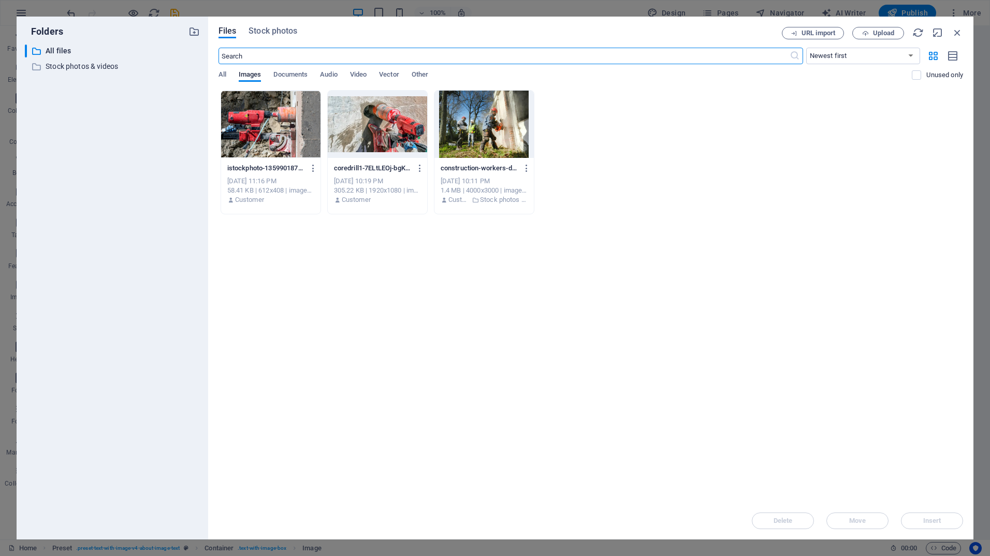
click at [269, 122] on div at bounding box center [270, 124] width 99 height 67
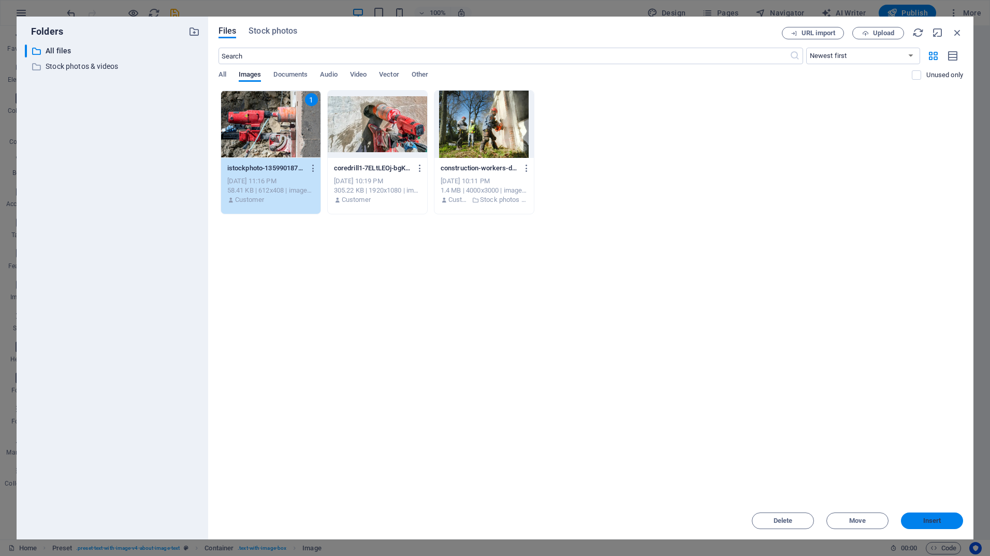
click at [937, 519] on span "Insert" at bounding box center [932, 521] width 18 height 6
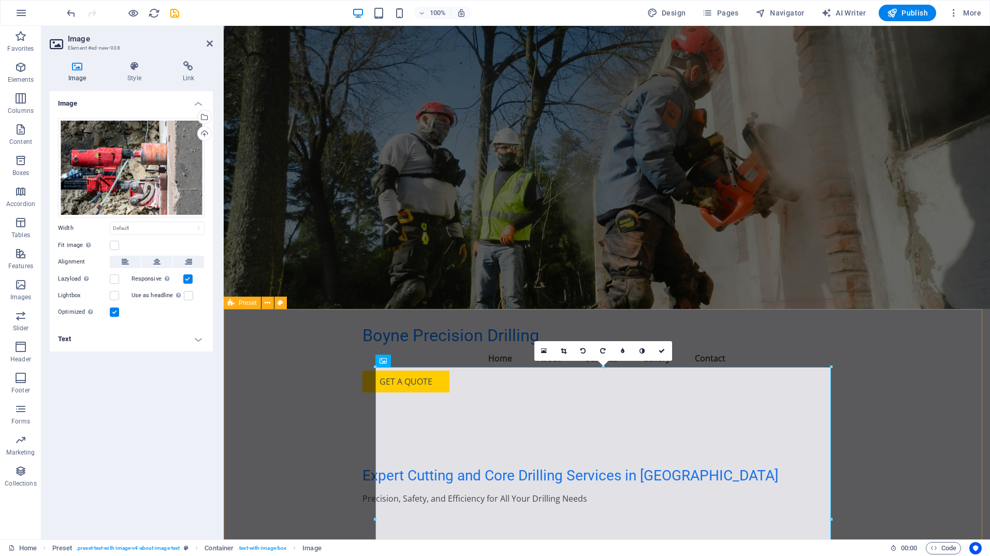
scroll to position [52, 0]
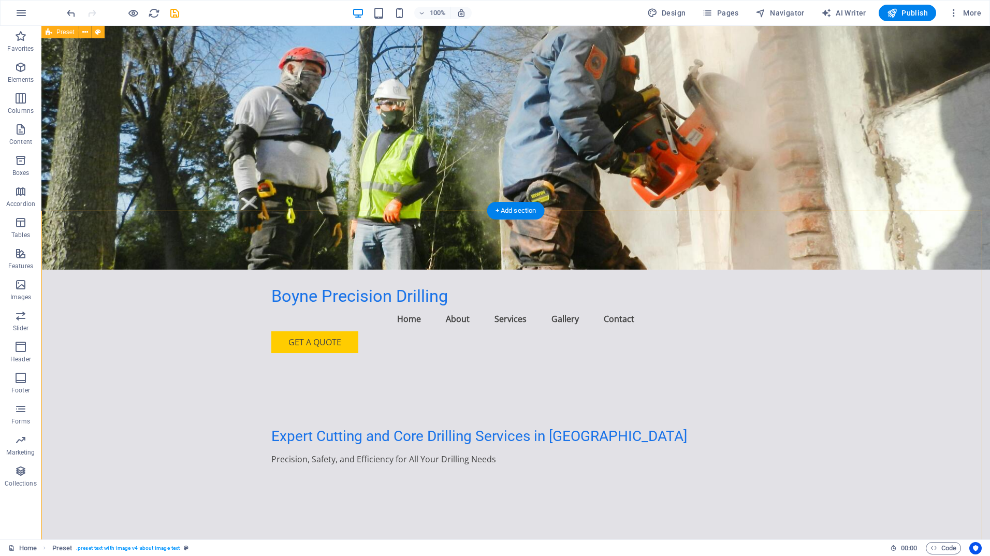
scroll to position [0, 0]
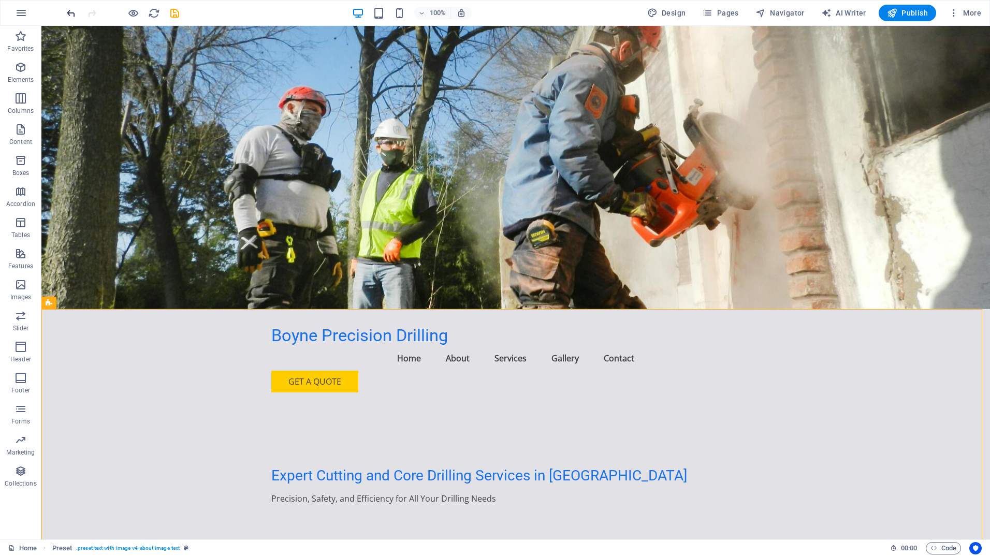
click at [67, 13] on icon "undo" at bounding box center [71, 13] width 12 height 12
click at [66, 14] on icon "undo" at bounding box center [71, 13] width 12 height 12
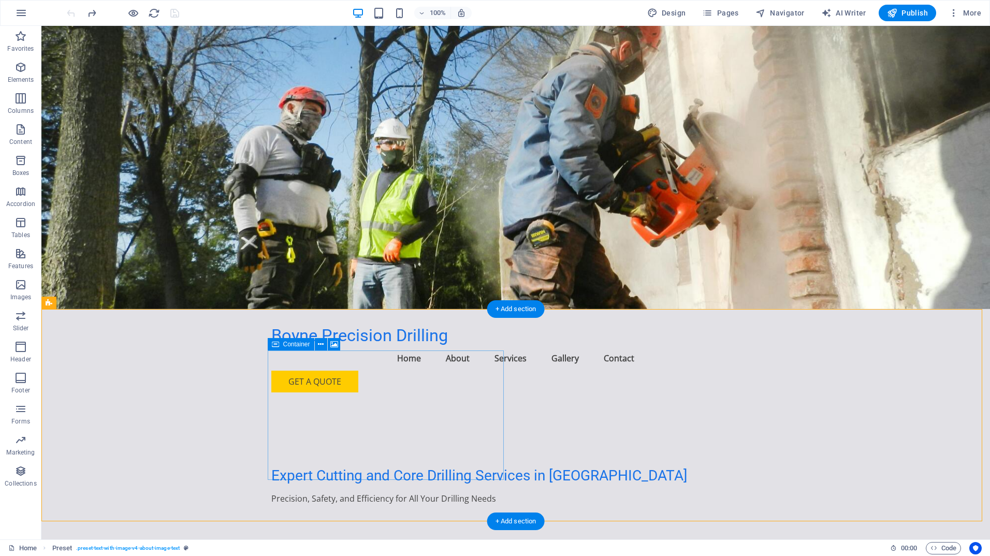
scroll to position [104, 0]
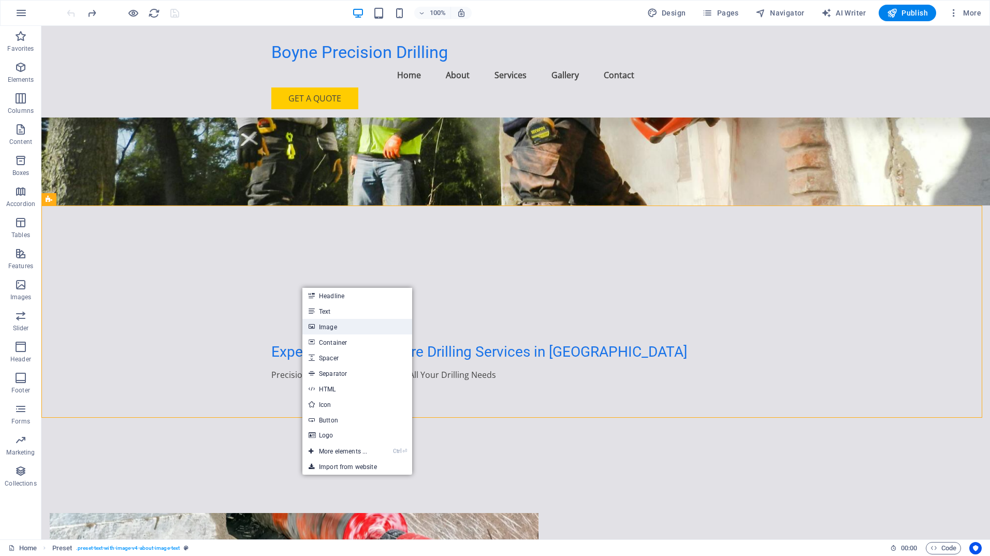
click at [329, 326] on link "Image" at bounding box center [357, 327] width 110 height 16
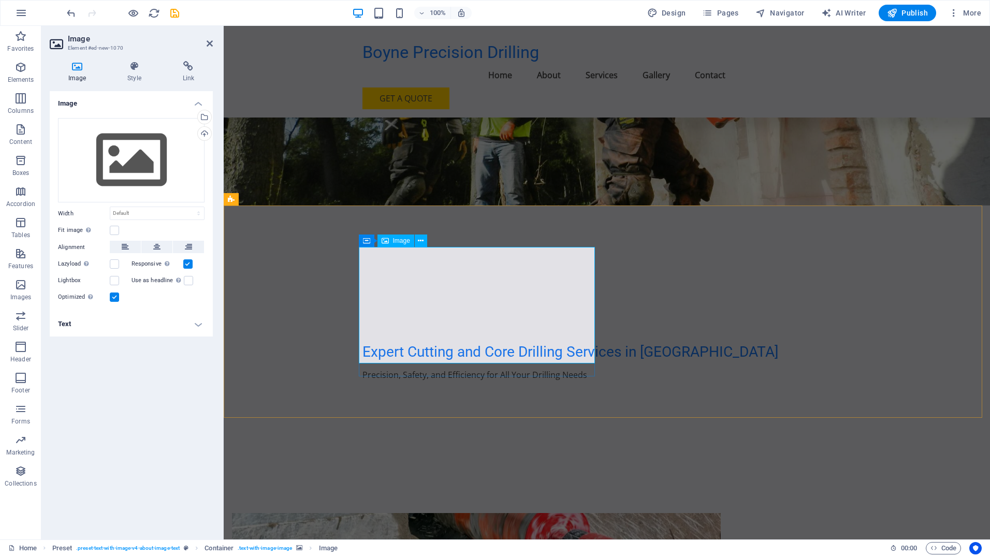
click at [403, 242] on span "Image" at bounding box center [401, 241] width 17 height 6
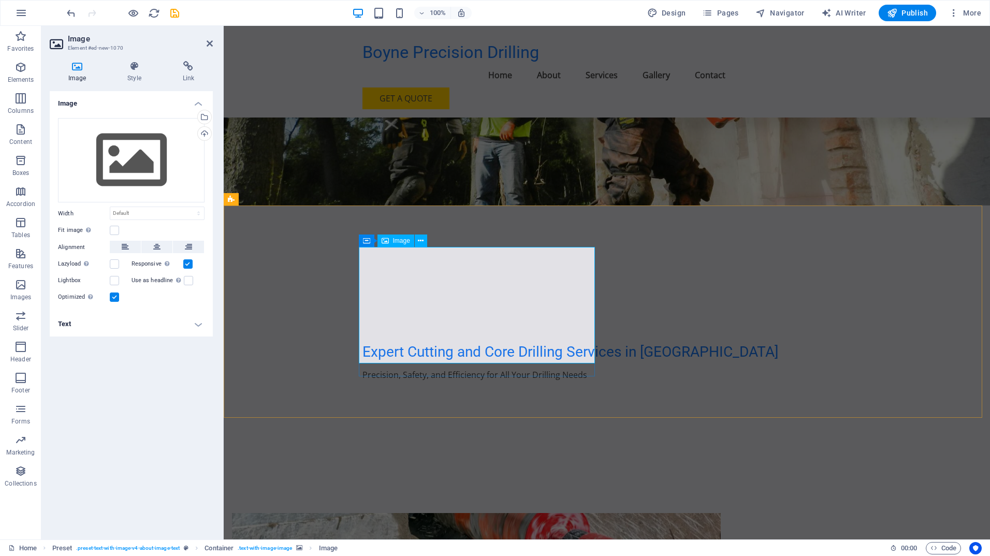
click at [160, 213] on select "Default auto px rem % em vh vw" at bounding box center [157, 213] width 94 height 12
click at [164, 210] on select "Default auto px rem % em vh vw" at bounding box center [157, 213] width 94 height 12
click at [201, 327] on h4 "Text" at bounding box center [131, 324] width 163 height 25
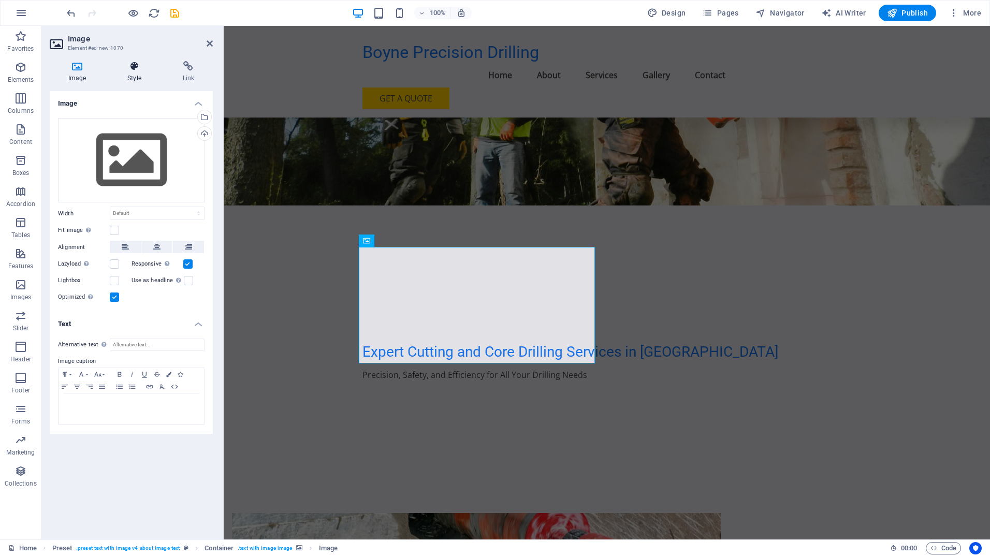
click at [137, 68] on icon at bounding box center [134, 66] width 51 height 10
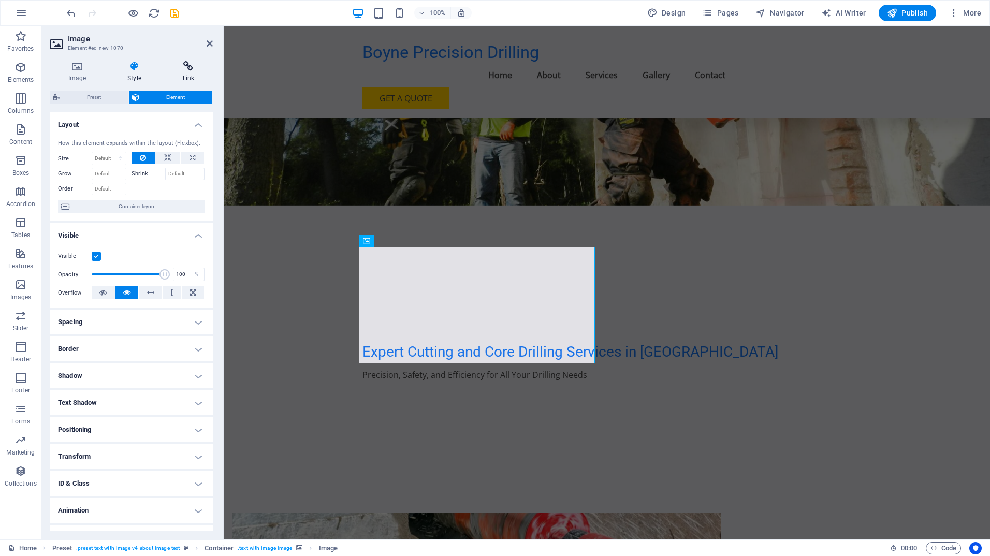
click at [187, 69] on icon at bounding box center [188, 66] width 49 height 10
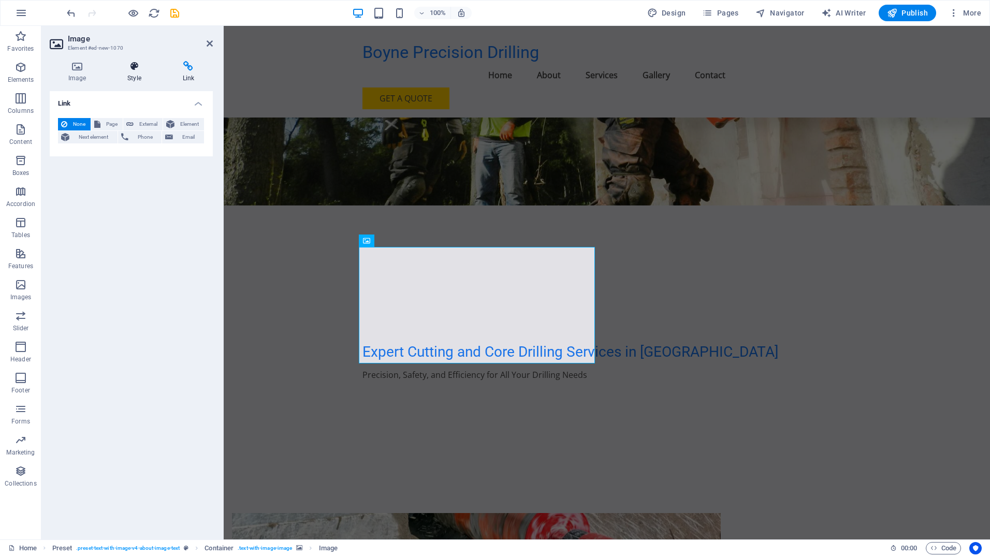
click at [123, 72] on h4 "Style" at bounding box center [136, 72] width 55 height 22
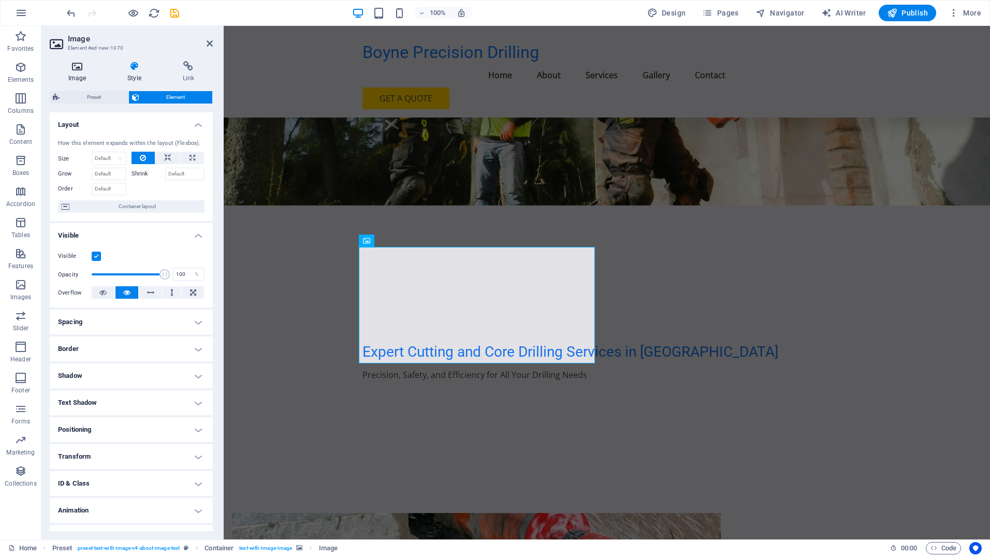
click at [79, 71] on icon at bounding box center [77, 66] width 55 height 10
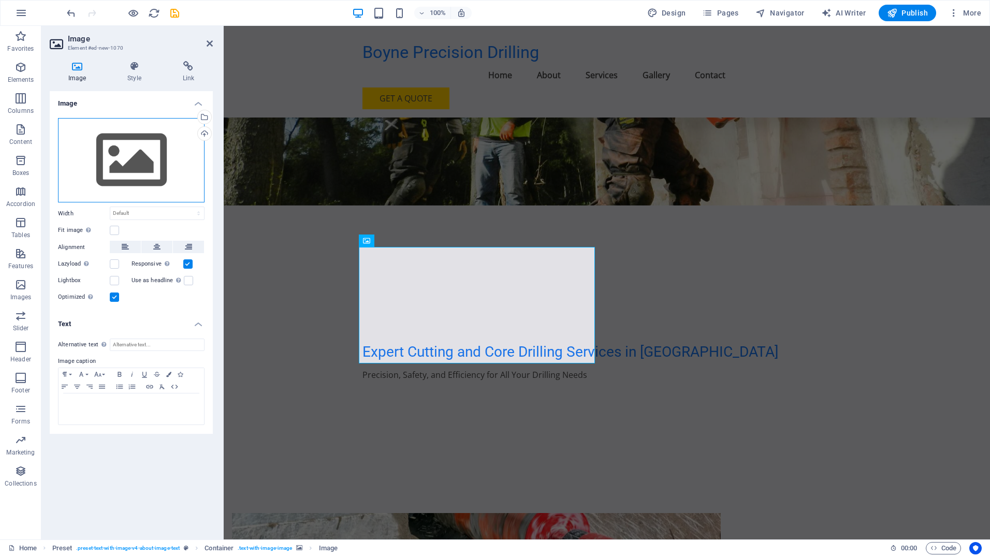
click at [136, 162] on div "Drag files here, click to choose files or select files from Files or our free s…" at bounding box center [131, 160] width 147 height 85
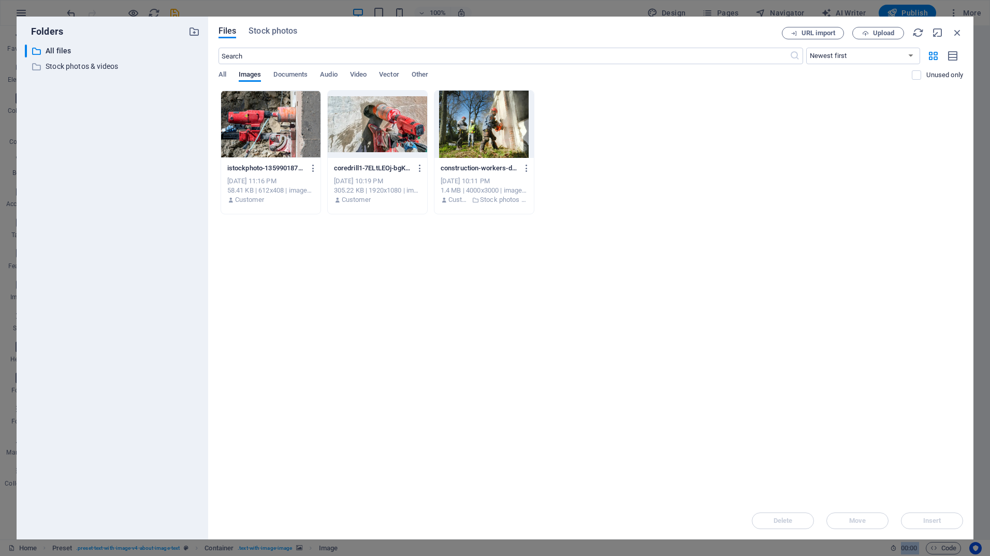
click at [136, 162] on div "​ All files All files ​ Stock photos & videos Stock photos & videos" at bounding box center [112, 288] width 175 height 487
drag, startPoint x: 136, startPoint y: 162, endPoint x: 249, endPoint y: 116, distance: 122.2
click at [249, 116] on div at bounding box center [270, 124] width 99 height 67
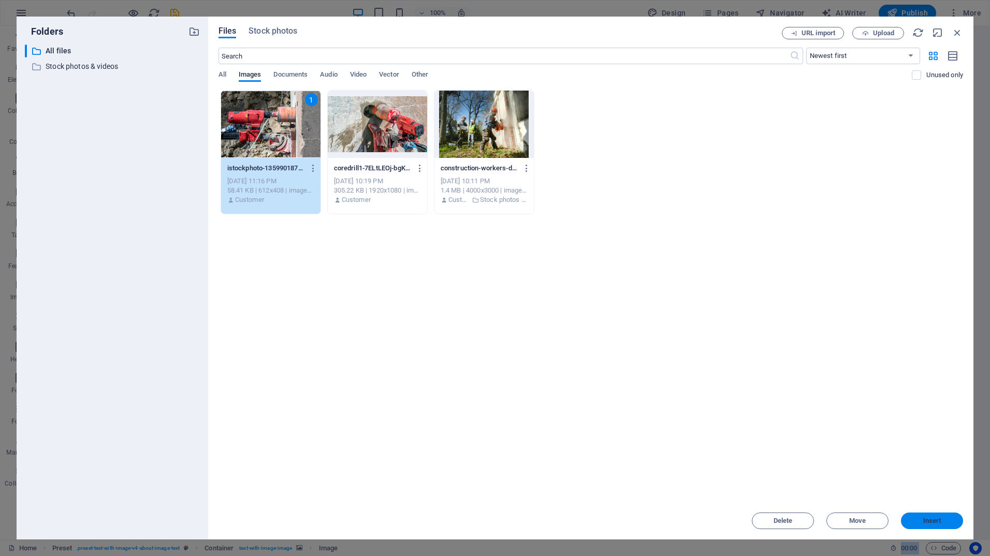
click at [940, 525] on button "Insert" at bounding box center [932, 521] width 62 height 17
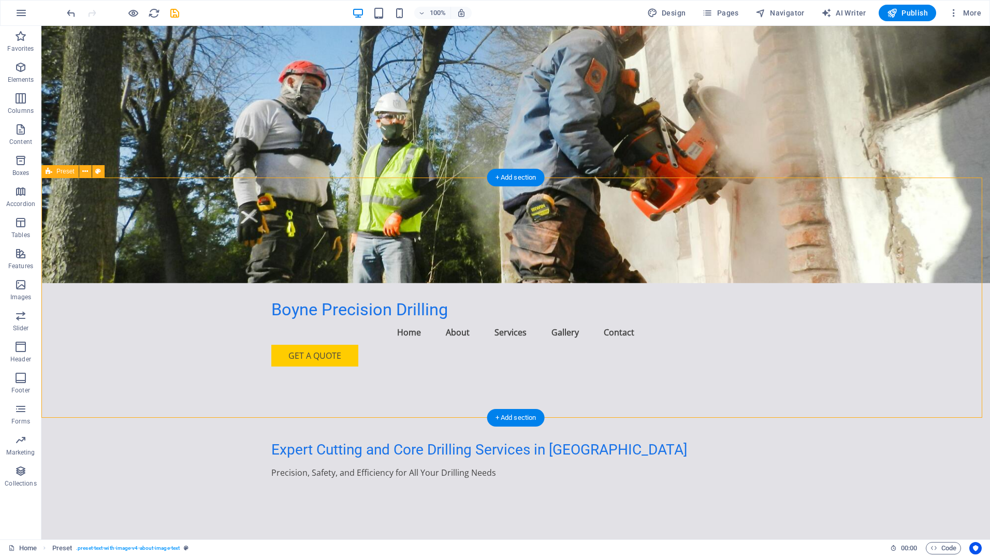
scroll to position [0, 0]
